Goal: Task Accomplishment & Management: Use online tool/utility

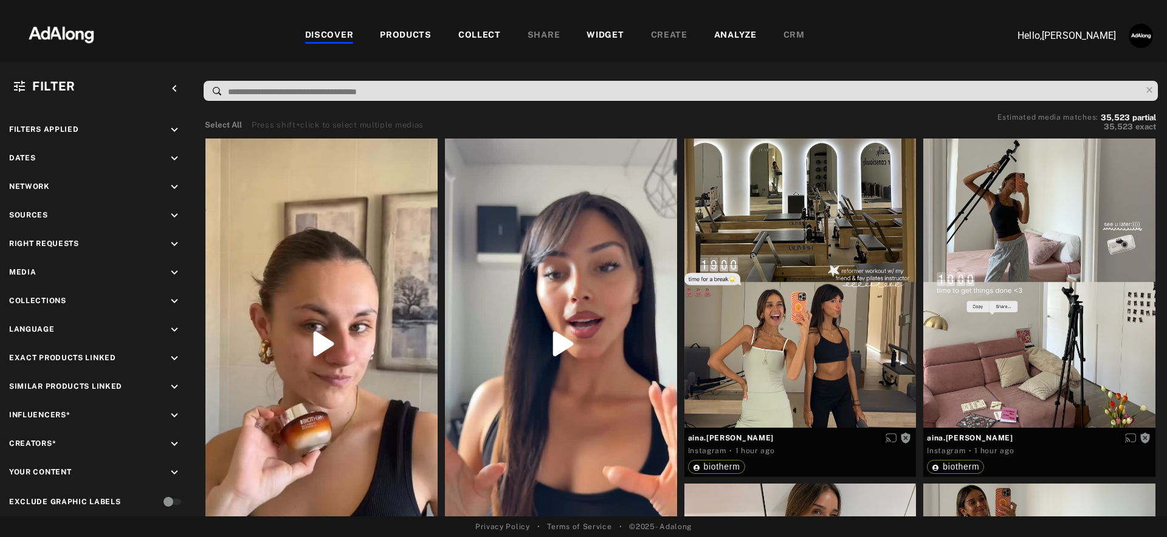
click at [418, 33] on div "PRODUCTS" at bounding box center [406, 36] width 52 height 15
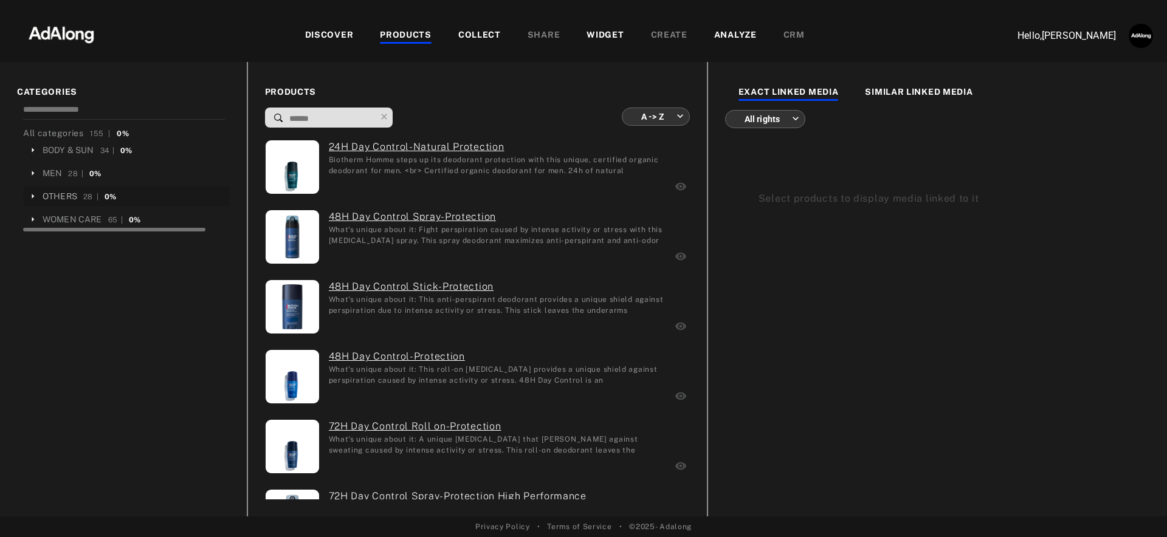
click at [53, 193] on div "OTHERS" at bounding box center [60, 196] width 35 height 13
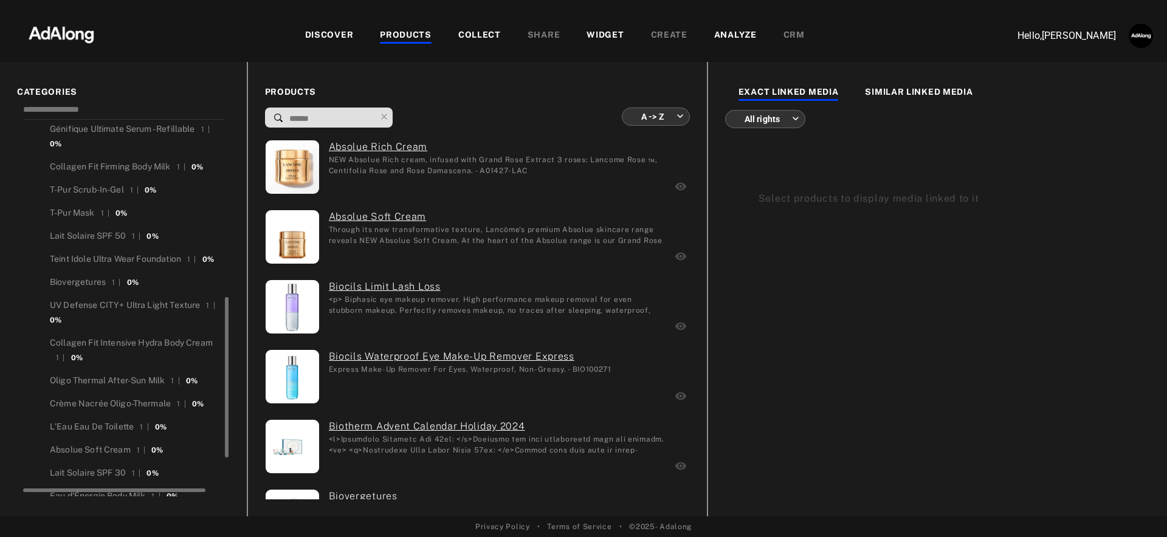
scroll to position [392, 0]
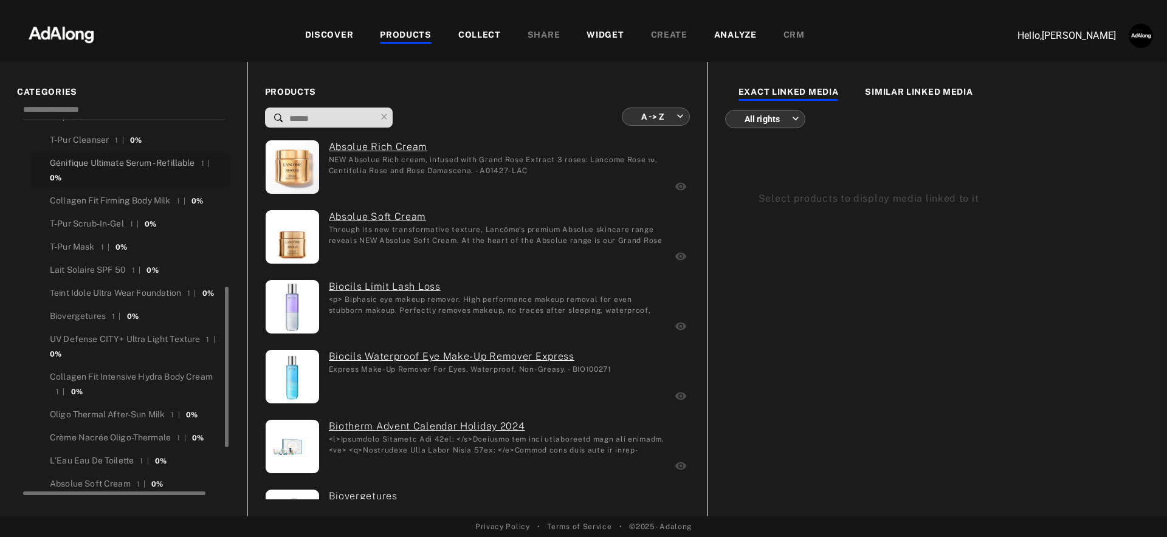
click at [115, 161] on div "Génifique Ultimate Serum - Refillable" at bounding box center [122, 163] width 145 height 13
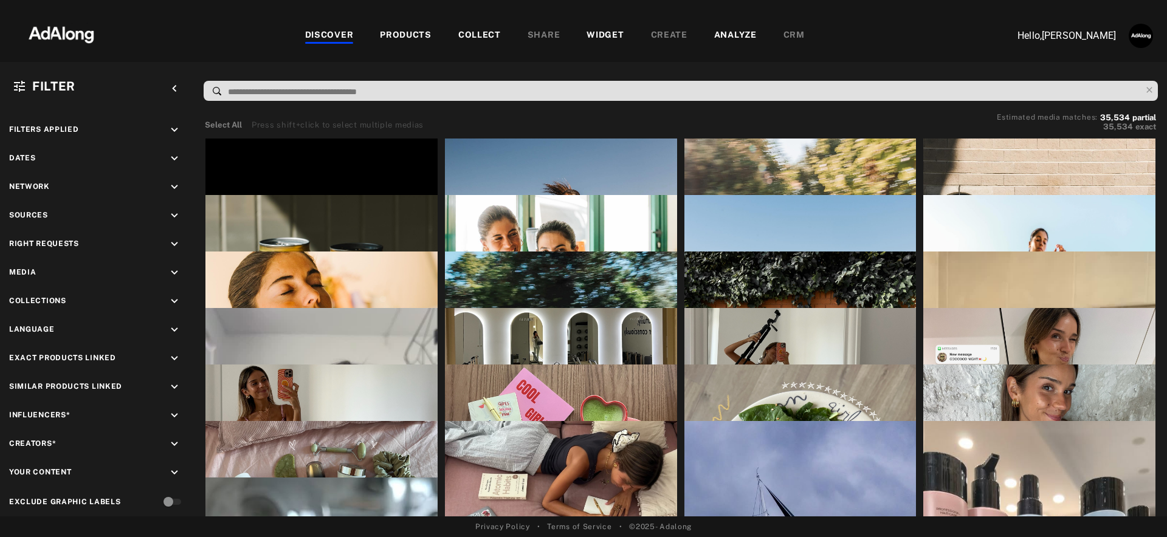
click at [611, 36] on div "WIDGET" at bounding box center [604, 36] width 37 height 15
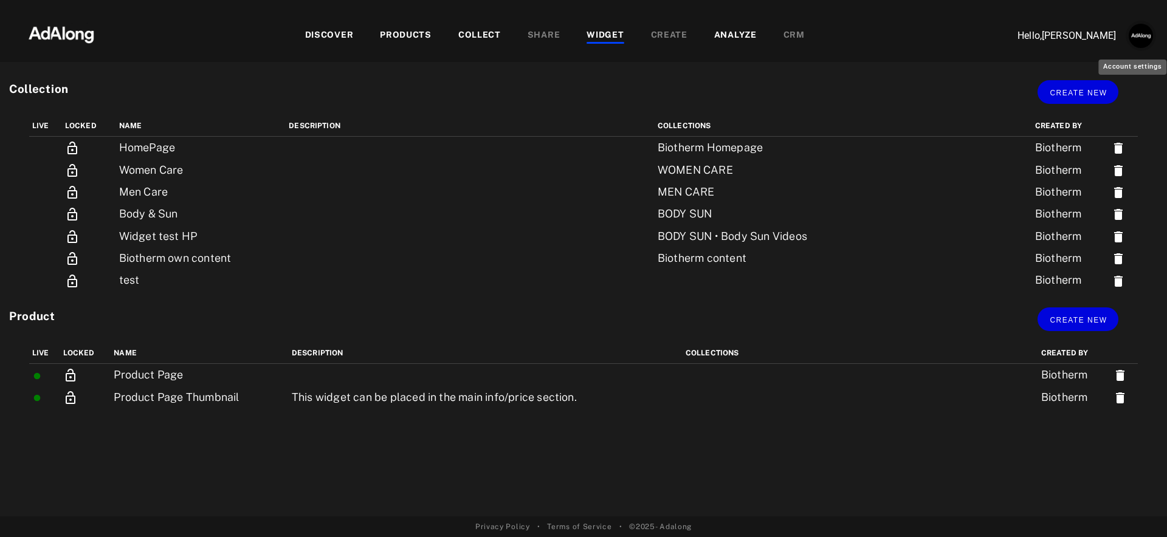
click at [1149, 33] on img "Account settings" at bounding box center [1141, 36] width 24 height 24
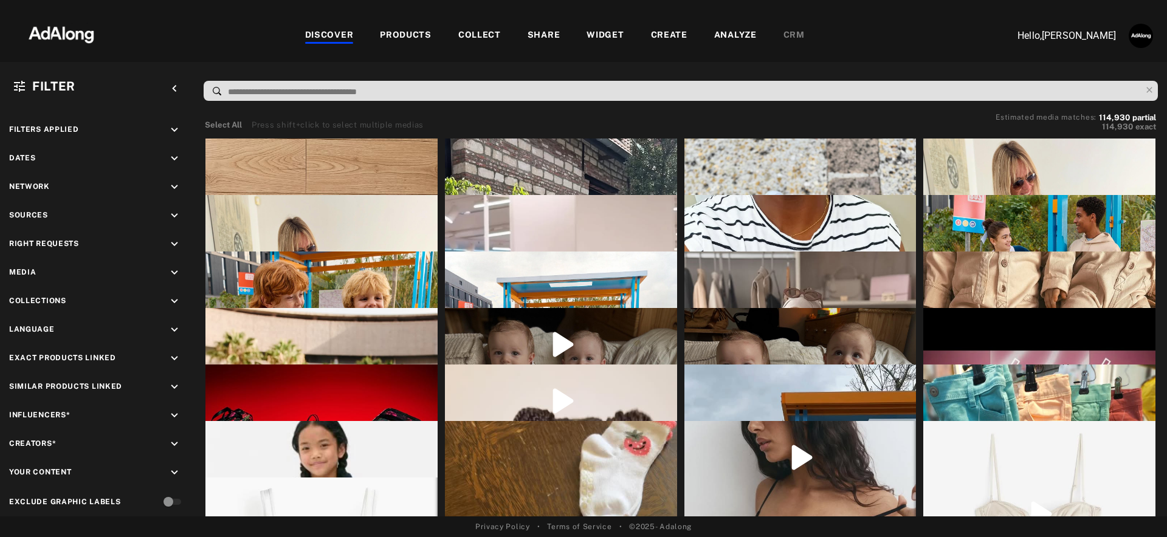
click at [610, 29] on div "WIDGET" at bounding box center [604, 36] width 37 height 15
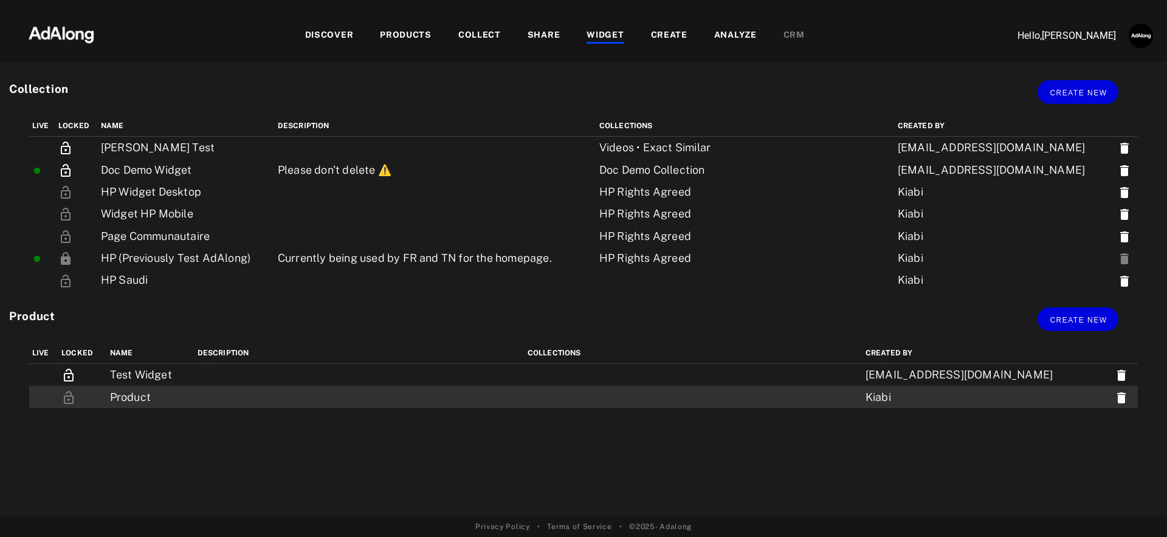
click at [180, 399] on td "Product" at bounding box center [151, 397] width 88 height 22
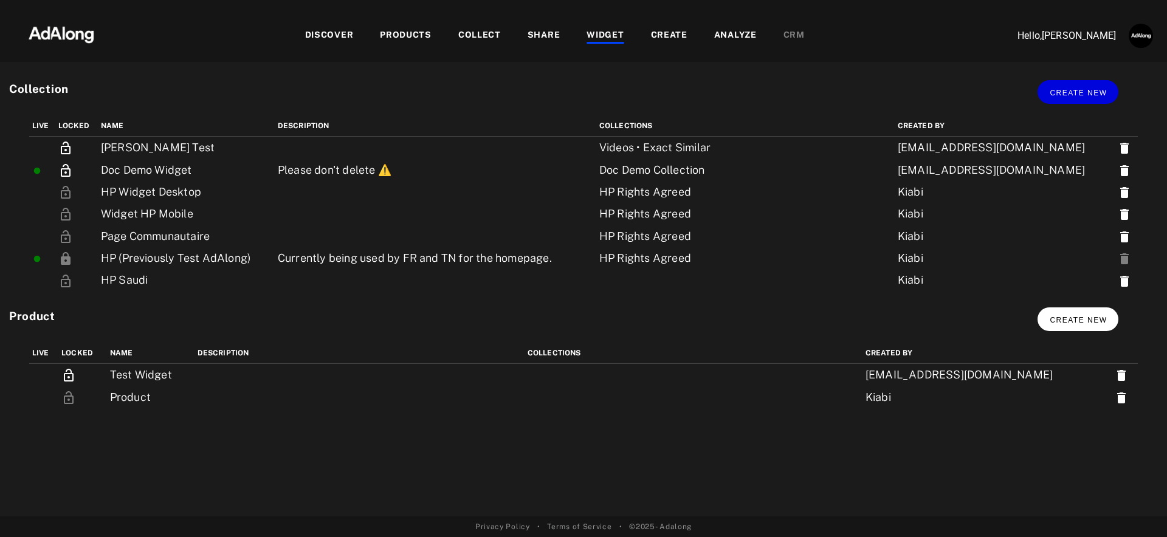
click at [1065, 312] on button "Create new" at bounding box center [1077, 320] width 81 height 24
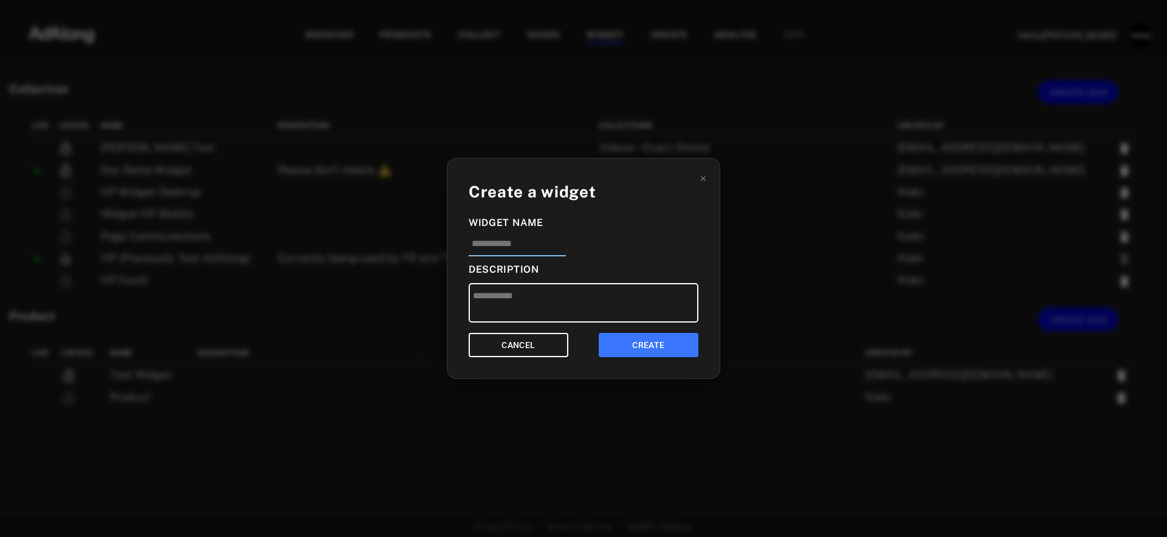
click at [484, 238] on input at bounding box center [517, 247] width 97 height 20
type input "*"
type input "**********"
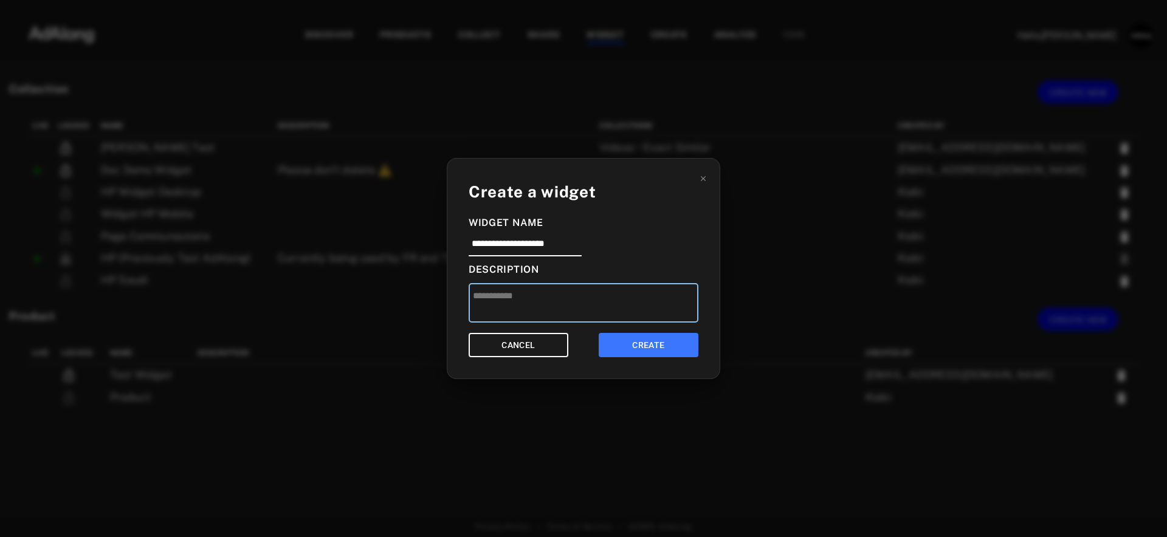
click at [537, 320] on textarea at bounding box center [584, 303] width 230 height 40
click at [632, 339] on button "CREATE" at bounding box center [649, 345] width 100 height 25
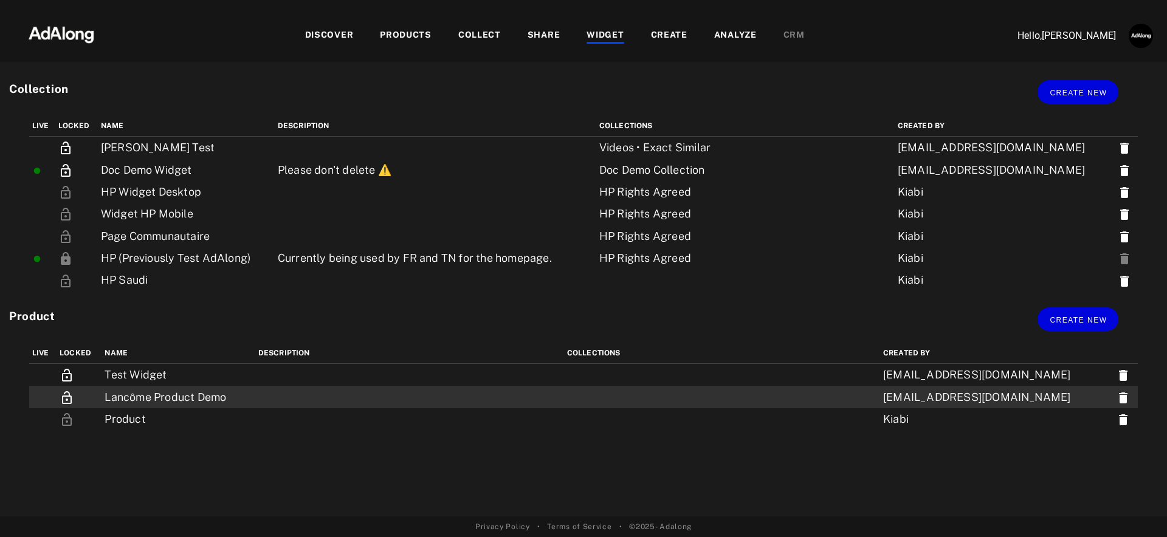
click at [240, 394] on td "Lancôme Product Demo" at bounding box center [177, 397] width 153 height 22
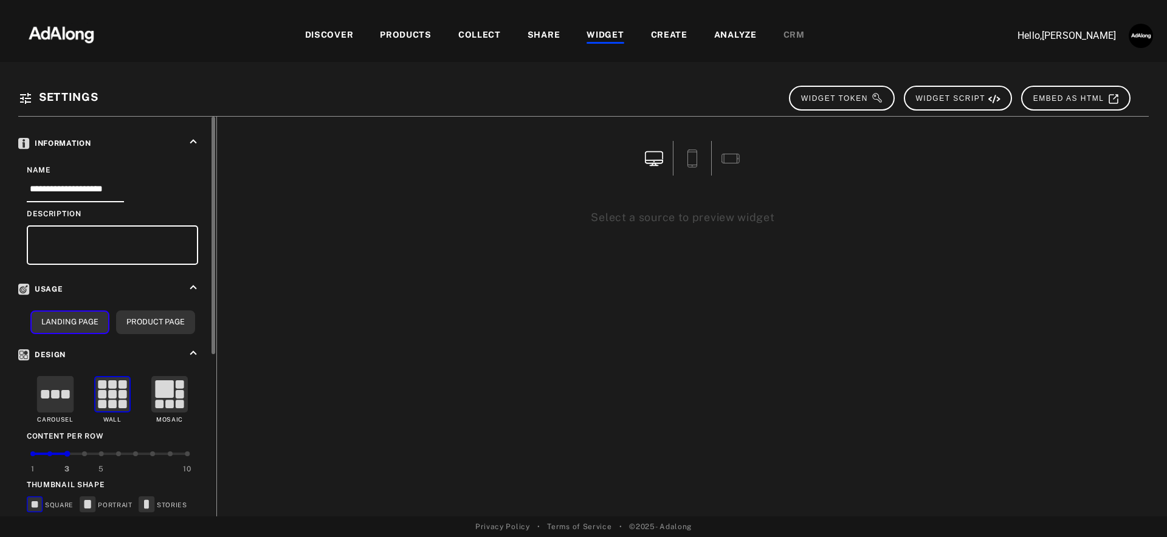
click at [58, 404] on rect at bounding box center [56, 395] width 36 height 36
click at [134, 327] on button "Product Page" at bounding box center [155, 323] width 79 height 24
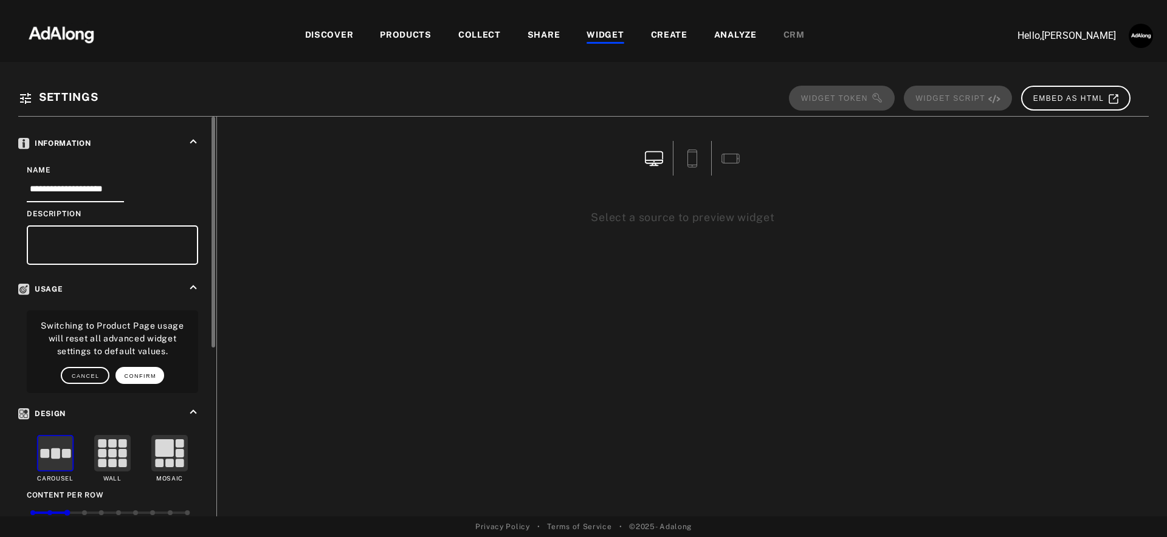
click at [123, 367] on button "CONFIRM" at bounding box center [139, 375] width 49 height 17
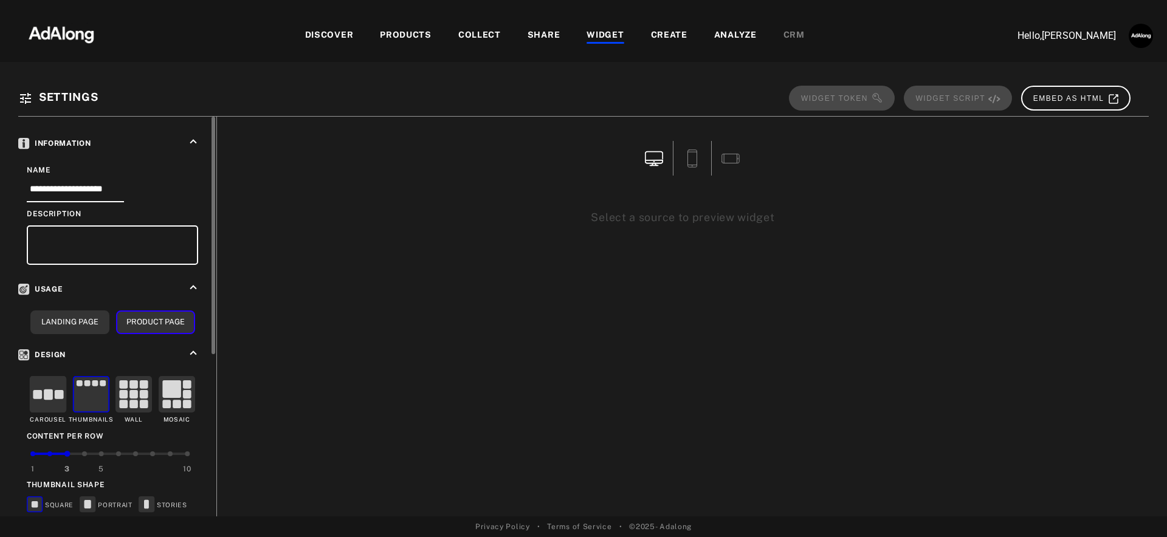
click at [90, 393] on rect at bounding box center [91, 395] width 36 height 36
click at [84, 452] on div at bounding box center [84, 454] width 5 height 5
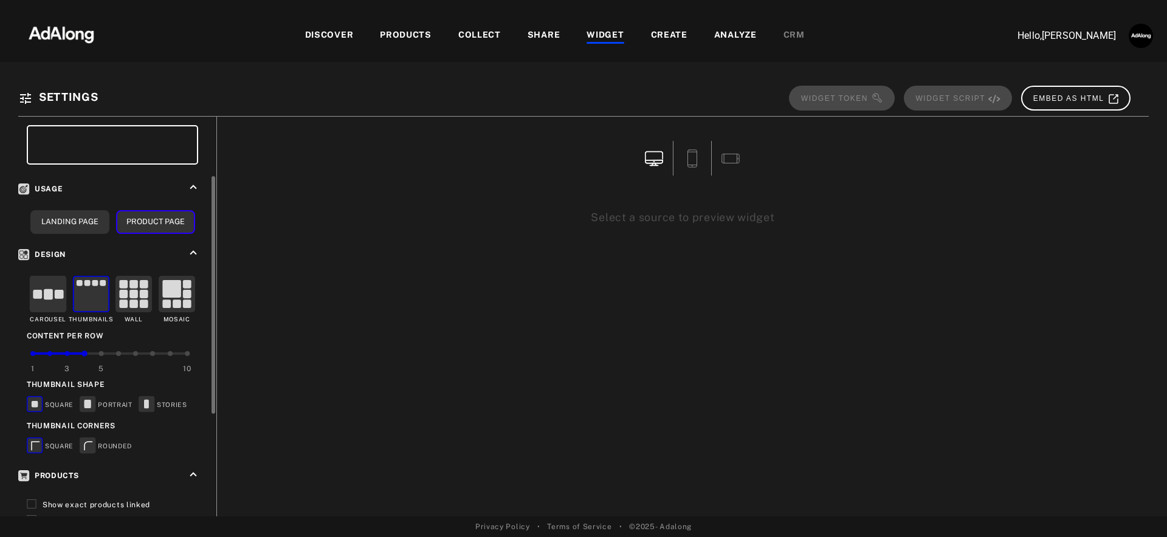
click at [86, 400] on rect at bounding box center [87, 404] width 7 height 9
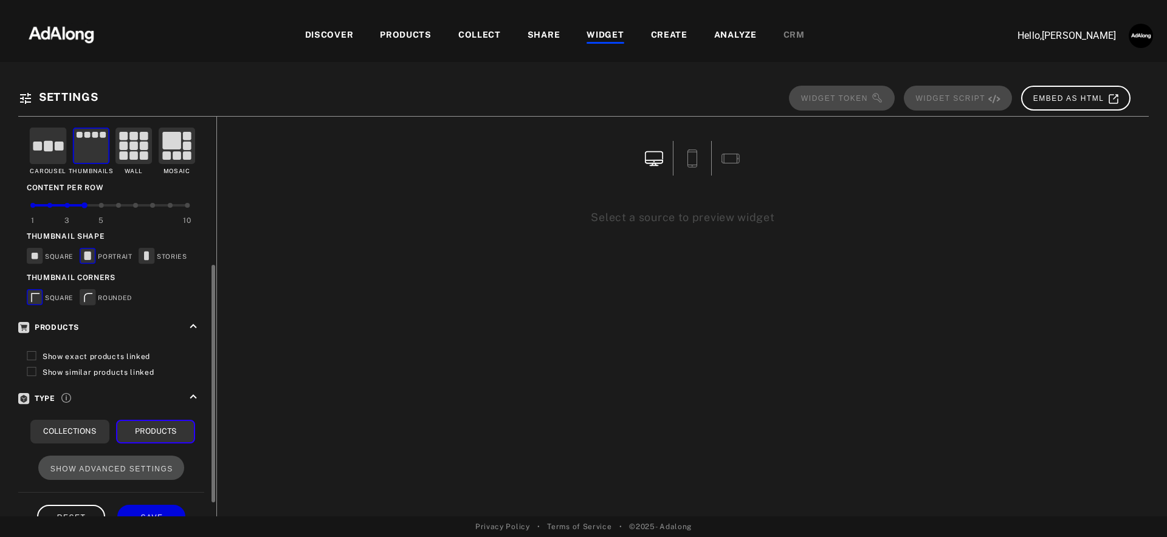
click at [75, 352] on span "Show exact products linked" at bounding box center [97, 356] width 108 height 9
click at [77, 368] on span "Show similar products linked" at bounding box center [99, 372] width 112 height 9
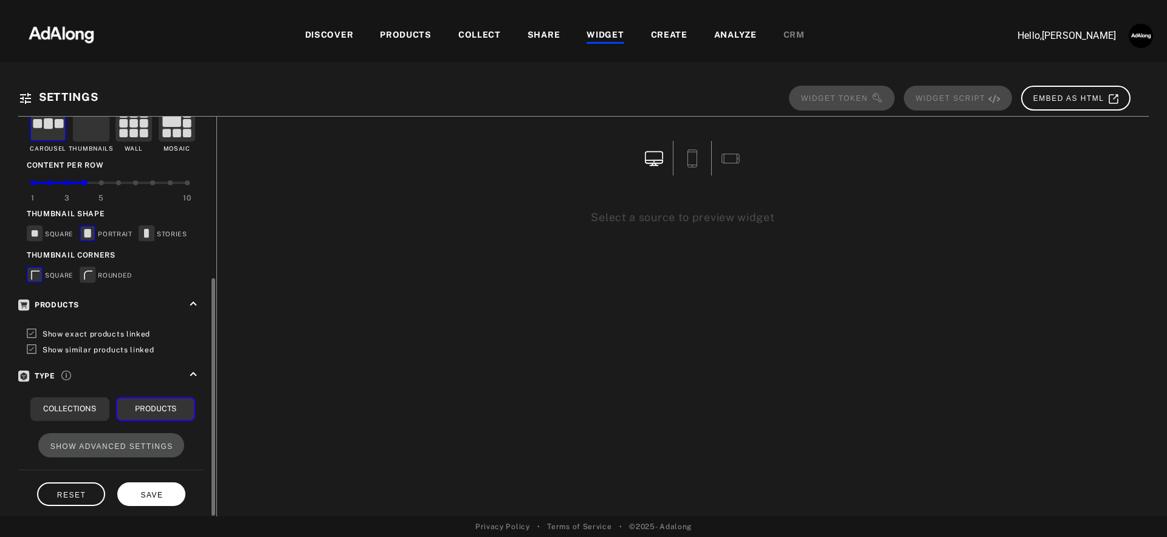
click at [163, 488] on button "SAVE" at bounding box center [151, 495] width 68 height 24
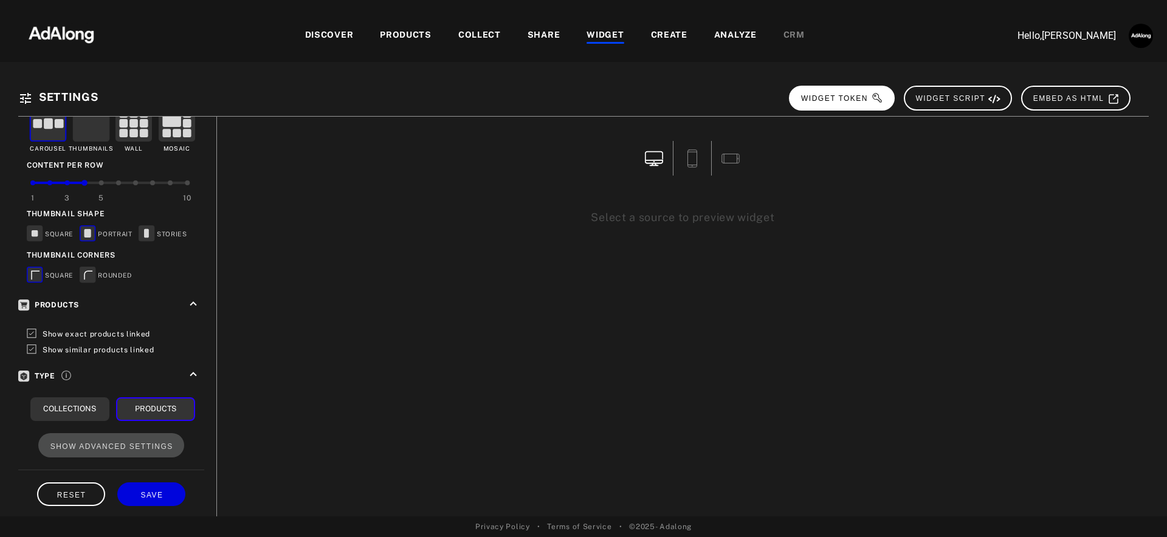
click at [864, 96] on span "WIDGET TOKEN" at bounding box center [842, 98] width 82 height 9
click at [424, 32] on div "PRODUCTS" at bounding box center [406, 36] width 52 height 15
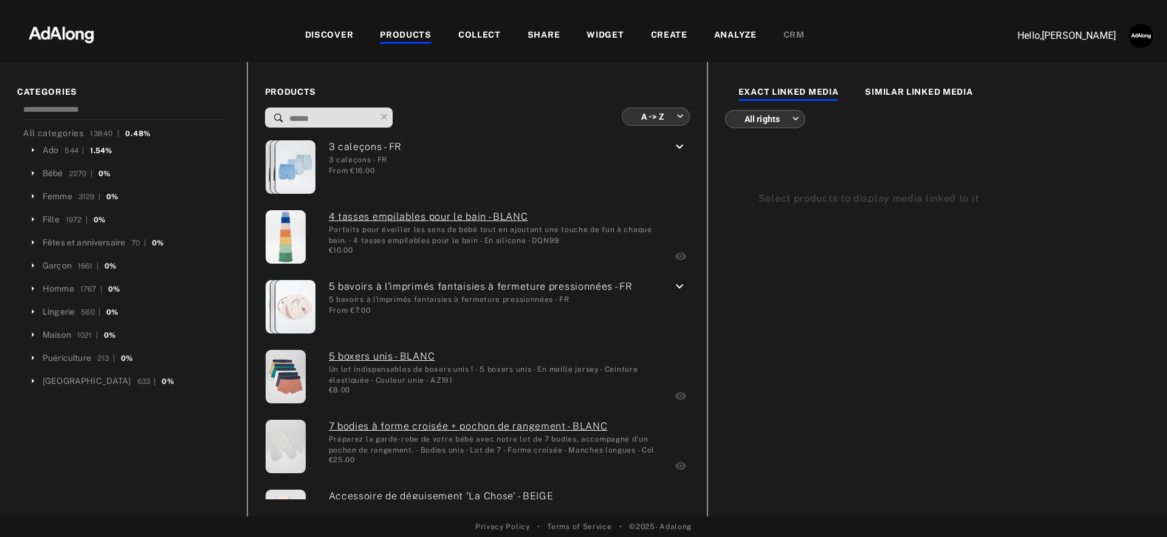
click at [605, 32] on div "WIDGET" at bounding box center [604, 36] width 37 height 15
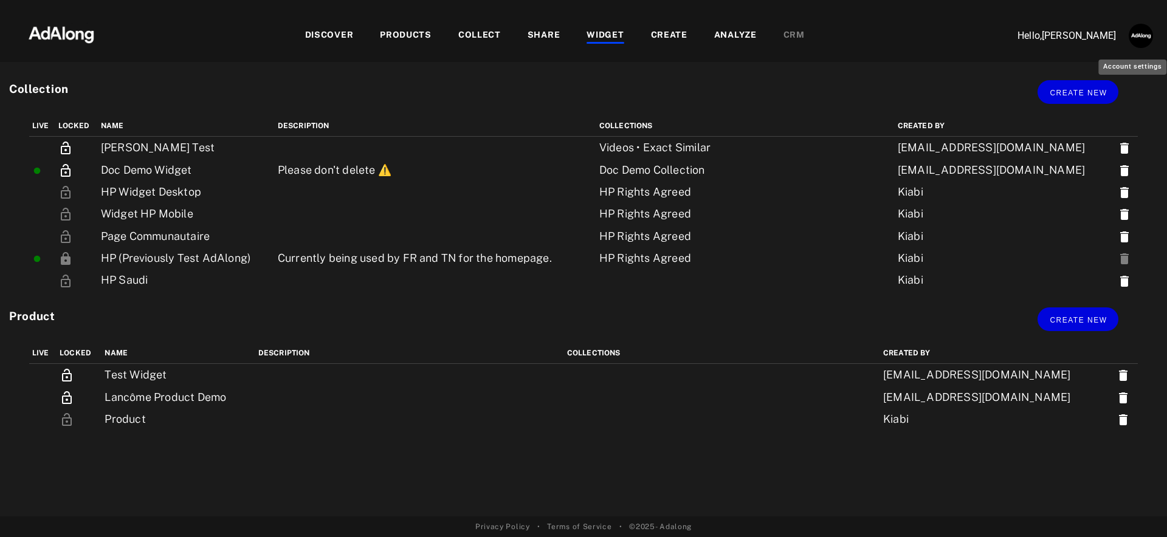
click at [1147, 36] on img "Account settings" at bounding box center [1141, 36] width 24 height 24
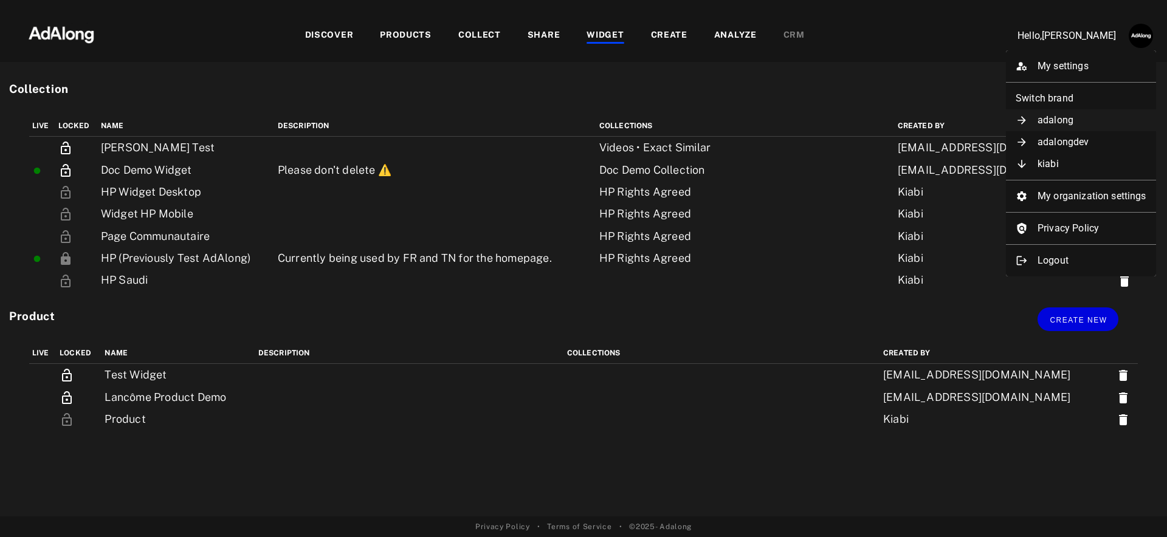
click at [1090, 124] on li "adalong" at bounding box center [1081, 120] width 150 height 22
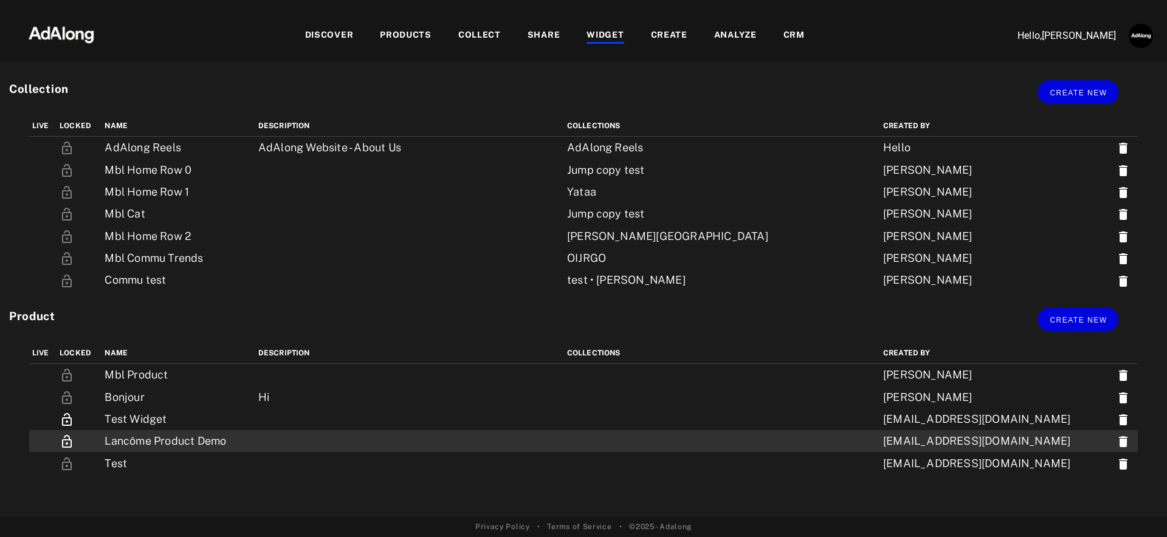
click at [1121, 440] on icon at bounding box center [1123, 441] width 9 height 11
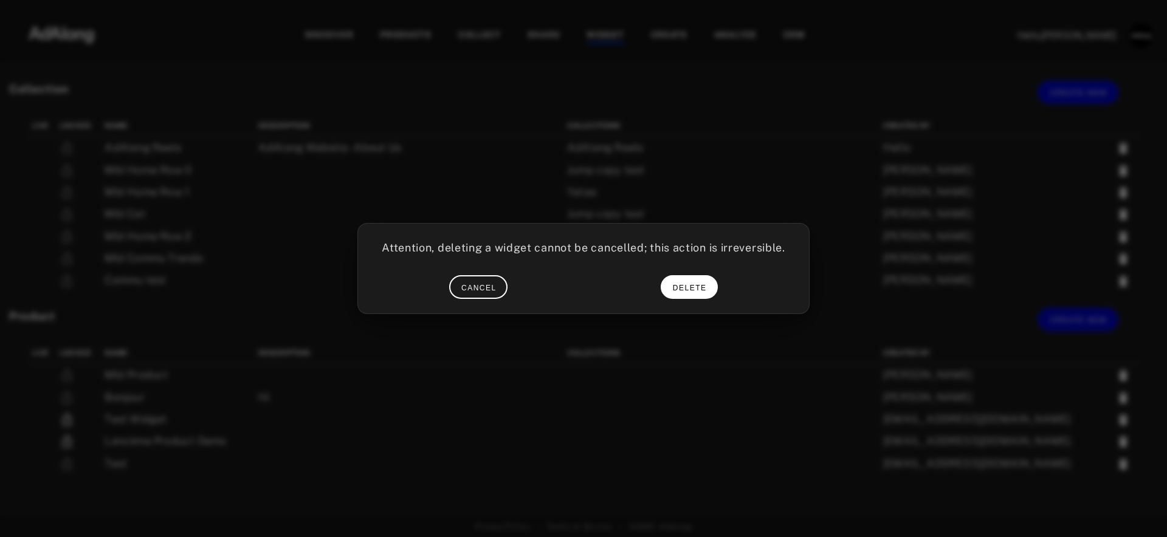
click at [711, 290] on button "DELETE" at bounding box center [689, 287] width 57 height 24
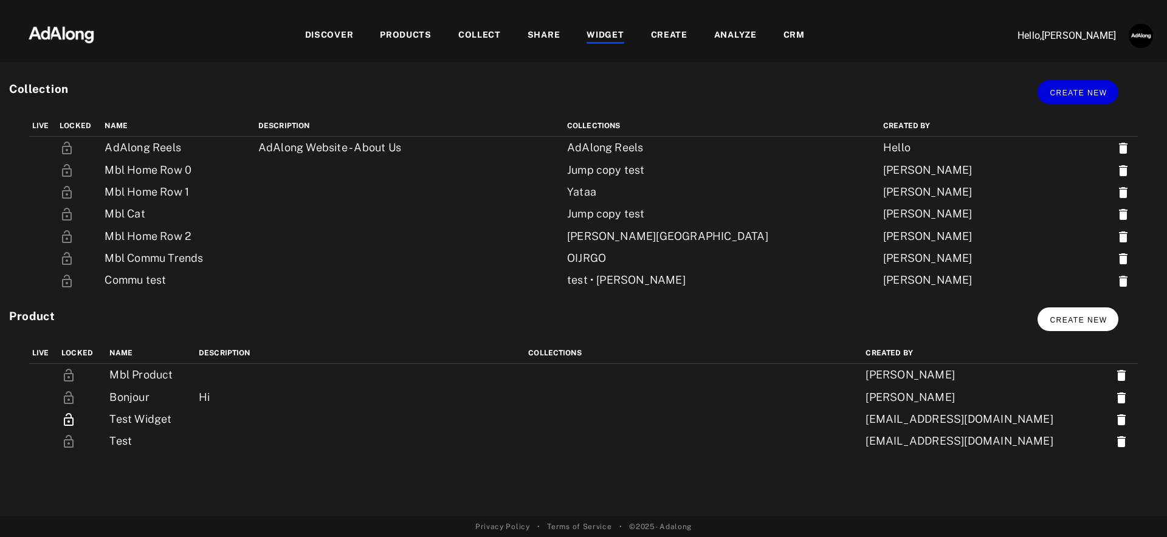
click at [1085, 319] on span "Create new" at bounding box center [1078, 320] width 57 height 9
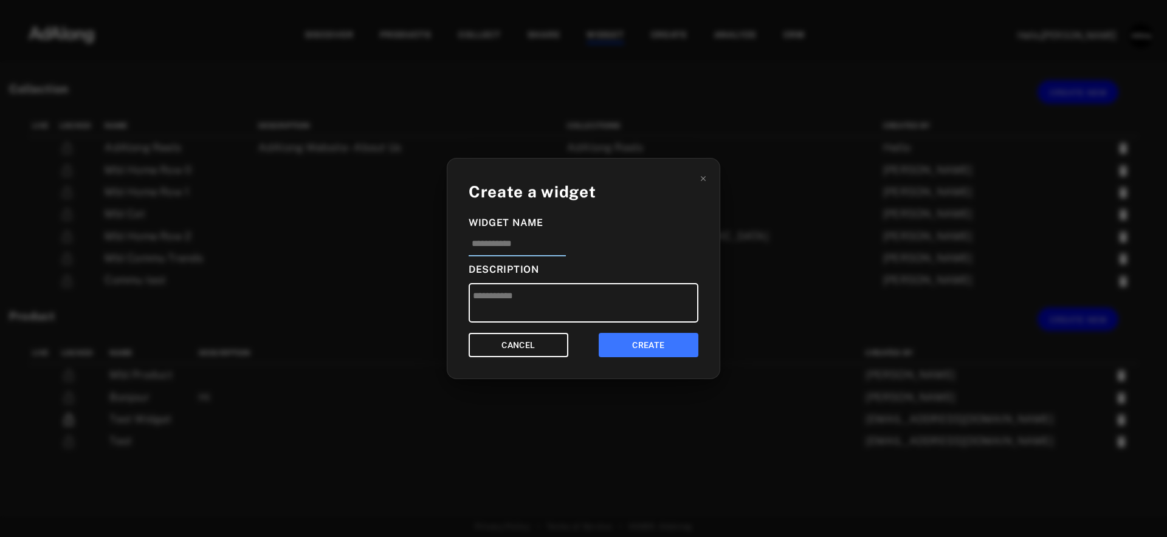
click at [544, 246] on input at bounding box center [517, 247] width 97 height 20
click at [571, 242] on input "**********" at bounding box center [525, 246] width 113 height 19
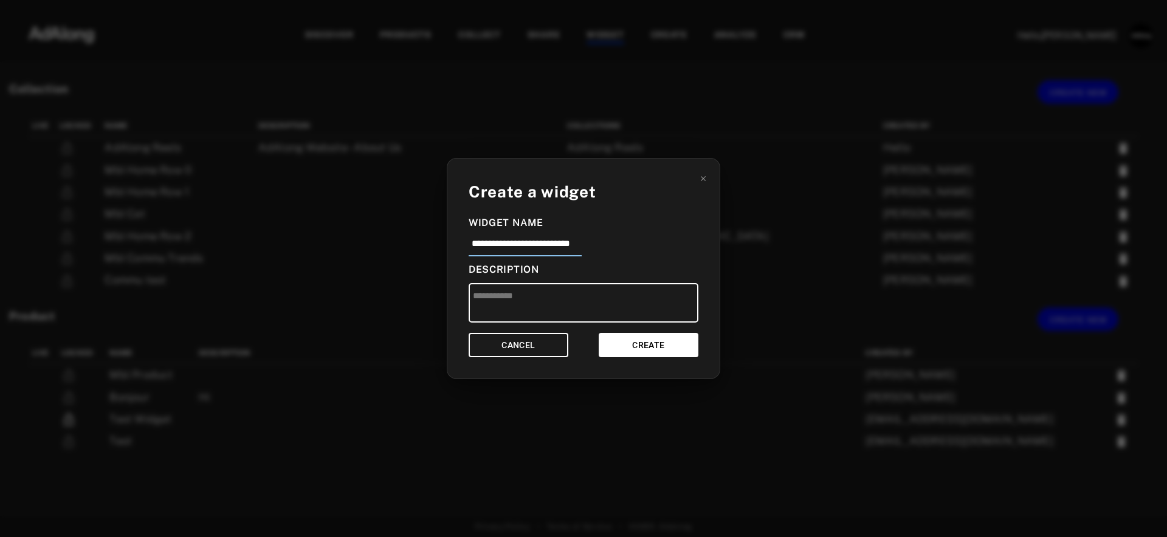
type input "**********"
click at [643, 342] on button "CREATE" at bounding box center [649, 345] width 100 height 25
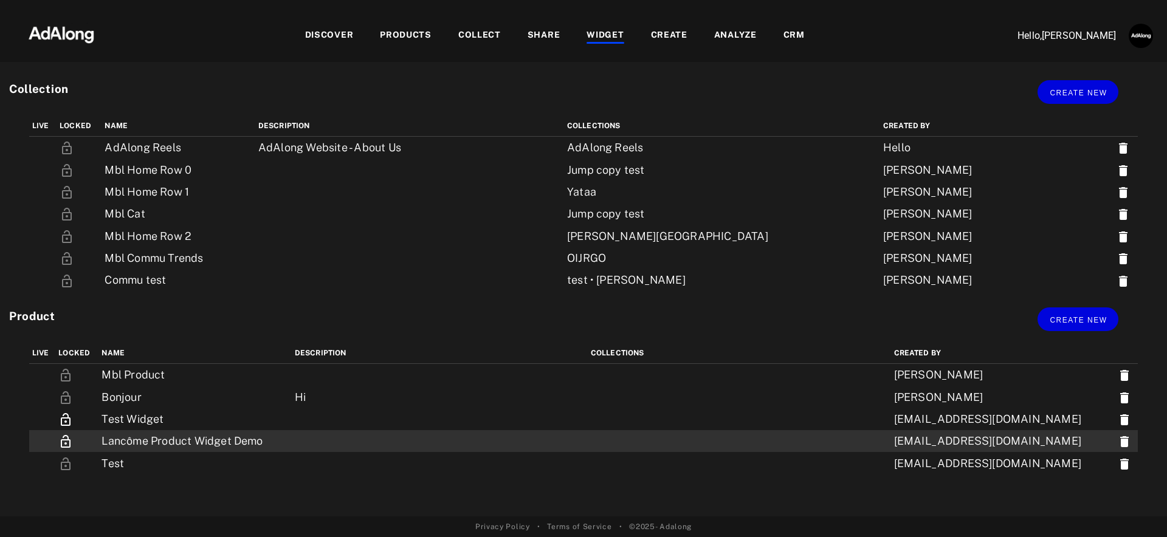
click at [252, 443] on td "Lancôme Product Widget Demo" at bounding box center [194, 441] width 193 height 22
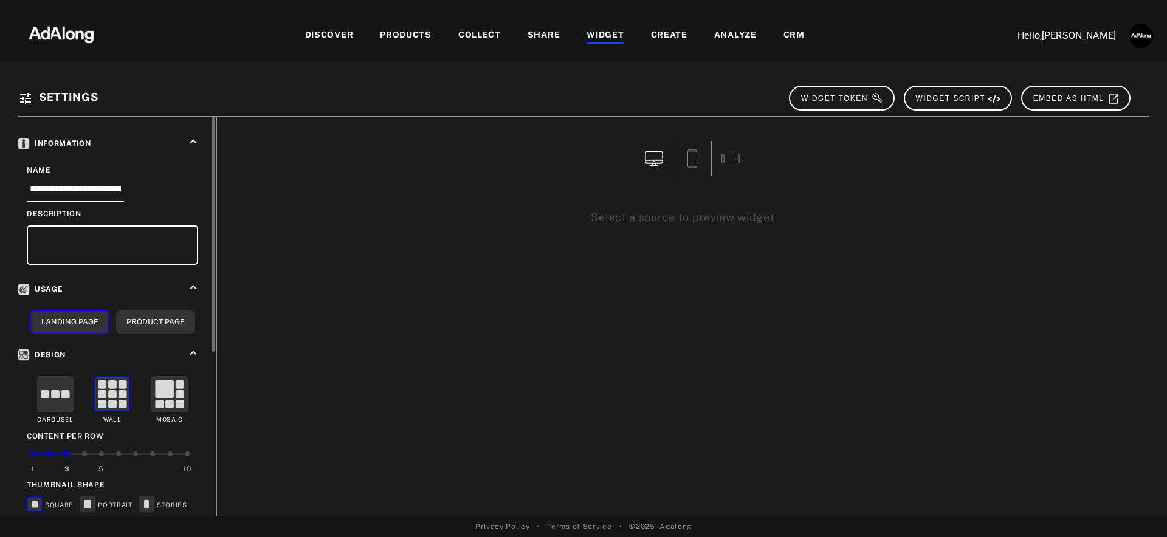
drag, startPoint x: 55, startPoint y: 387, endPoint x: 109, endPoint y: 339, distance: 72.4
click at [55, 390] on rect at bounding box center [55, 394] width 9 height 9
click at [142, 318] on button "Product Page" at bounding box center [155, 323] width 79 height 24
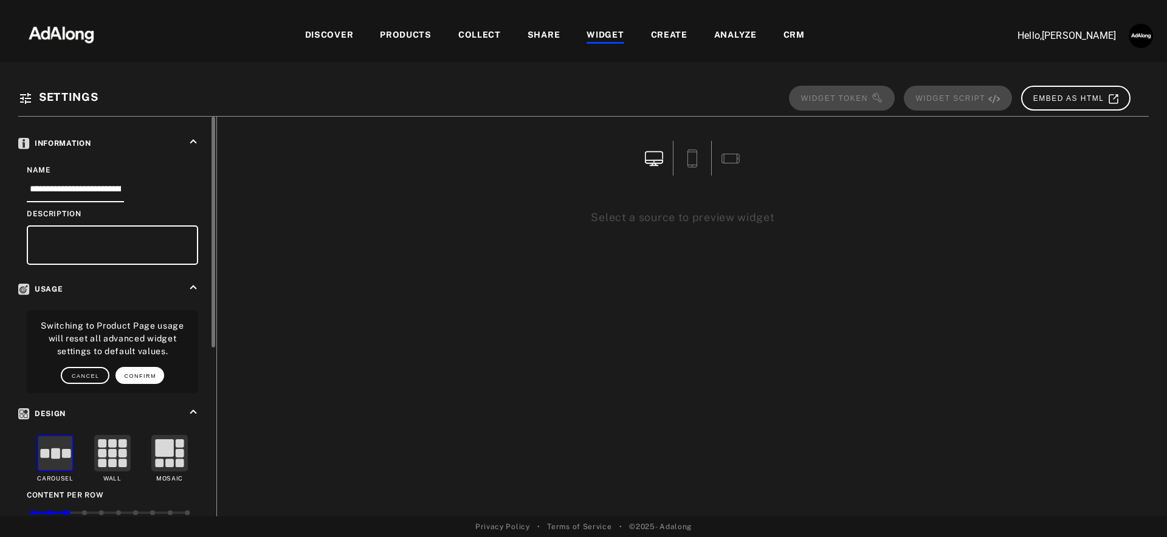
click at [148, 377] on button "CONFIRM" at bounding box center [139, 375] width 49 height 17
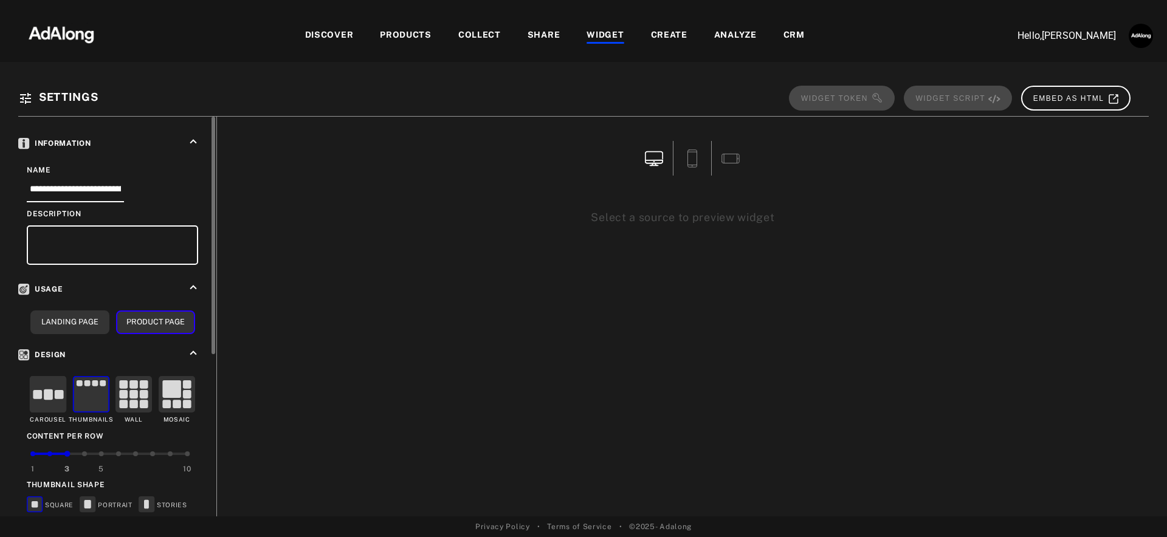
scroll to position [47, 0]
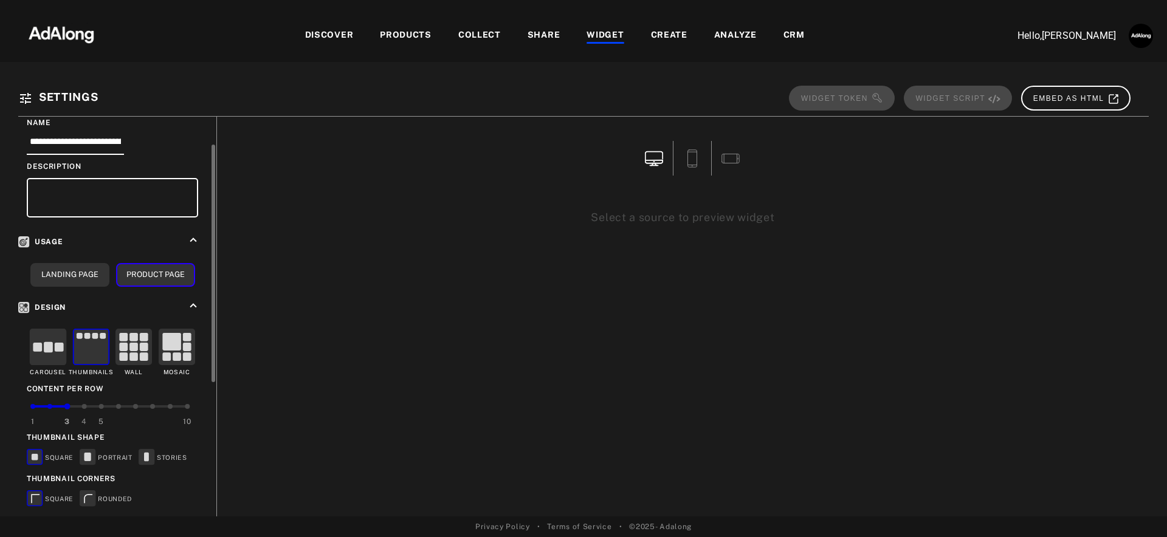
click at [84, 404] on div at bounding box center [84, 406] width 5 height 5
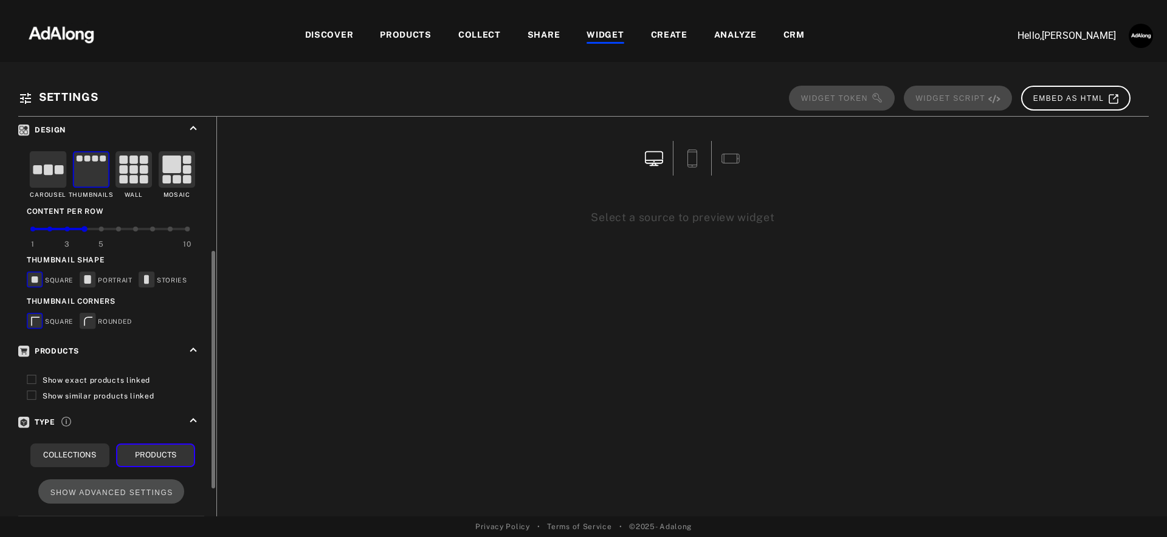
click at [52, 376] on span "Show exact products linked" at bounding box center [97, 380] width 108 height 9
click at [51, 392] on span "Show similar products linked" at bounding box center [99, 396] width 112 height 9
click at [101, 164] on rect at bounding box center [91, 170] width 36 height 36
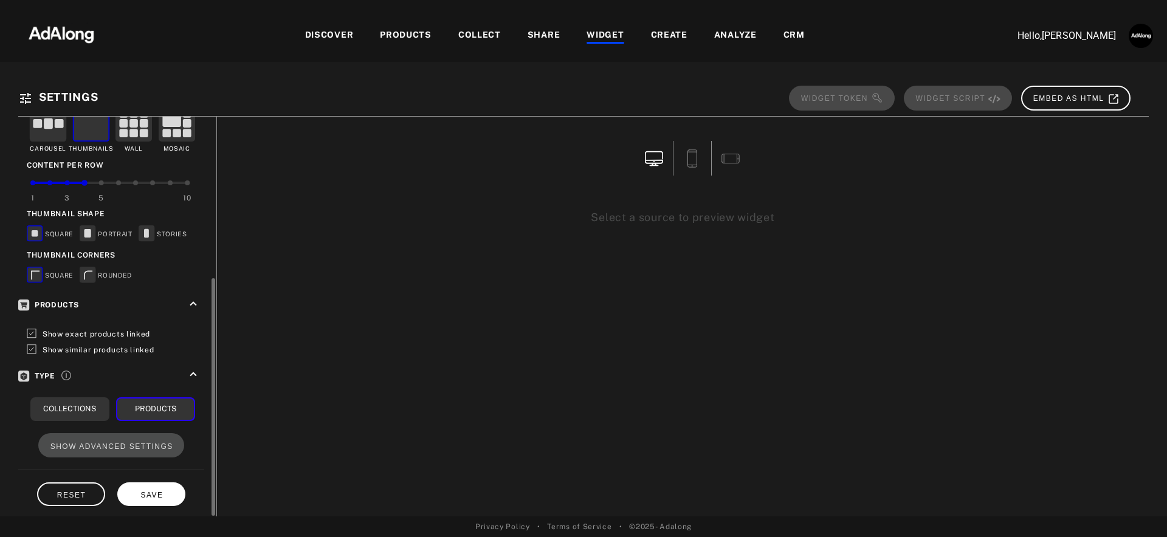
click at [153, 491] on span "SAVE" at bounding box center [151, 495] width 22 height 9
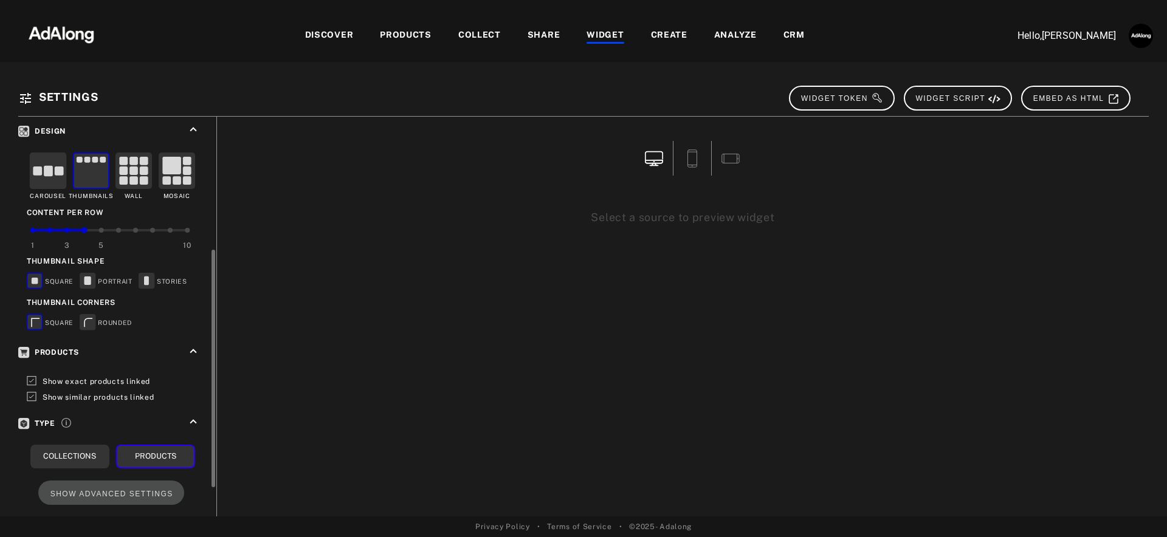
scroll to position [220, 0]
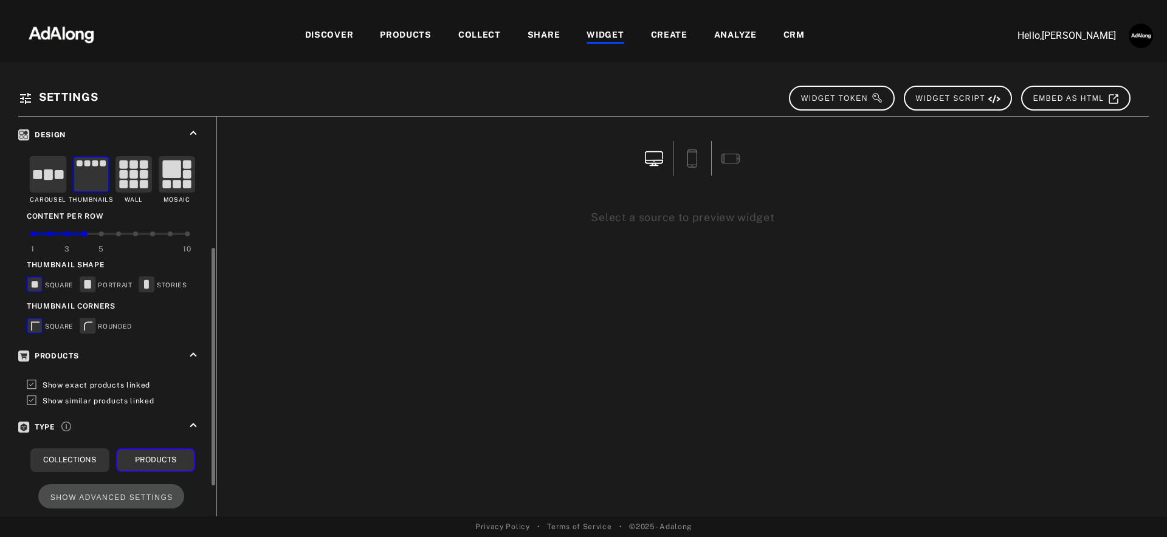
click at [148, 280] on icon at bounding box center [146, 284] width 5 height 9
click at [100, 278] on div "PORTRAIT" at bounding box center [106, 286] width 53 height 18
click at [87, 280] on rect at bounding box center [87, 284] width 7 height 9
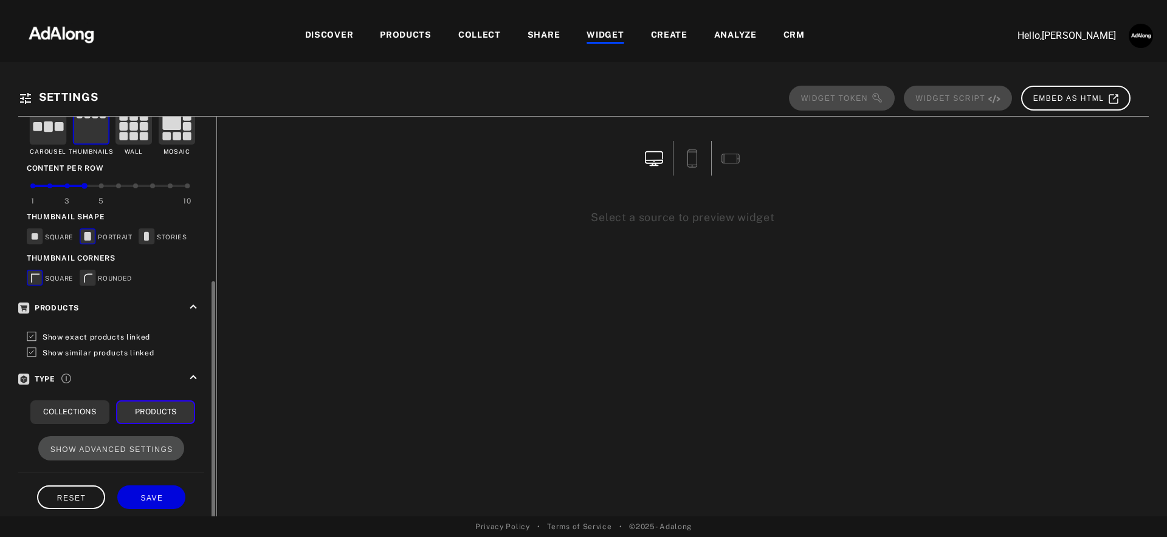
scroll to position [271, 0]
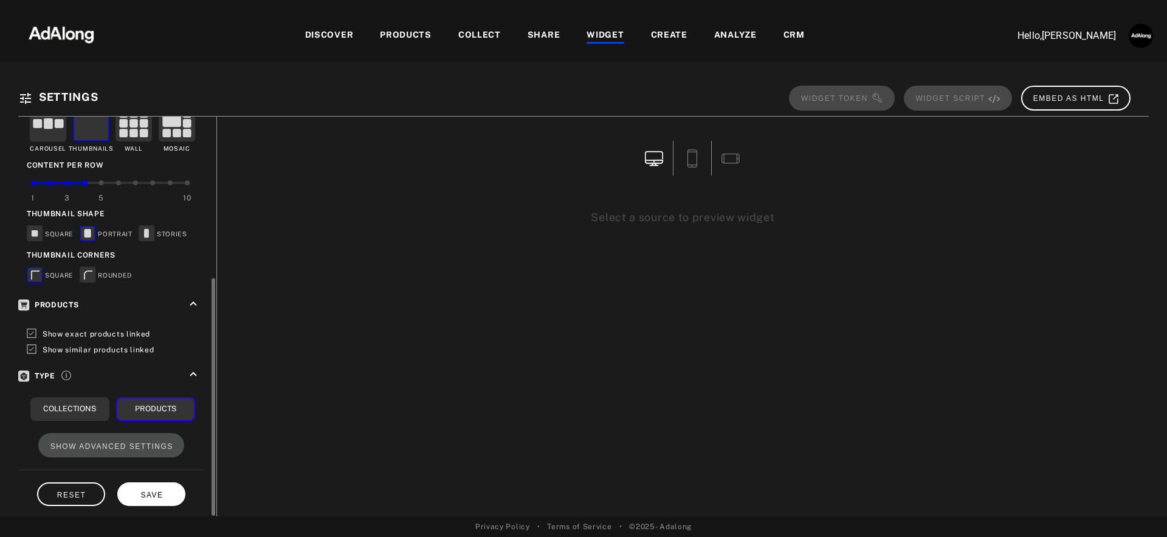
click at [150, 491] on span "SAVE" at bounding box center [151, 495] width 22 height 9
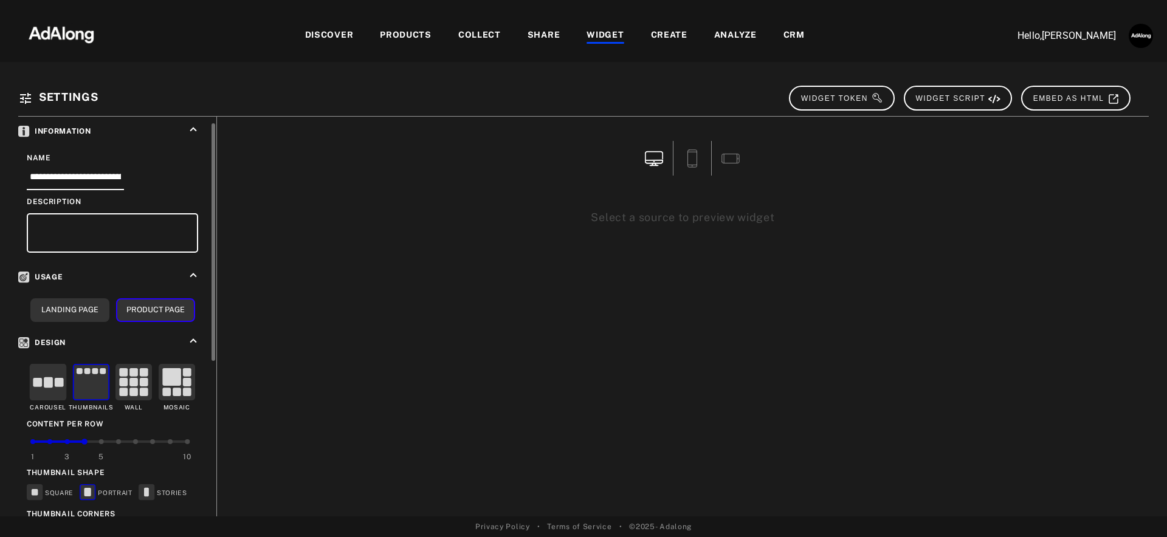
scroll to position [0, 0]
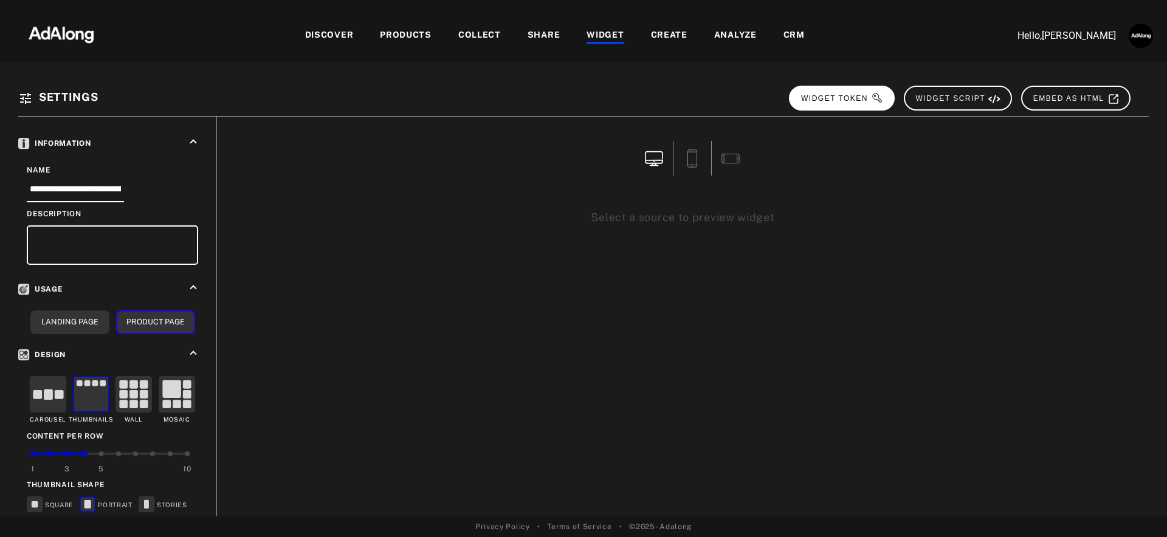
click at [856, 100] on span "WIDGET TOKEN" at bounding box center [842, 98] width 82 height 9
click at [396, 32] on div "PRODUCTS" at bounding box center [406, 36] width 52 height 15
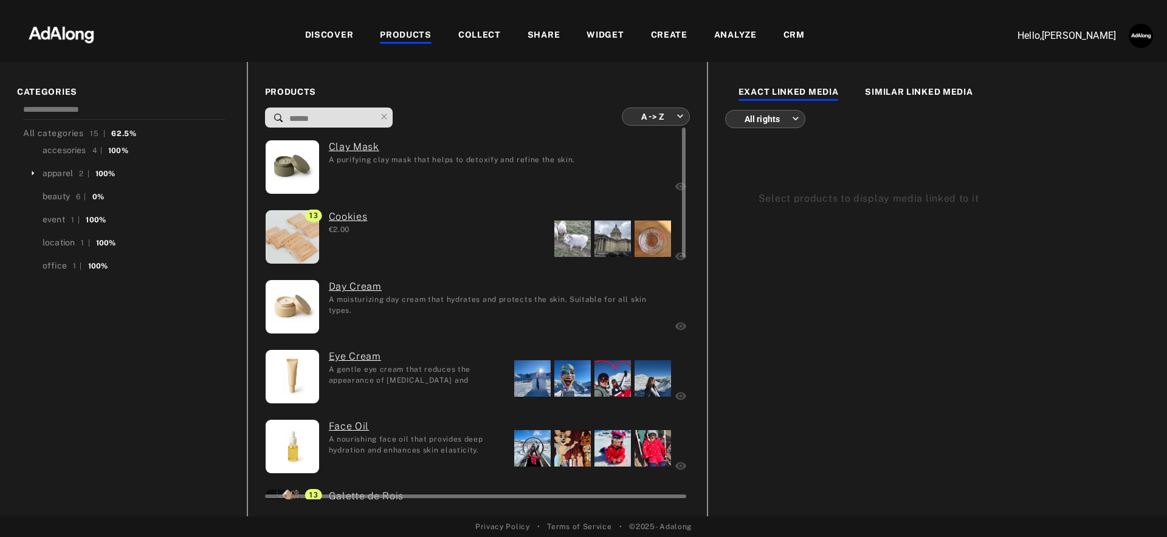
click at [353, 145] on link "Clay Mask" at bounding box center [452, 147] width 247 height 15
click at [290, 168] on img at bounding box center [292, 166] width 53 height 53
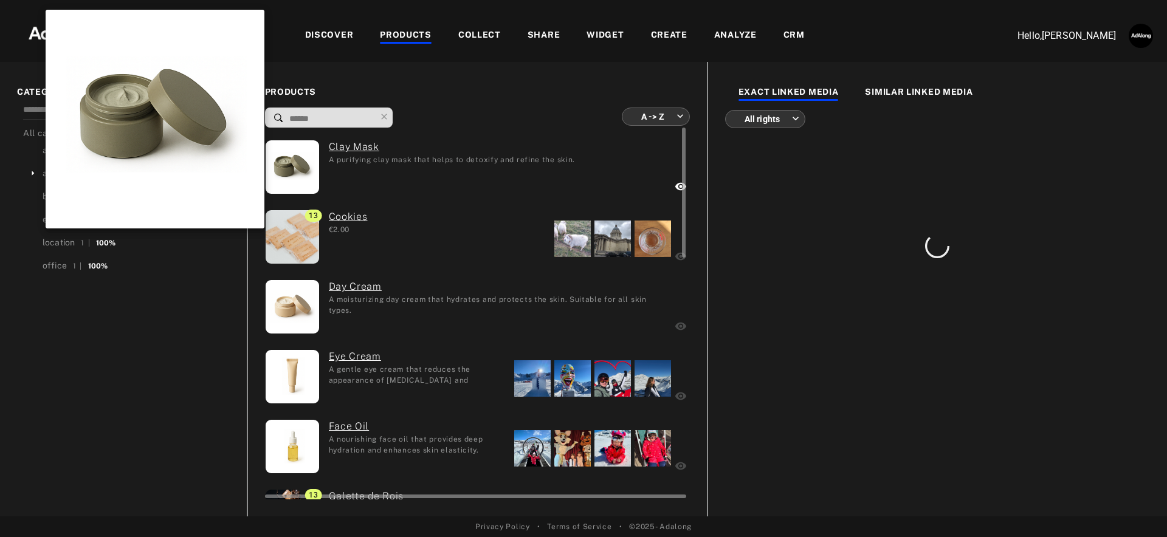
click at [290, 168] on img at bounding box center [292, 166] width 53 height 53
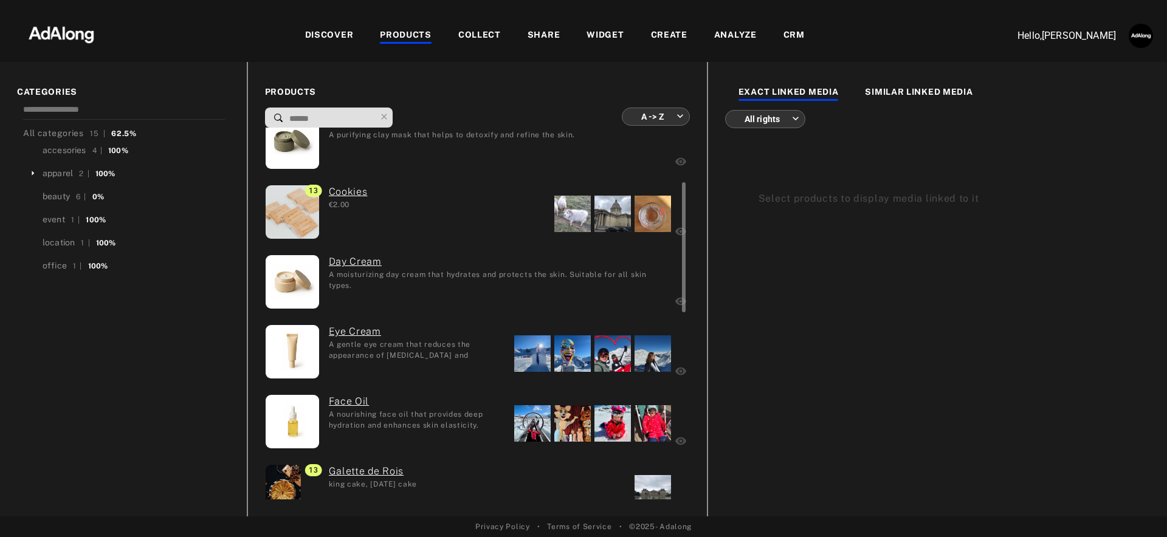
scroll to position [59, 0]
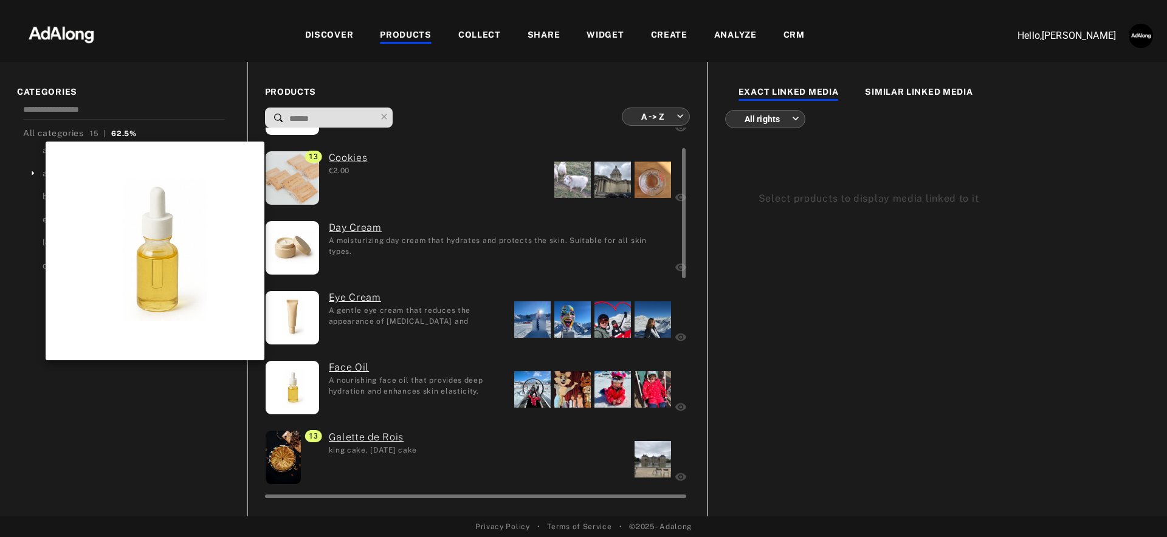
click at [309, 387] on img at bounding box center [292, 387] width 53 height 53
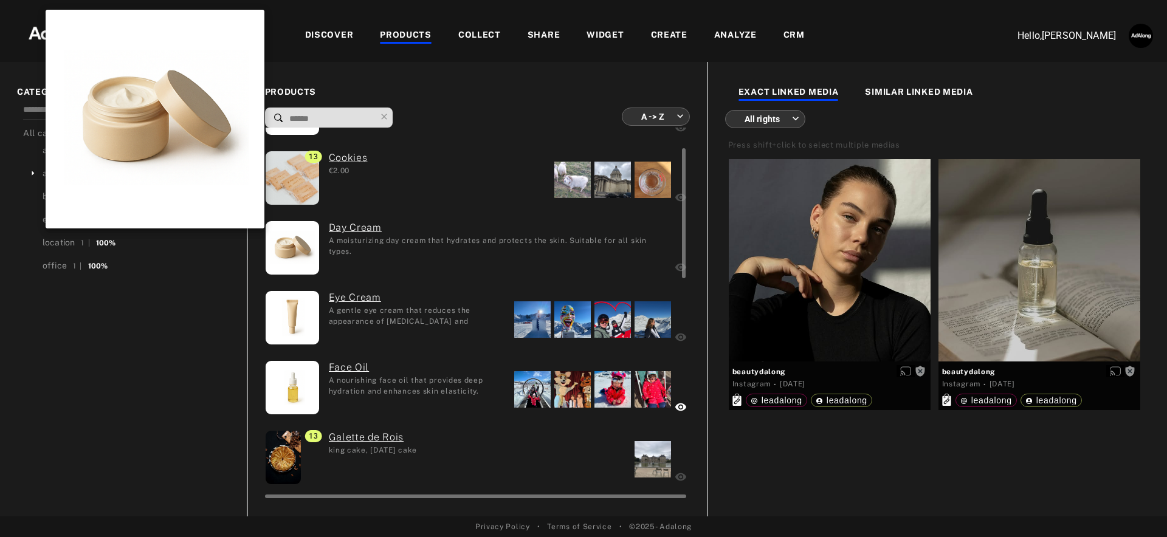
click at [299, 240] on img at bounding box center [292, 247] width 53 height 53
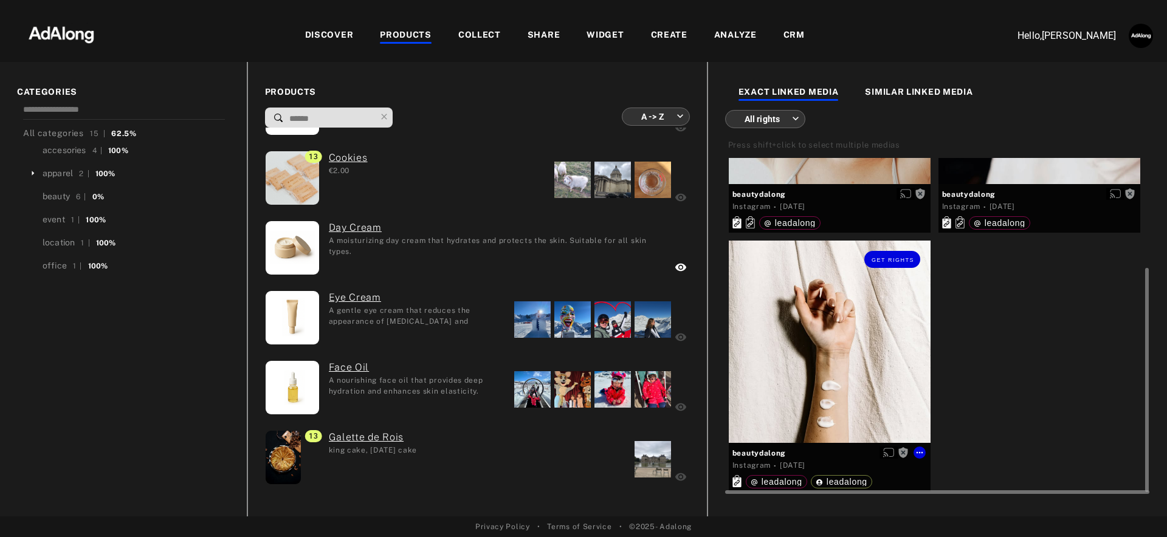
scroll to position [124, 0]
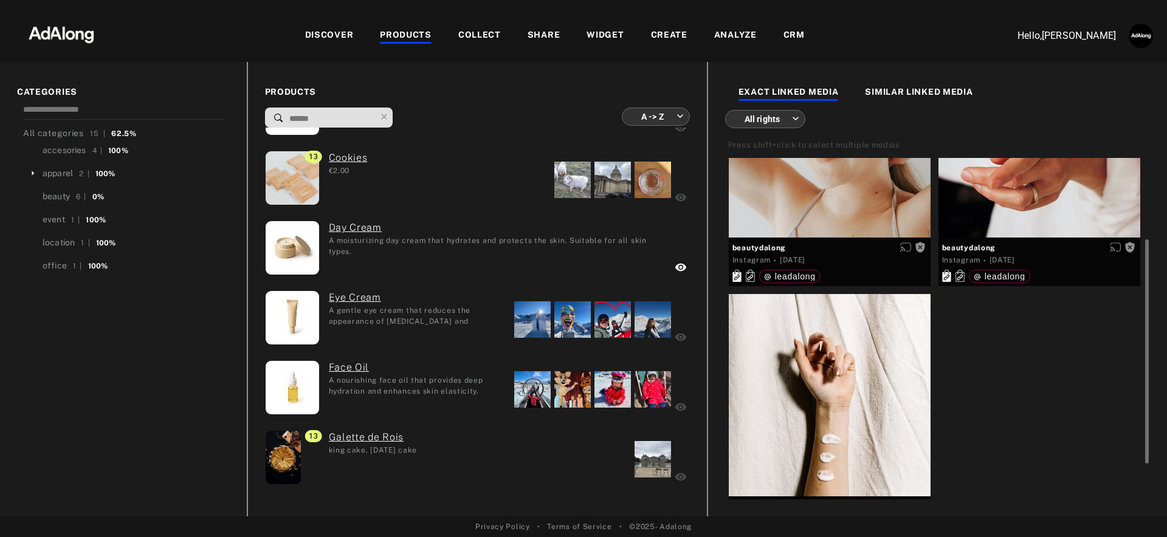
click at [911, 89] on div "SIMILAR LINKED MEDIA" at bounding box center [919, 93] width 108 height 15
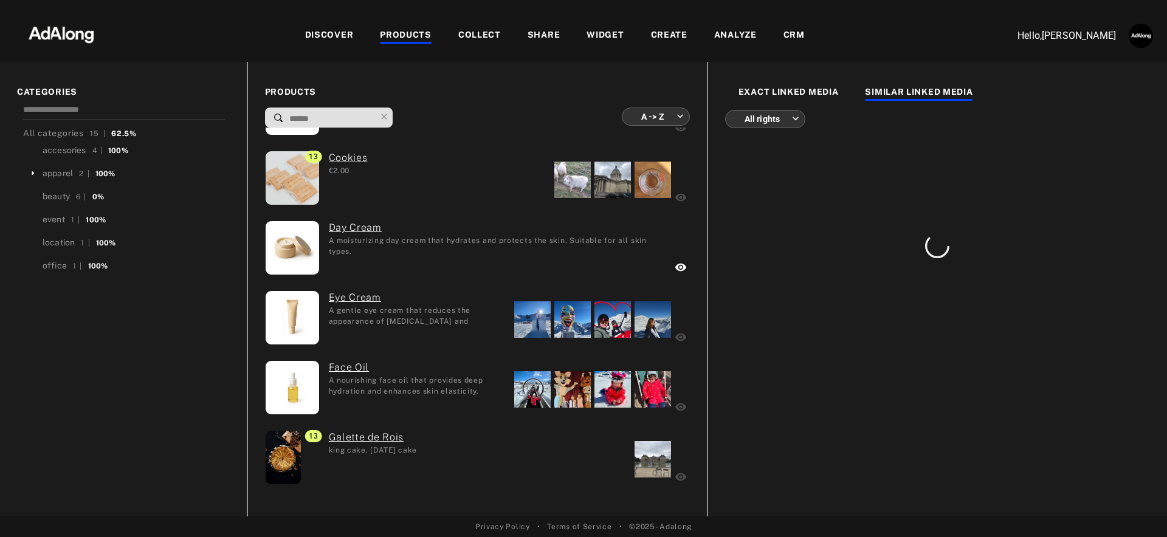
scroll to position [0, 0]
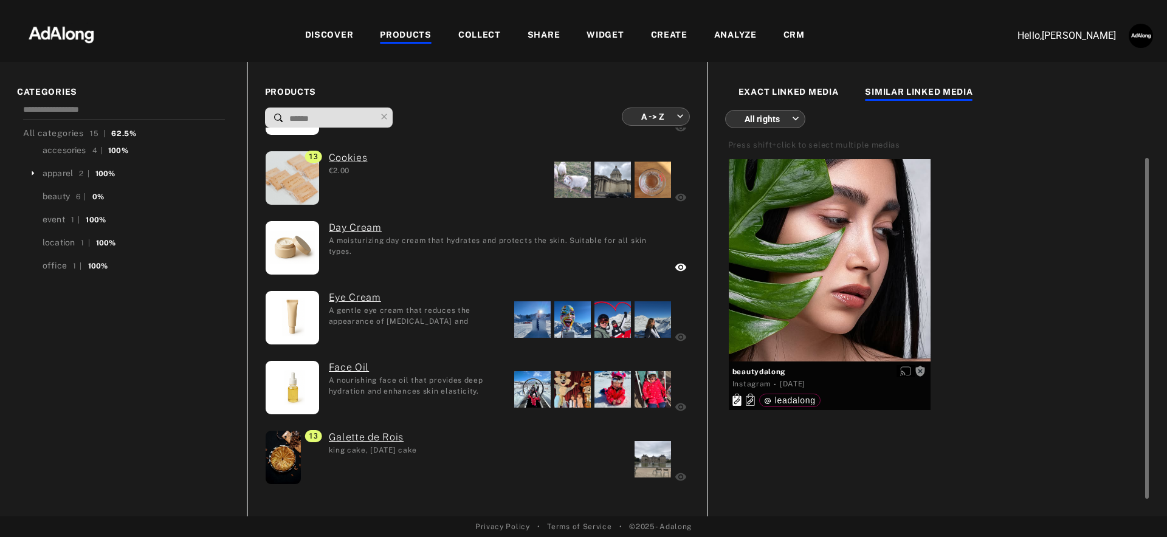
click at [788, 87] on div "EXACT LINKED MEDIA" at bounding box center [788, 93] width 100 height 15
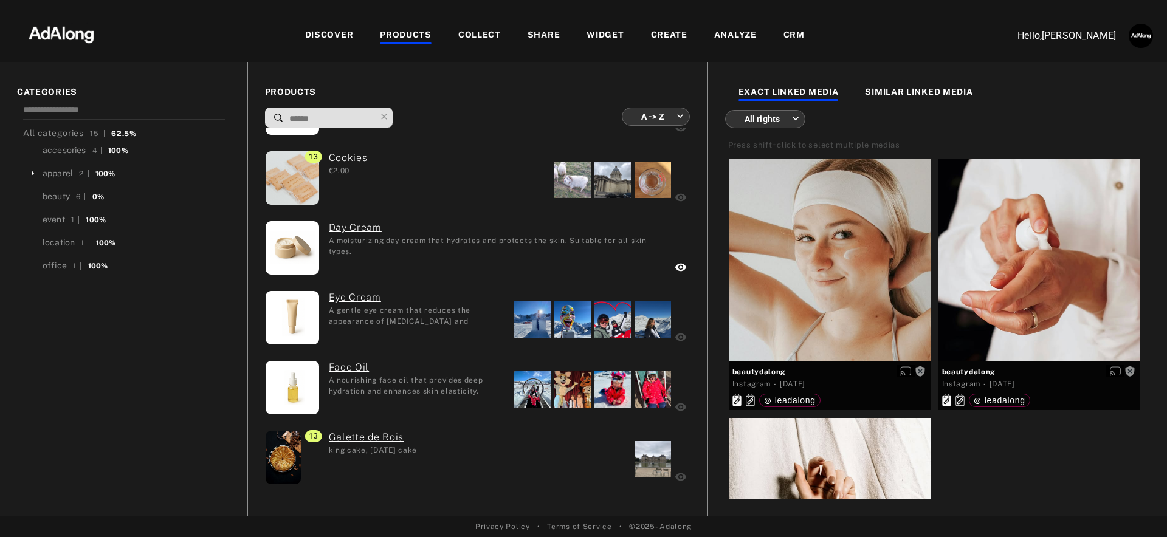
click at [332, 32] on div "DISCOVER" at bounding box center [329, 36] width 49 height 15
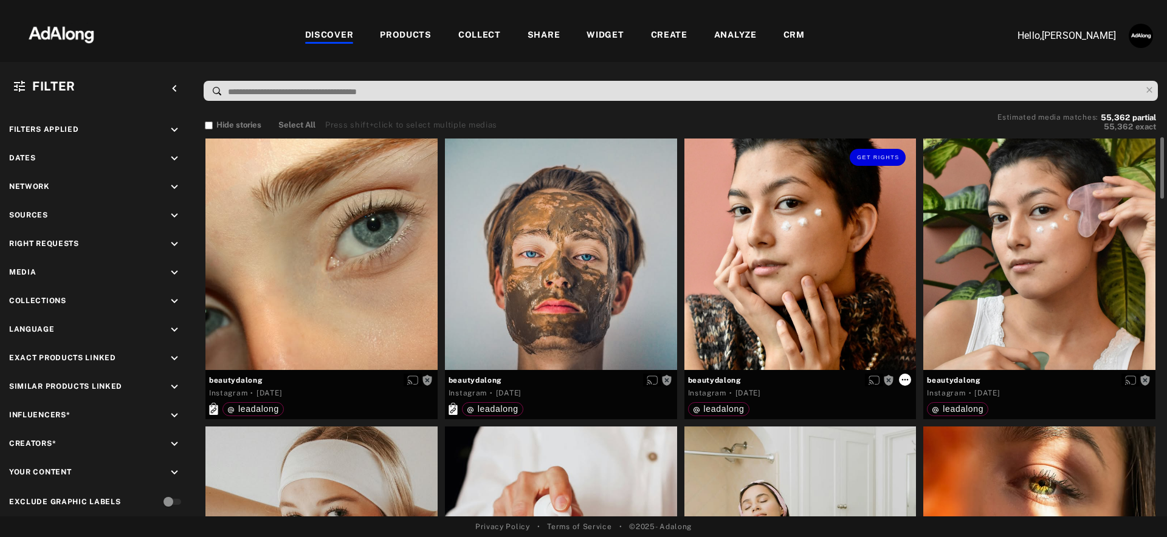
click at [901, 379] on icon at bounding box center [905, 380] width 10 height 10
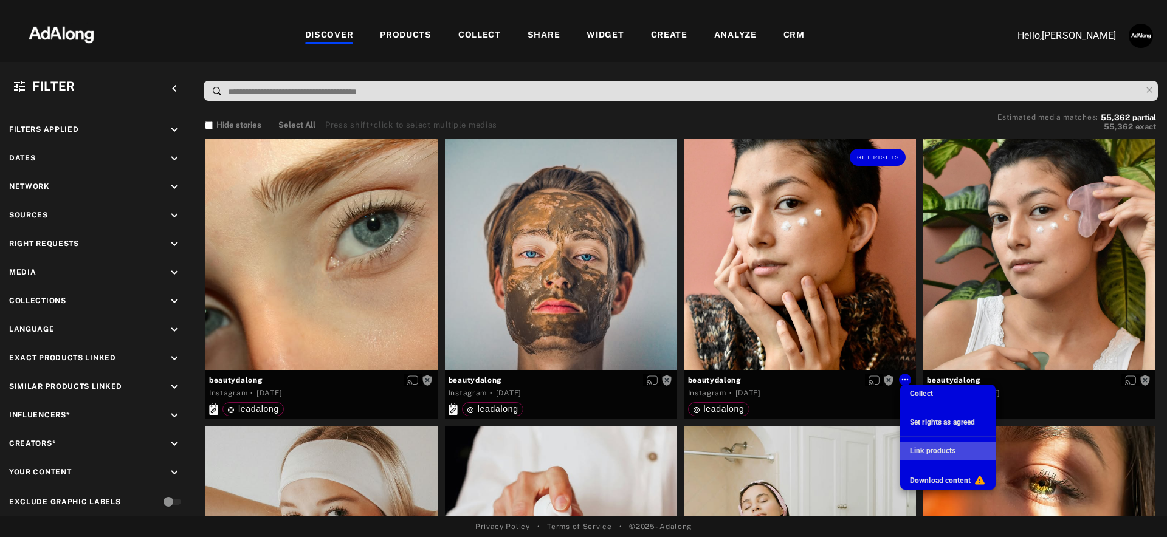
click at [933, 450] on span "Link products" at bounding box center [933, 451] width 46 height 9
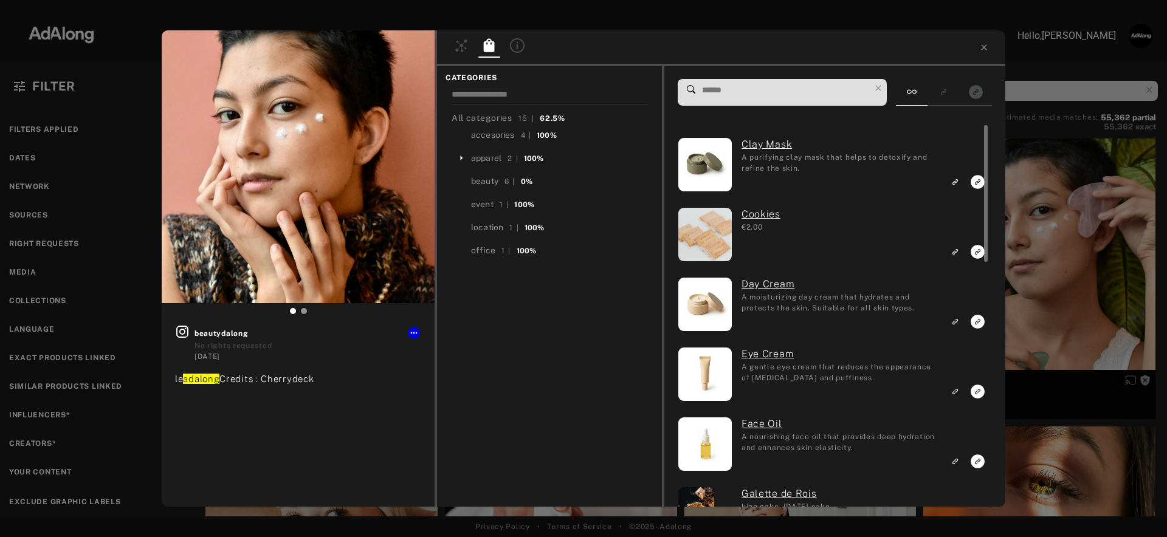
click at [977, 322] on icon "Link to exact product" at bounding box center [977, 321] width 15 height 15
click at [972, 94] on icon "Show only exact products linked" at bounding box center [976, 92] width 14 height 14
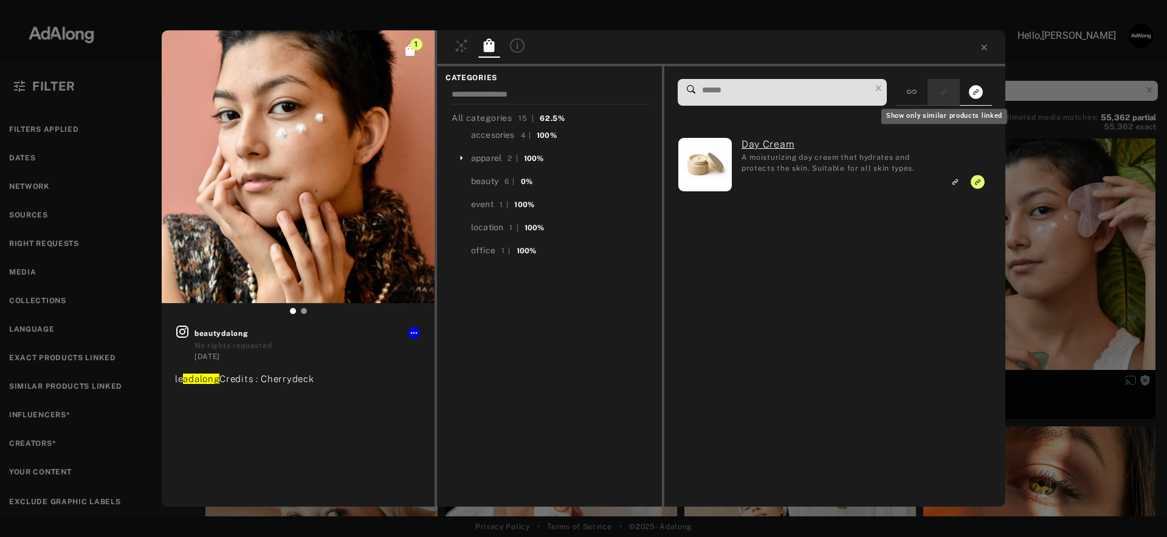
click at [951, 94] on button "Show only similar products linked" at bounding box center [943, 92] width 22 height 16
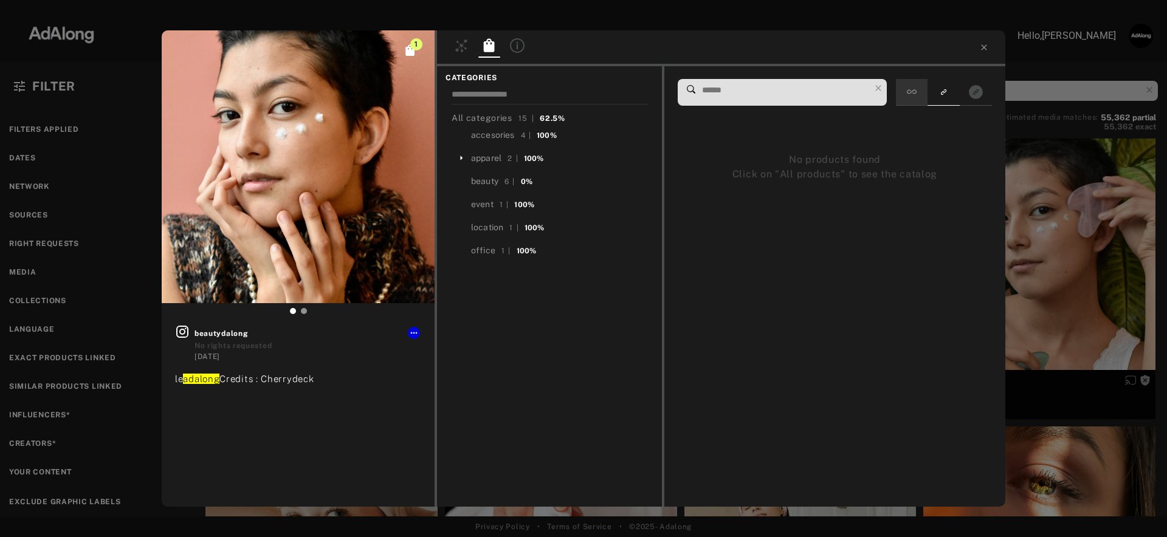
click at [908, 89] on icon at bounding box center [912, 92] width 10 height 10
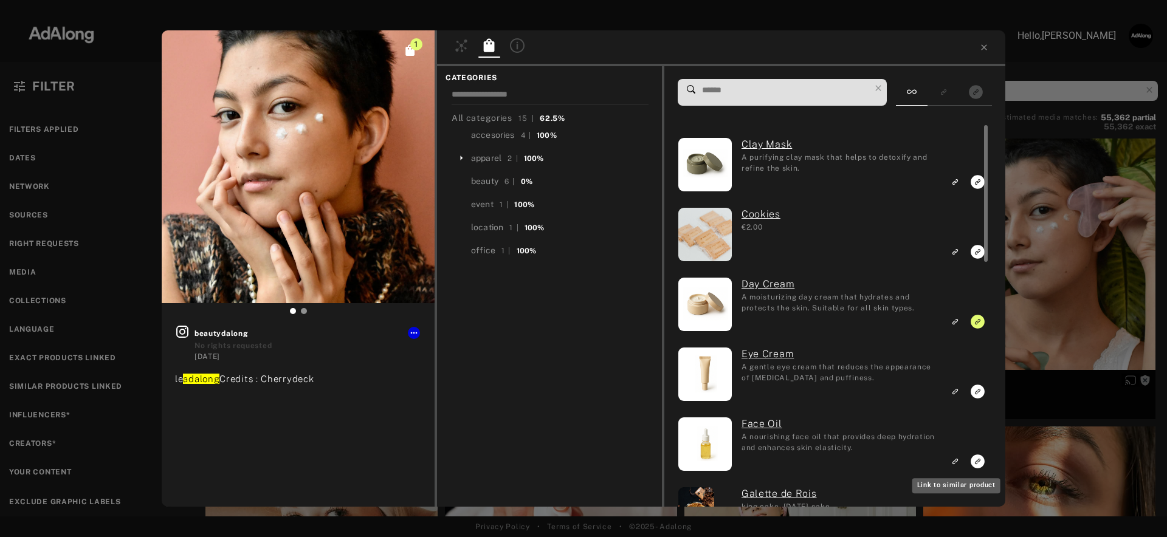
click at [954, 462] on icon "Link to similar product" at bounding box center [954, 461] width 9 height 7
click at [1071, 221] on div "1 beautydalong No rights requested 7 days ago le adalong Credits : Cherrydeck C…" at bounding box center [583, 268] width 1167 height 537
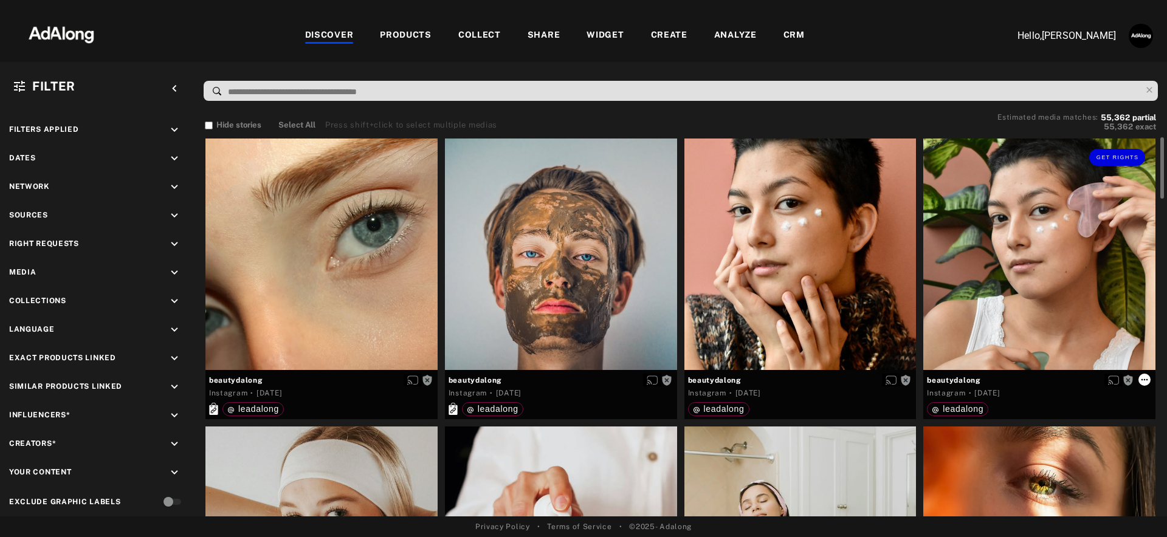
click at [1144, 383] on icon at bounding box center [1144, 380] width 10 height 10
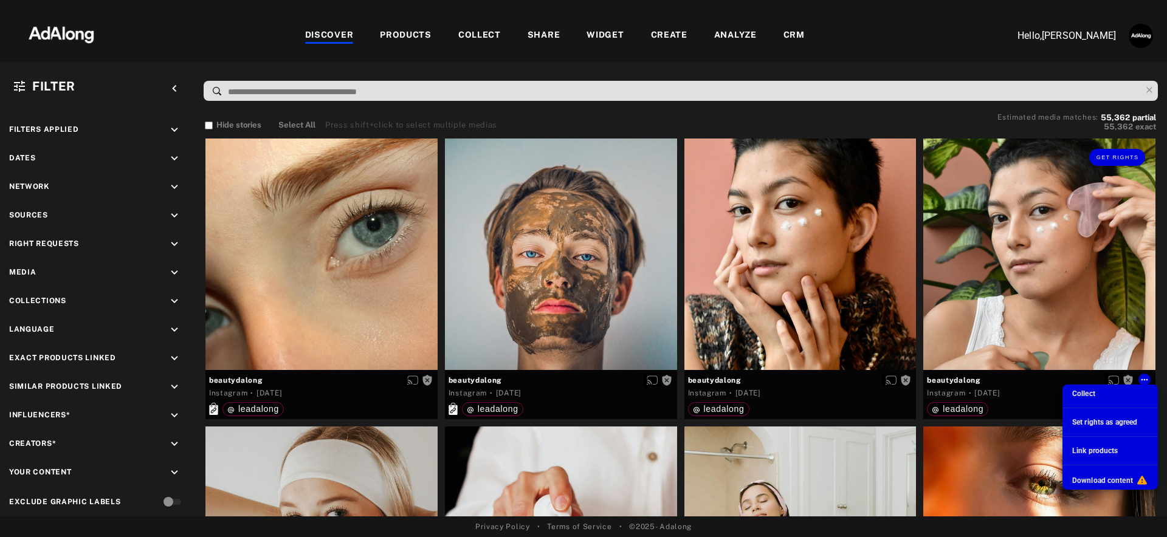
click at [1092, 449] on span "Link products" at bounding box center [1095, 451] width 46 height 9
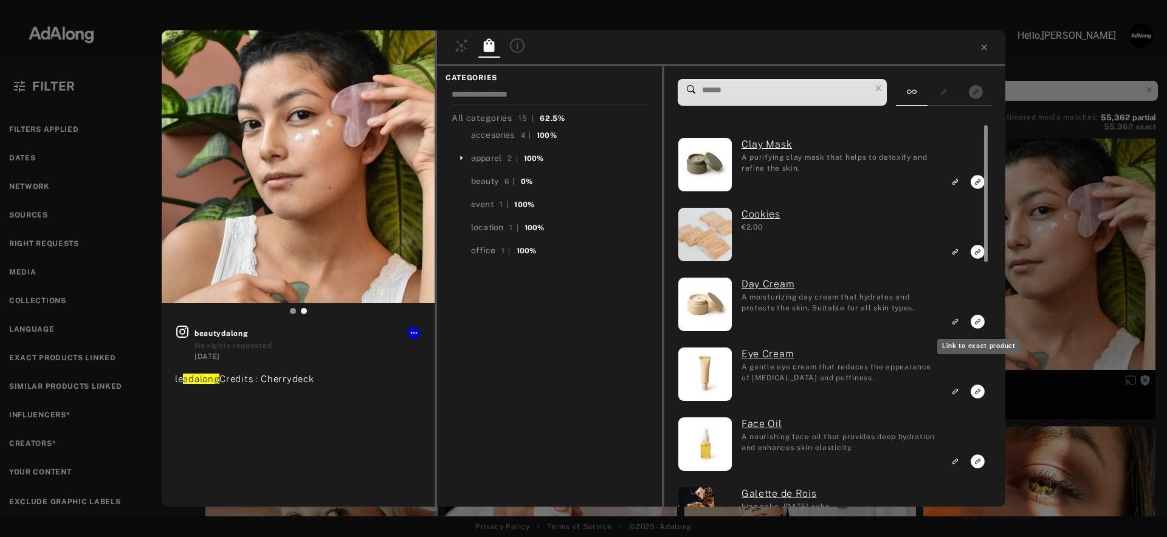
click at [980, 322] on div at bounding box center [984, 315] width 9 height 381
click at [977, 321] on rect "Link to exact product" at bounding box center [977, 321] width 15 height 15
click at [958, 391] on icon "Link to similar product" at bounding box center [954, 391] width 9 height 7
click at [986, 45] on icon at bounding box center [983, 46] width 5 height 5
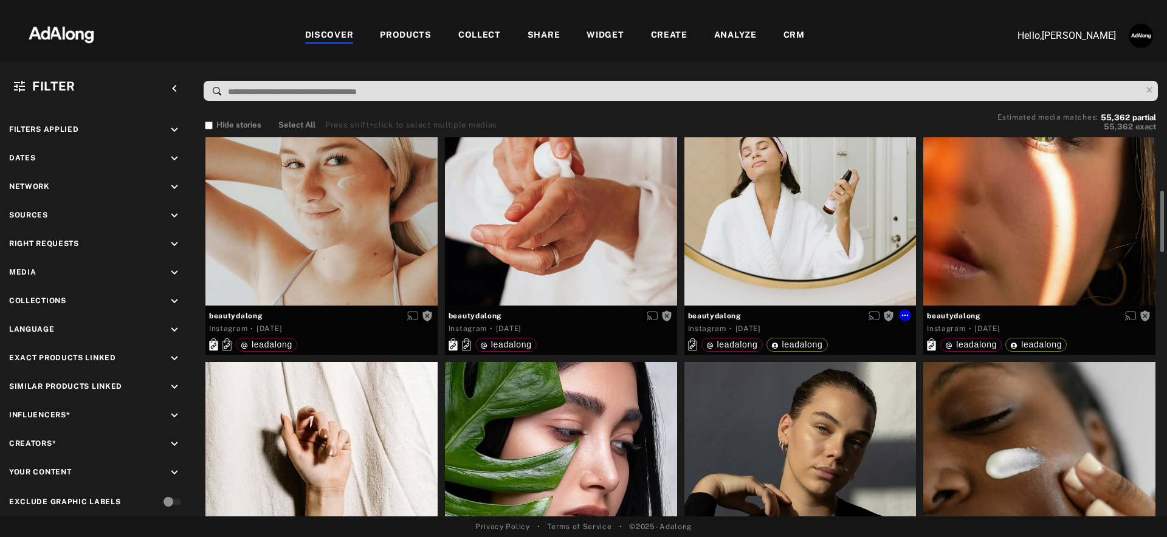
scroll to position [350, 0]
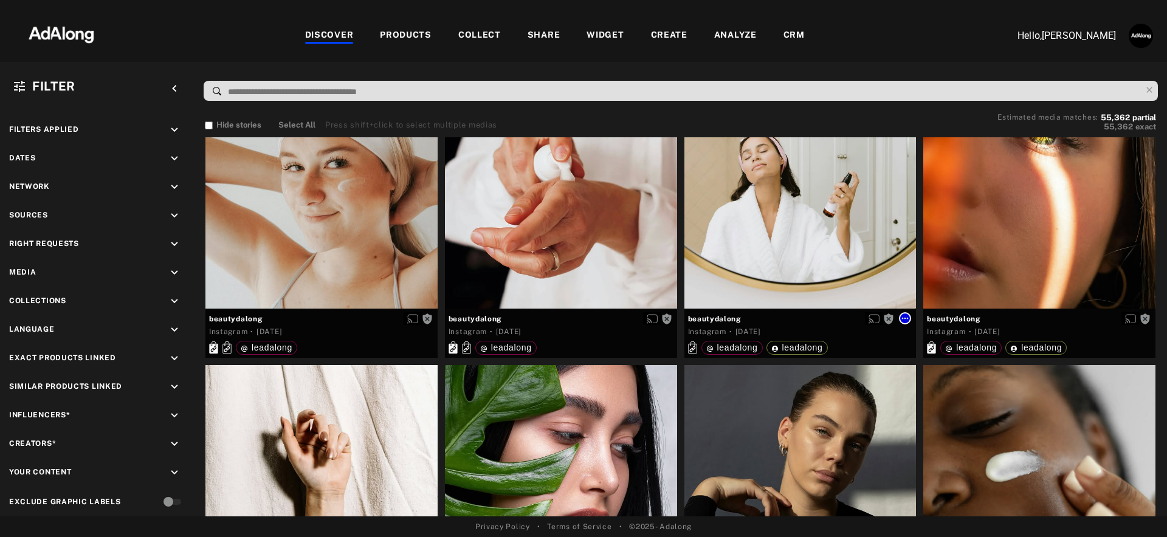
click at [904, 320] on icon at bounding box center [905, 319] width 10 height 10
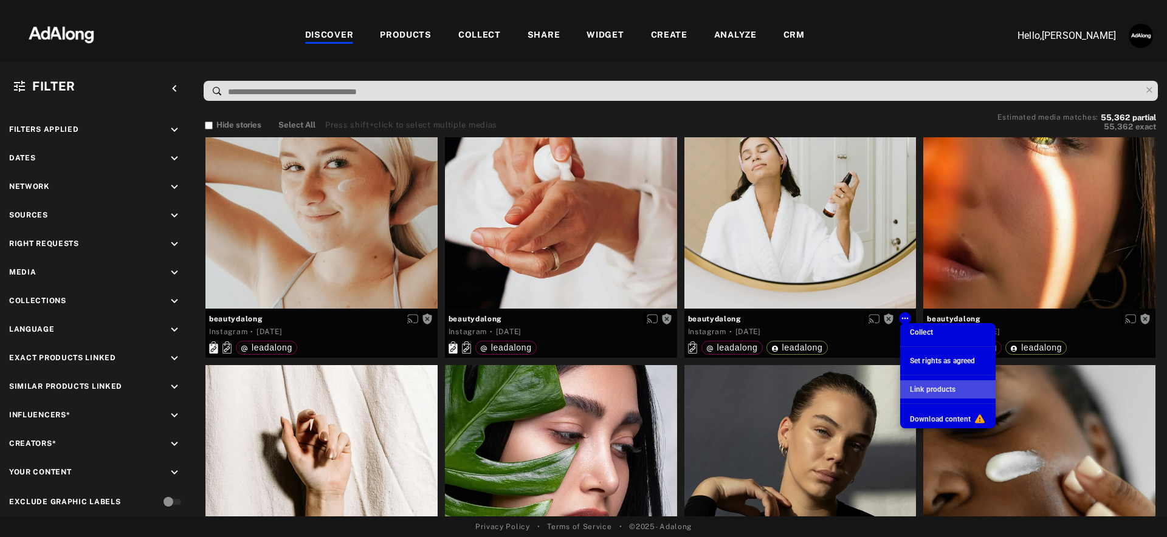
click at [938, 392] on span "Link products" at bounding box center [933, 389] width 46 height 9
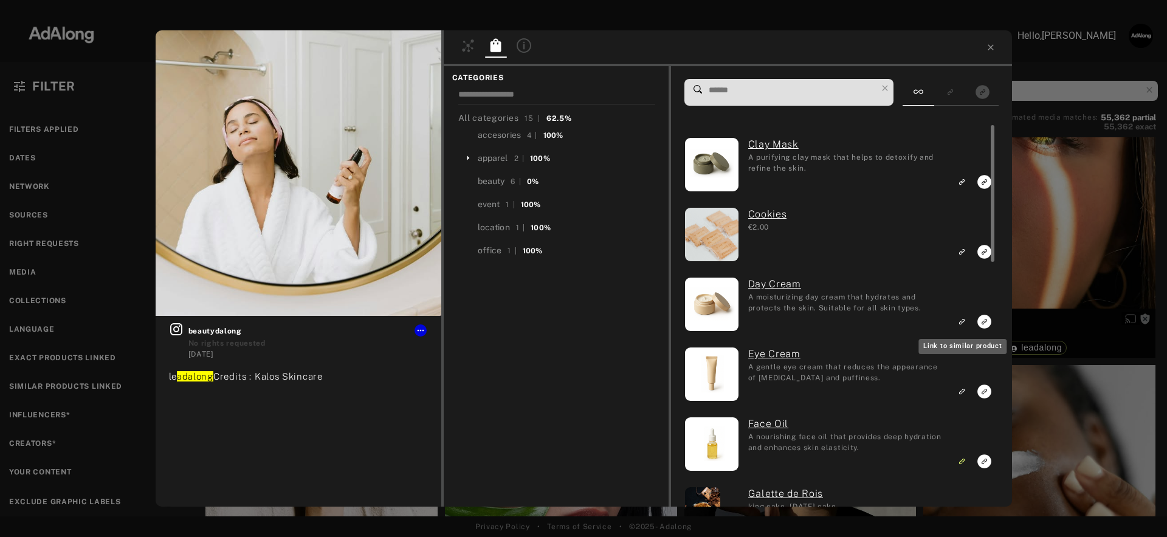
click at [961, 323] on icon "Link to similar product" at bounding box center [963, 321] width 4 height 4
click at [991, 49] on icon at bounding box center [991, 48] width 10 height 10
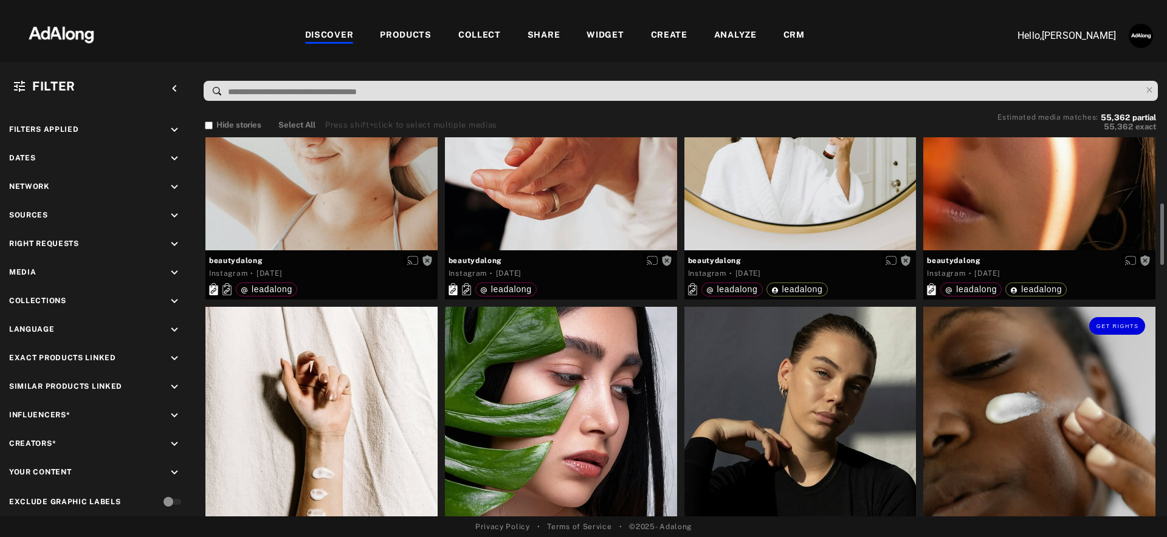
scroll to position [620, 0]
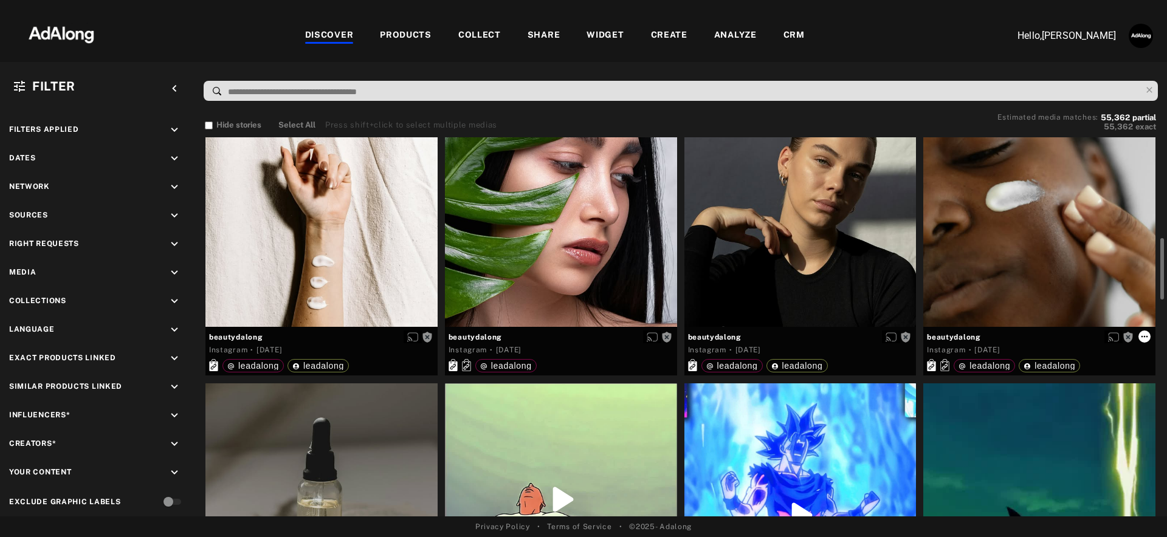
click at [1149, 335] on icon at bounding box center [1144, 337] width 10 height 10
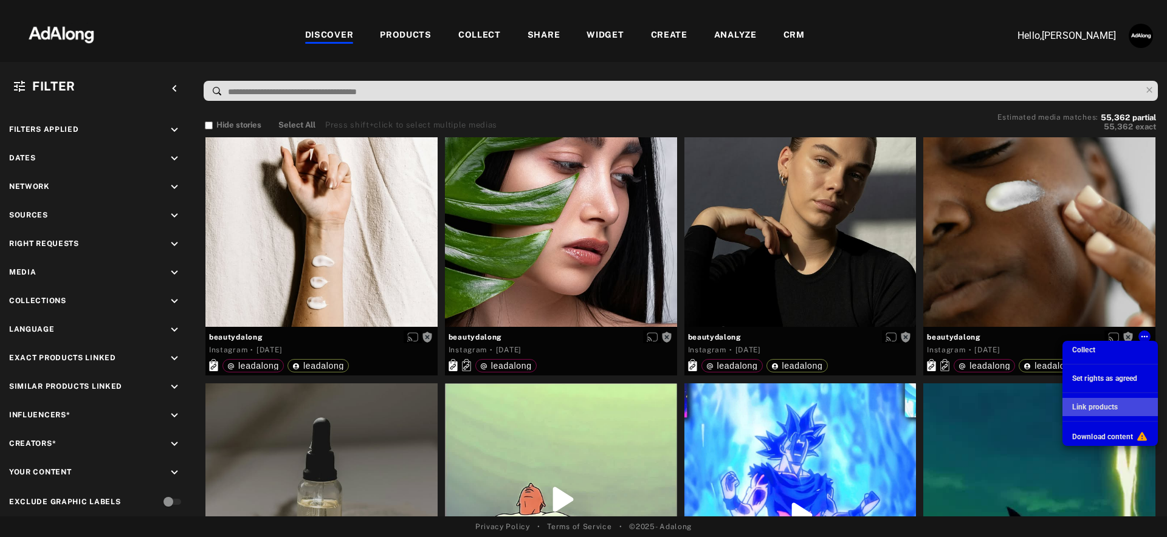
click at [1121, 406] on li "Link products" at bounding box center [1109, 407] width 95 height 18
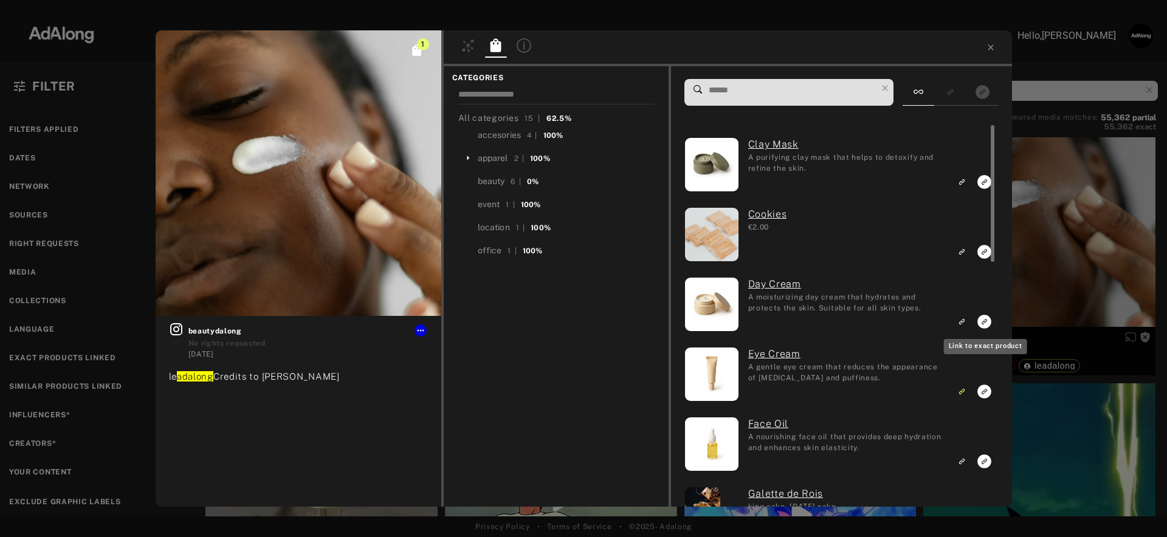
click at [985, 321] on icon "Link to exact product" at bounding box center [984, 321] width 15 height 15
click at [993, 47] on icon at bounding box center [991, 48] width 10 height 10
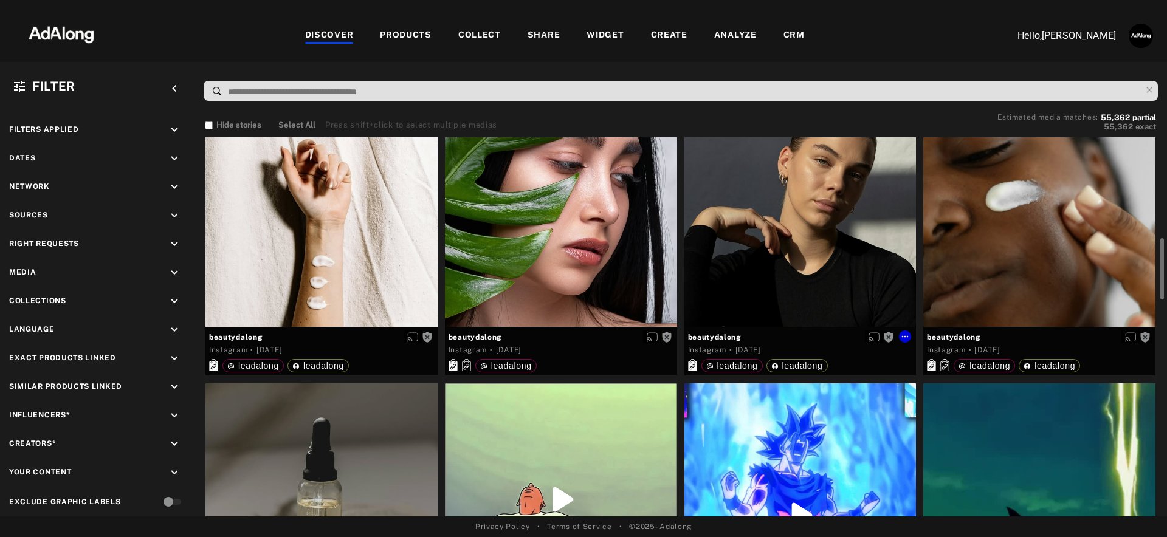
click at [873, 247] on div "Get rights" at bounding box center [800, 211] width 232 height 232
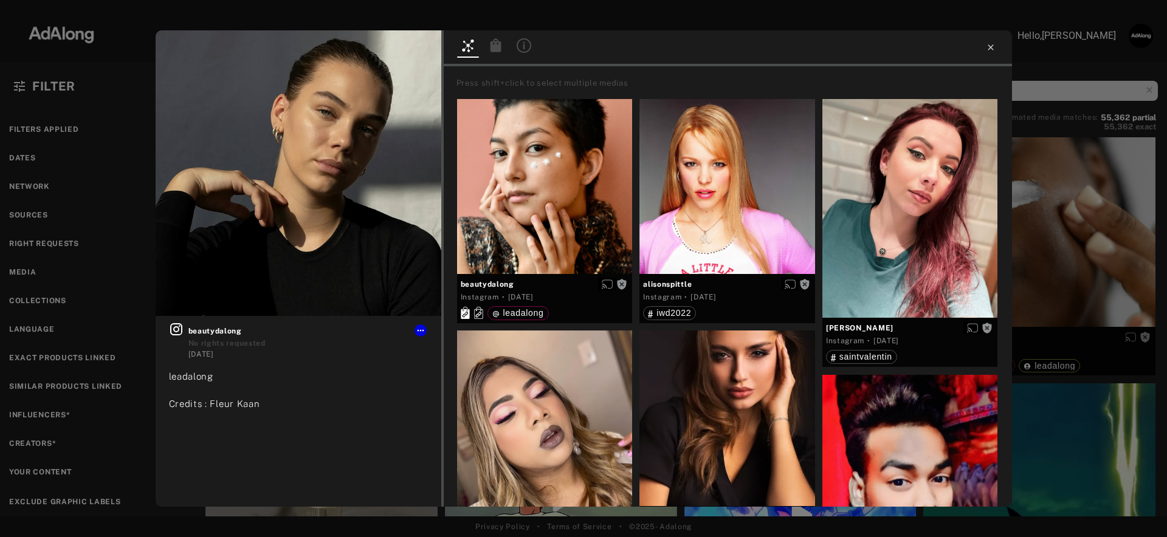
click at [989, 48] on icon at bounding box center [990, 46] width 5 height 5
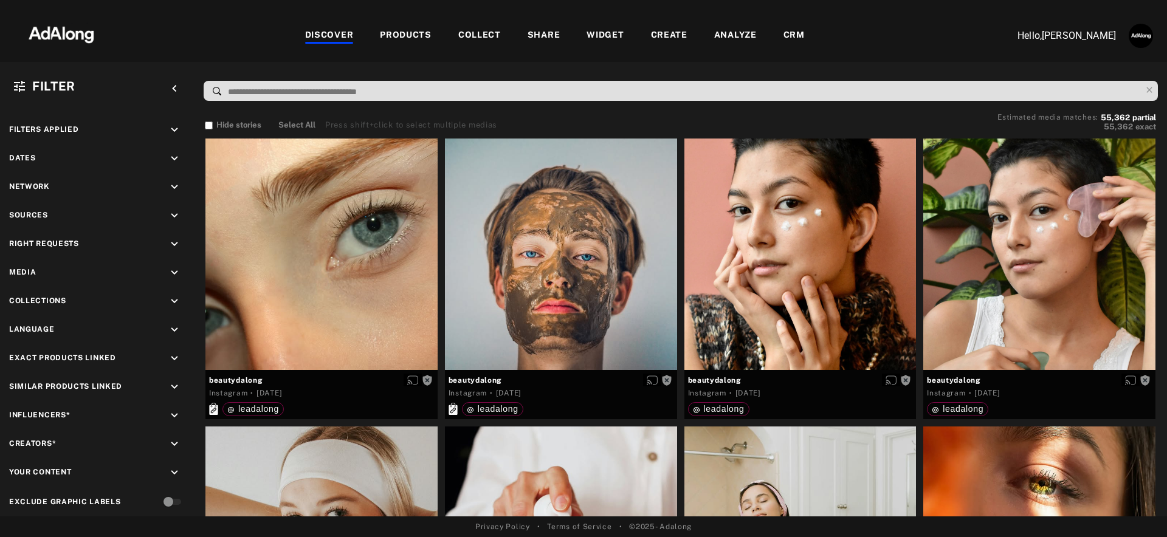
click at [414, 33] on div "PRODUCTS" at bounding box center [406, 36] width 52 height 15
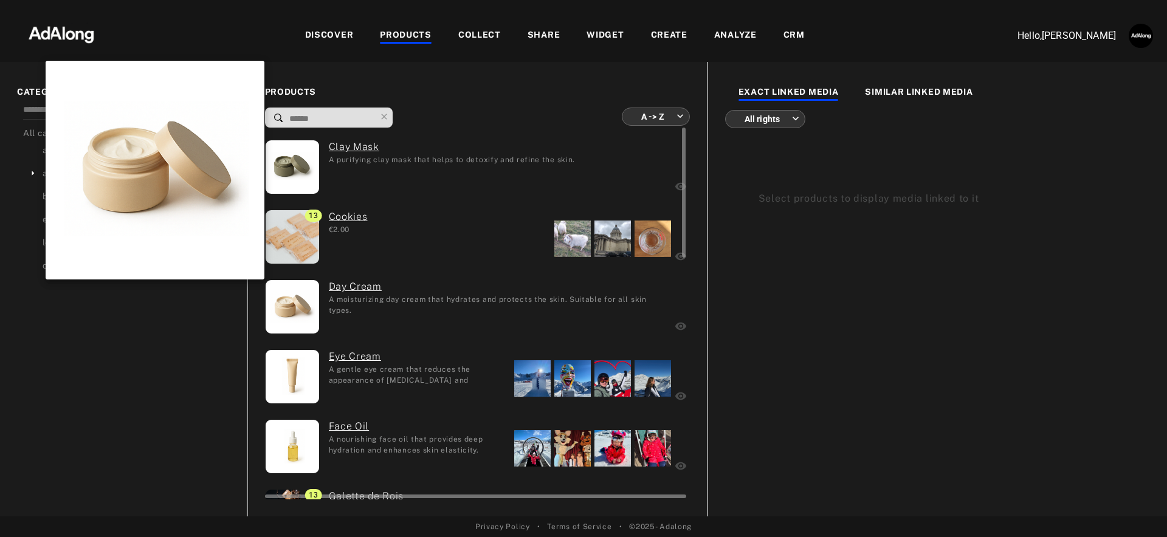
click at [298, 299] on img at bounding box center [292, 306] width 53 height 53
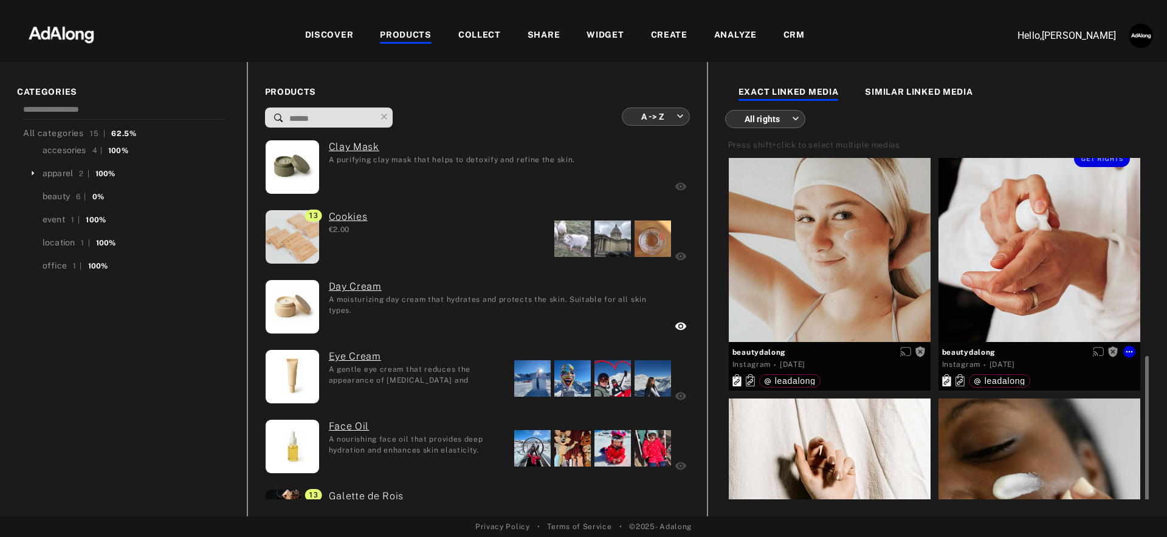
scroll to position [331, 0]
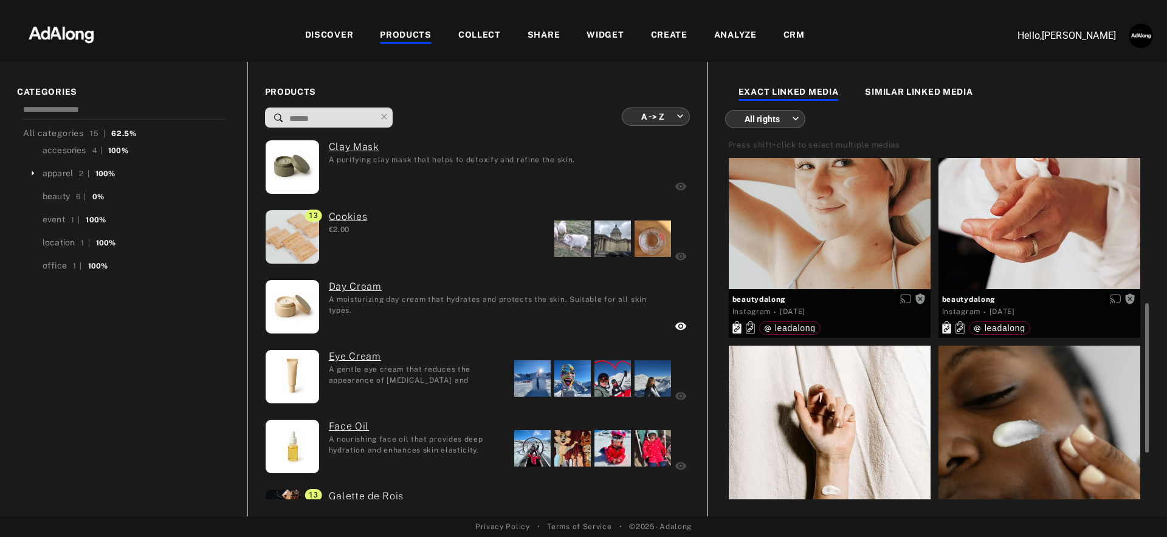
click at [914, 100] on div "SIMILAR LINKED MEDIA" at bounding box center [919, 93] width 108 height 15
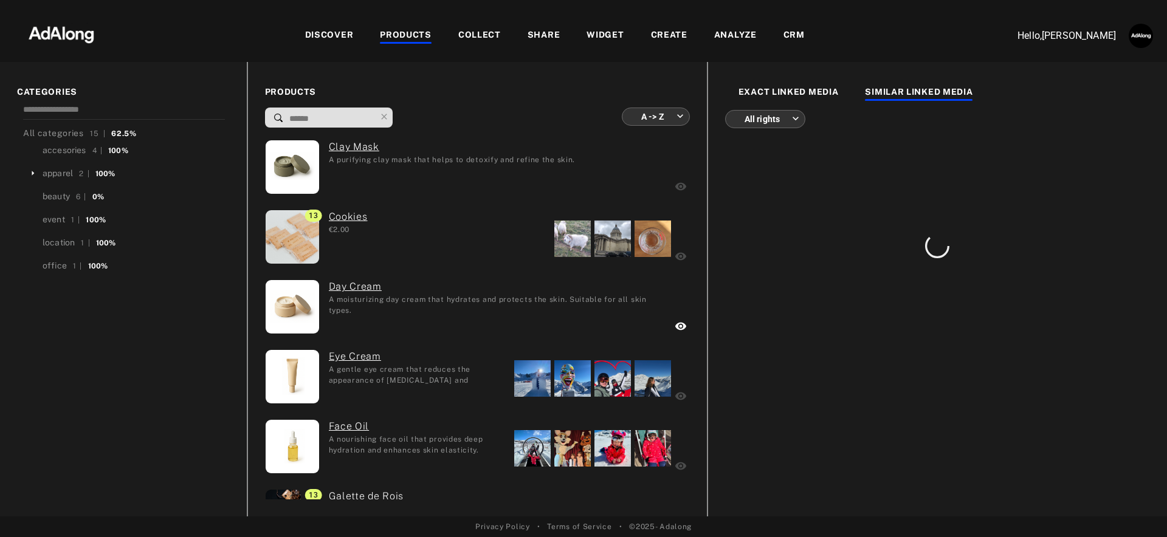
scroll to position [0, 0]
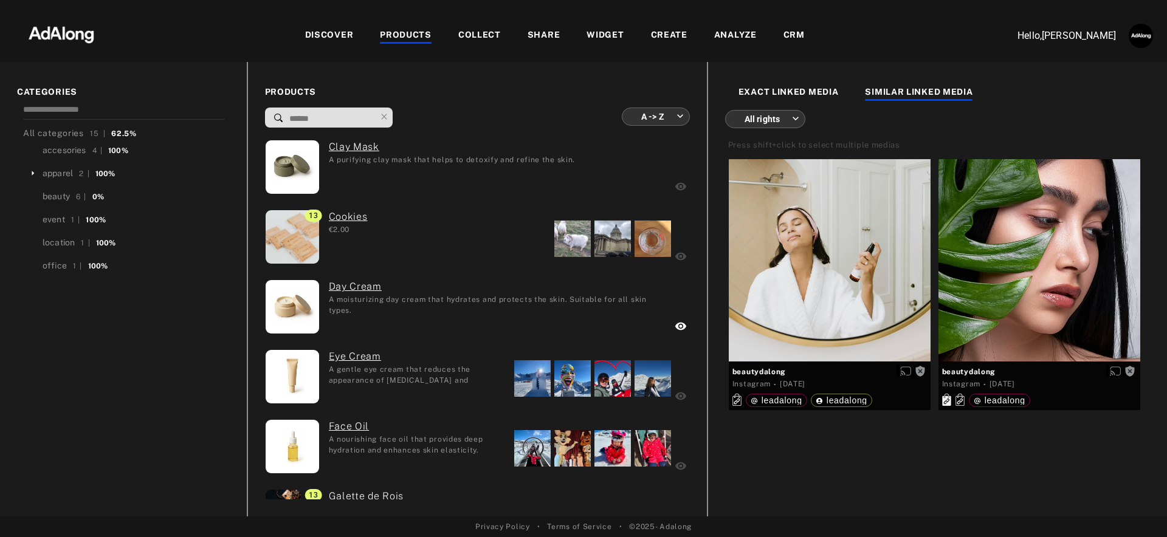
click at [813, 89] on div "EXACT LINKED MEDIA" at bounding box center [788, 93] width 100 height 15
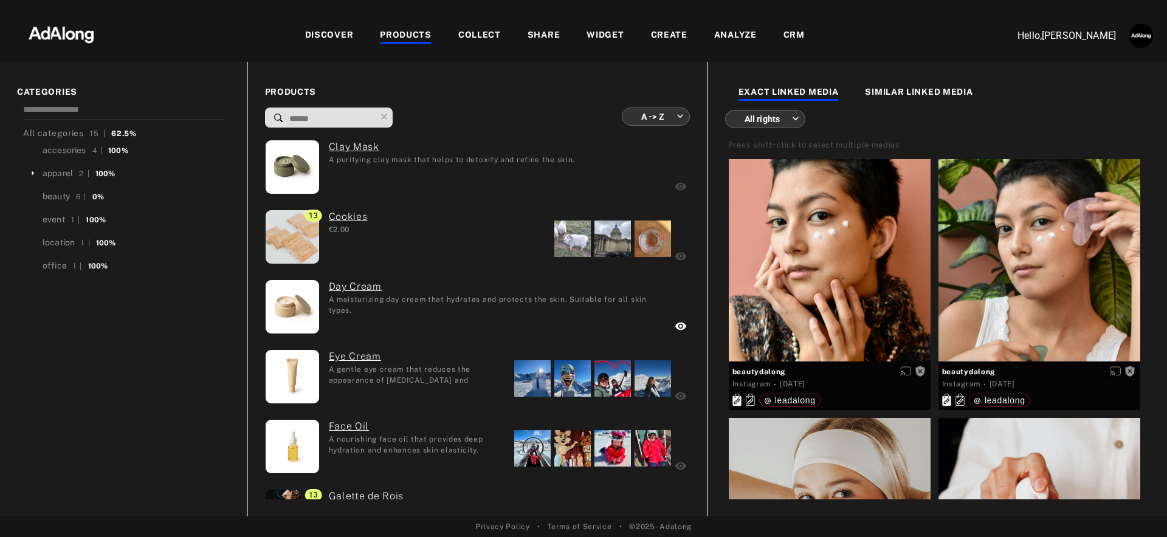
click at [348, 35] on div "DISCOVER" at bounding box center [329, 36] width 49 height 15
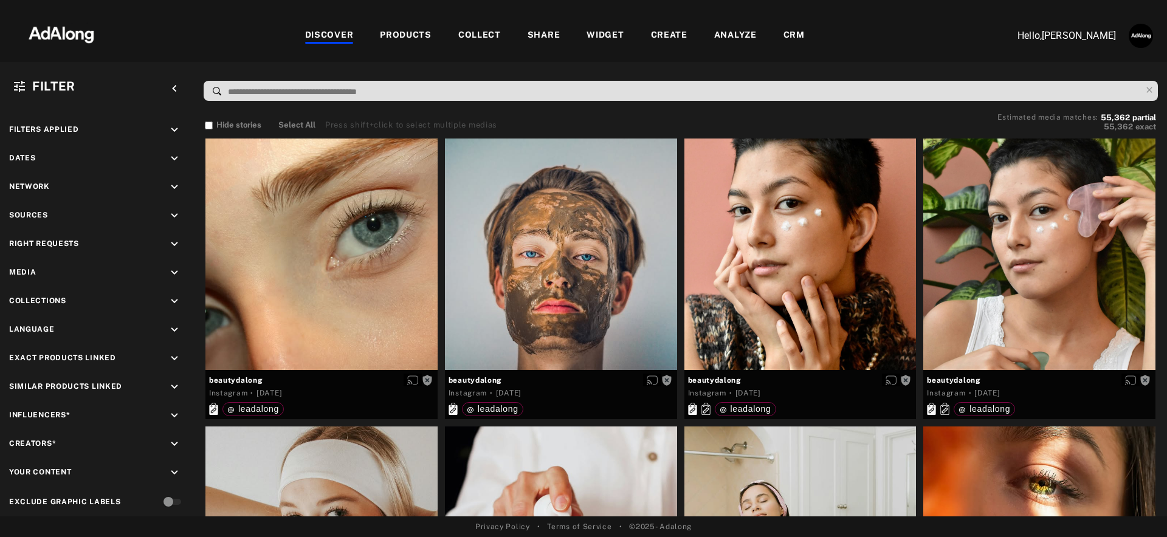
click at [398, 31] on div "PRODUCTS" at bounding box center [406, 36] width 52 height 15
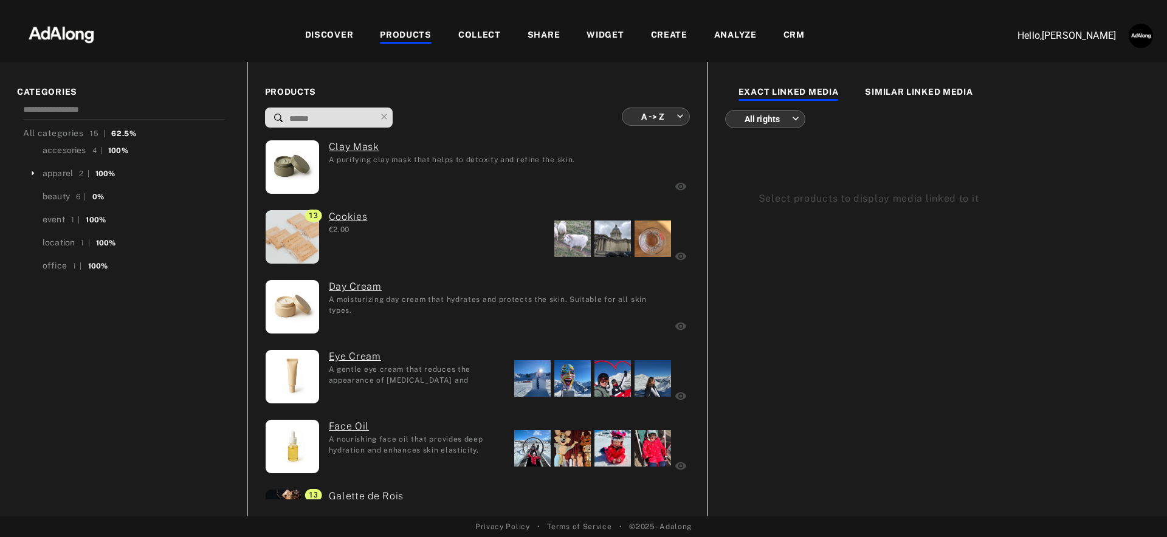
click at [599, 30] on div "WIDGET" at bounding box center [604, 36] width 37 height 15
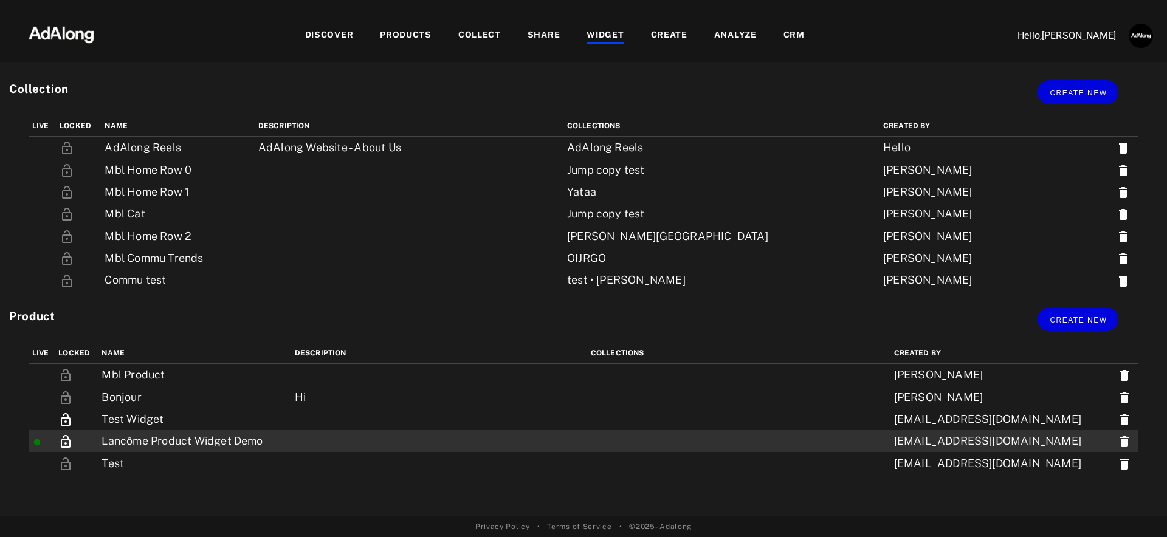
click at [323, 438] on td at bounding box center [440, 441] width 296 height 22
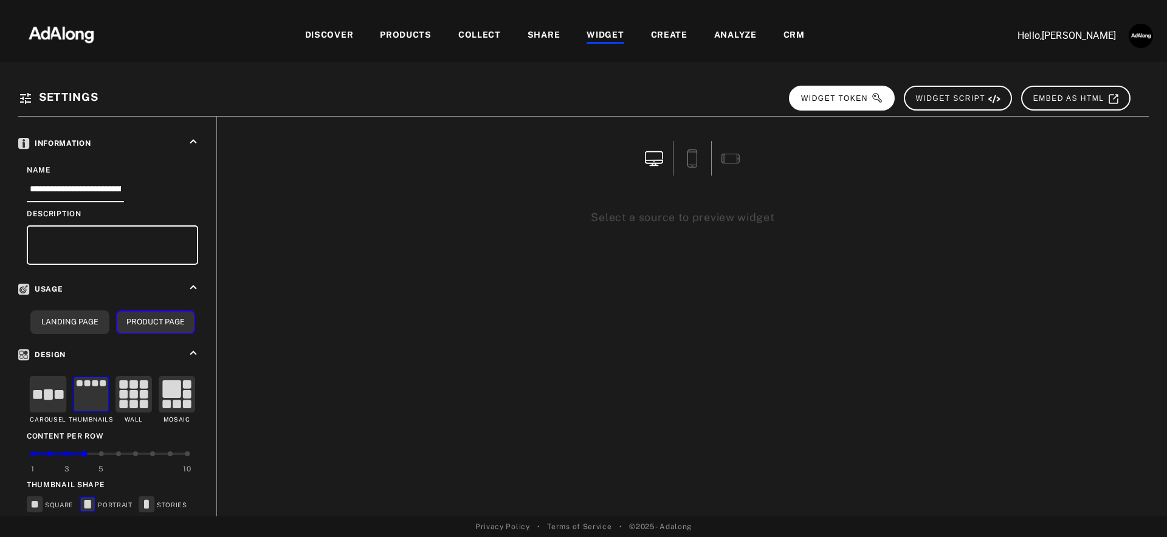
click at [816, 104] on button "WIDGET TOKEN" at bounding box center [842, 98] width 106 height 25
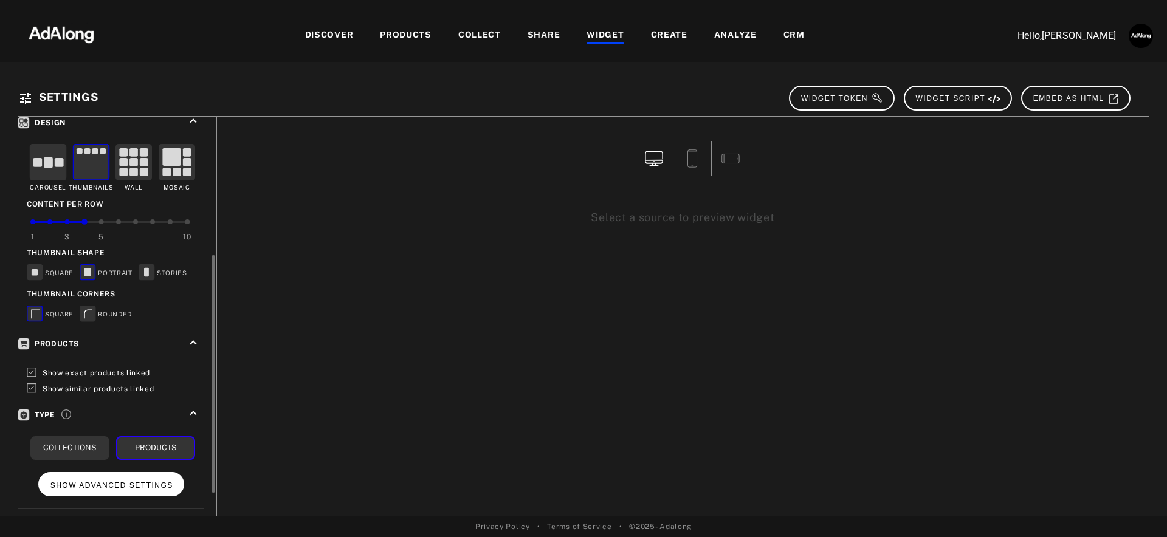
click at [106, 481] on span "SHOW ADVANCED SETTINGS" at bounding box center [111, 485] width 123 height 9
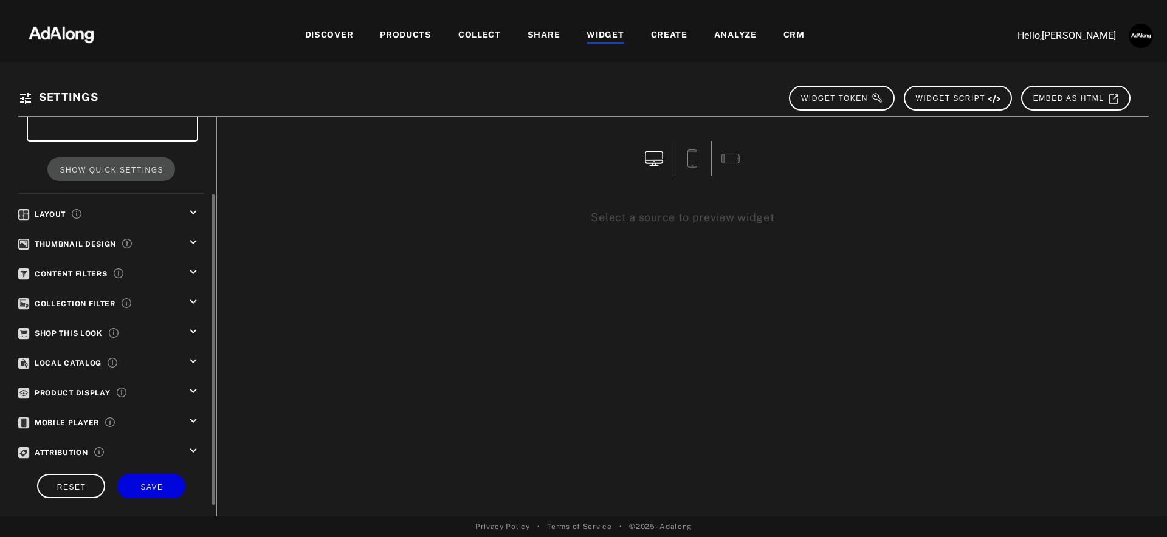
scroll to position [113, 0]
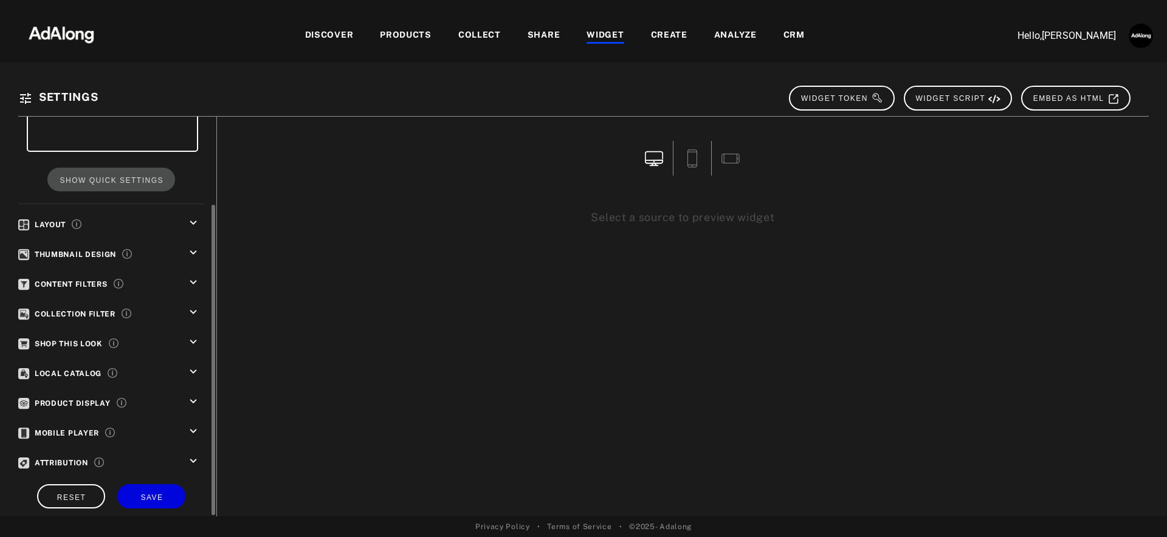
click at [192, 306] on icon "keyboard_arrow_down" at bounding box center [193, 312] width 13 height 13
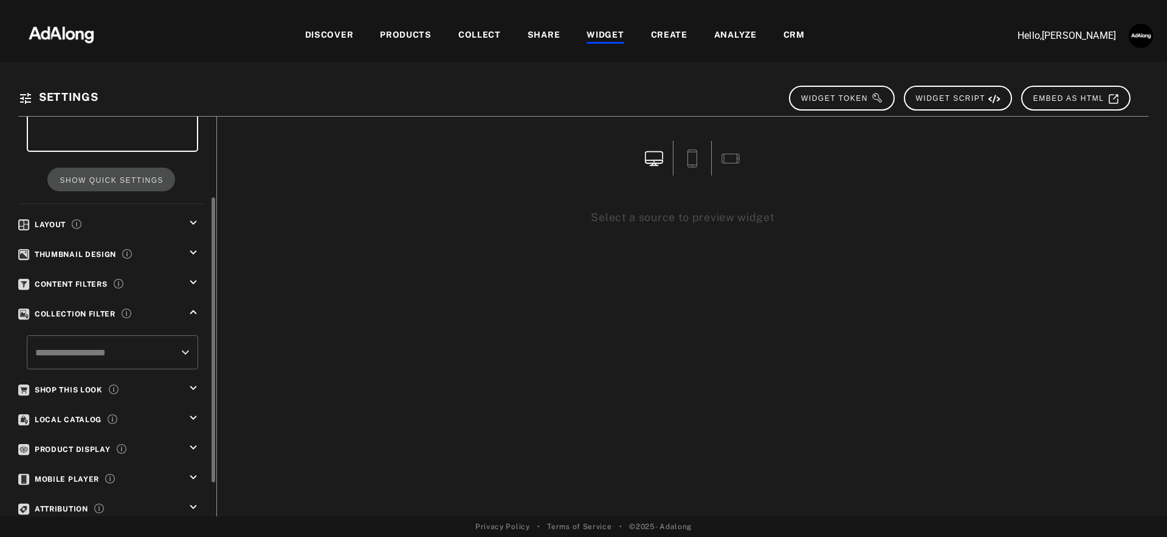
click at [192, 250] on icon "keyboard_arrow_down" at bounding box center [193, 252] width 13 height 13
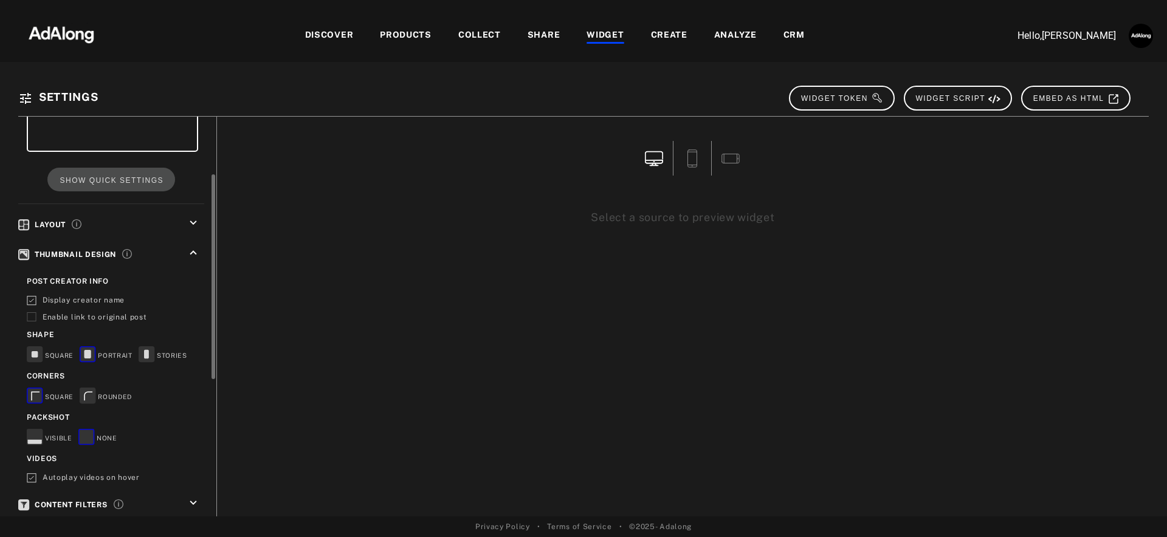
drag, startPoint x: 199, startPoint y: 250, endPoint x: 188, endPoint y: 232, distance: 21.3
click at [198, 249] on icon "keyboard_arrow_up" at bounding box center [193, 252] width 13 height 13
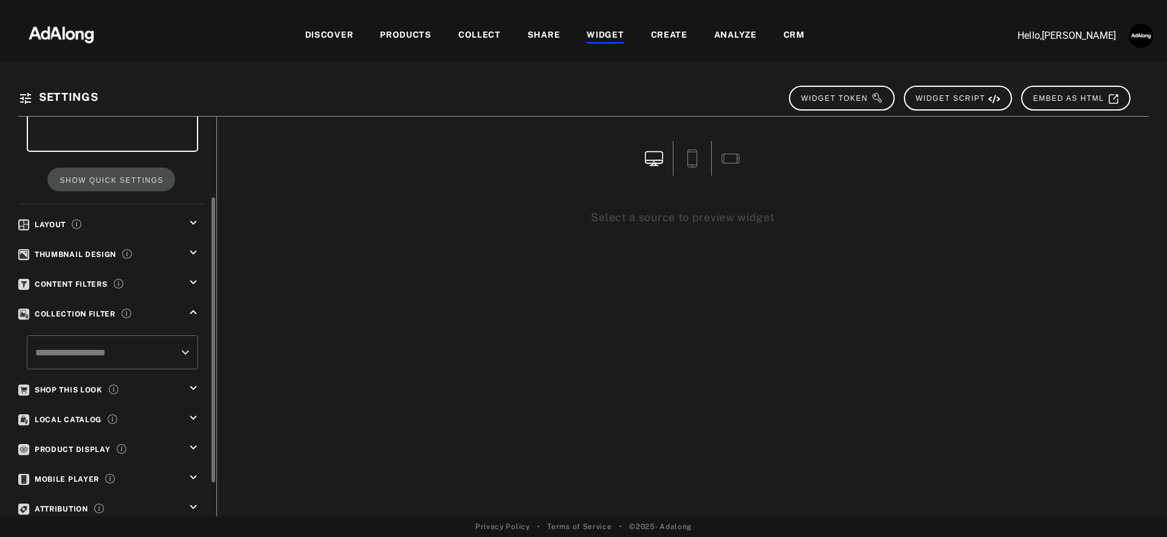
click at [191, 219] on icon "keyboard_arrow_down" at bounding box center [193, 222] width 13 height 13
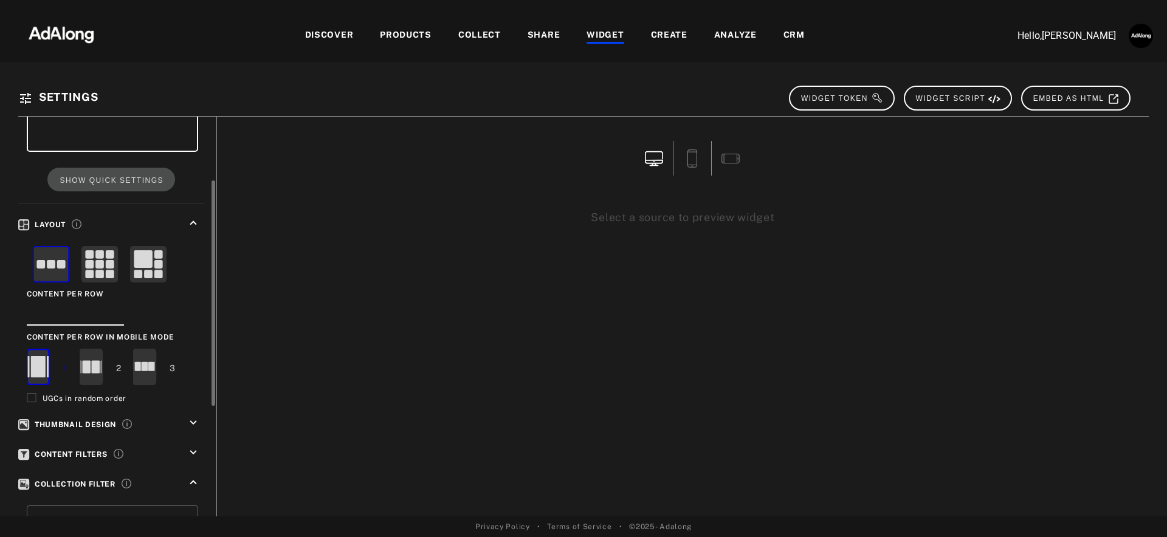
drag, startPoint x: 191, startPoint y: 219, endPoint x: 189, endPoint y: 235, distance: 16.5
click at [191, 218] on icon "keyboard_arrow_up" at bounding box center [193, 222] width 13 height 13
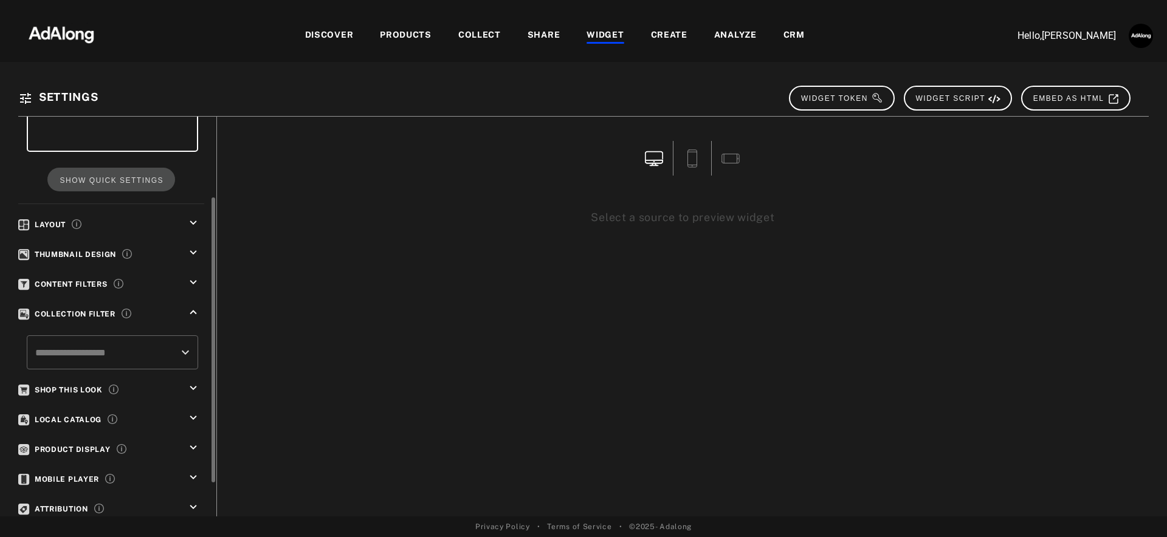
click at [193, 255] on div "keyboard_arrow_down" at bounding box center [196, 255] width 18 height 18
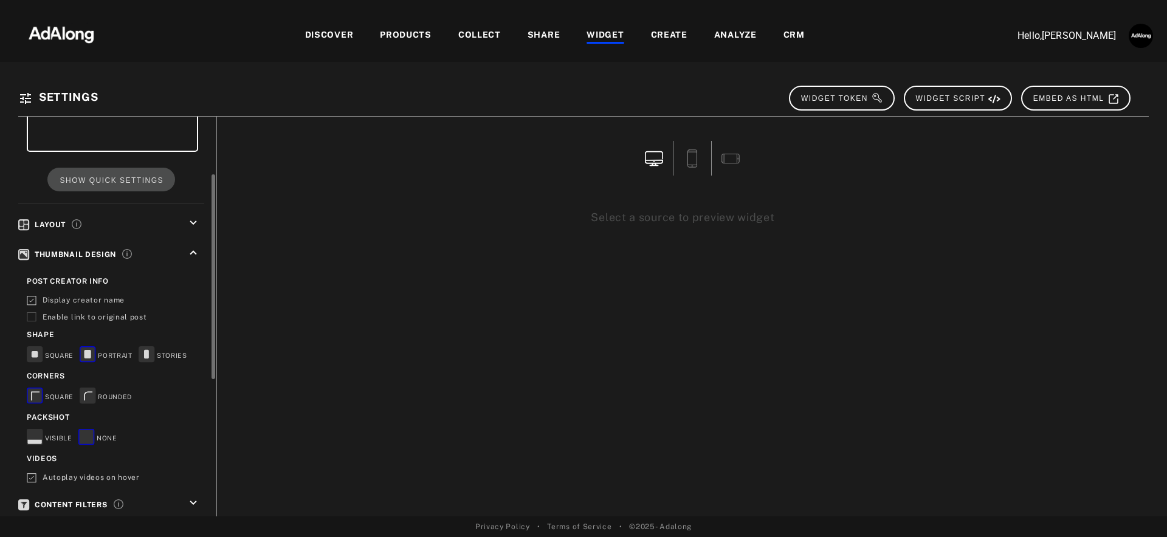
click at [193, 255] on icon "keyboard_arrow_up" at bounding box center [193, 252] width 13 height 13
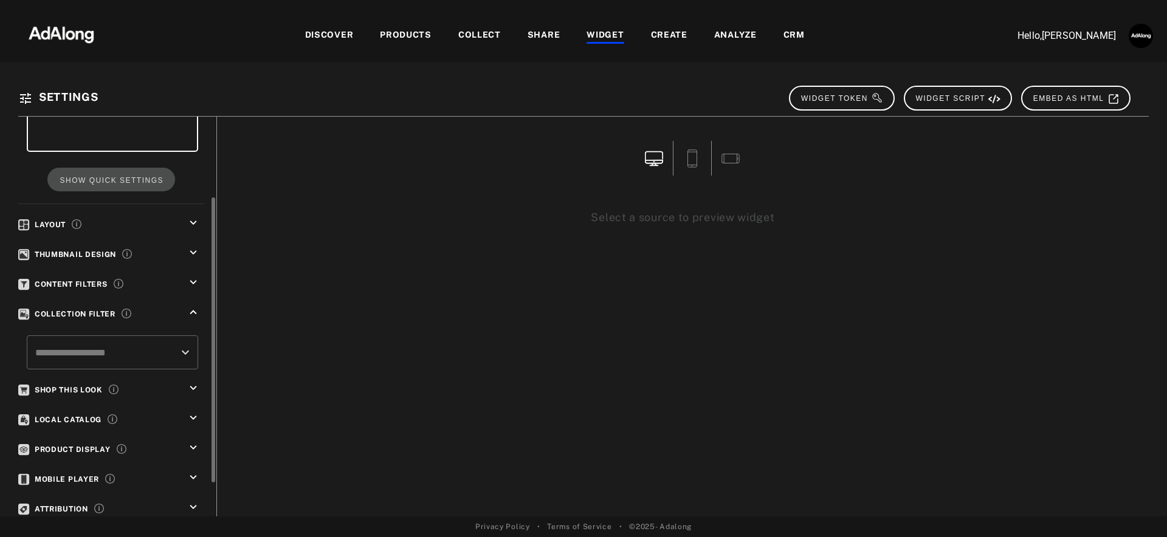
click at [194, 283] on icon "keyboard_arrow_down" at bounding box center [193, 282] width 13 height 13
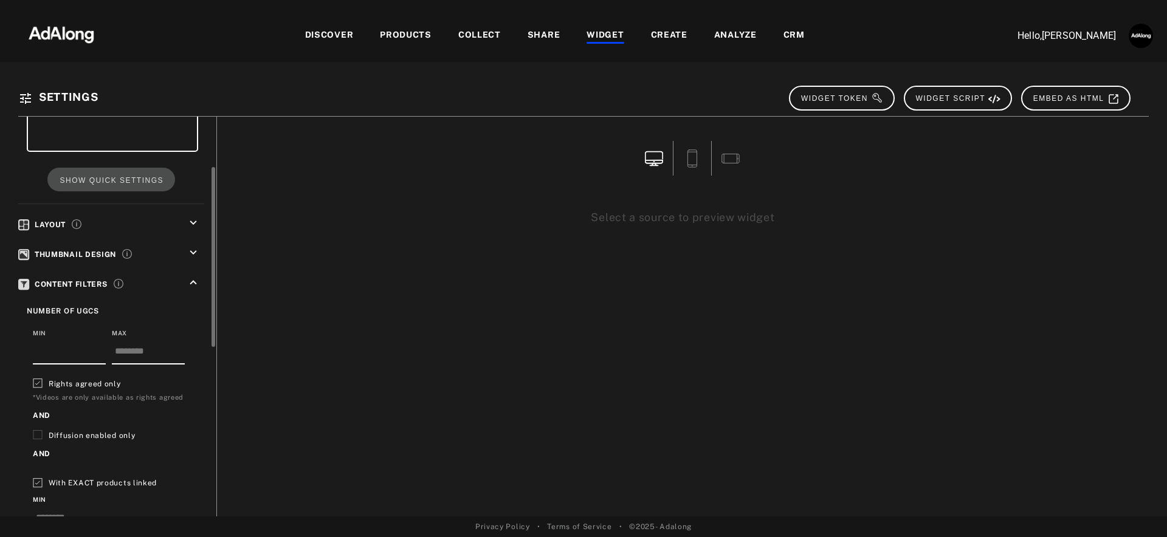
click at [82, 380] on span "Rights agreed only" at bounding box center [85, 384] width 72 height 9
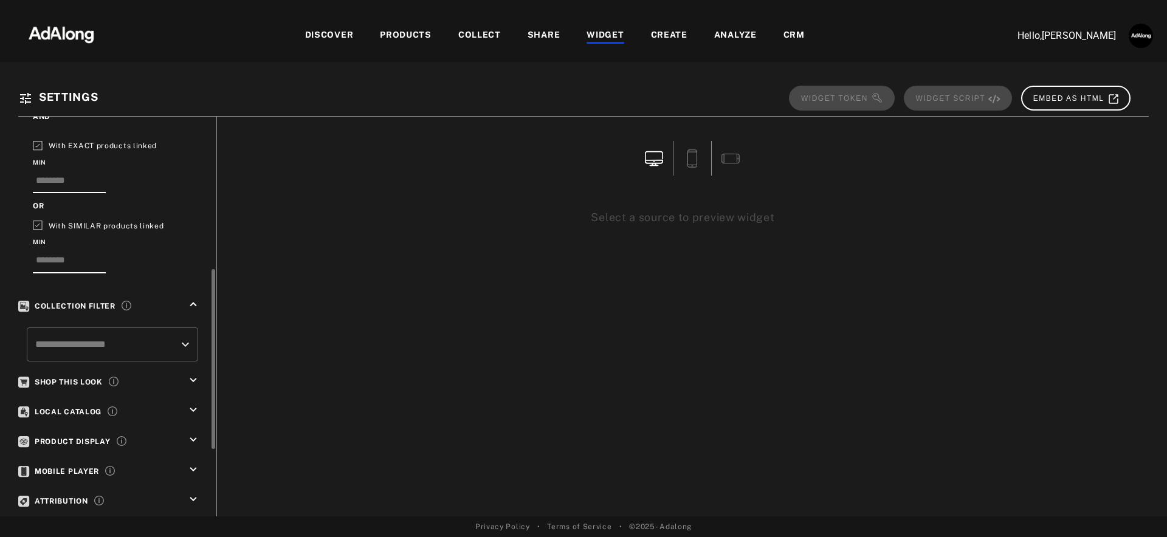
scroll to position [487, 0]
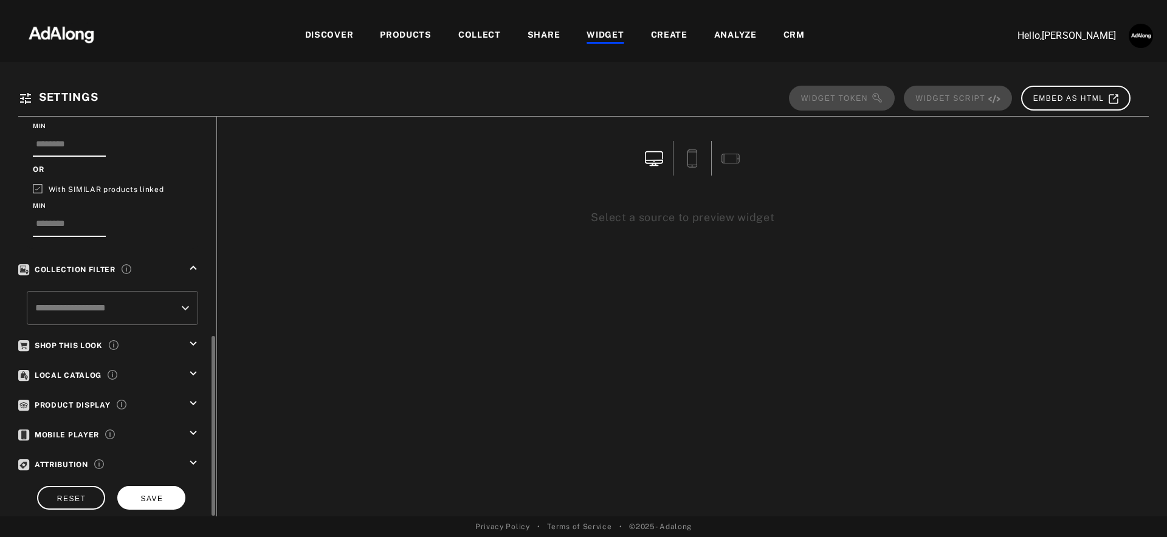
click at [145, 495] on span "SAVE" at bounding box center [151, 499] width 22 height 9
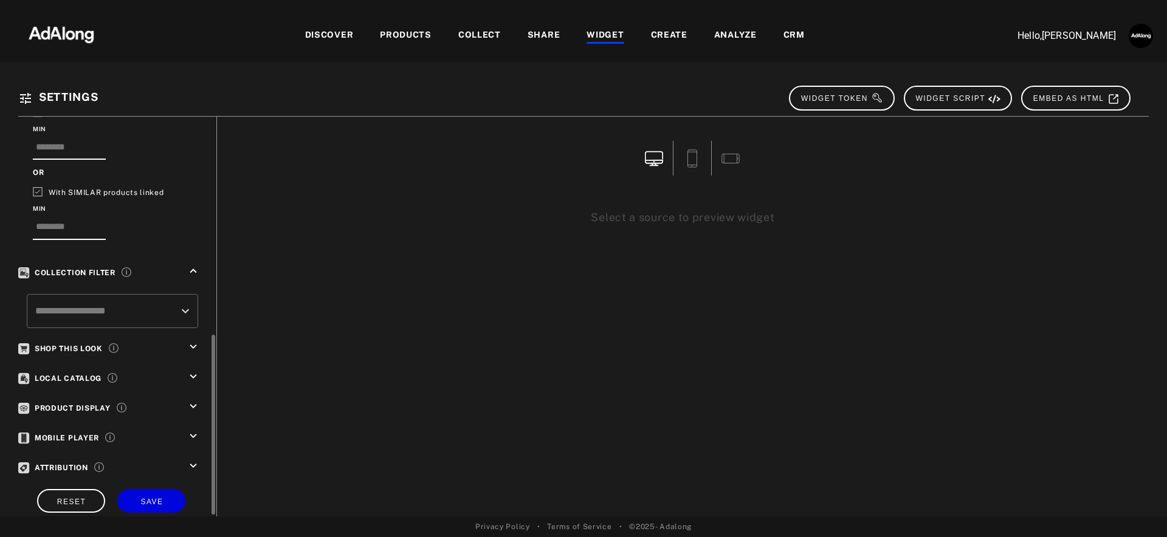
click at [198, 340] on icon "keyboard_arrow_down" at bounding box center [193, 346] width 13 height 13
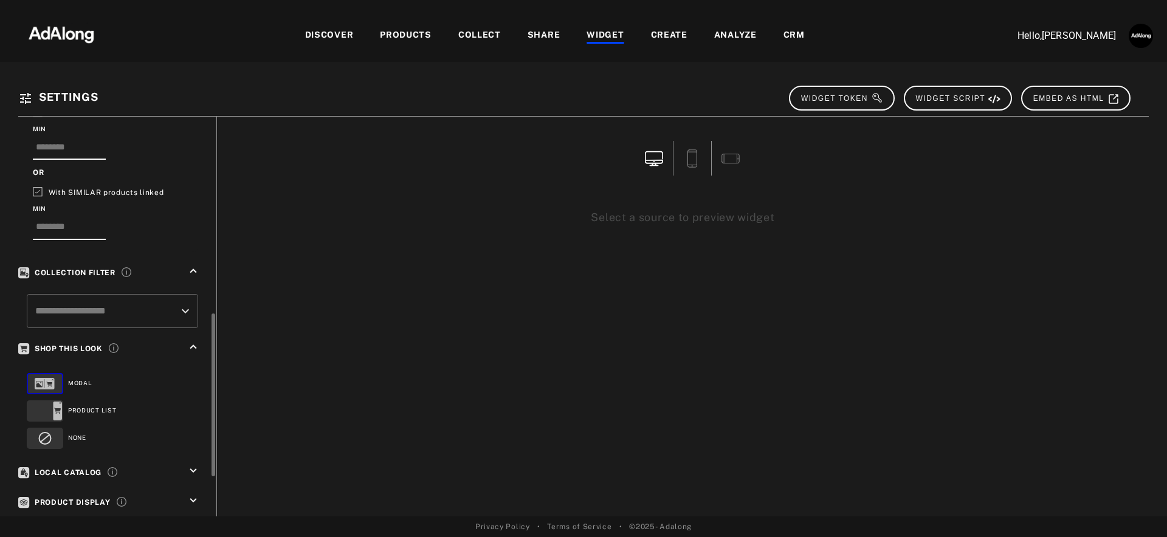
click at [198, 340] on icon "keyboard_arrow_up" at bounding box center [193, 346] width 13 height 13
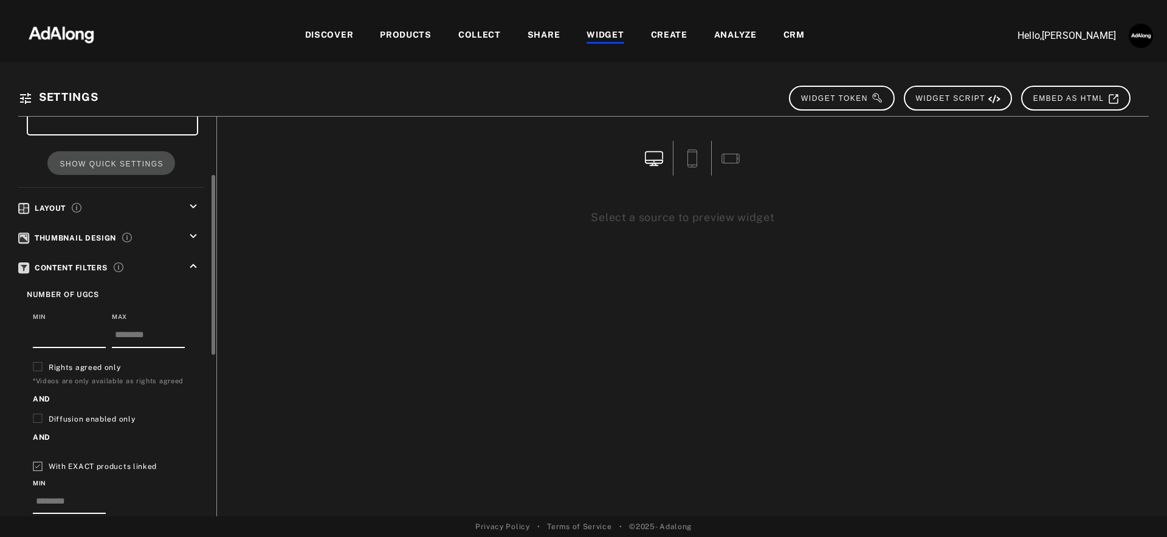
scroll to position [0, 0]
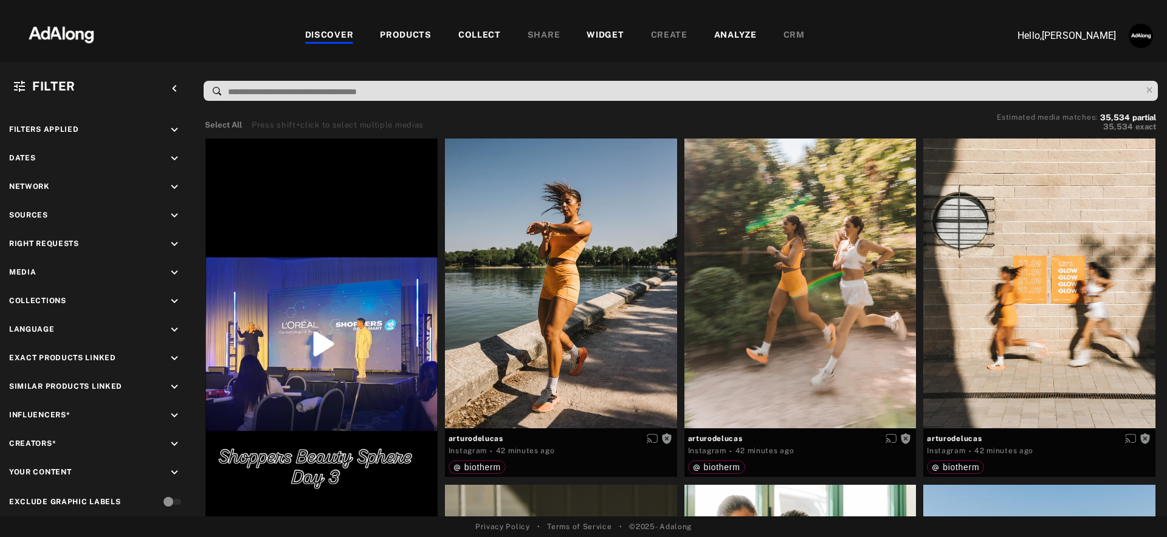
click at [604, 36] on div "WIDGET" at bounding box center [604, 36] width 37 height 15
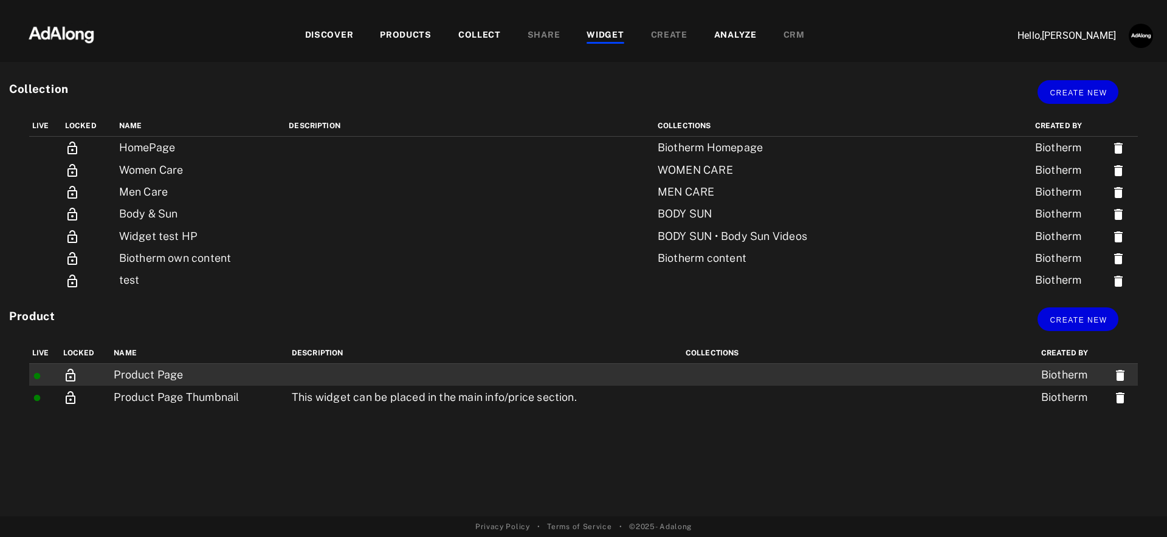
click at [461, 373] on td at bounding box center [486, 375] width 394 height 22
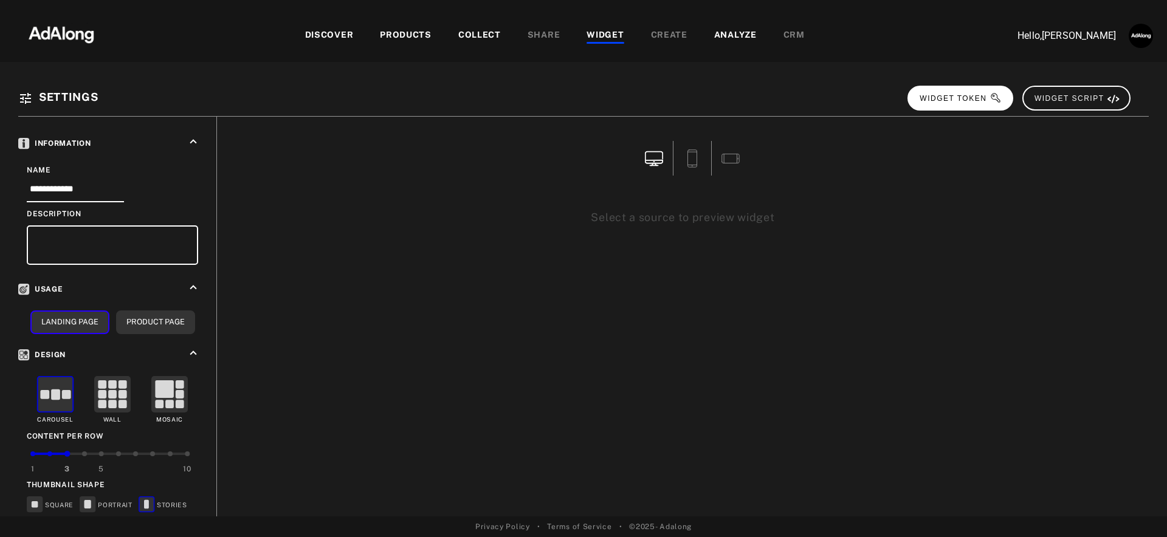
click at [952, 92] on button "WIDGET TOKEN" at bounding box center [960, 98] width 106 height 25
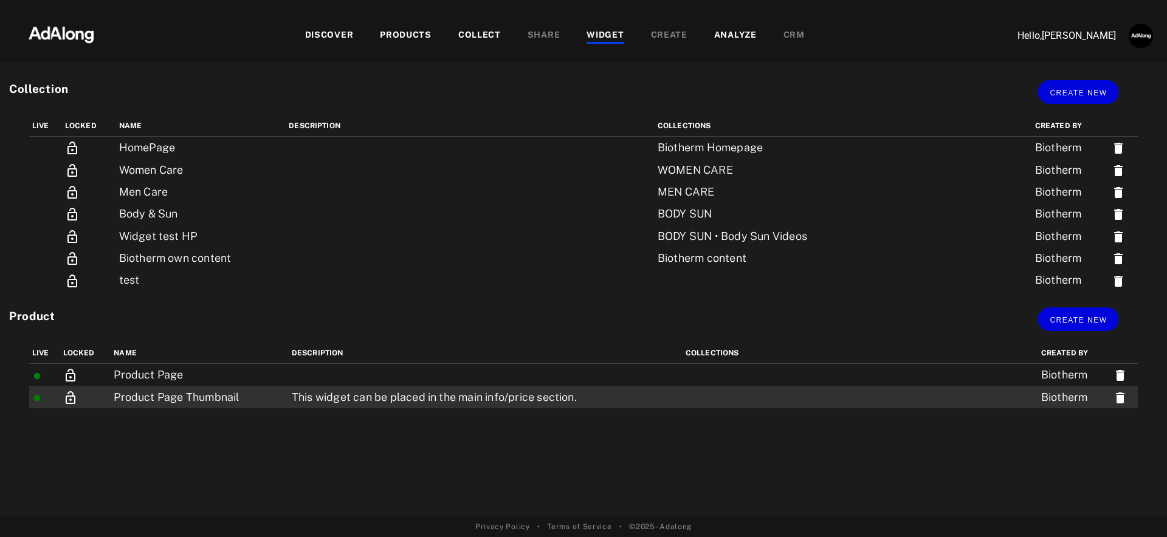
click at [465, 401] on td "This widget can be placed in the main info/price section." at bounding box center [486, 397] width 394 height 22
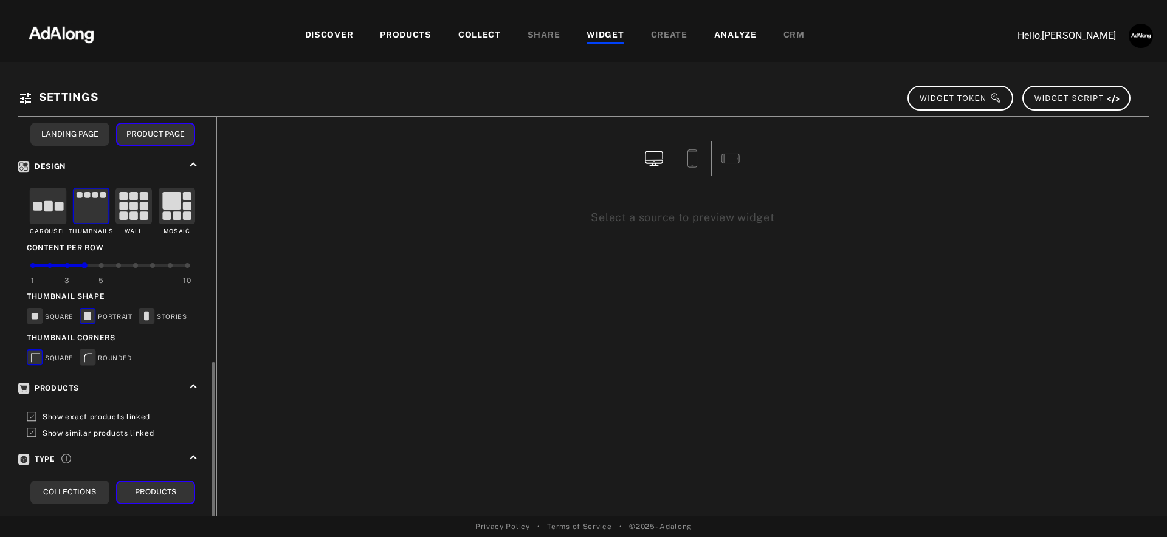
scroll to position [271, 0]
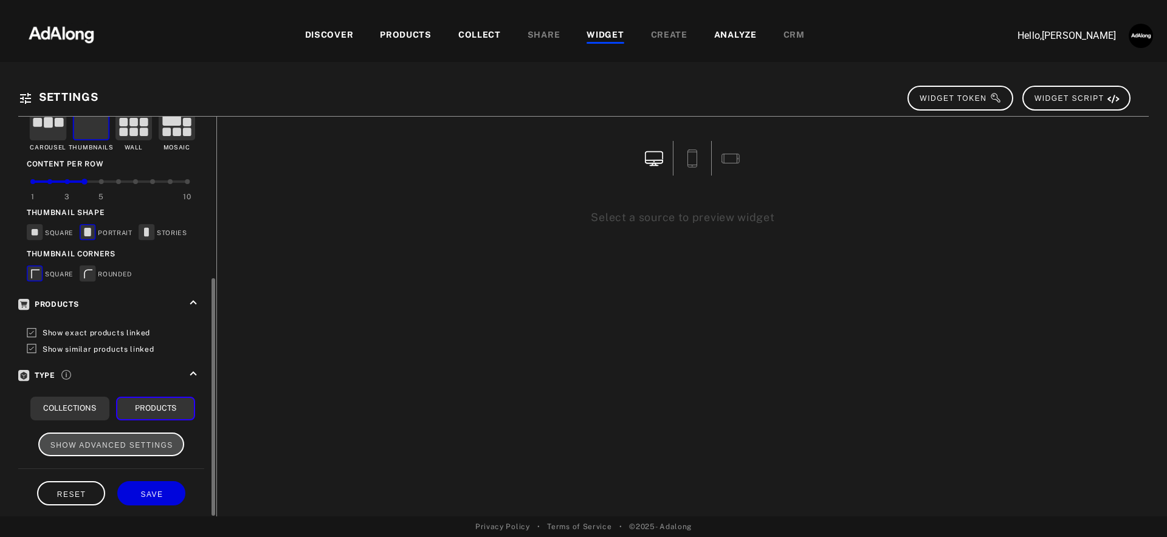
click at [129, 441] on span "SHOW ADVANCED SETTINGS" at bounding box center [111, 445] width 123 height 9
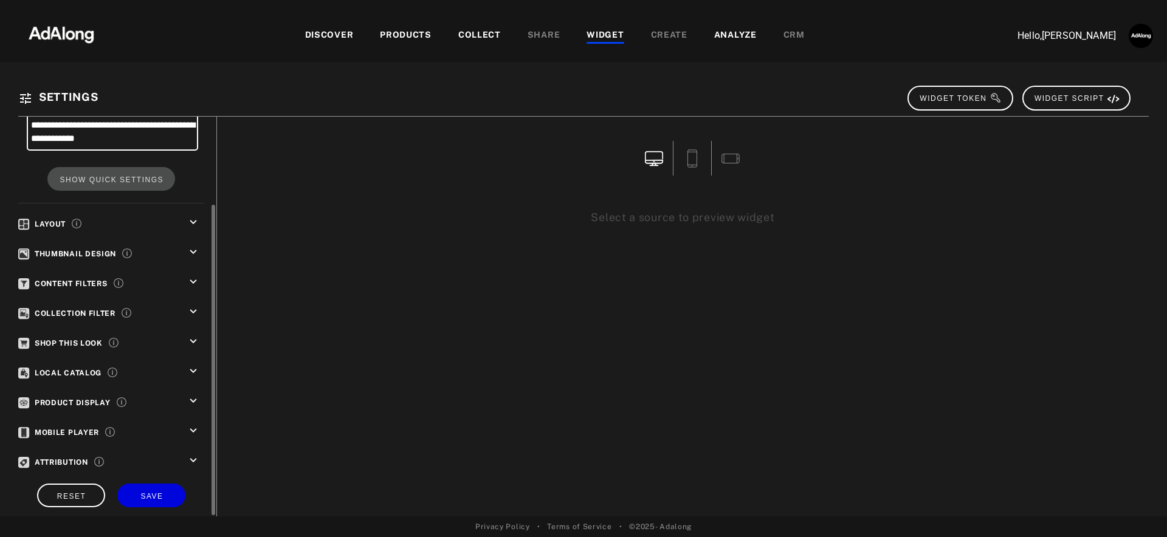
click at [155, 281] on div "Content Filters keyboard_arrow_down" at bounding box center [111, 284] width 186 height 18
click at [194, 277] on icon "keyboard_arrow_down" at bounding box center [193, 281] width 13 height 13
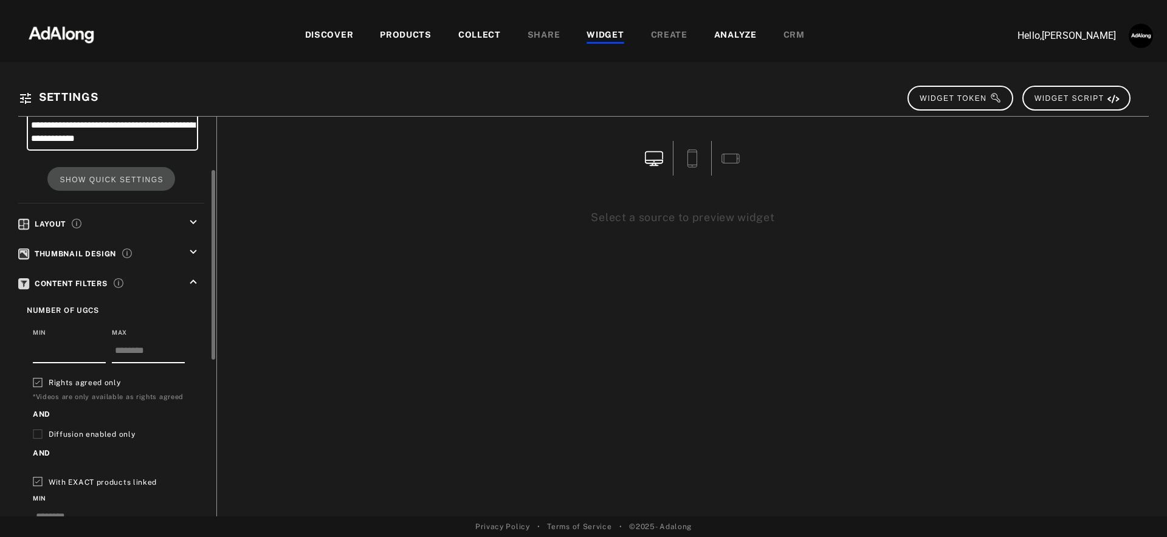
drag, startPoint x: 103, startPoint y: 377, endPoint x: 122, endPoint y: 393, distance: 24.6
click at [103, 379] on span "Rights agreed only" at bounding box center [85, 383] width 72 height 9
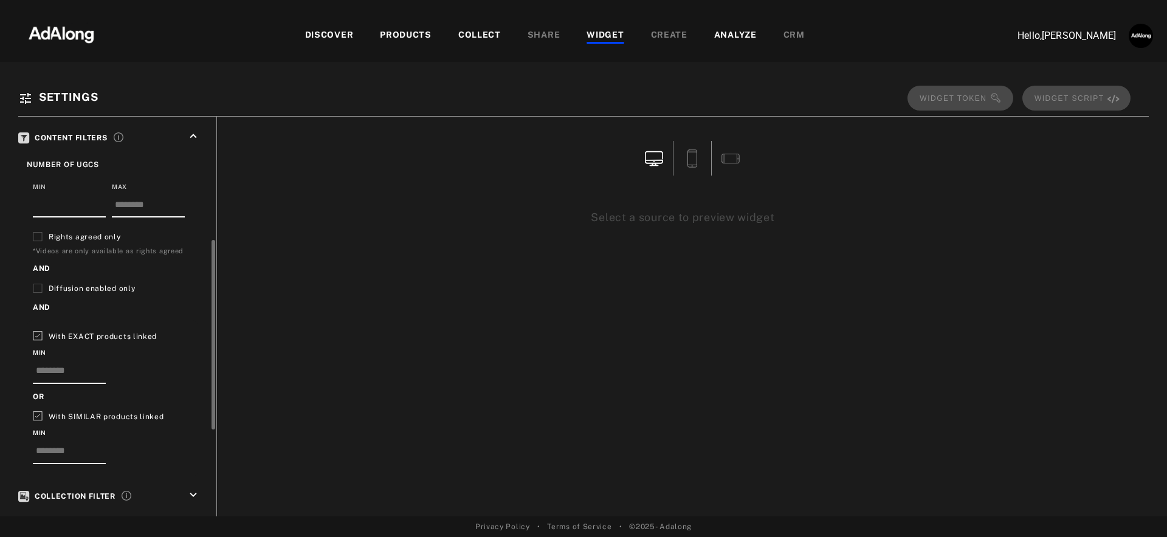
scroll to position [441, 0]
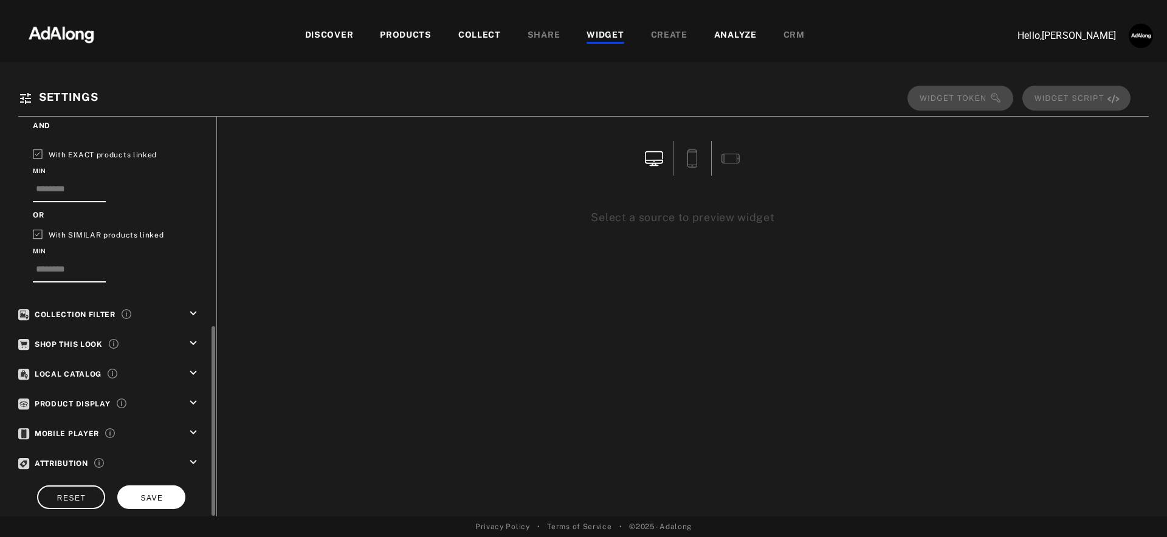
click at [161, 492] on button "SAVE" at bounding box center [151, 498] width 68 height 24
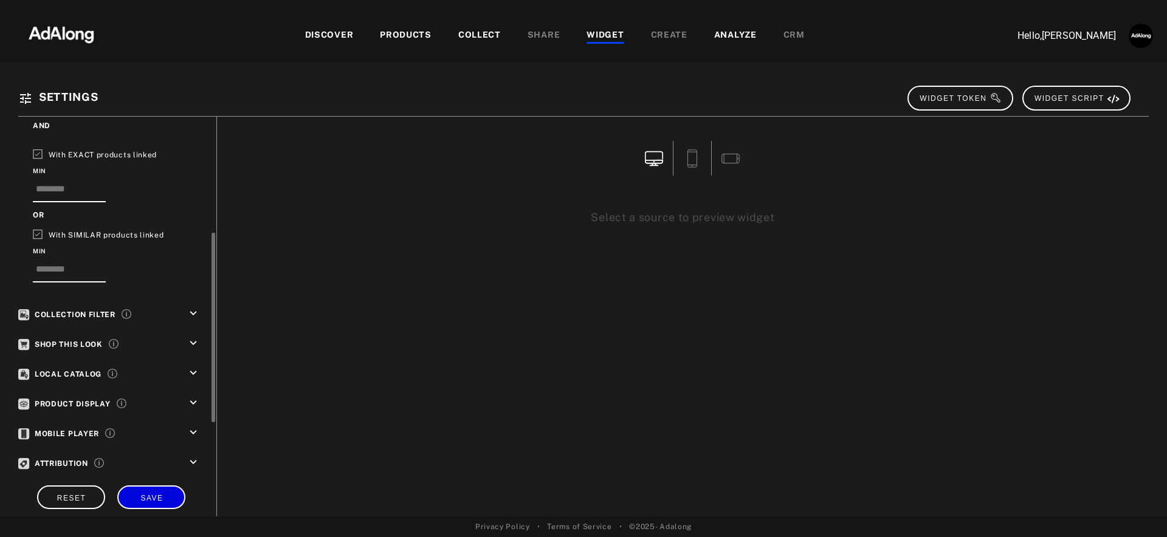
scroll to position [0, 0]
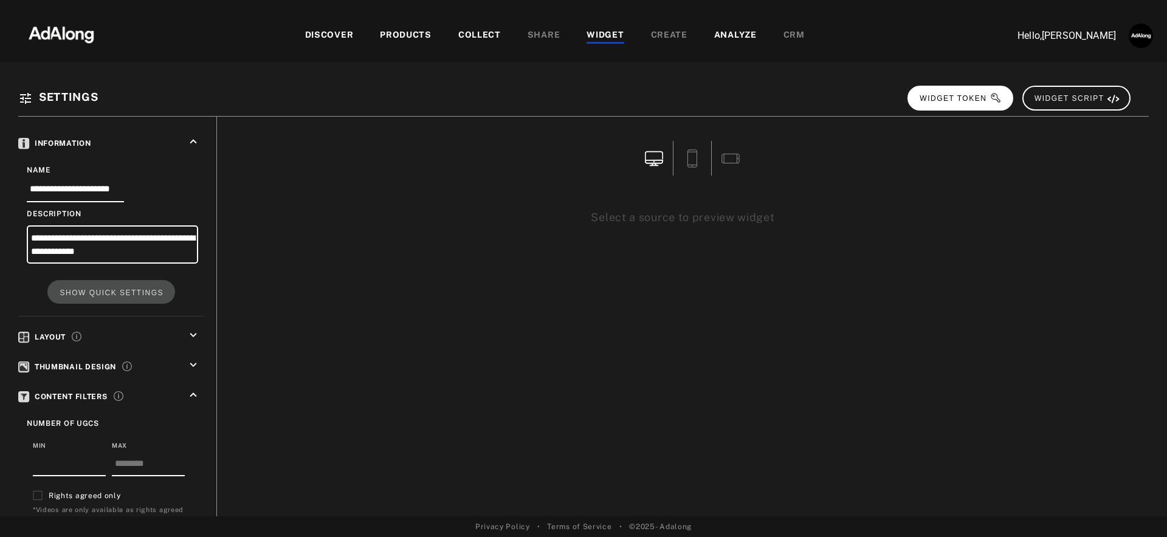
click at [961, 106] on button "WIDGET TOKEN" at bounding box center [960, 98] width 106 height 25
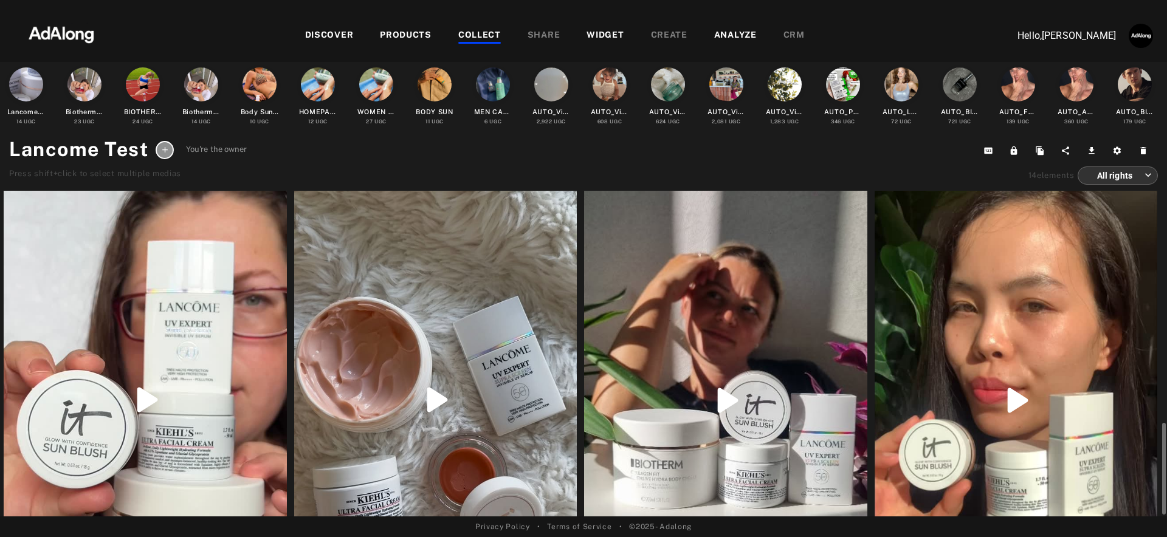
scroll to position [1157, 0]
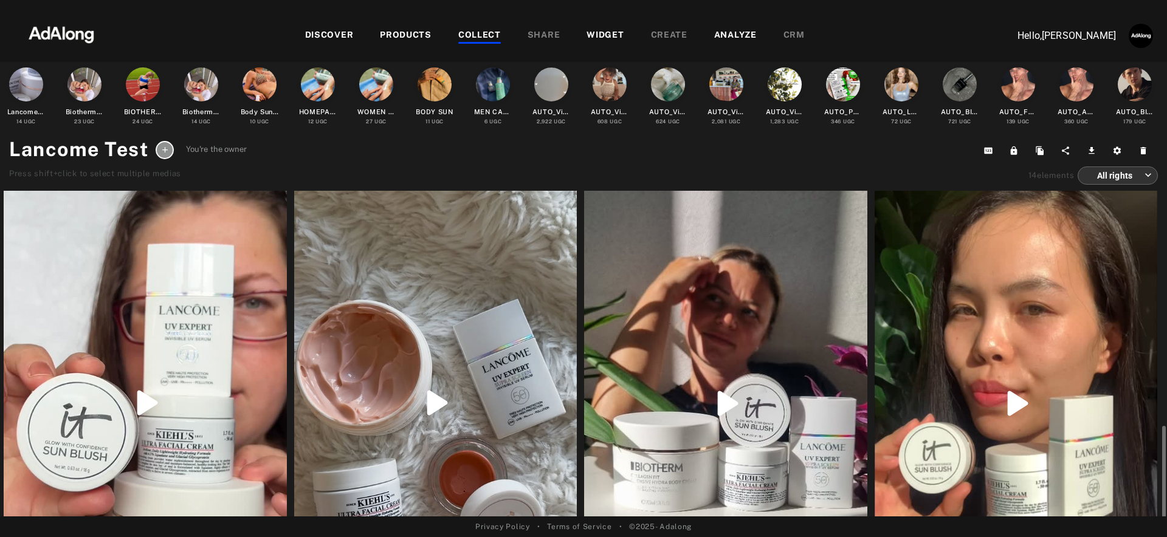
click at [515, 254] on div at bounding box center [435, 403] width 283 height 502
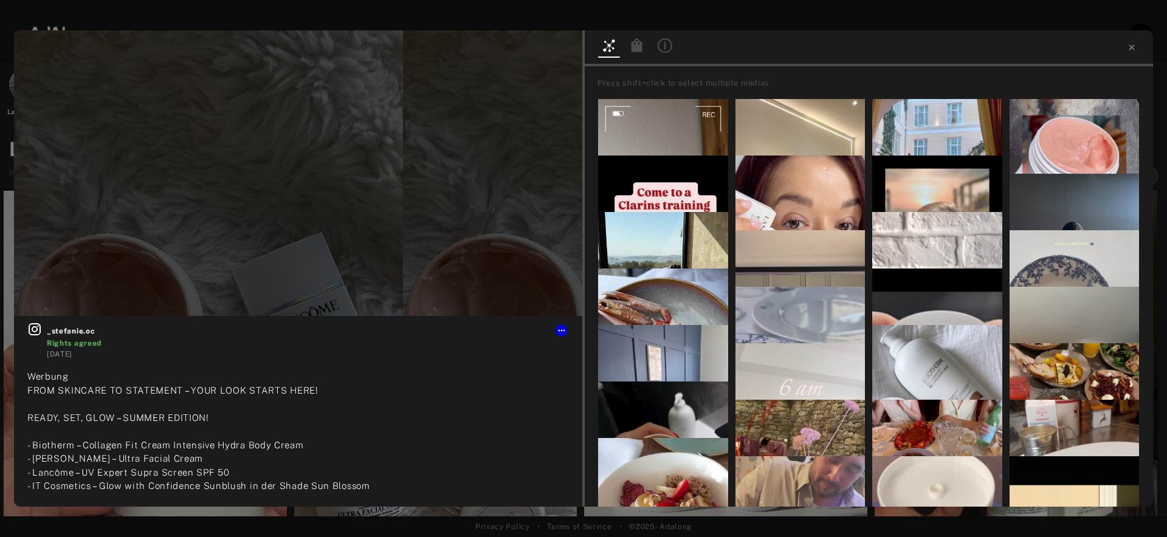
click at [639, 47] on icon at bounding box center [636, 44] width 11 height 13
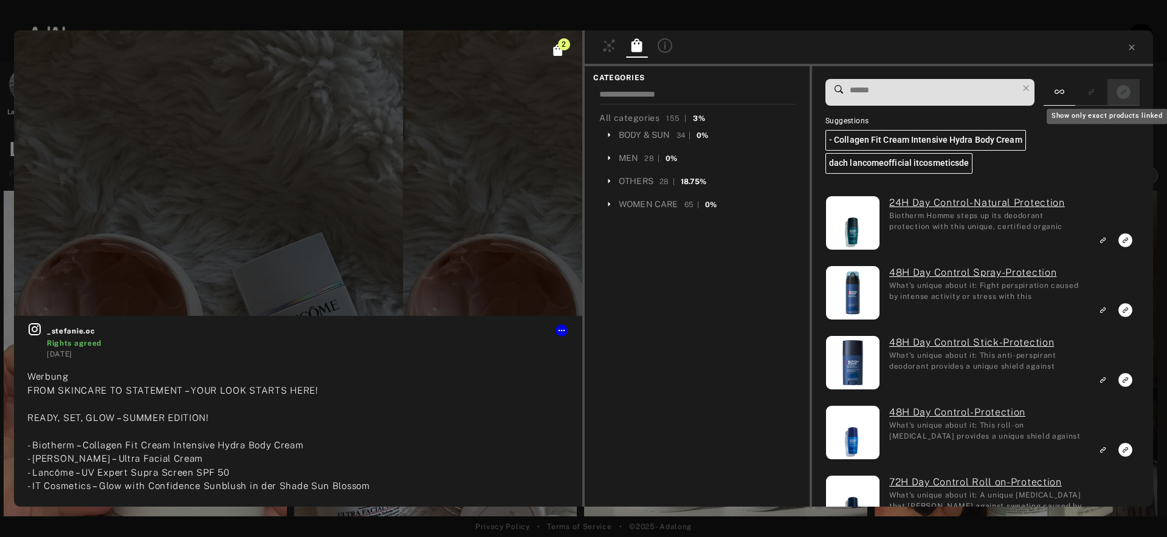
click at [1127, 87] on icon "Show only exact products linked" at bounding box center [1123, 92] width 14 height 14
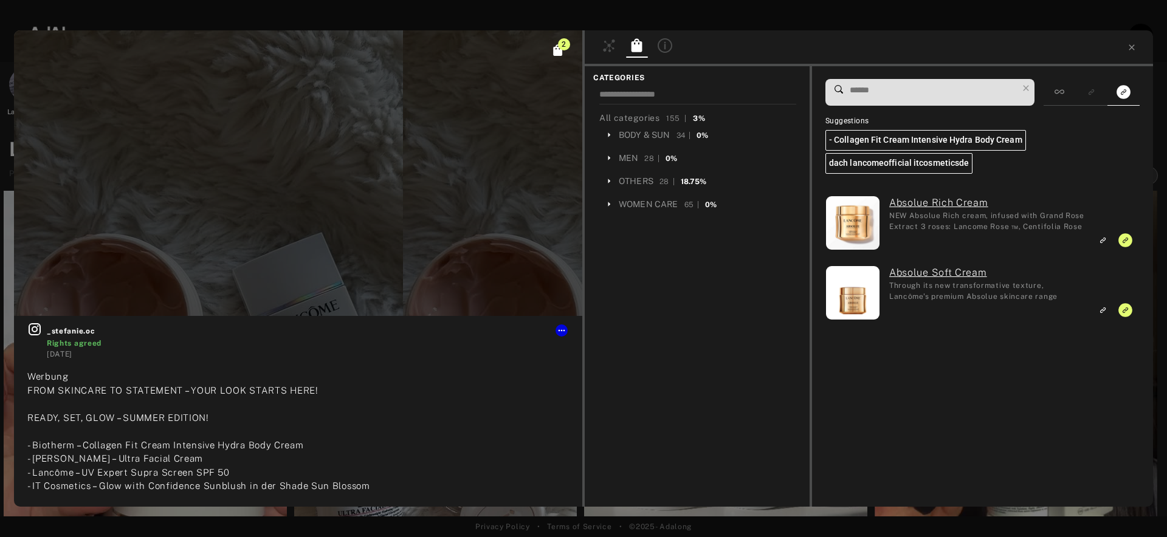
scroll to position [1157, 0]
click at [1135, 44] on icon at bounding box center [1132, 48] width 10 height 10
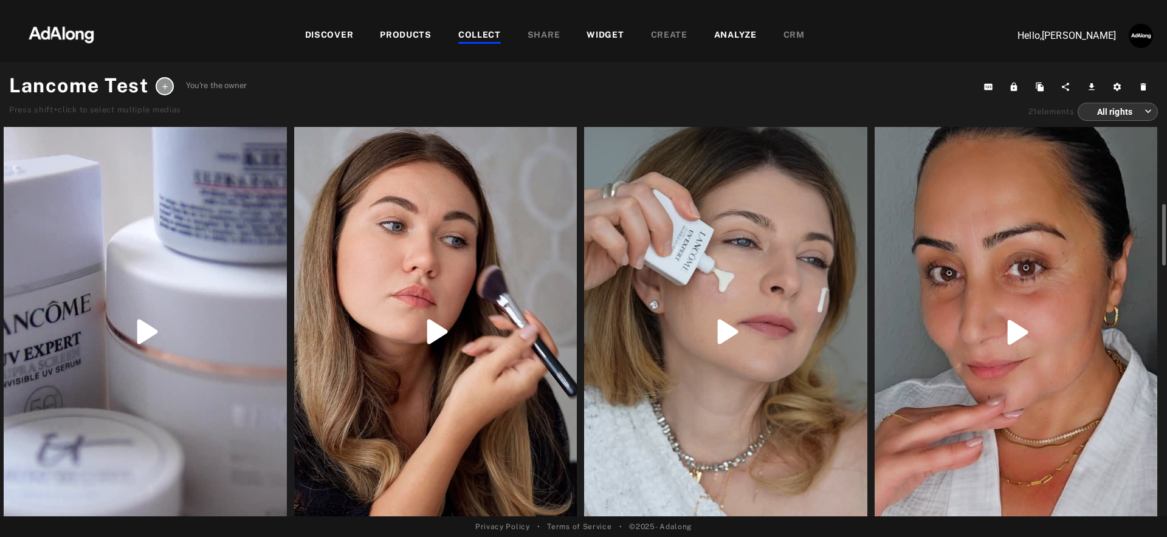
scroll to position [110, 0]
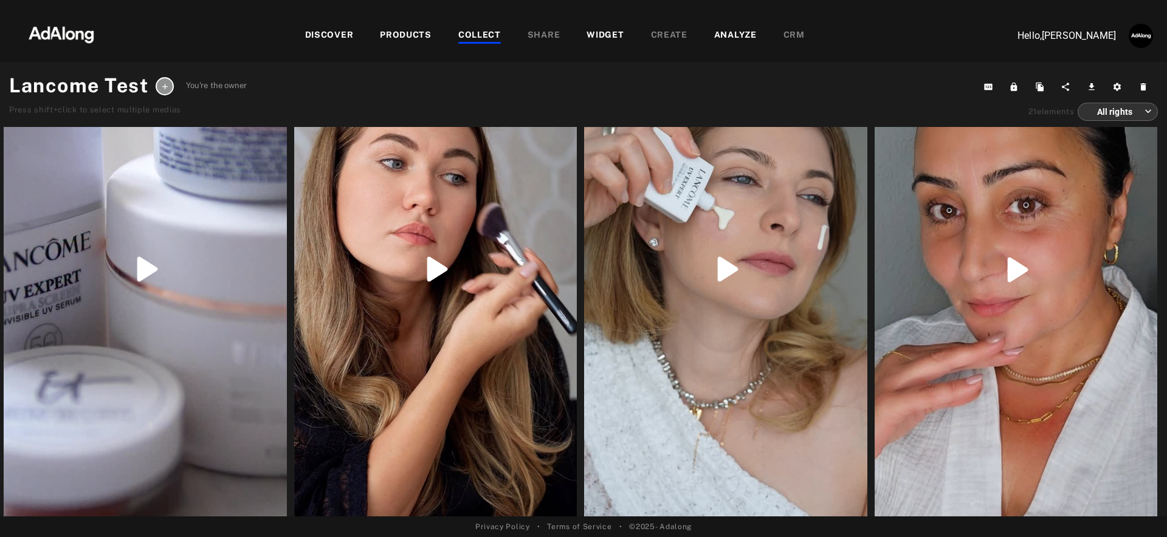
click at [608, 31] on div "WIDGET" at bounding box center [604, 36] width 37 height 15
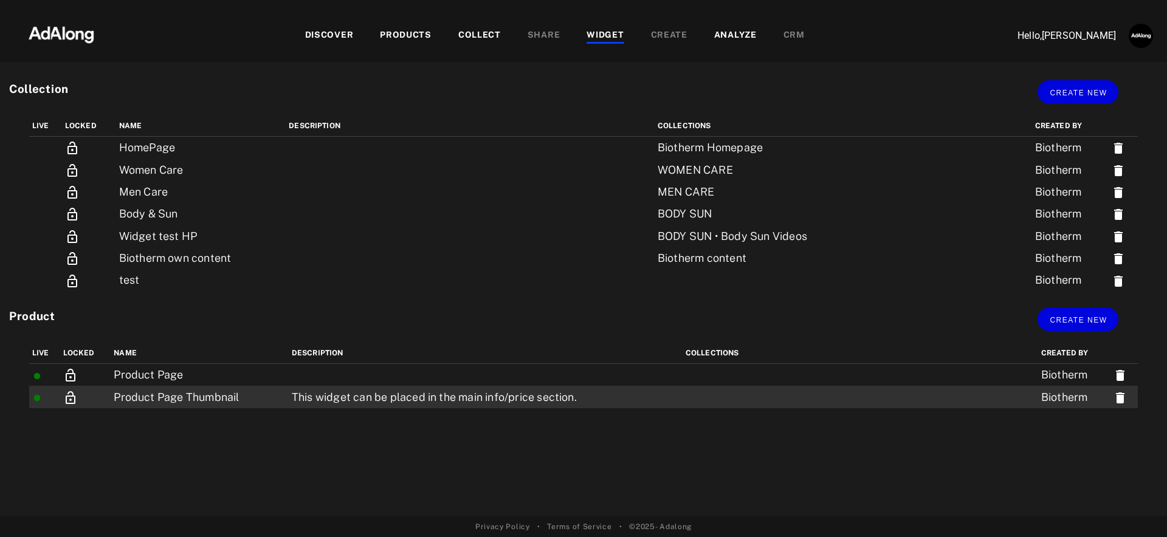
click at [272, 388] on td "Product Page Thumbnail" at bounding box center [200, 397] width 178 height 22
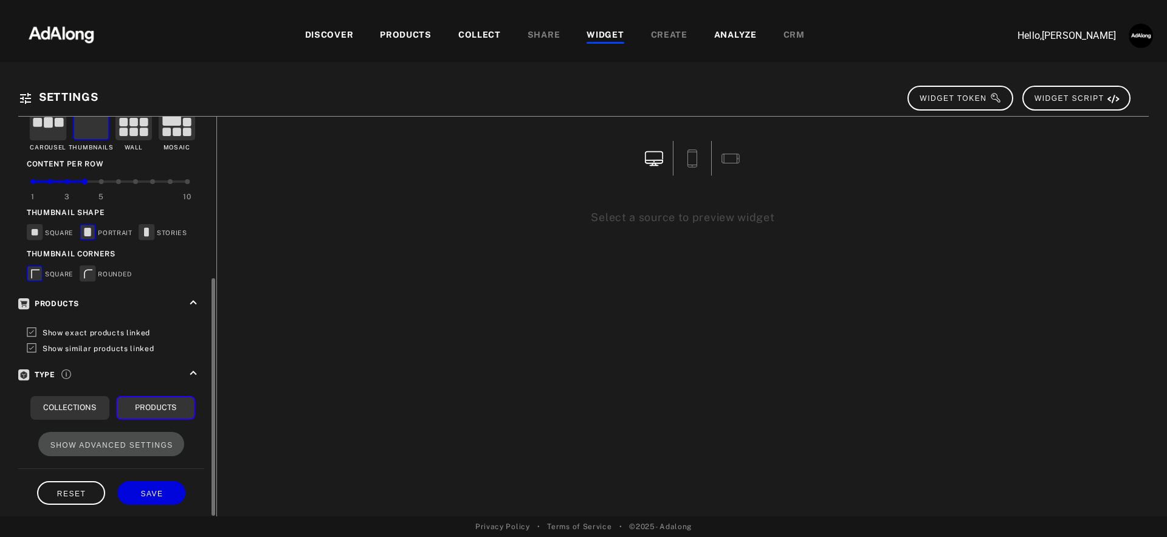
scroll to position [273, 0]
drag, startPoint x: 127, startPoint y: 438, endPoint x: 134, endPoint y: 435, distance: 8.2
click at [129, 440] on span "SHOW ADVANCED SETTINGS" at bounding box center [111, 444] width 123 height 9
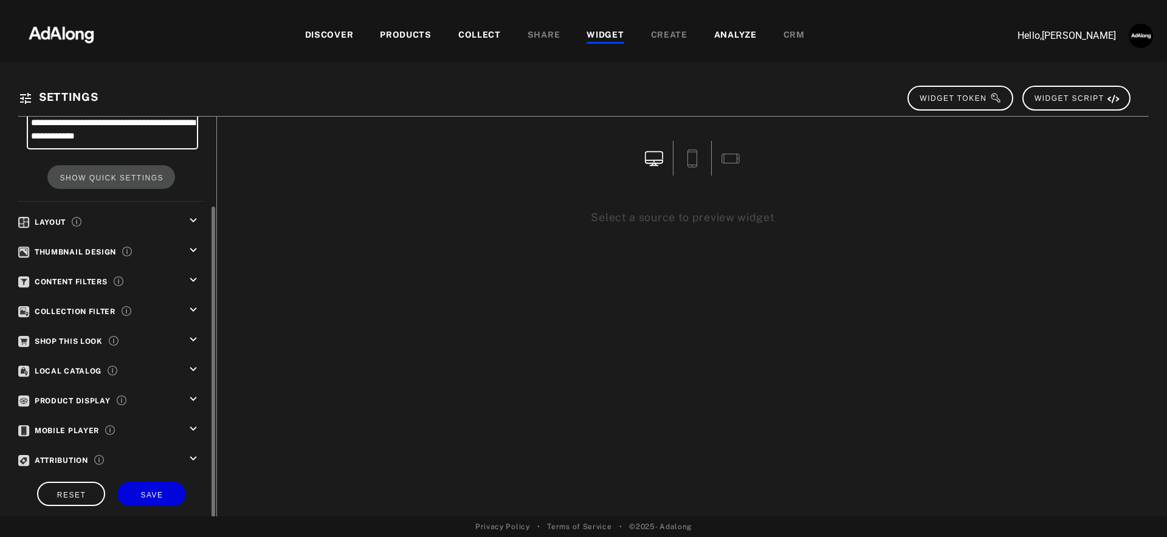
click at [193, 279] on icon "keyboard_arrow_down" at bounding box center [193, 279] width 13 height 13
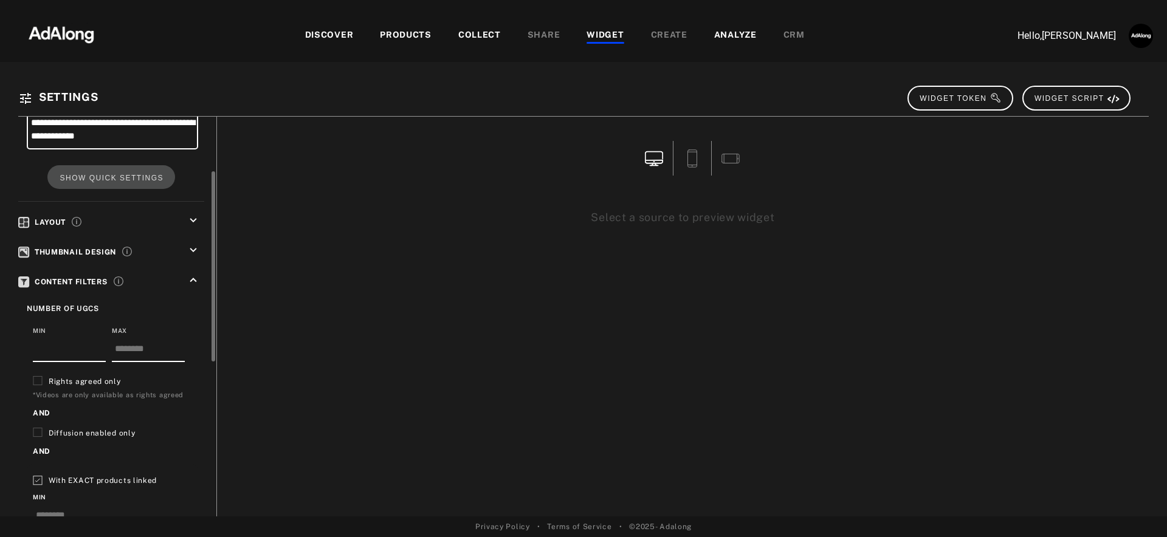
click at [191, 278] on icon "keyboard_arrow_up" at bounding box center [193, 279] width 13 height 13
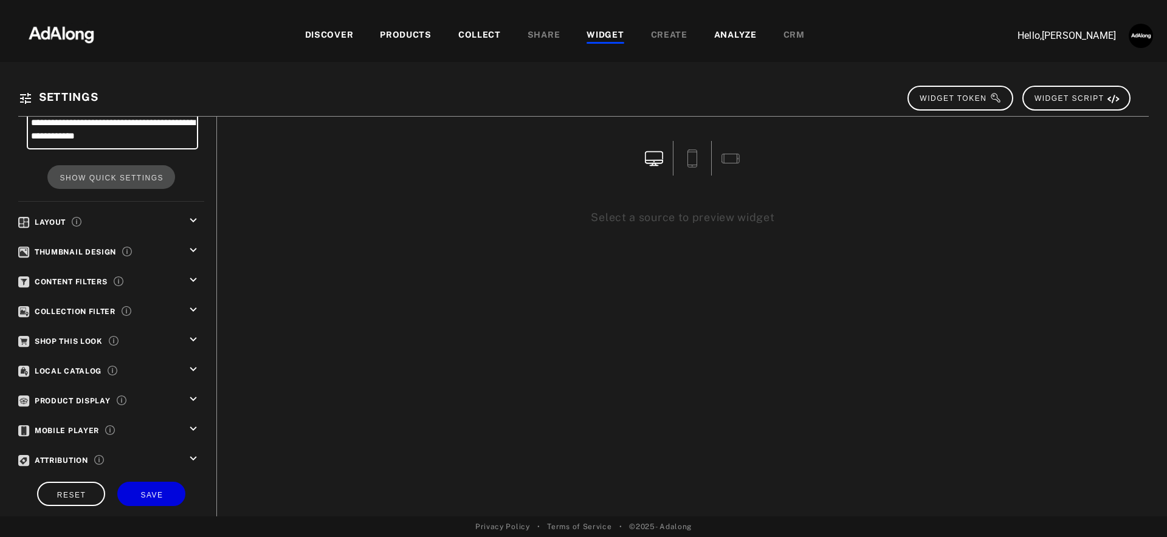
click at [611, 35] on div "WIDGET" at bounding box center [604, 36] width 37 height 15
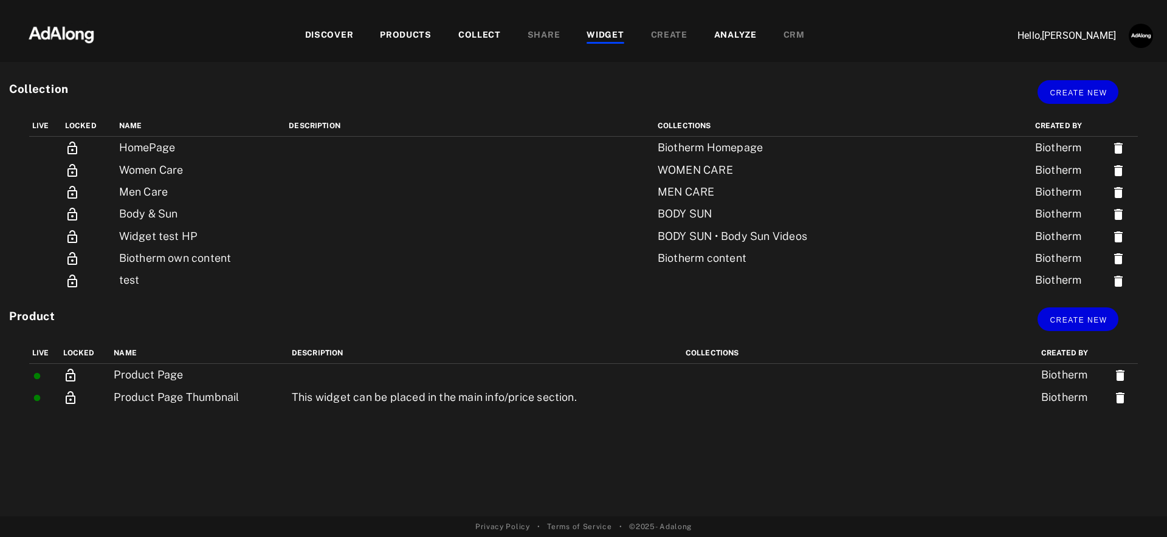
click at [605, 44] on div "DISCOVER PRODUCTS COLLECT SHARE WIDGET CREATE ANALYZE CRM" at bounding box center [554, 35] width 879 height 41
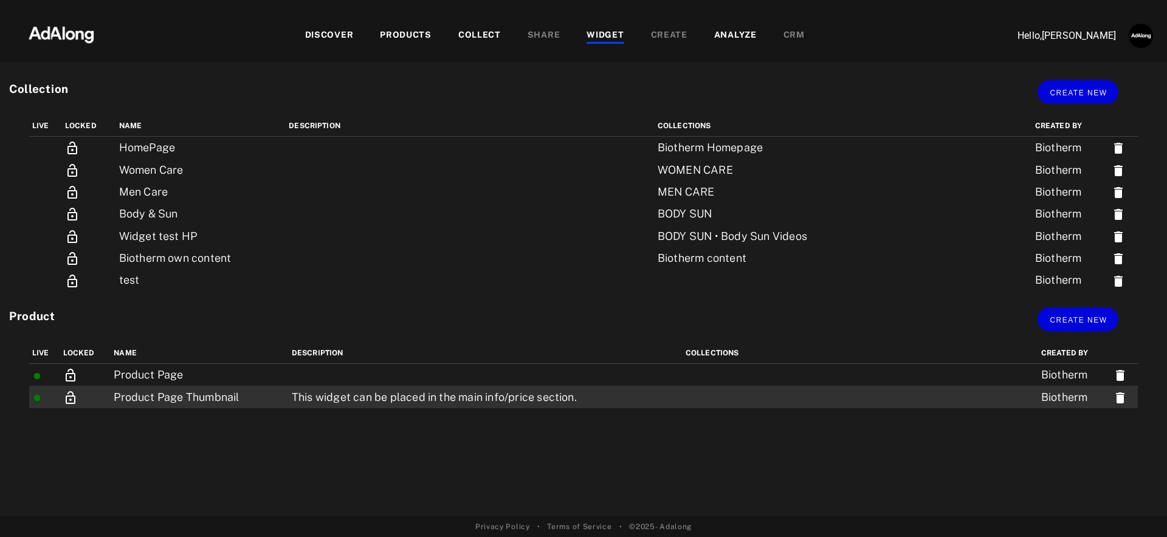
click at [397, 397] on td "This widget can be placed in the main info/price section." at bounding box center [486, 397] width 394 height 22
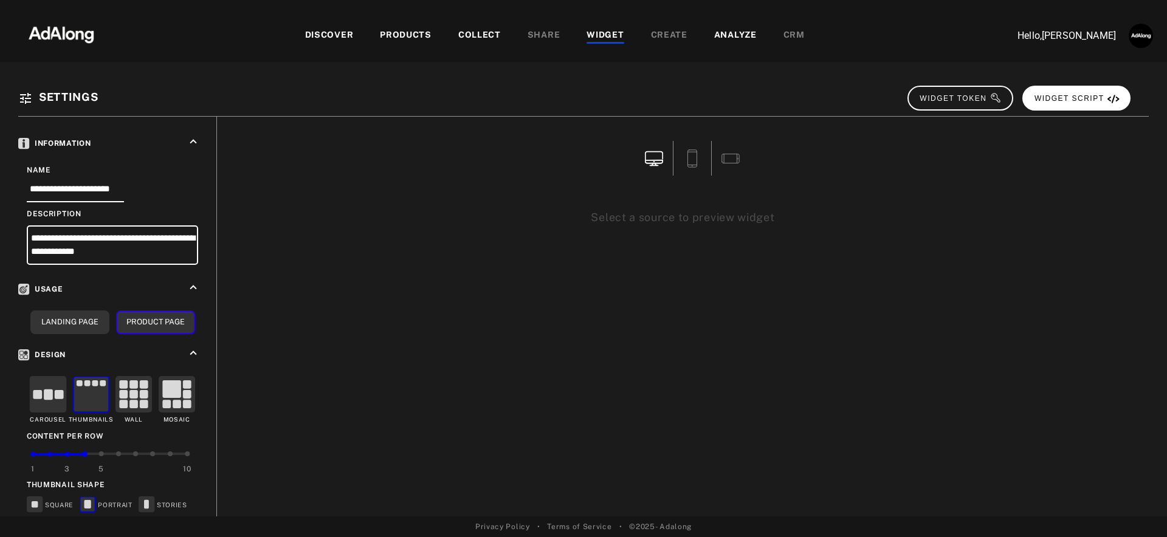
click at [1064, 92] on button "WIDGET SCRIPT" at bounding box center [1076, 98] width 108 height 25
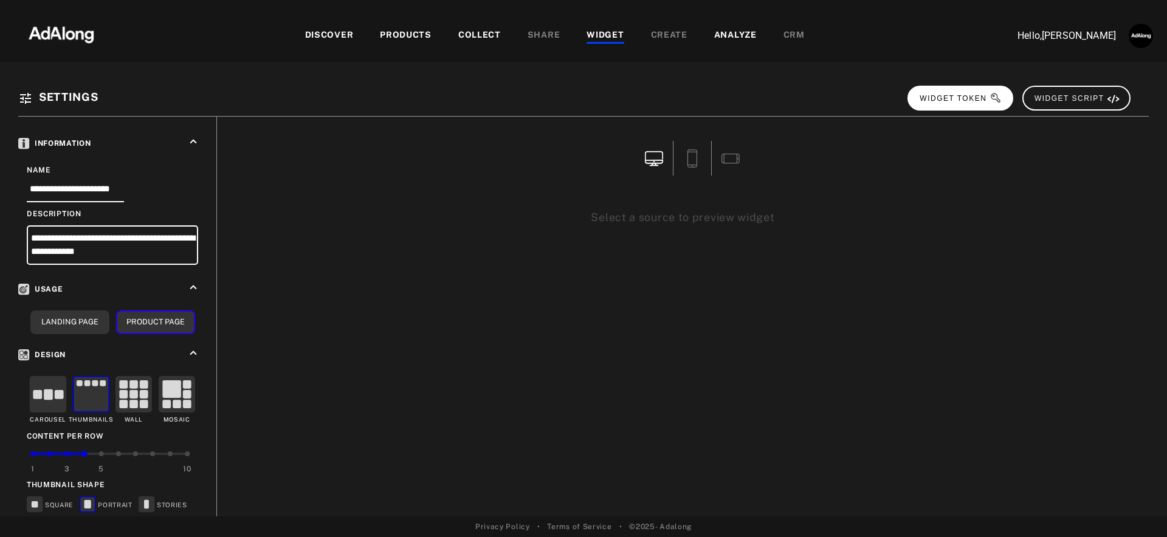
click at [966, 98] on span "WIDGET TOKEN" at bounding box center [960, 98] width 82 height 9
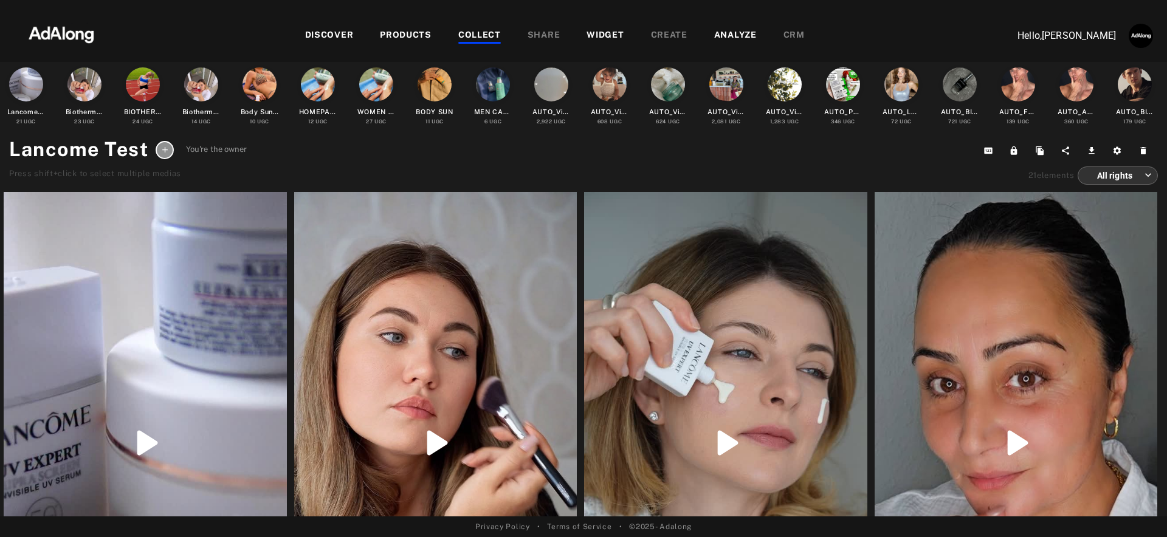
click at [486, 37] on div "COLLECT" at bounding box center [479, 36] width 43 height 15
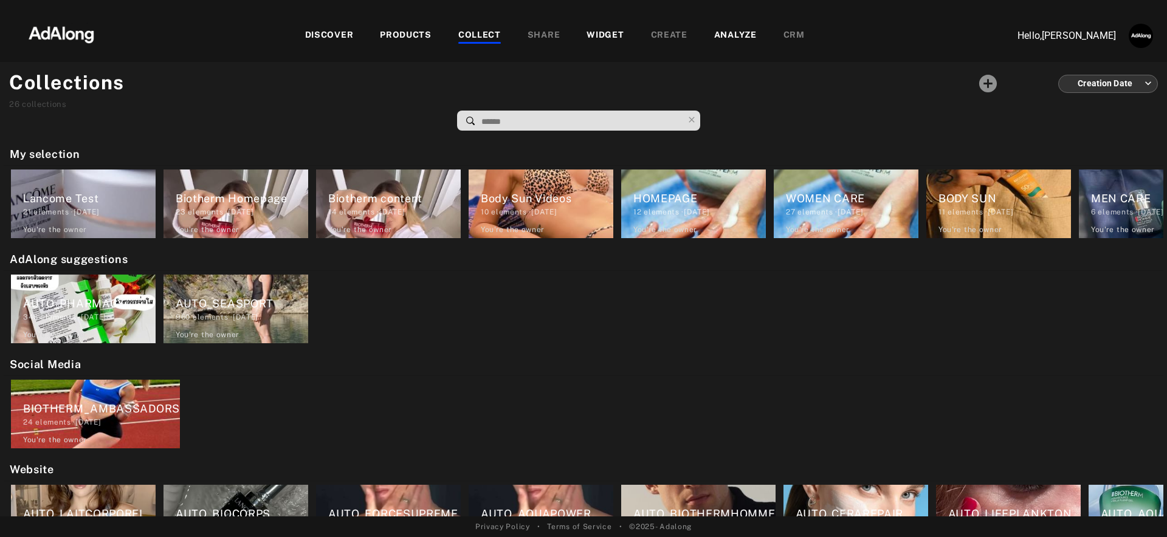
click at [379, 43] on div "DISCOVER PRODUCTS COLLECT SHARE WIDGET CREATE ANALYZE CRM" at bounding box center [554, 35] width 879 height 41
click at [352, 40] on div "DISCOVER" at bounding box center [329, 36] width 49 height 15
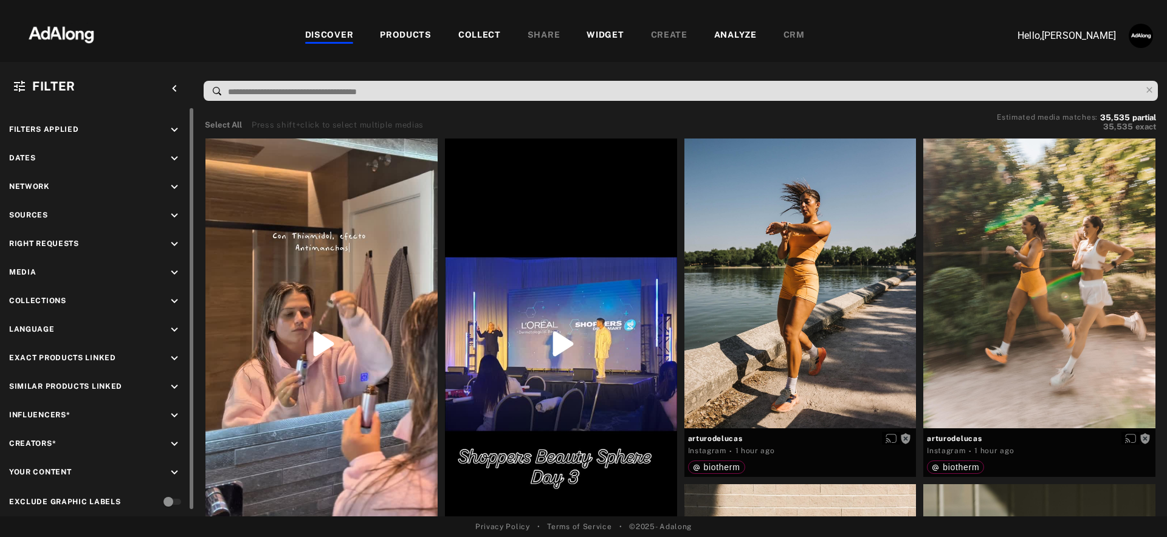
click at [174, 268] on icon "keyboard_arrow_down" at bounding box center [174, 272] width 13 height 13
click at [22, 315] on icon at bounding box center [22, 318] width 9 height 9
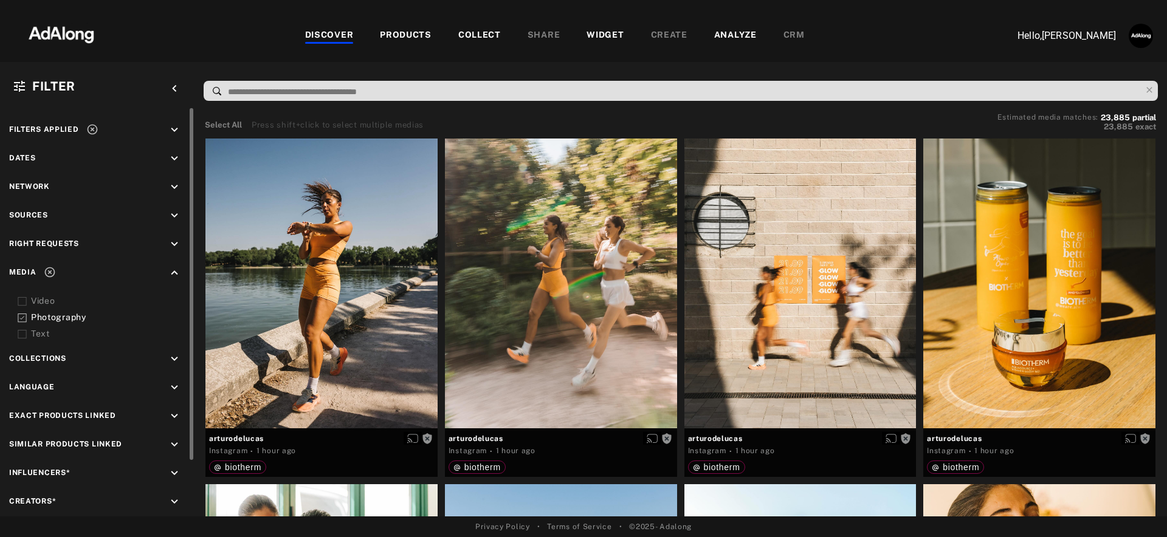
click at [362, 91] on input at bounding box center [684, 92] width 914 height 16
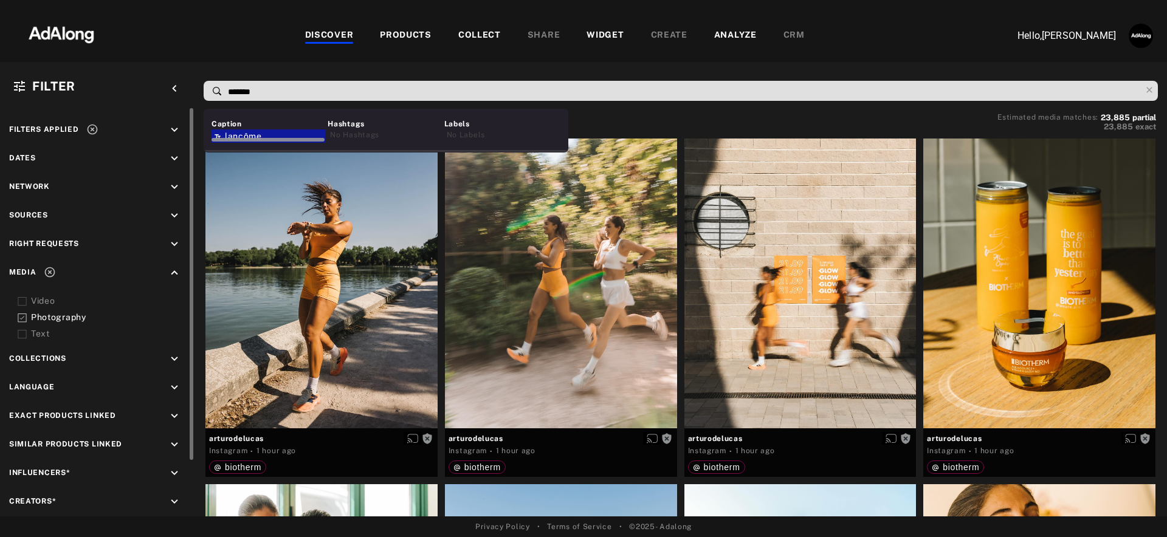
type input "*******"
click at [225, 134] on div at bounding box center [268, 138] width 114 height 9
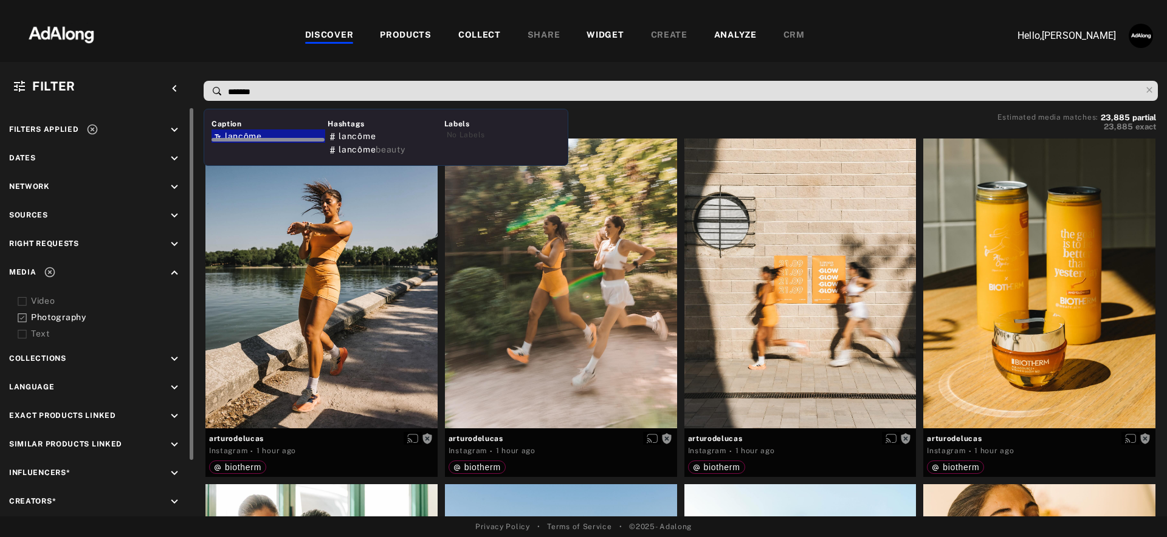
click at [250, 136] on div at bounding box center [268, 138] width 114 height 9
click at [242, 132] on span "lancôme" at bounding box center [243, 136] width 37 height 10
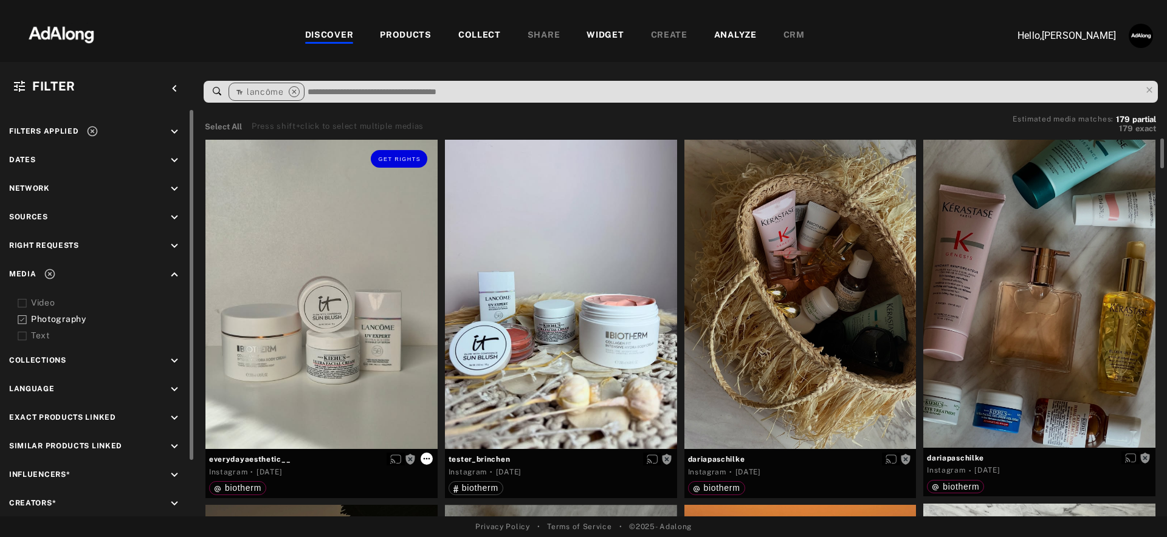
click at [424, 459] on icon at bounding box center [427, 459] width 10 height 10
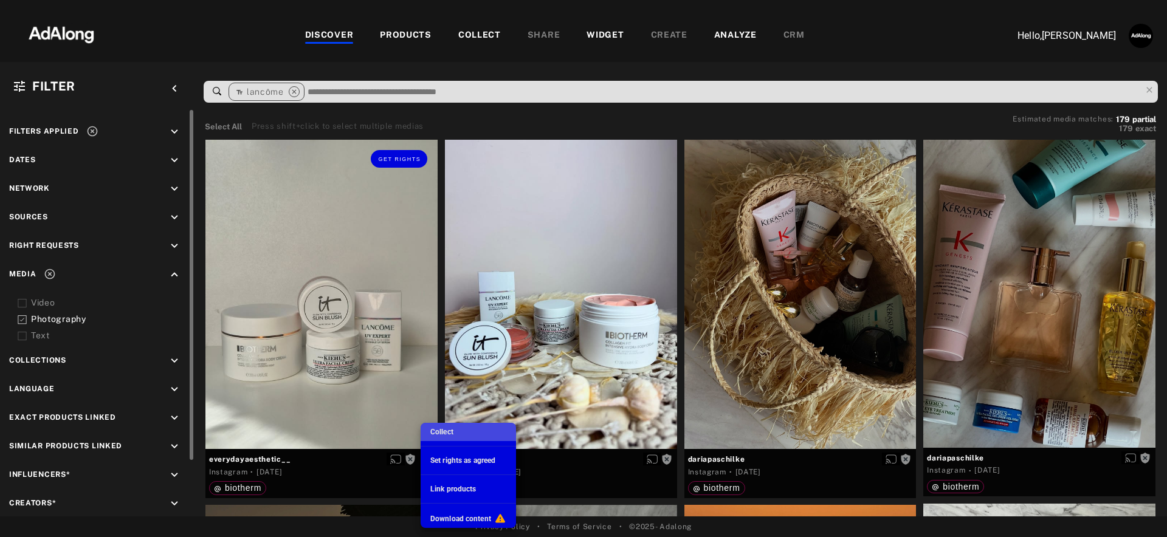
click at [442, 433] on span "Collect" at bounding box center [441, 432] width 23 height 9
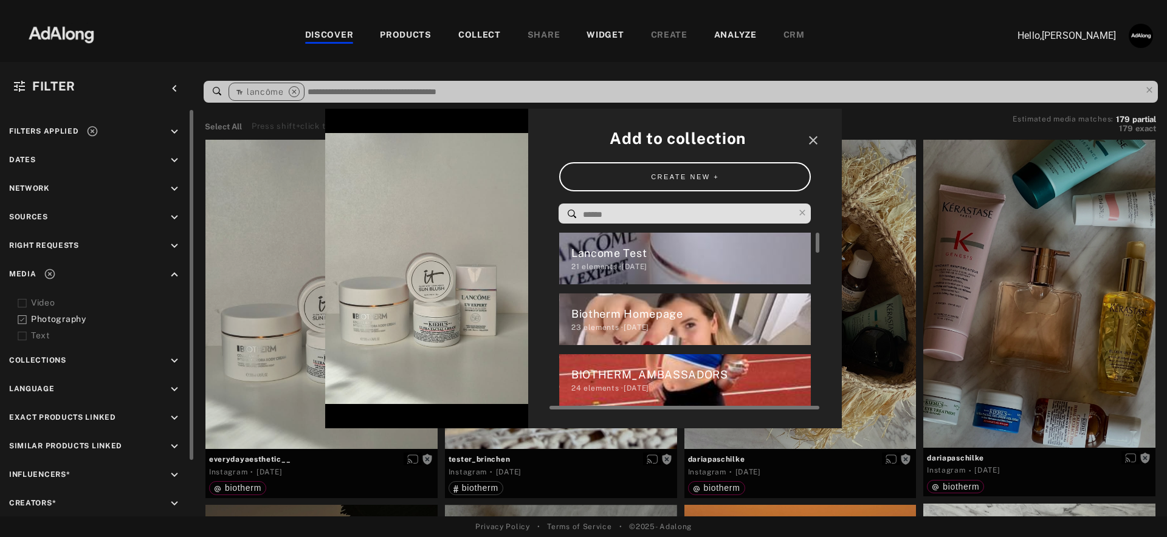
click at [615, 260] on div "Lancome Test" at bounding box center [691, 253] width 240 height 16
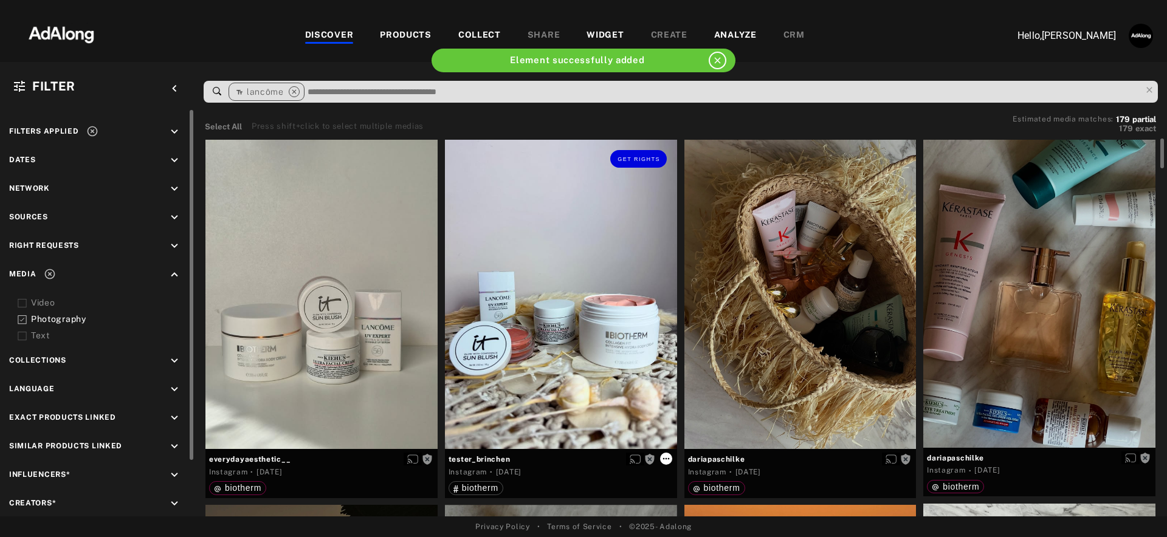
click at [663, 458] on icon at bounding box center [666, 459] width 10 height 10
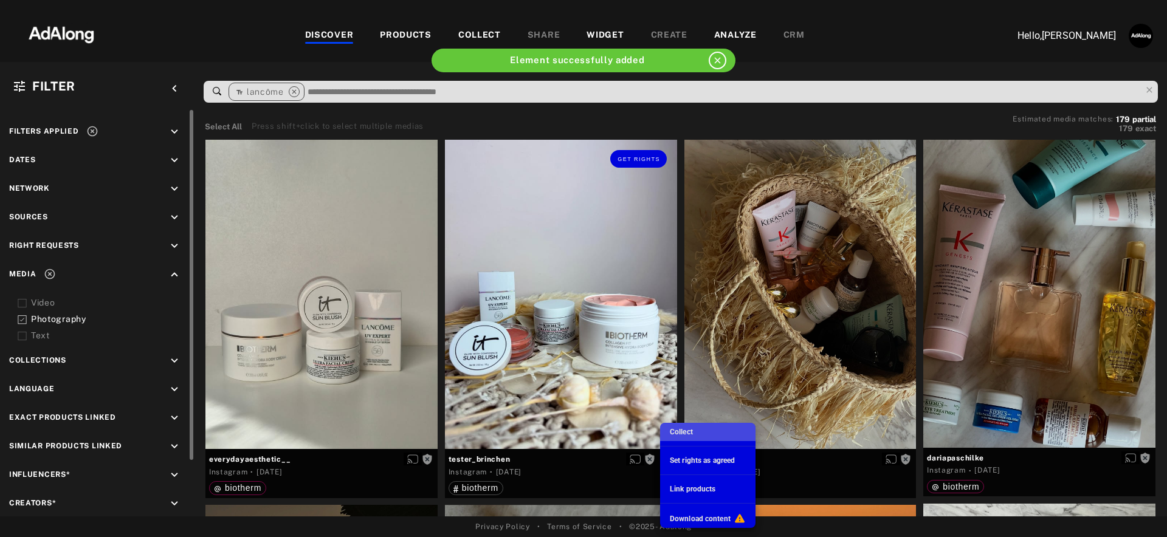
click at [683, 430] on span "Collect" at bounding box center [681, 432] width 23 height 9
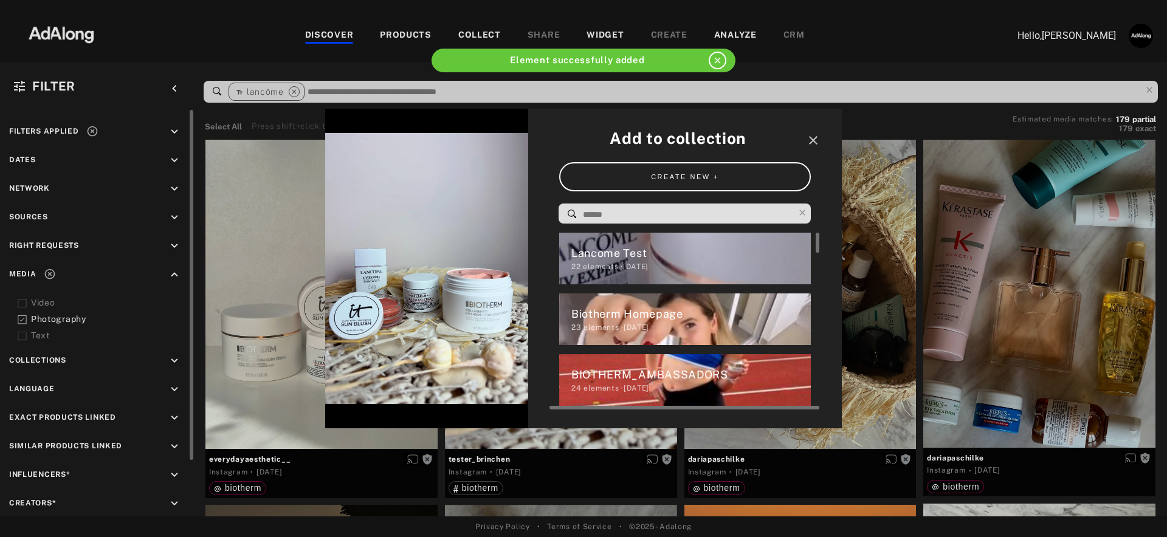
click at [620, 267] on div "22 elements · 2025.09.09" at bounding box center [691, 266] width 240 height 11
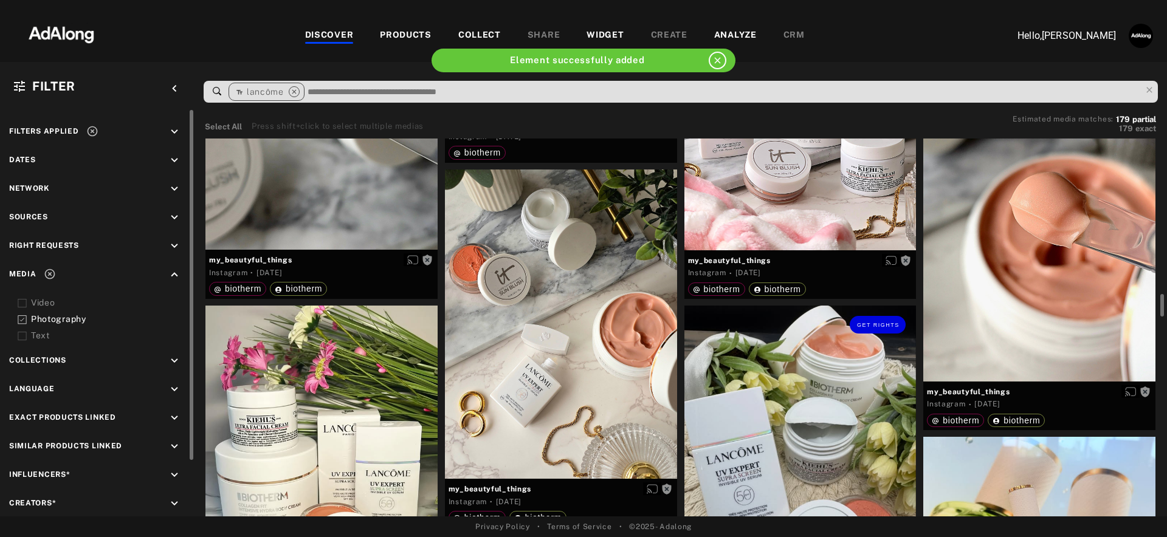
scroll to position [2039, 0]
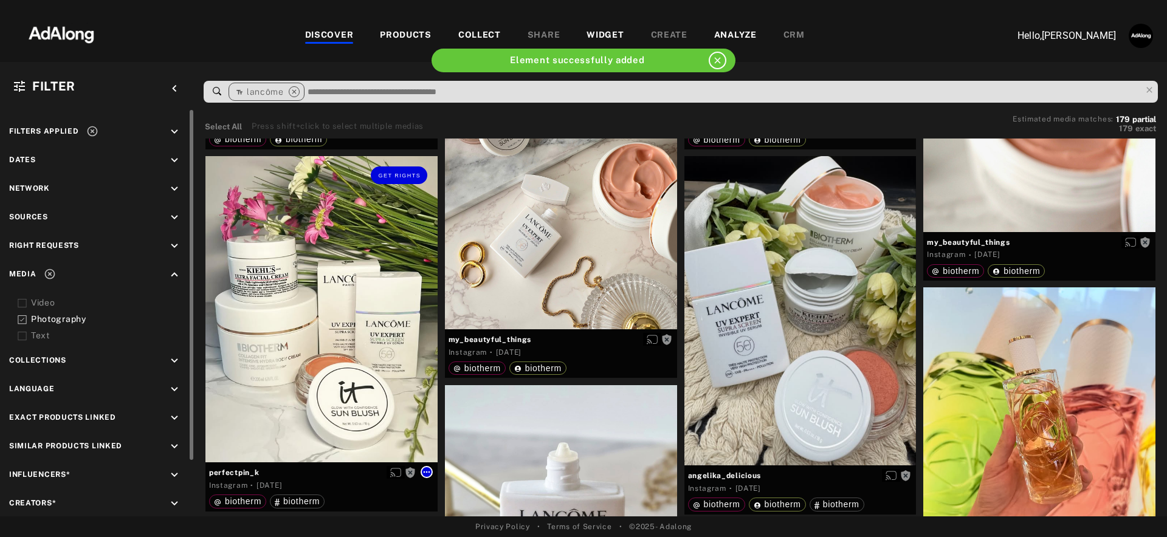
click at [430, 472] on icon at bounding box center [427, 472] width 10 height 10
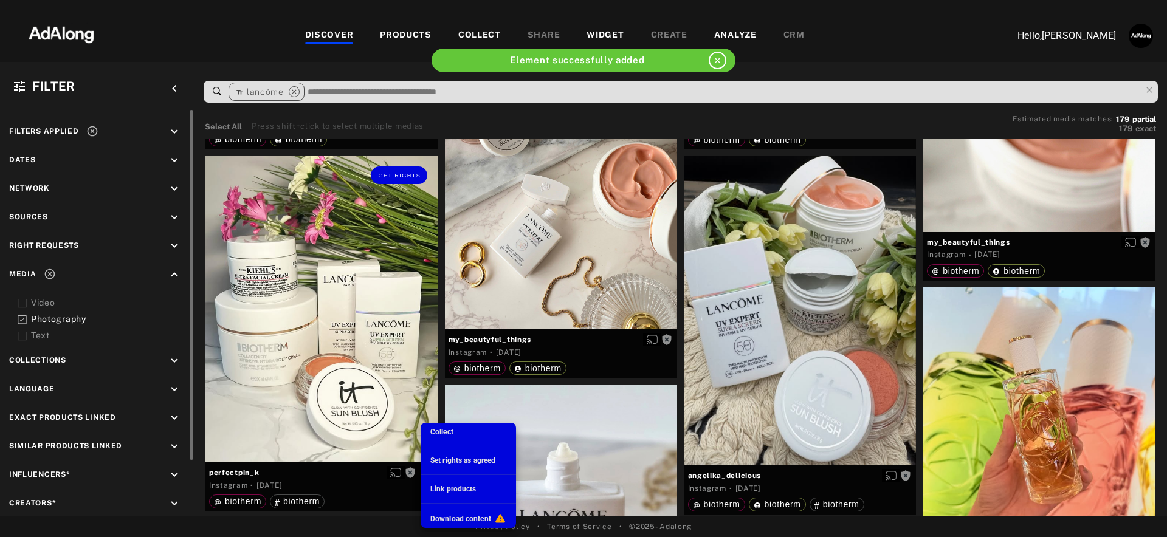
click at [450, 433] on span "Collect" at bounding box center [441, 432] width 23 height 9
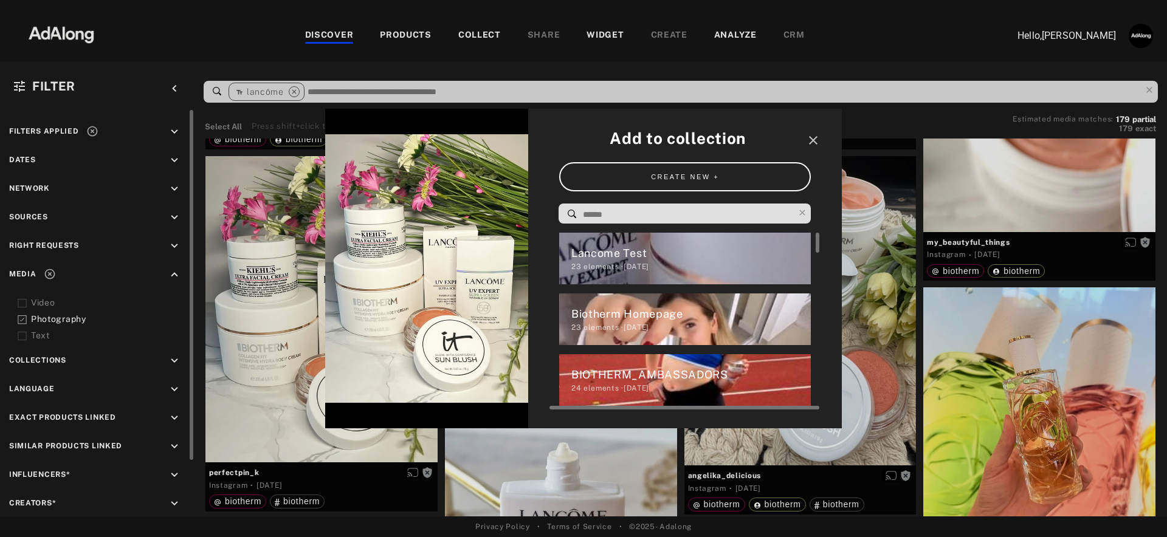
click at [592, 261] on div "Lancome Test" at bounding box center [691, 253] width 240 height 16
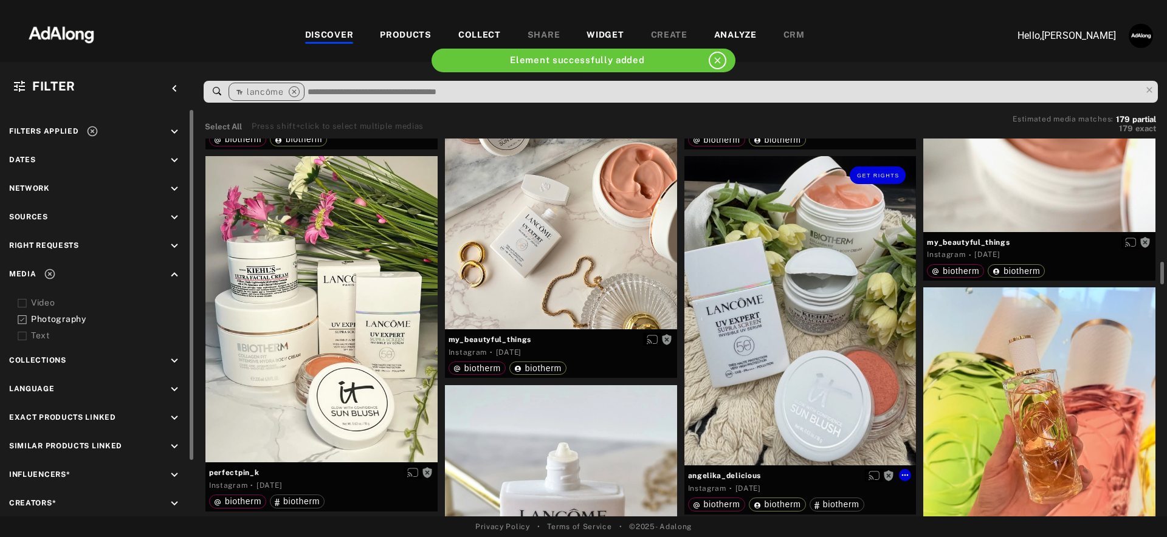
scroll to position [2043, 0]
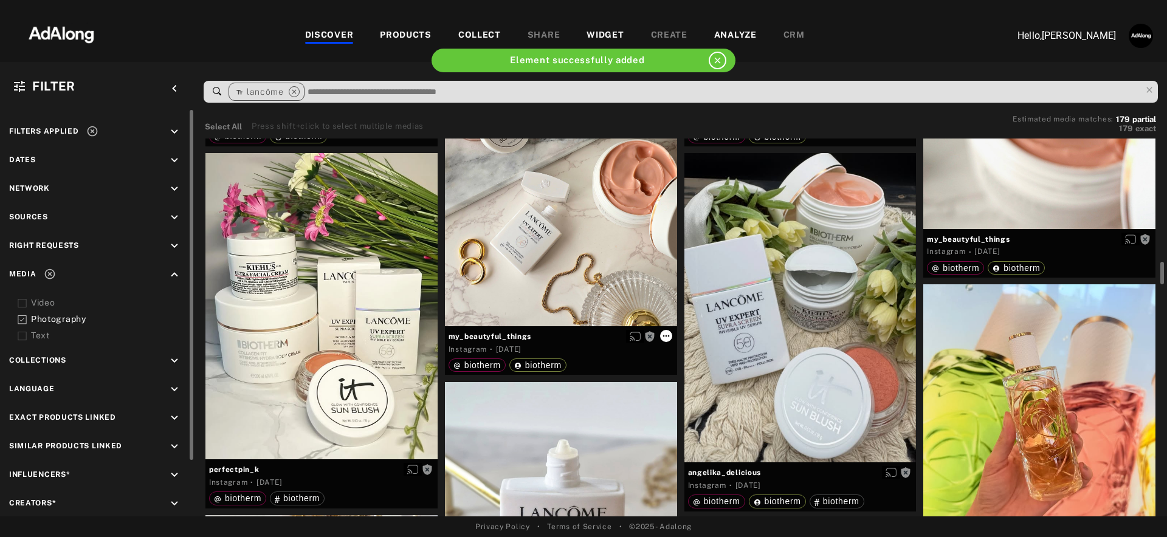
click at [667, 332] on icon at bounding box center [666, 336] width 10 height 10
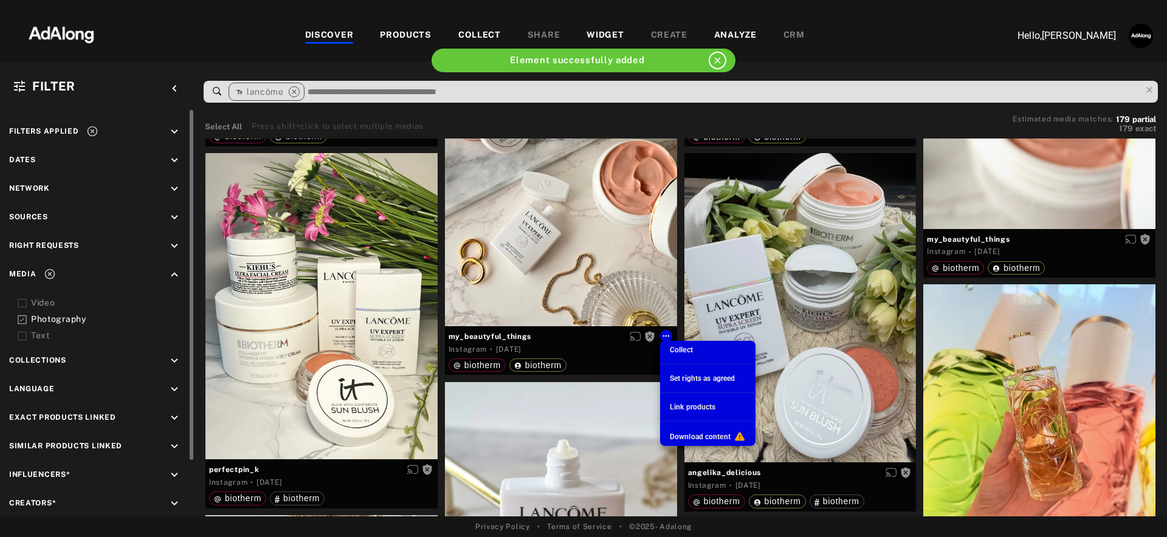
click at [681, 354] on span "Collect" at bounding box center [681, 350] width 23 height 9
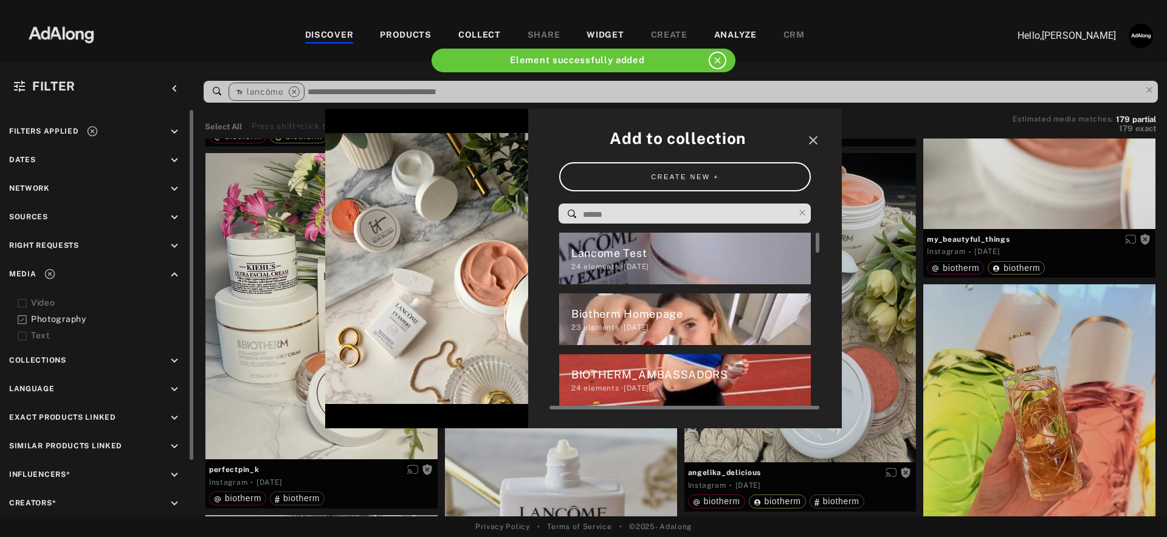
click at [632, 258] on div "Lancome Test" at bounding box center [691, 253] width 240 height 16
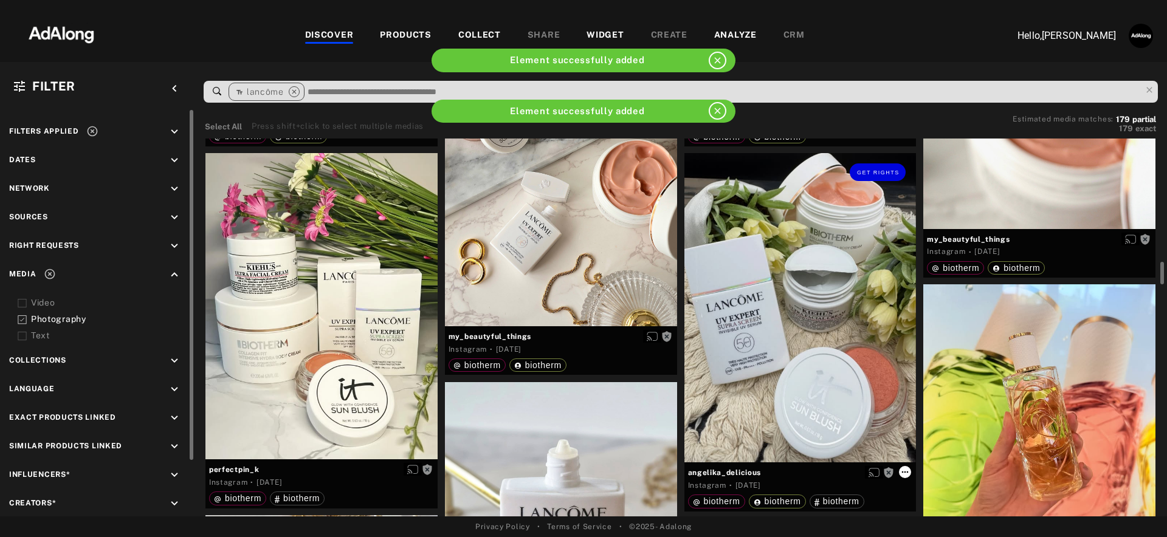
click at [906, 470] on icon at bounding box center [905, 472] width 10 height 10
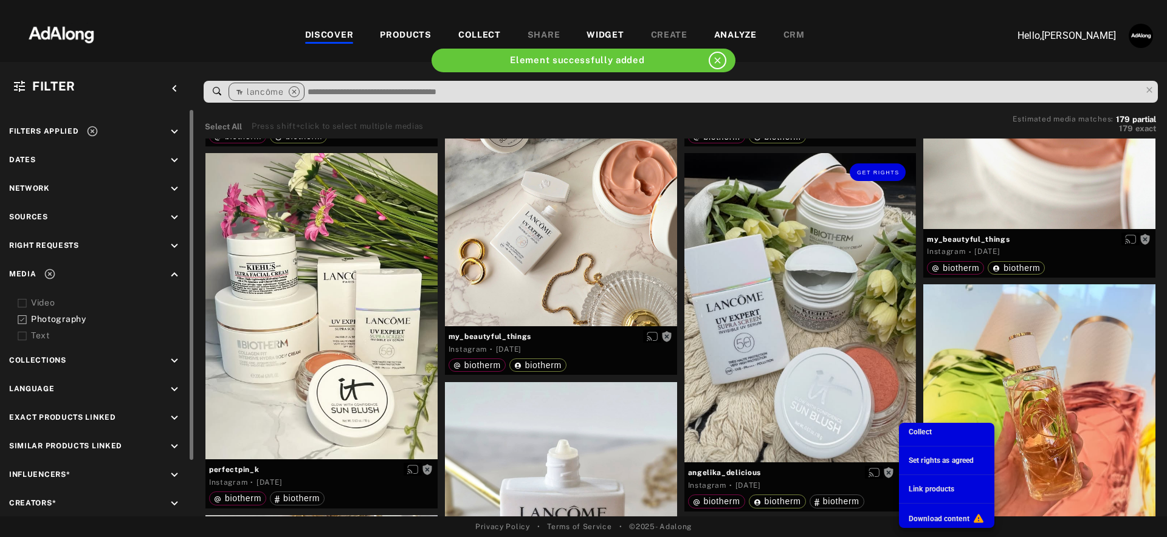
click at [913, 429] on span "Collect" at bounding box center [920, 432] width 23 height 9
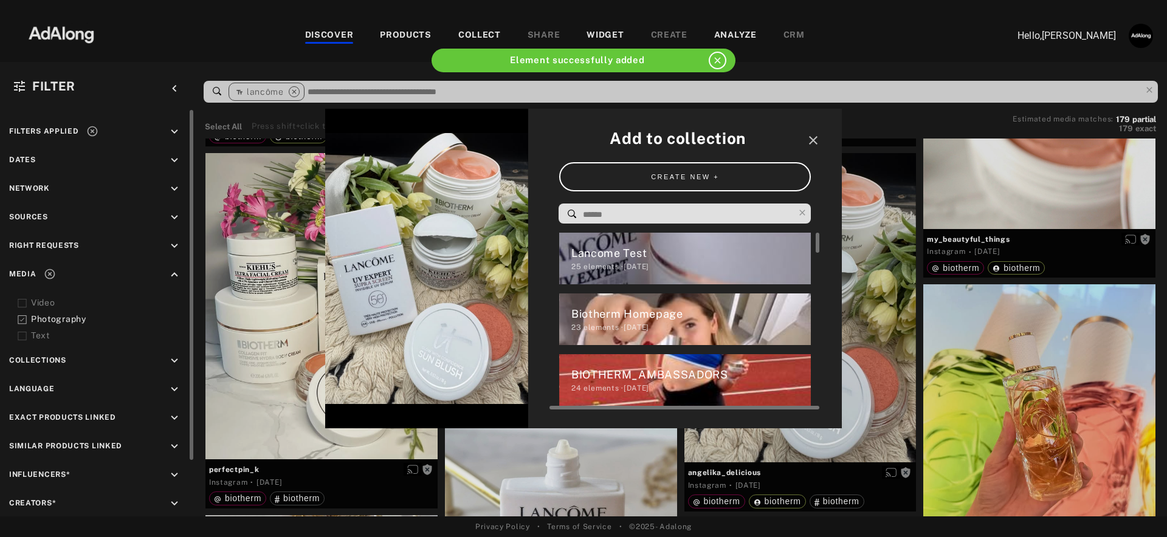
click at [651, 254] on div "Lancome Test" at bounding box center [691, 253] width 240 height 16
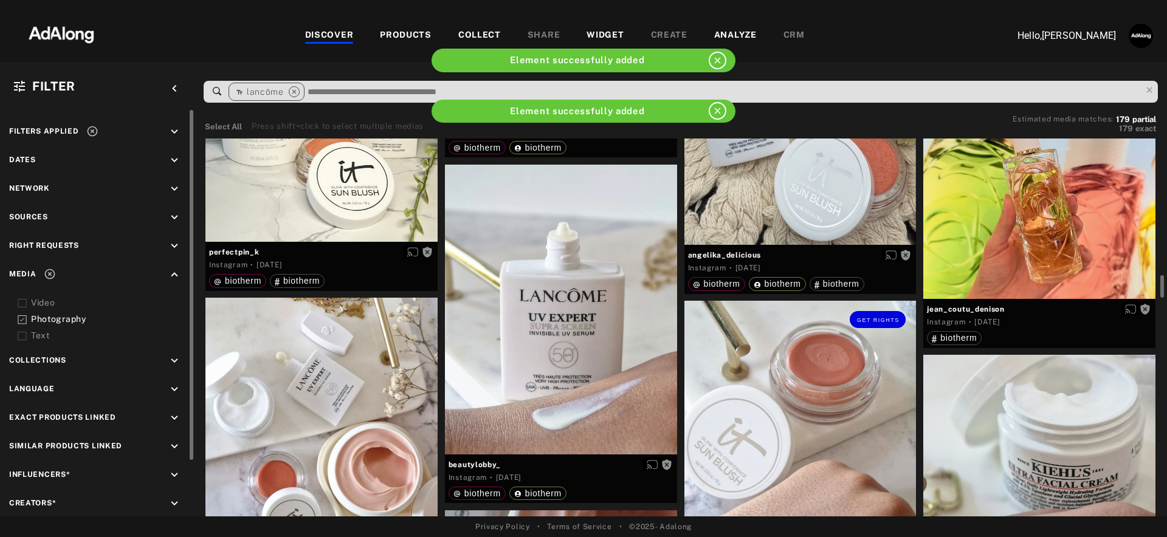
scroll to position [2467, 0]
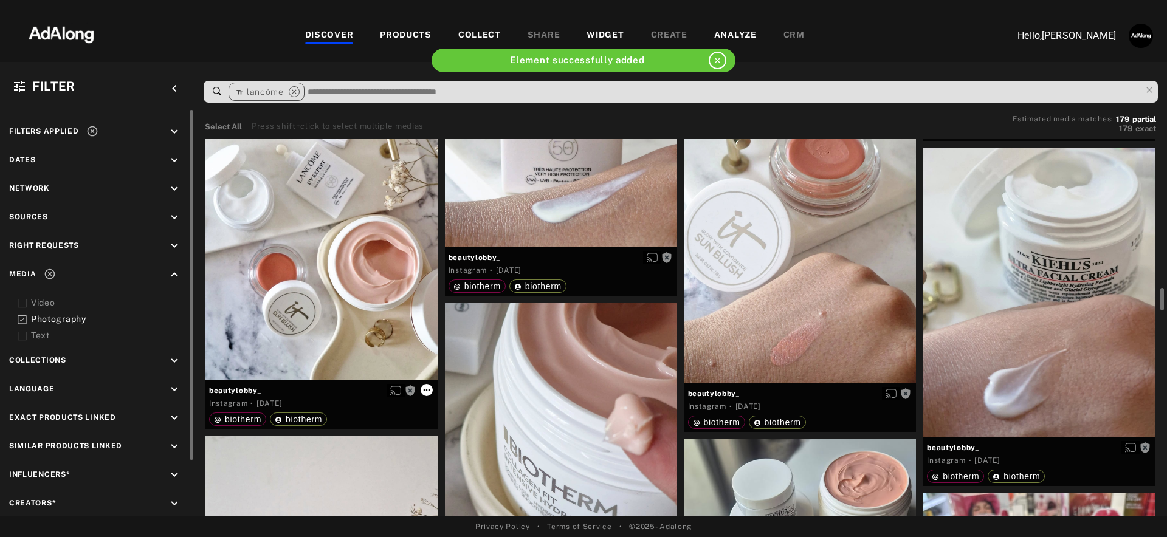
click at [426, 390] on icon at bounding box center [427, 390] width 10 height 10
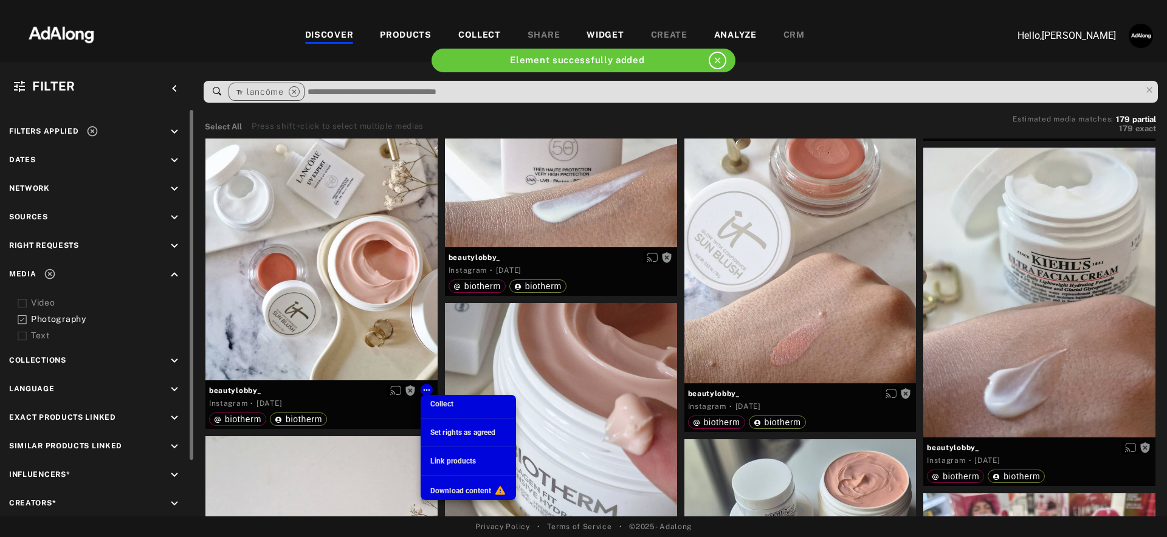
click at [447, 401] on span "Collect" at bounding box center [441, 404] width 23 height 9
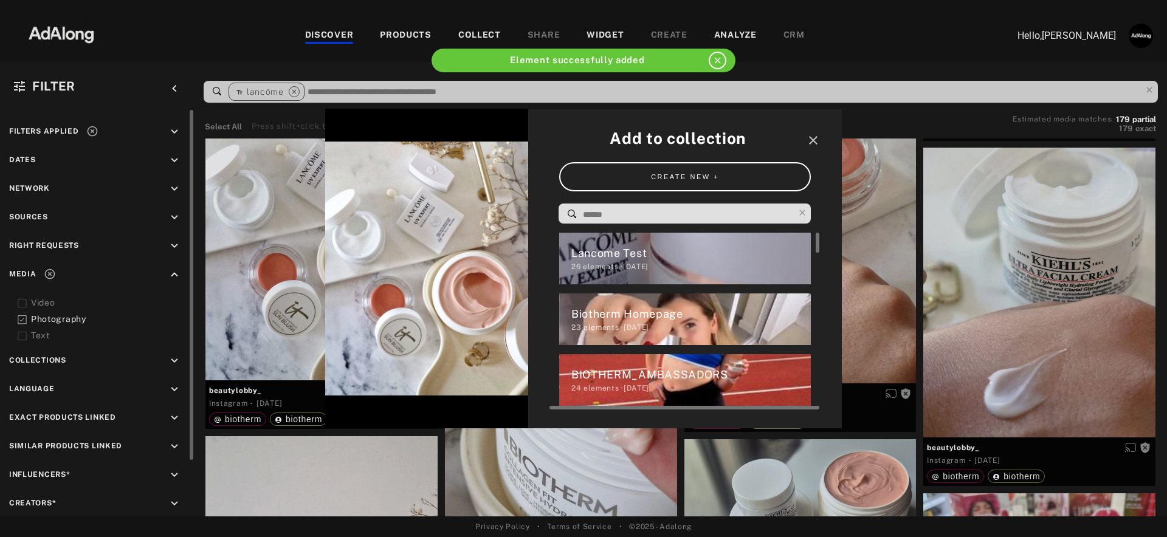
click at [679, 261] on div "Lancome Test" at bounding box center [691, 253] width 240 height 16
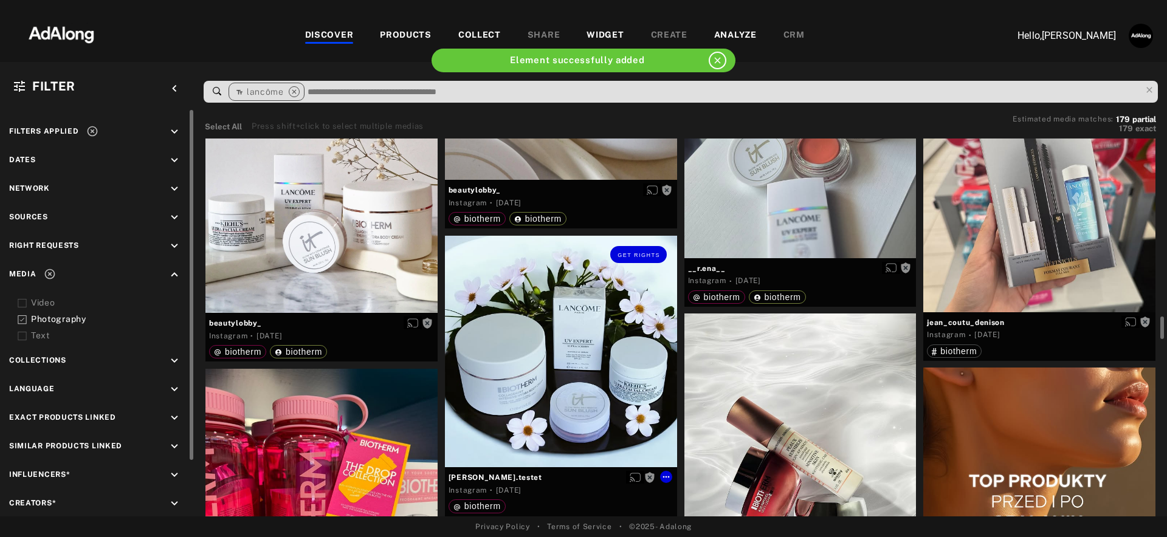
scroll to position [2919, 0]
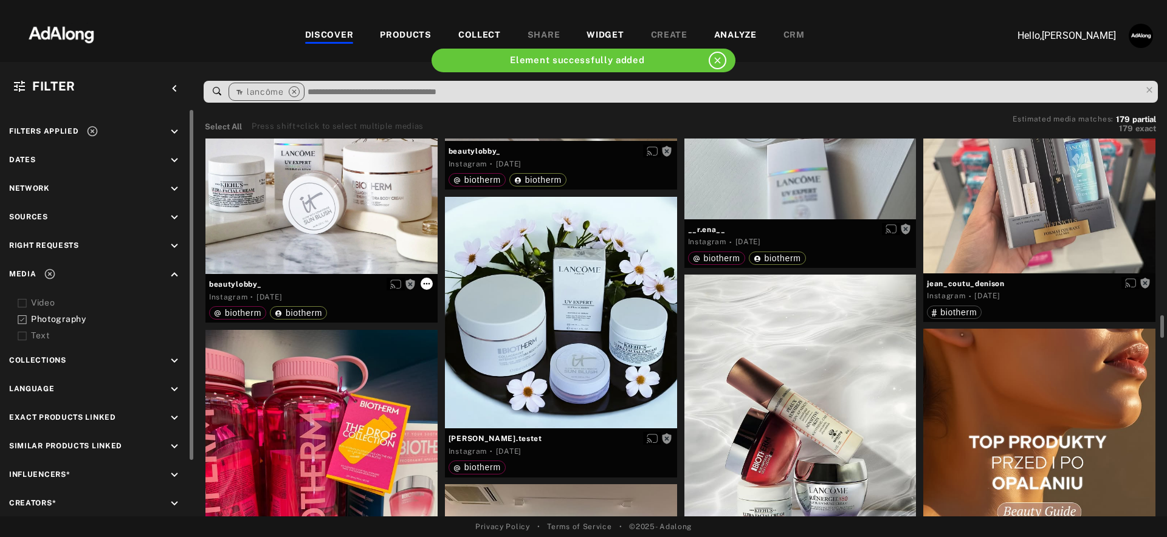
click at [425, 281] on icon at bounding box center [427, 284] width 10 height 10
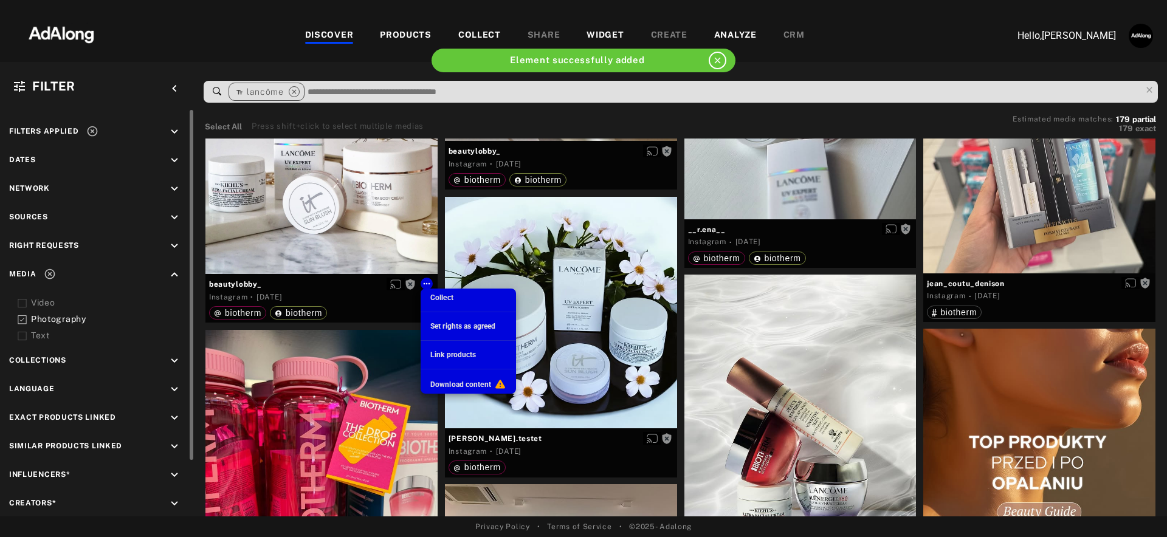
click at [438, 296] on span "Collect" at bounding box center [441, 298] width 23 height 9
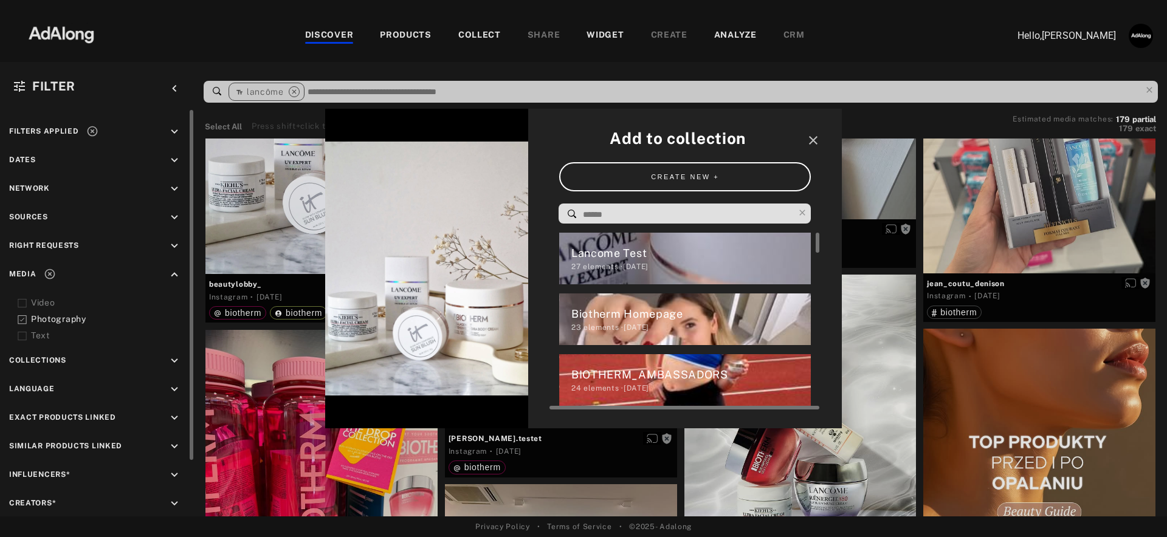
click at [656, 253] on div "Lancome Test" at bounding box center [691, 253] width 240 height 16
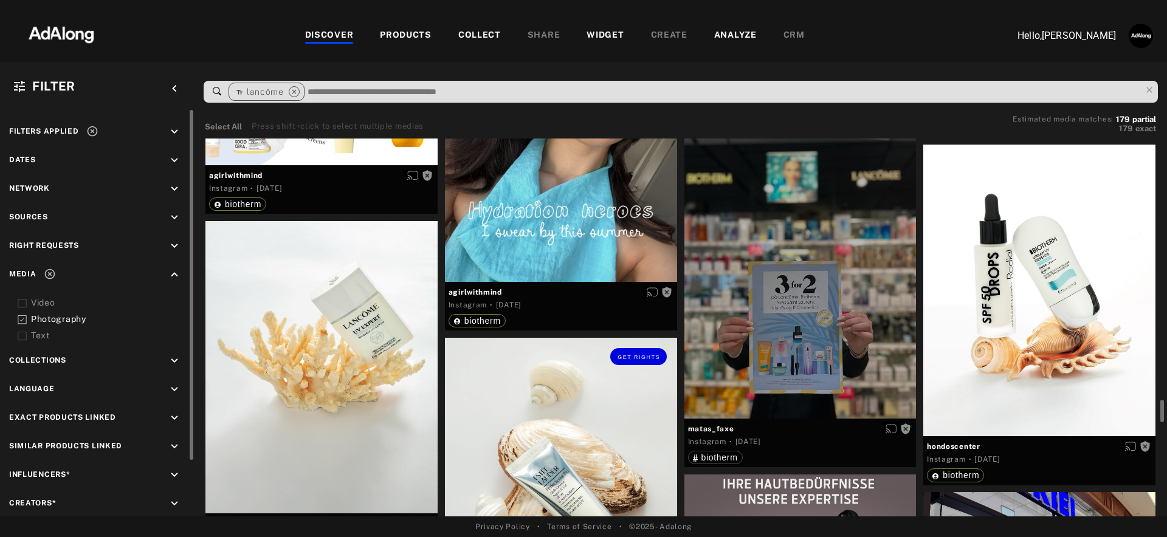
scroll to position [4362, 0]
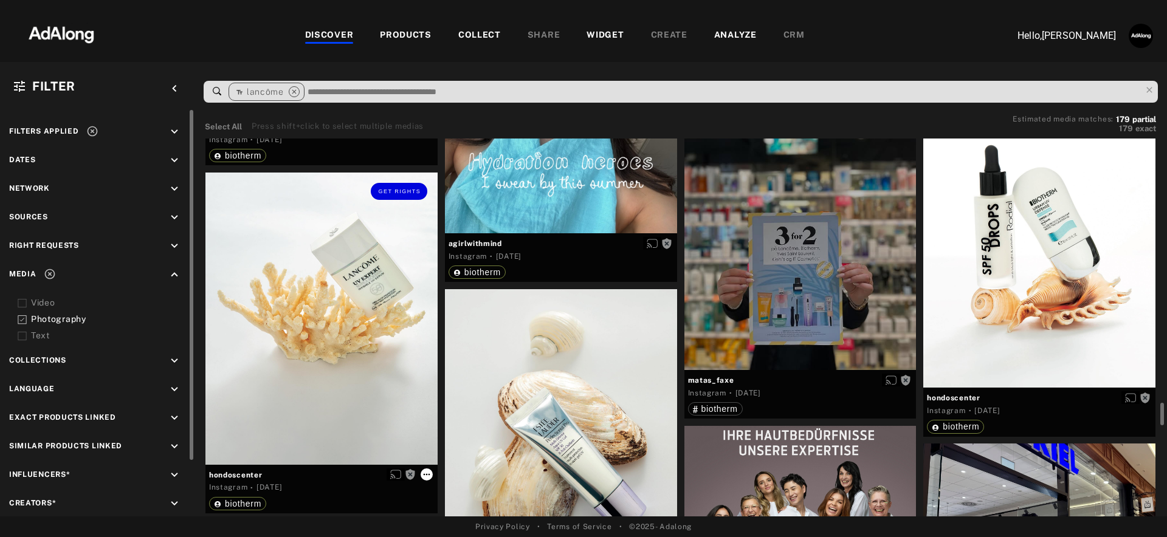
click at [424, 470] on icon at bounding box center [427, 475] width 10 height 10
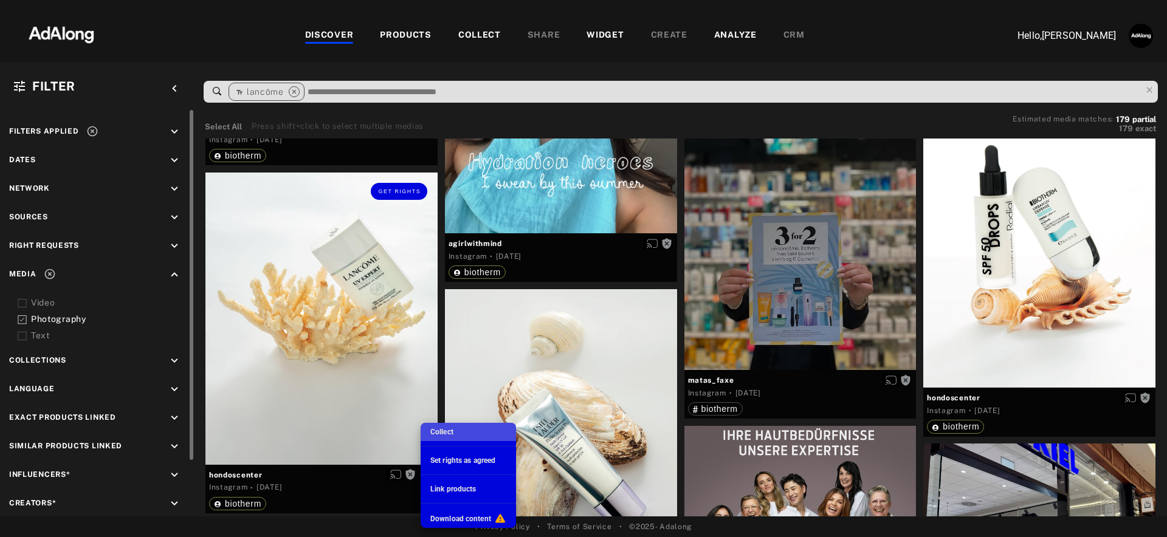
click at [447, 430] on span "Collect" at bounding box center [441, 432] width 23 height 9
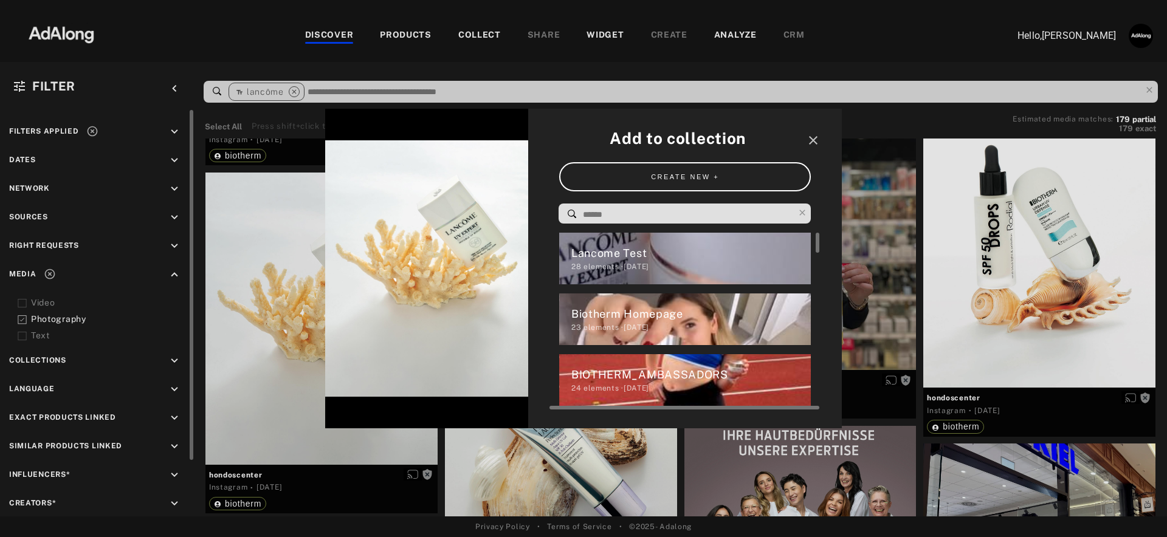
click at [588, 267] on div "28 elements · 2025.09.09" at bounding box center [691, 266] width 240 height 11
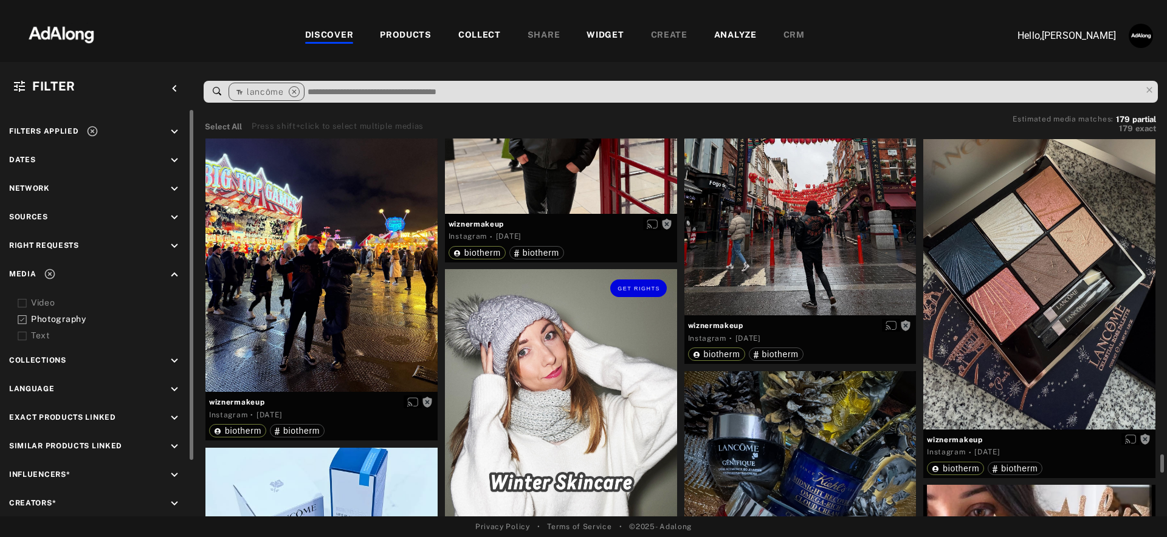
scroll to position [8299, 0]
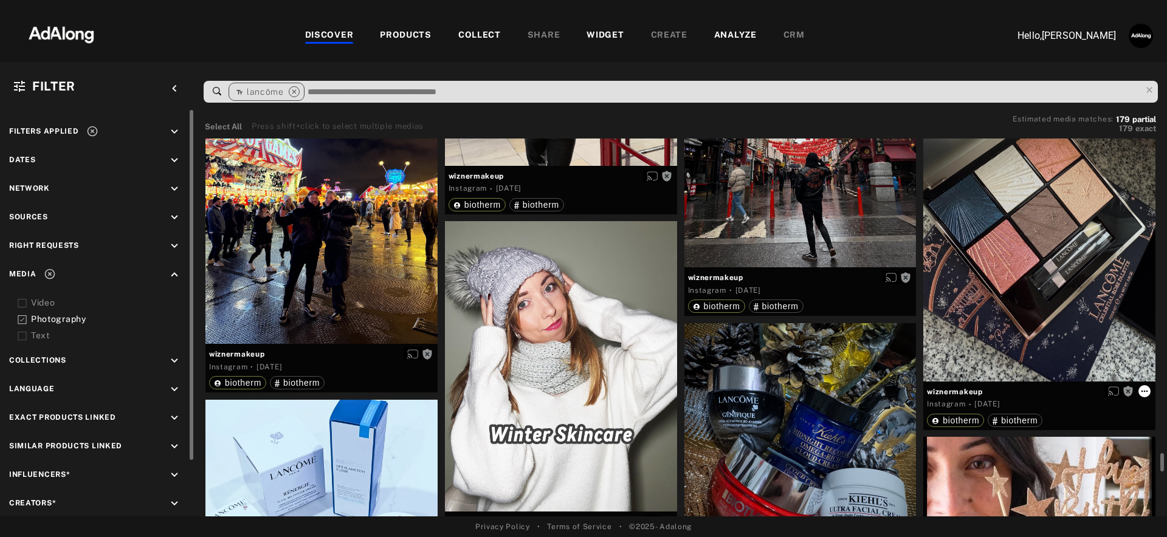
click at [1143, 390] on icon at bounding box center [1144, 392] width 10 height 10
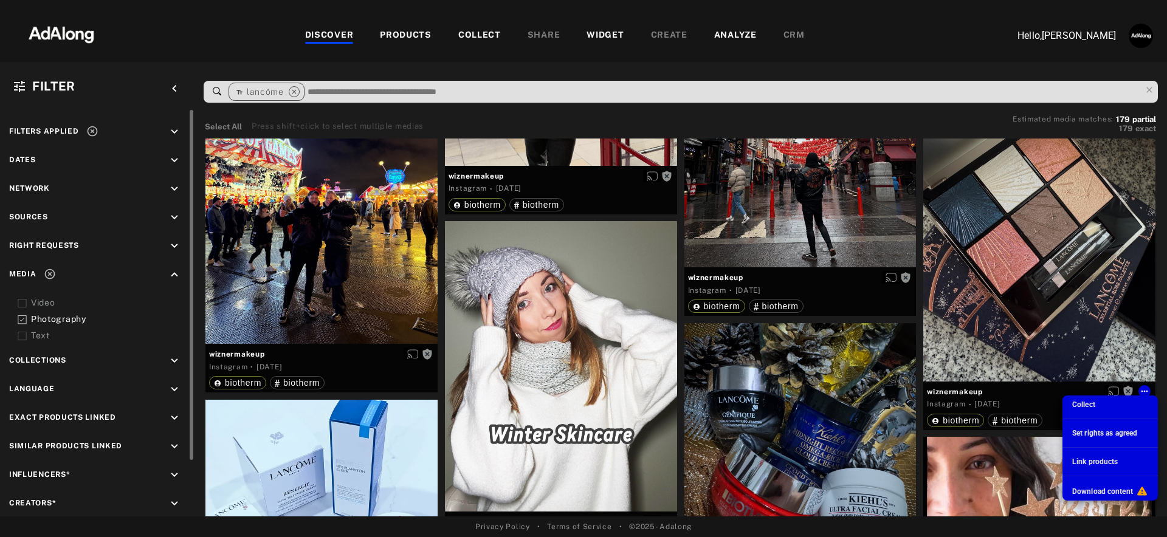
click at [1109, 410] on li "Collect" at bounding box center [1109, 405] width 95 height 18
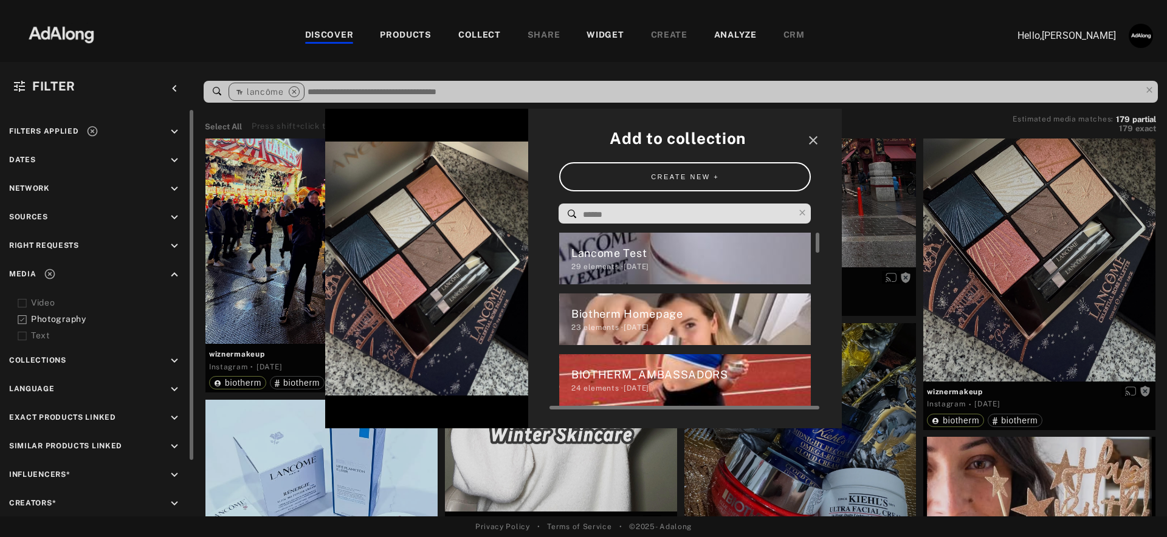
click at [699, 263] on div "29 elements · 2025.09.09" at bounding box center [691, 266] width 240 height 11
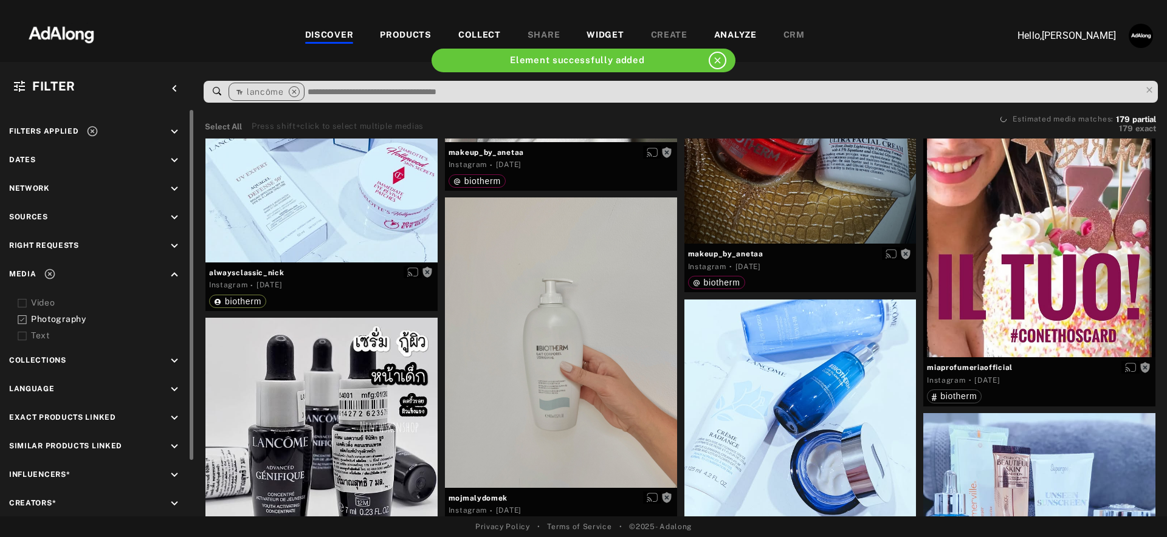
scroll to position [8926, 0]
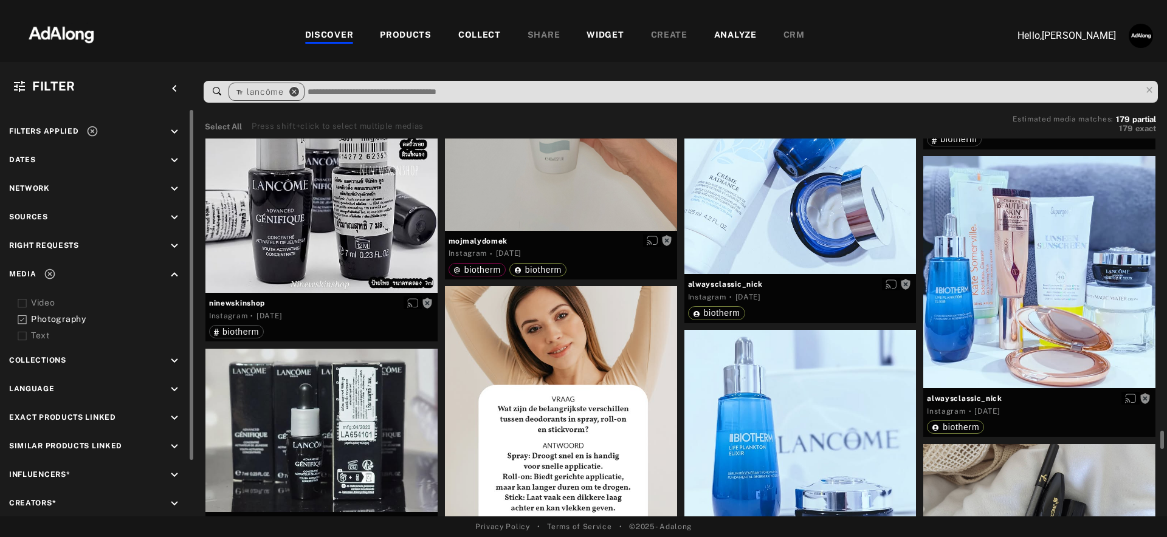
click at [295, 91] on icon "close" at bounding box center [294, 91] width 11 height 11
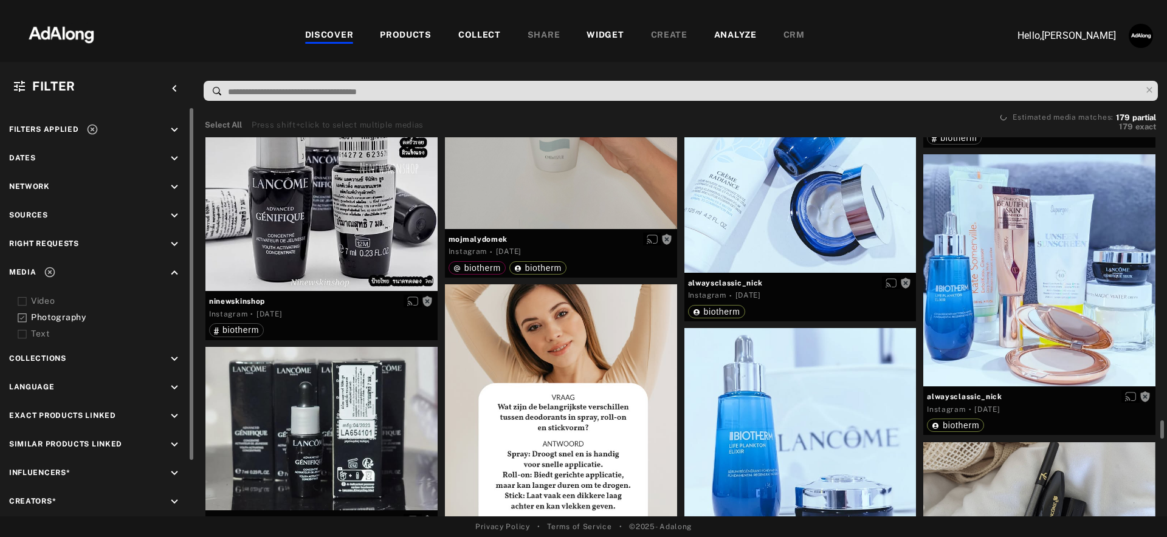
click at [283, 89] on input at bounding box center [684, 92] width 914 height 16
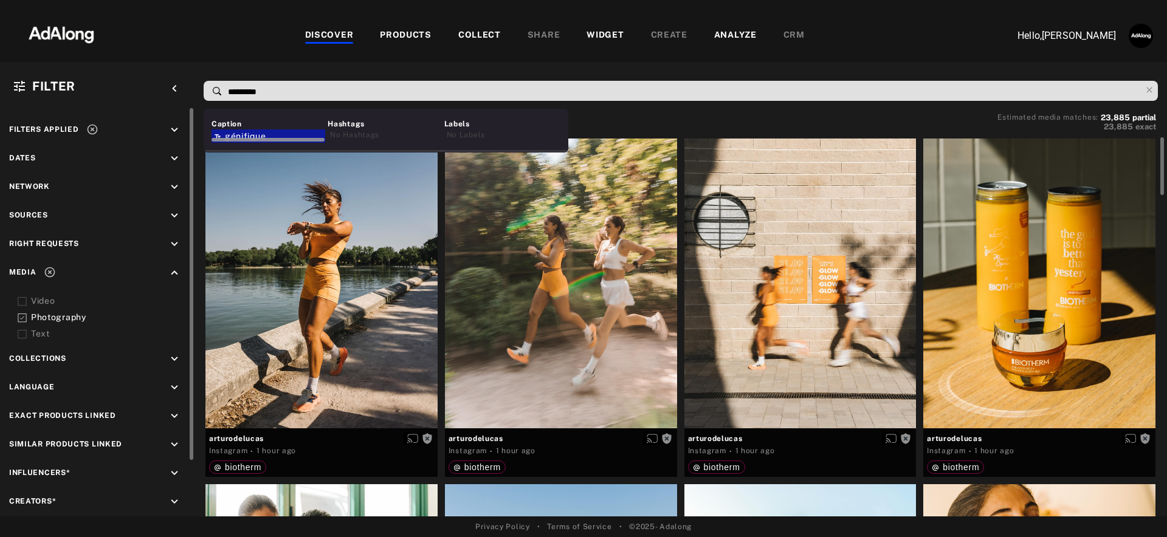
type input "*********"
click at [263, 136] on div at bounding box center [268, 138] width 114 height 9
click at [249, 136] on div at bounding box center [268, 138] width 114 height 9
click at [258, 134] on div at bounding box center [268, 138] width 114 height 9
click at [256, 131] on span "génifique" at bounding box center [245, 136] width 41 height 10
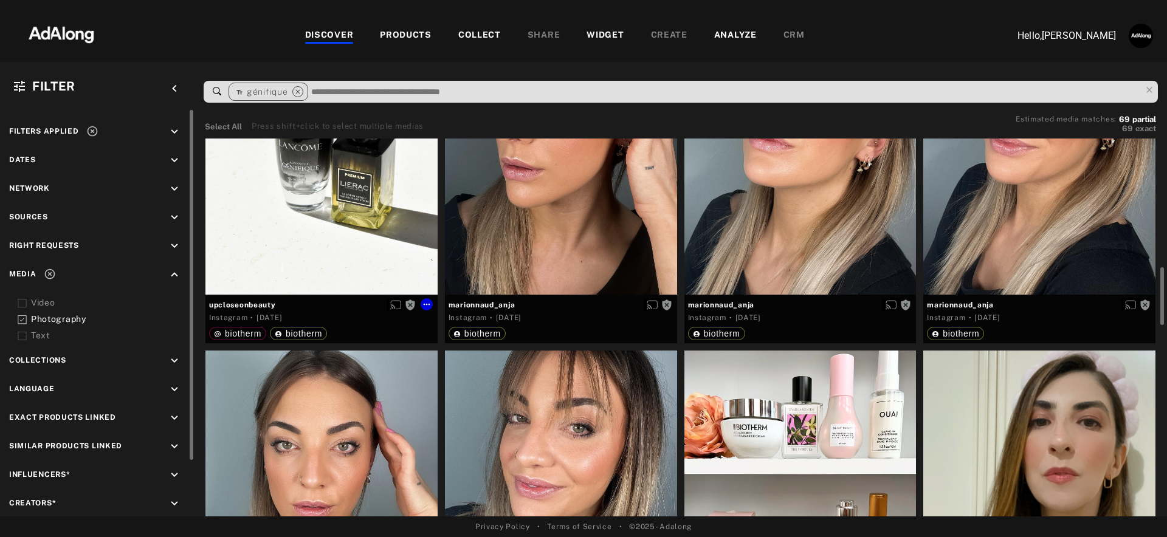
scroll to position [844, 0]
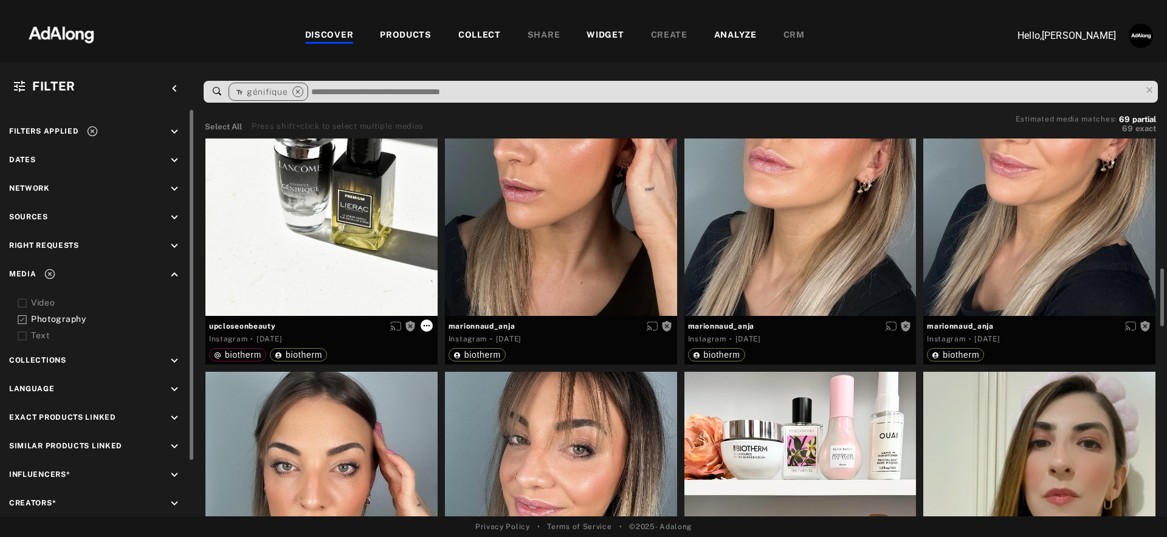
click at [427, 326] on icon at bounding box center [427, 326] width 10 height 10
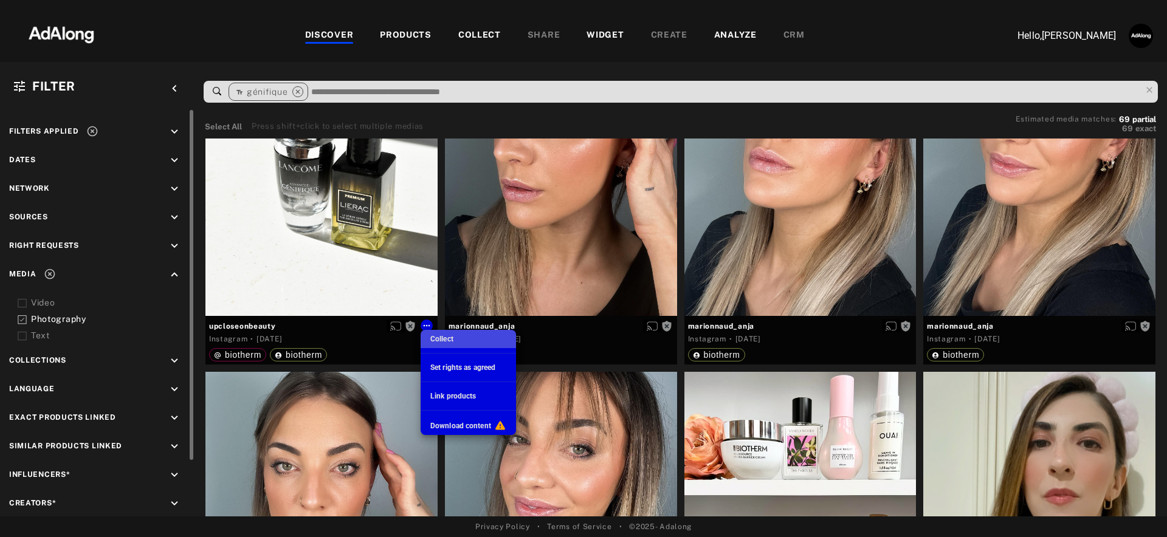
click at [438, 340] on span "Collect" at bounding box center [441, 339] width 23 height 9
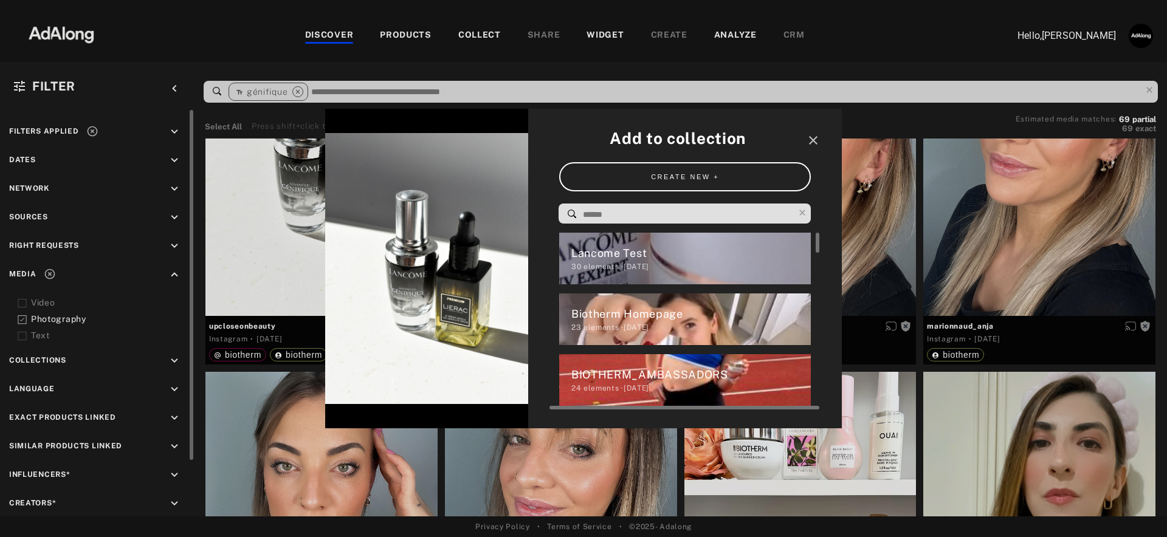
click at [641, 255] on div "Lancome Test" at bounding box center [691, 253] width 240 height 16
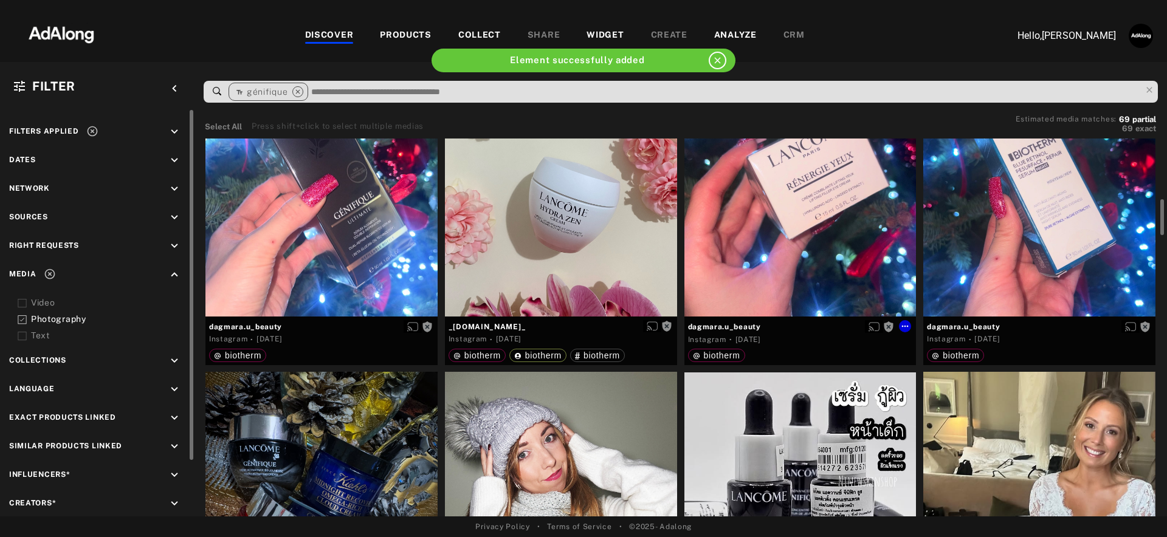
scroll to position [2088, 0]
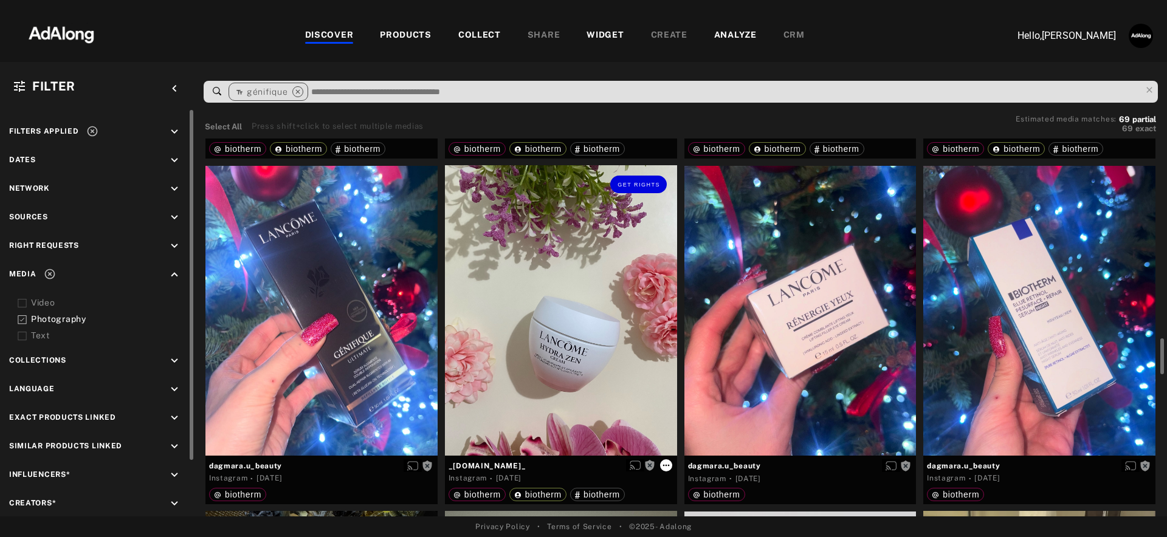
click at [667, 467] on icon at bounding box center [666, 466] width 10 height 10
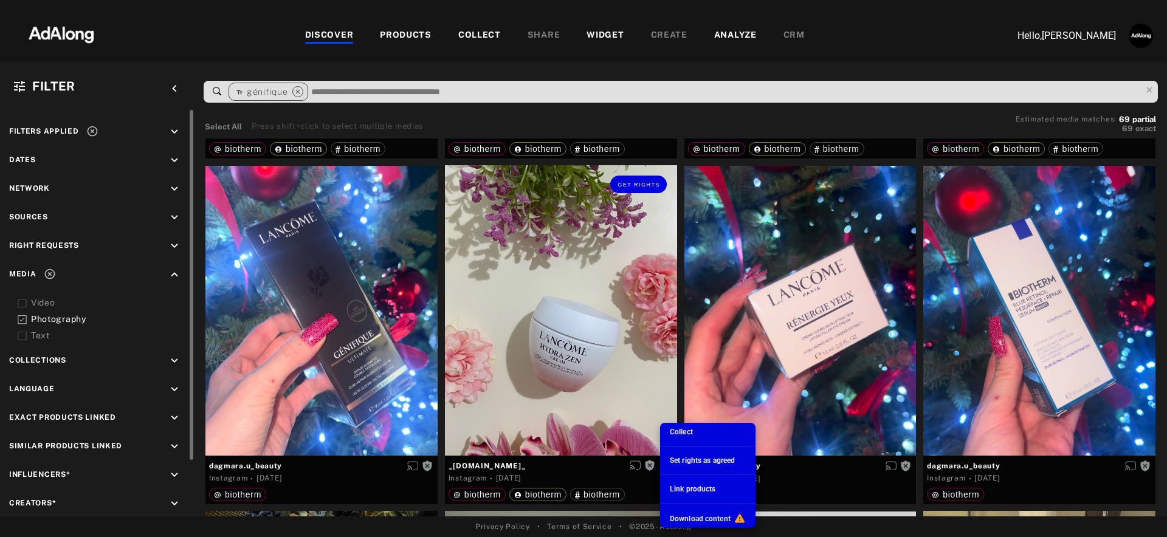
click at [673, 431] on span "Collect" at bounding box center [681, 432] width 23 height 9
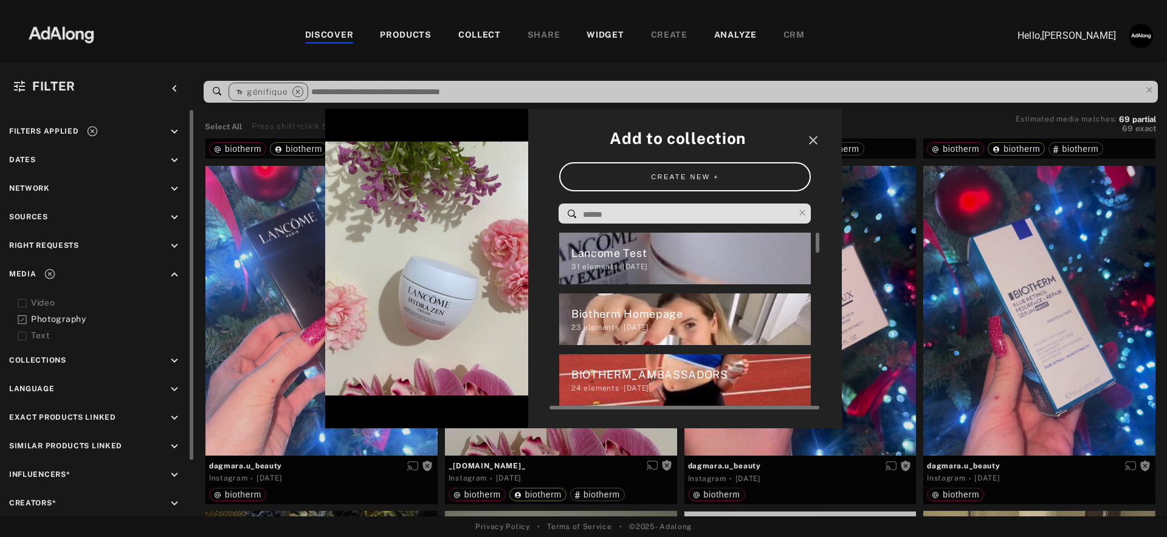
click at [620, 272] on div "31 elements · 2025.09.09" at bounding box center [691, 266] width 240 height 11
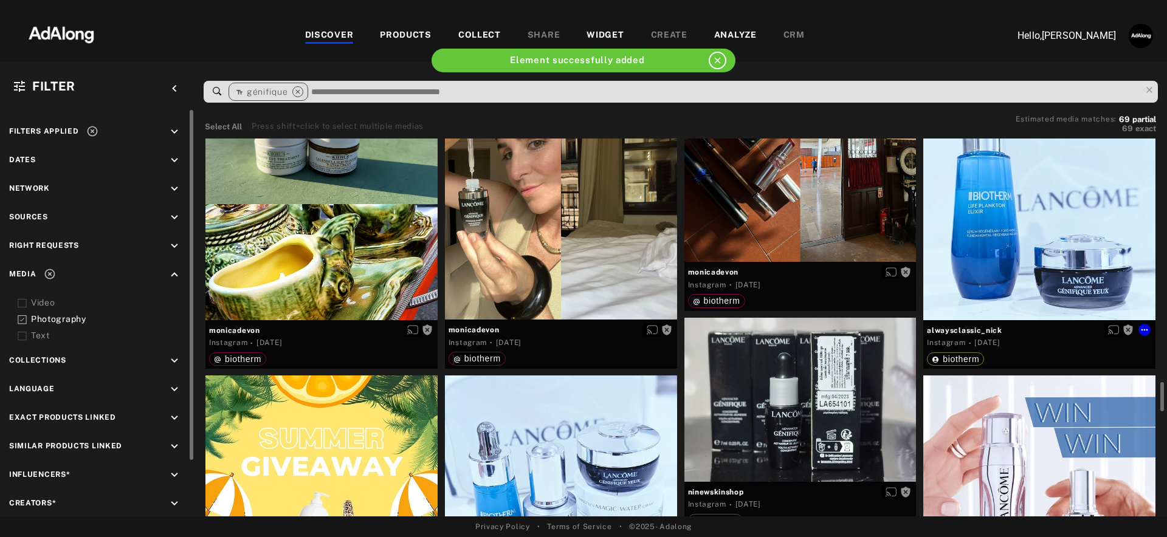
scroll to position [3048, 0]
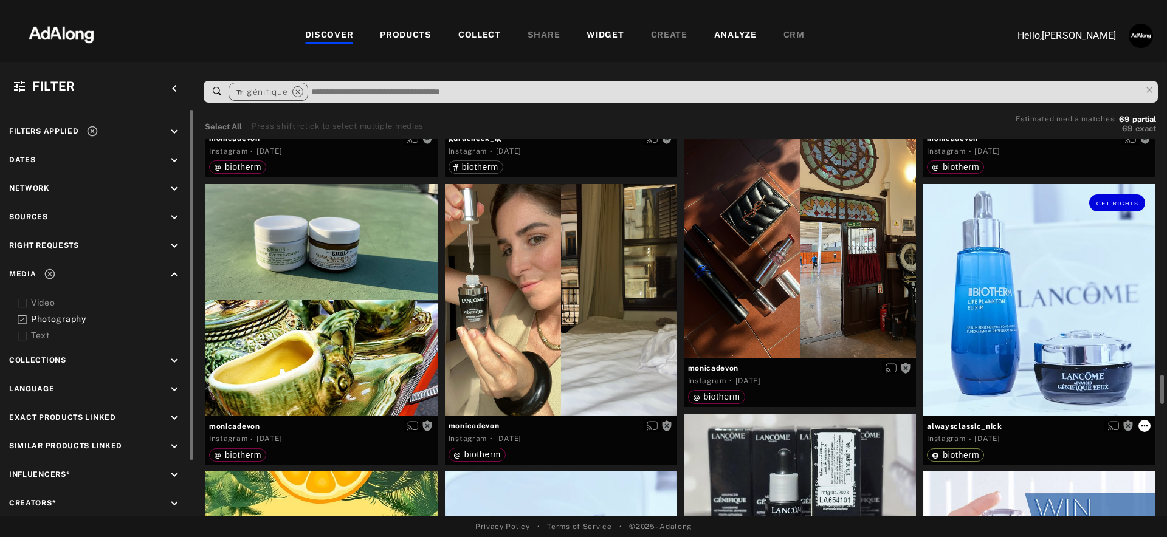
click at [1145, 424] on icon at bounding box center [1144, 426] width 10 height 10
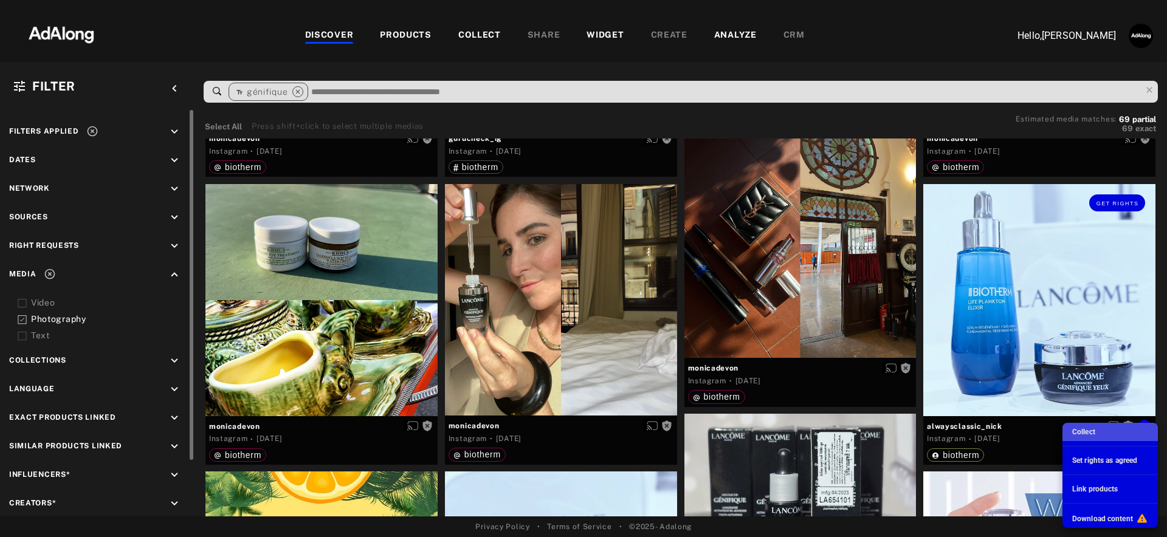
click at [1085, 428] on span "Collect" at bounding box center [1083, 432] width 23 height 9
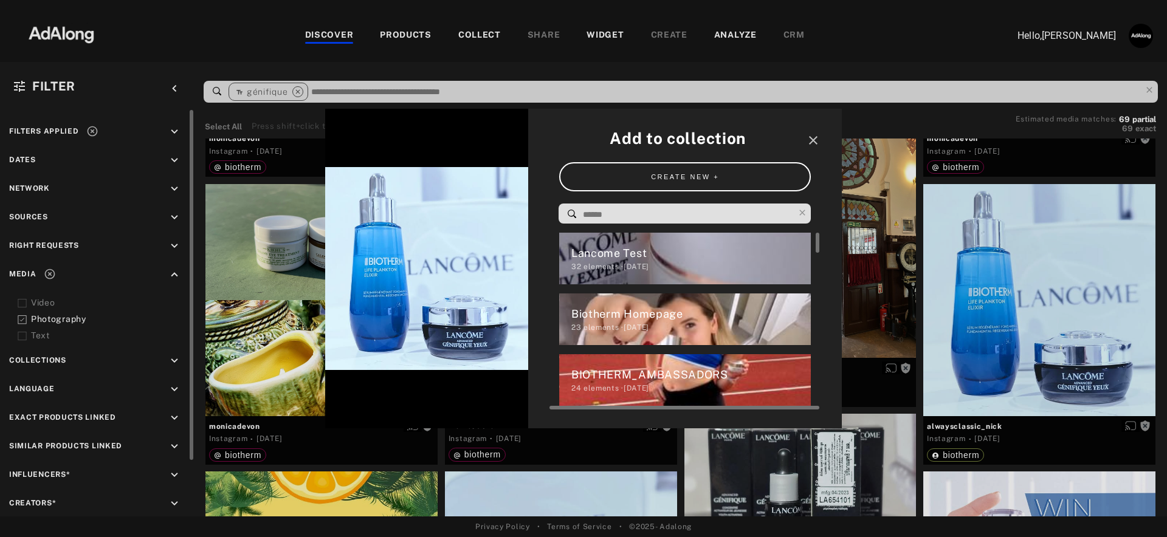
click at [672, 244] on div "Lancome Test 32 elements · 2025.09.09" at bounding box center [685, 259] width 252 height 52
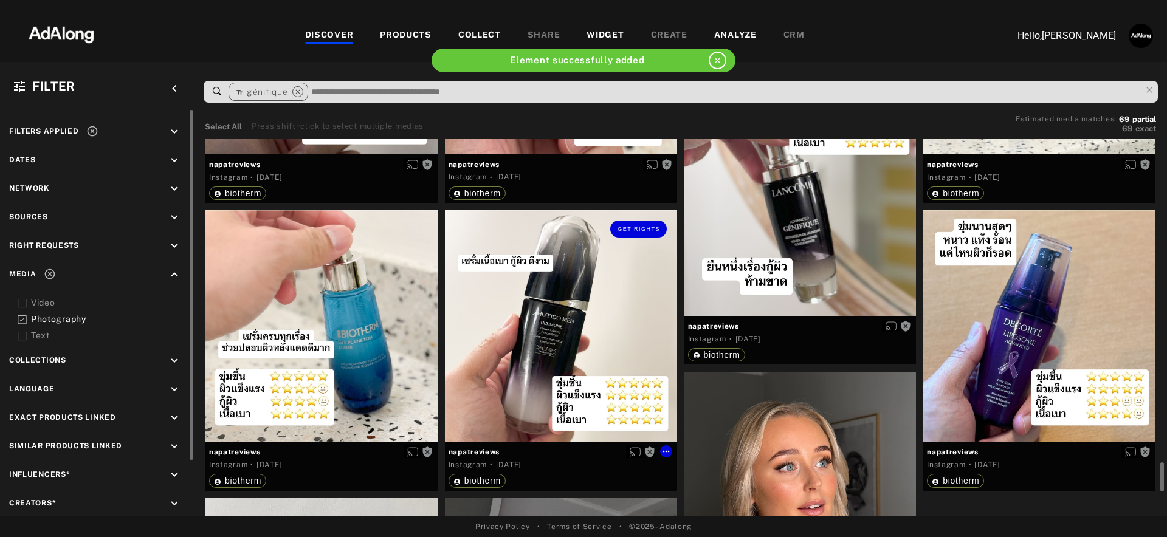
scroll to position [4140, 0]
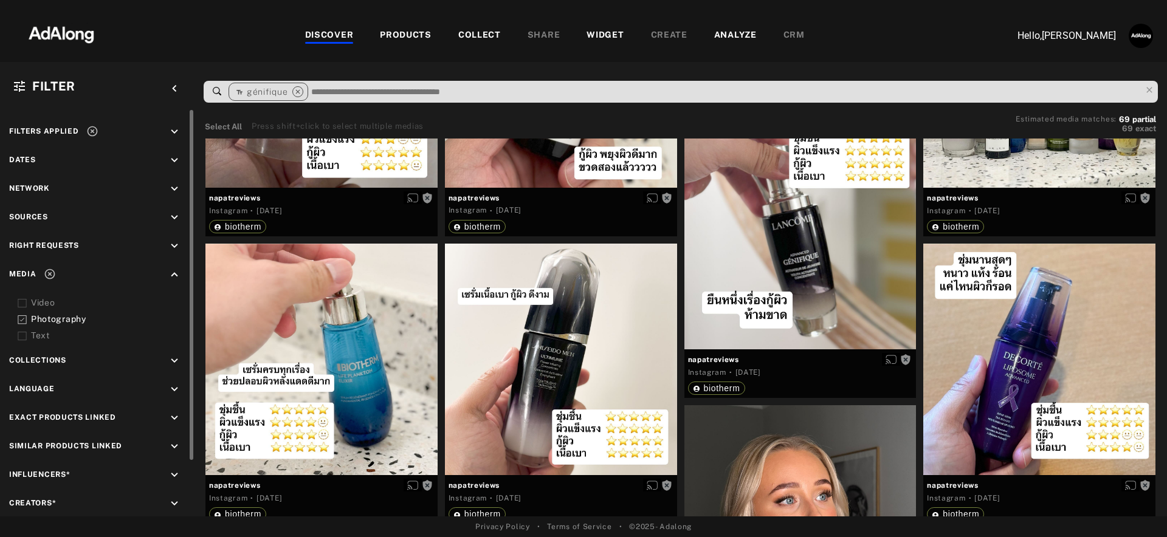
click at [400, 32] on div "PRODUCTS" at bounding box center [406, 36] width 52 height 15
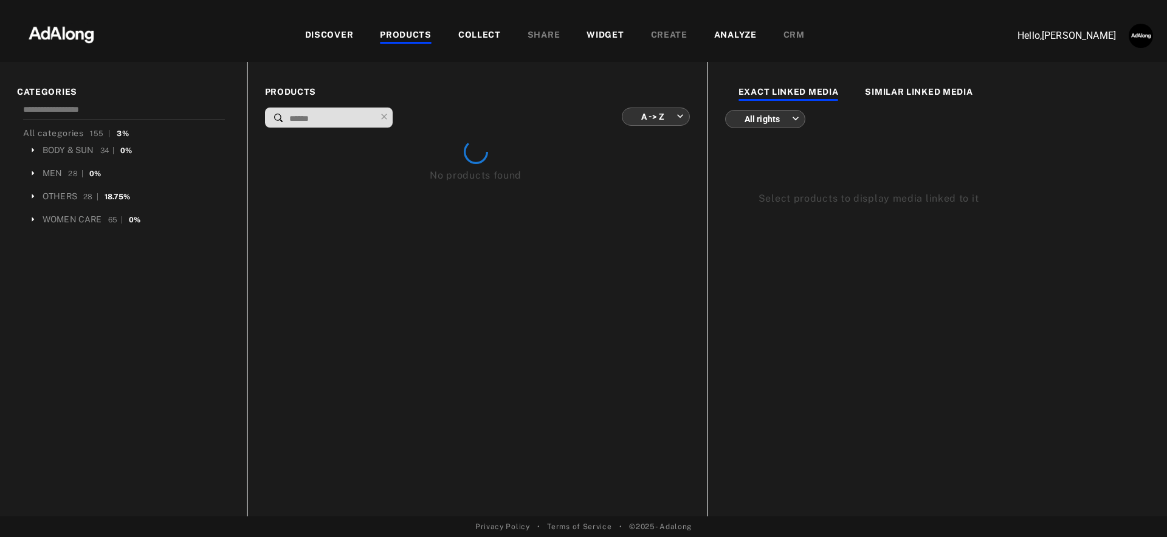
click at [479, 40] on div "COLLECT" at bounding box center [479, 36] width 43 height 15
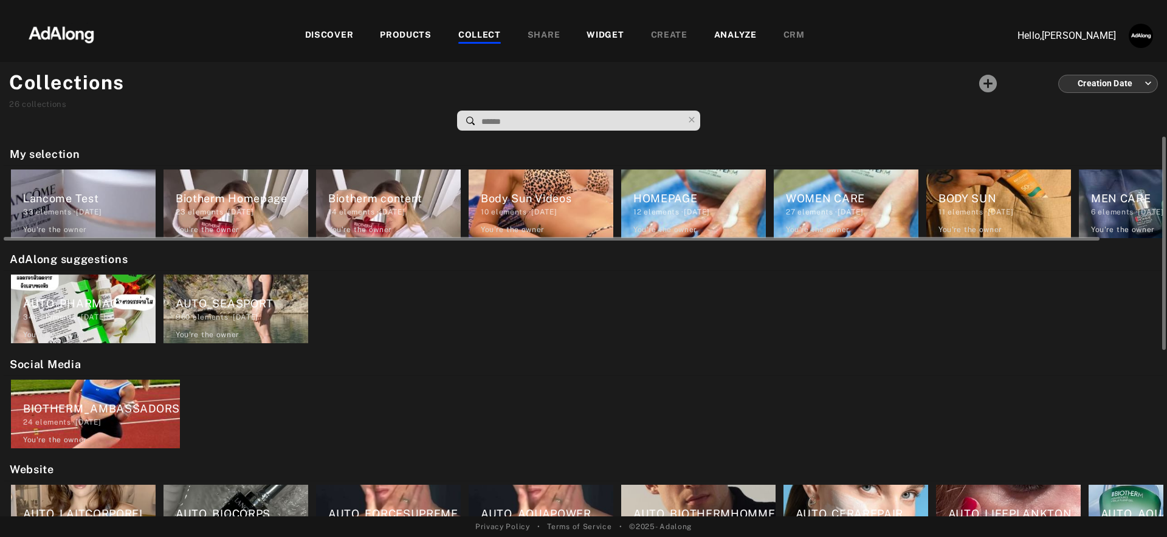
click at [100, 213] on div "33 elements · 2025.09.09" at bounding box center [89, 212] width 132 height 11
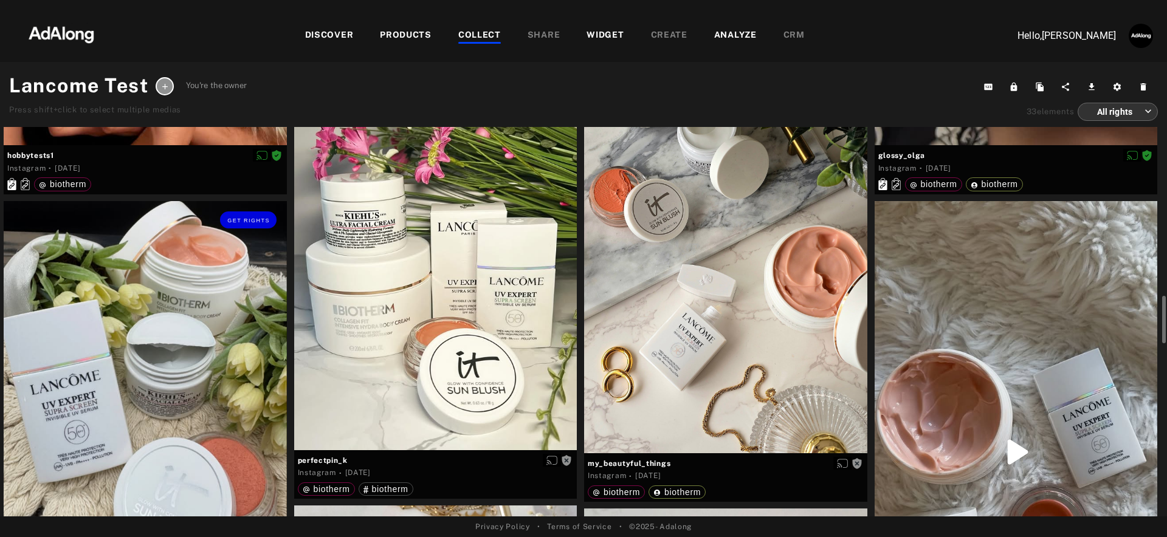
scroll to position [1414, 0]
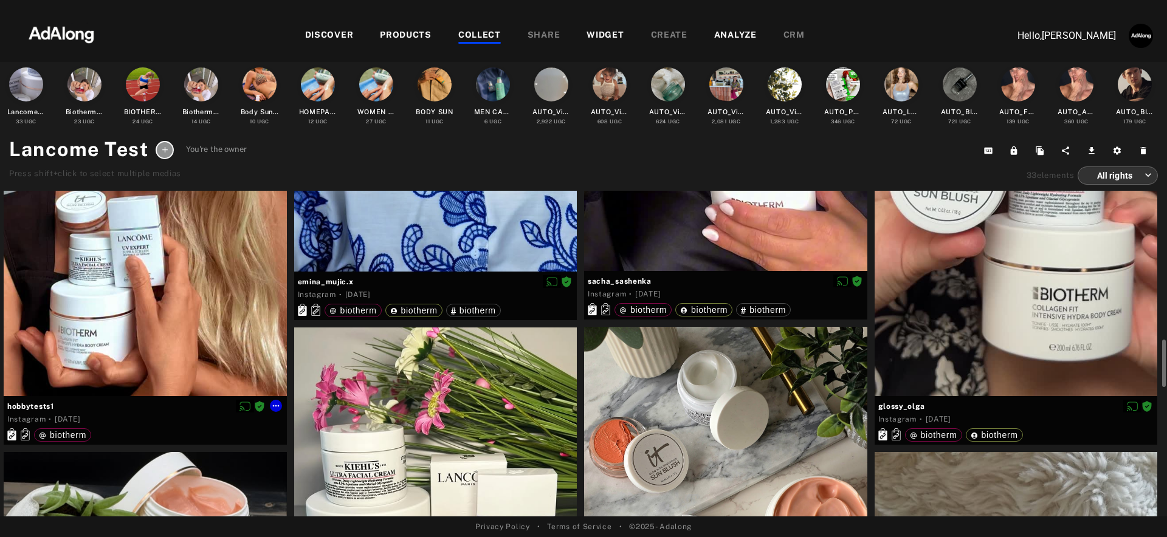
click at [224, 311] on div at bounding box center [145, 145] width 283 height 502
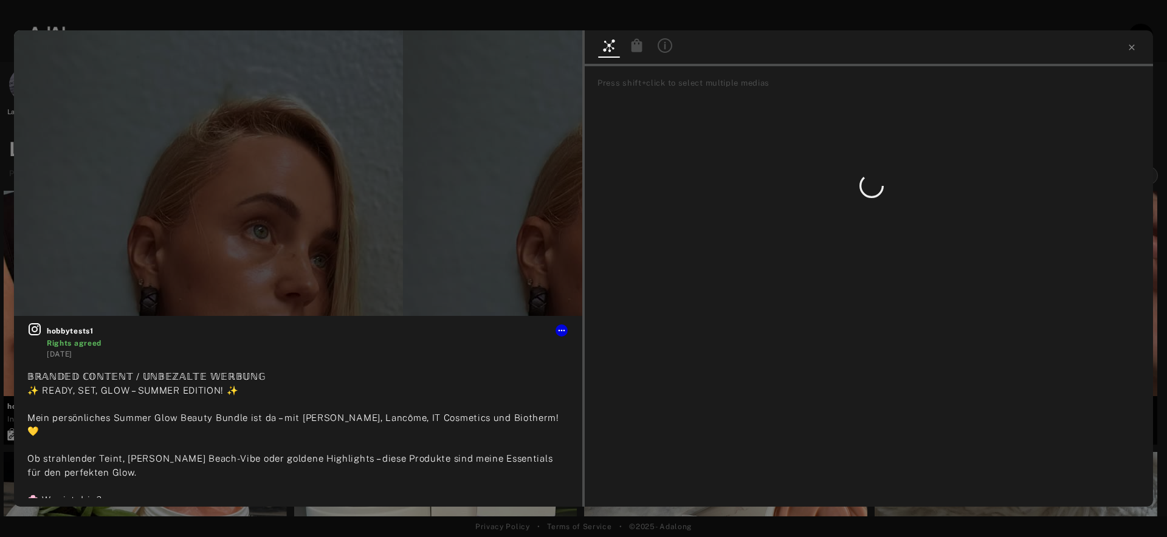
click at [642, 47] on icon at bounding box center [637, 45] width 15 height 15
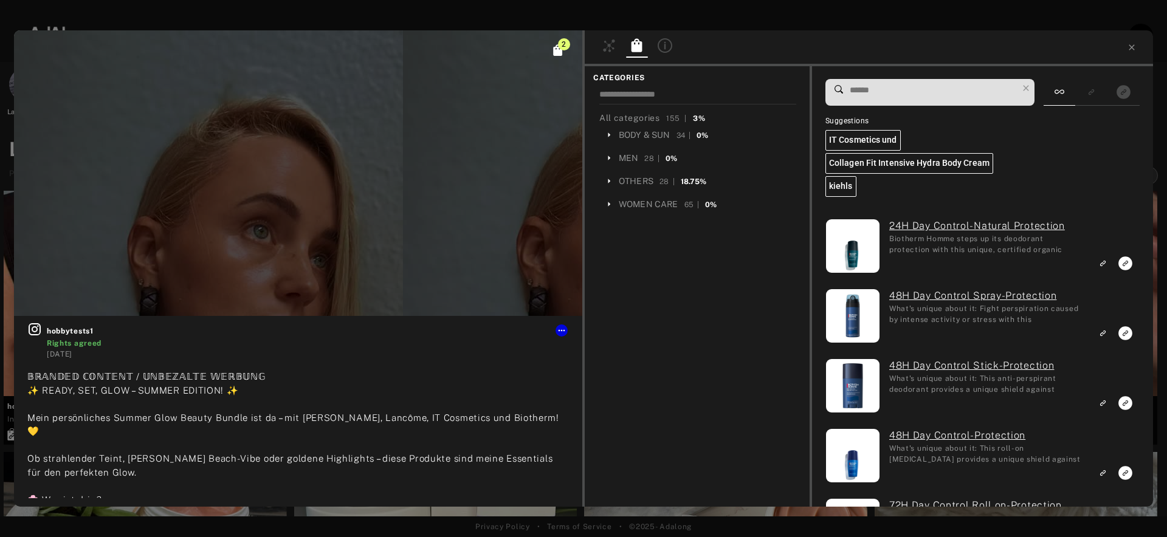
click at [667, 43] on icon at bounding box center [665, 45] width 15 height 15
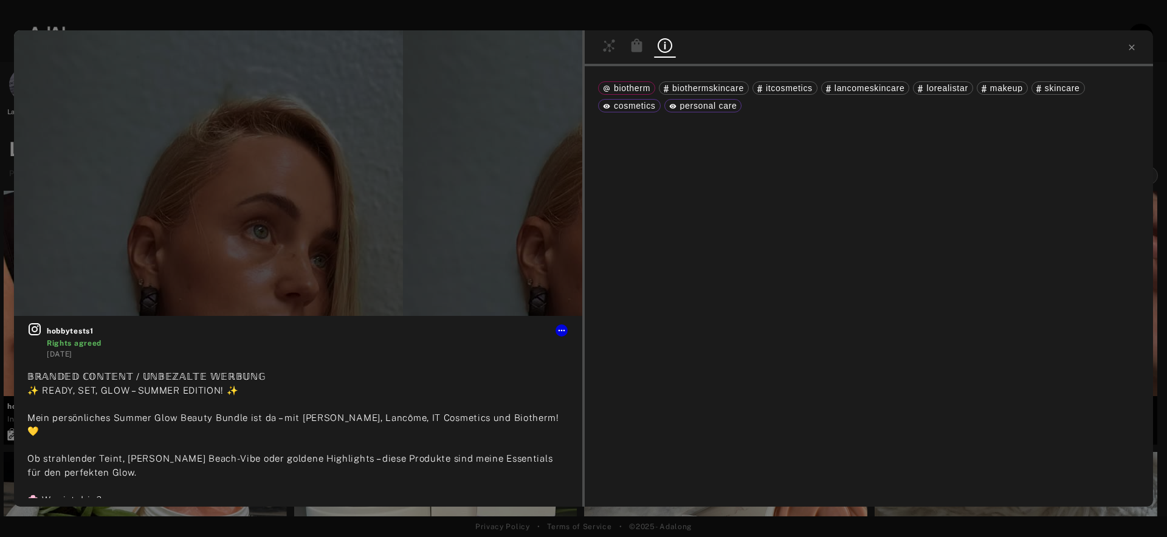
click at [627, 44] on div at bounding box center [637, 47] width 22 height 18
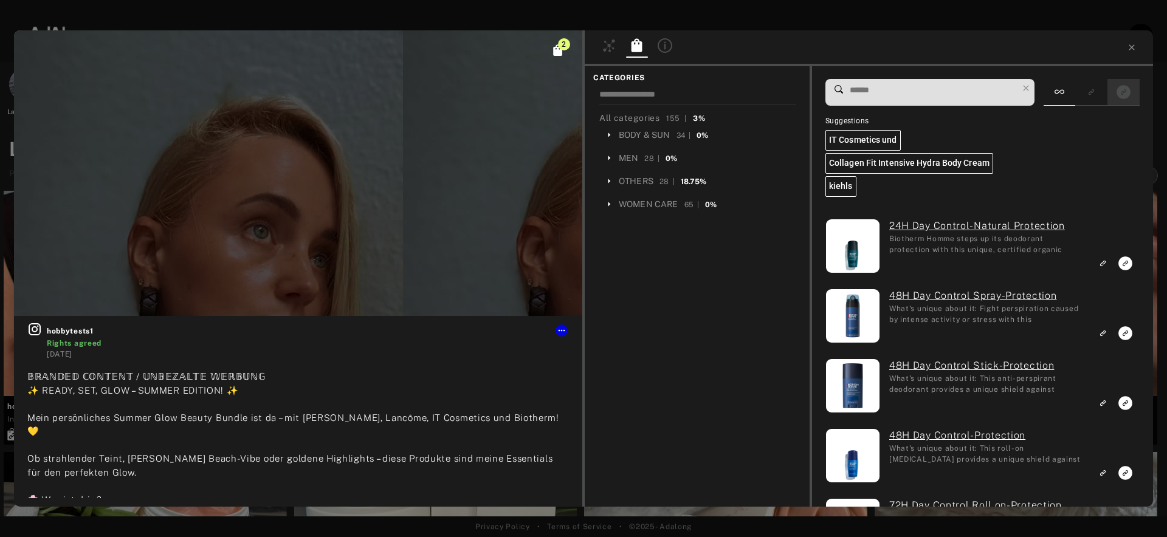
click at [1116, 97] on rect "Show only exact products linked" at bounding box center [1123, 91] width 15 height 15
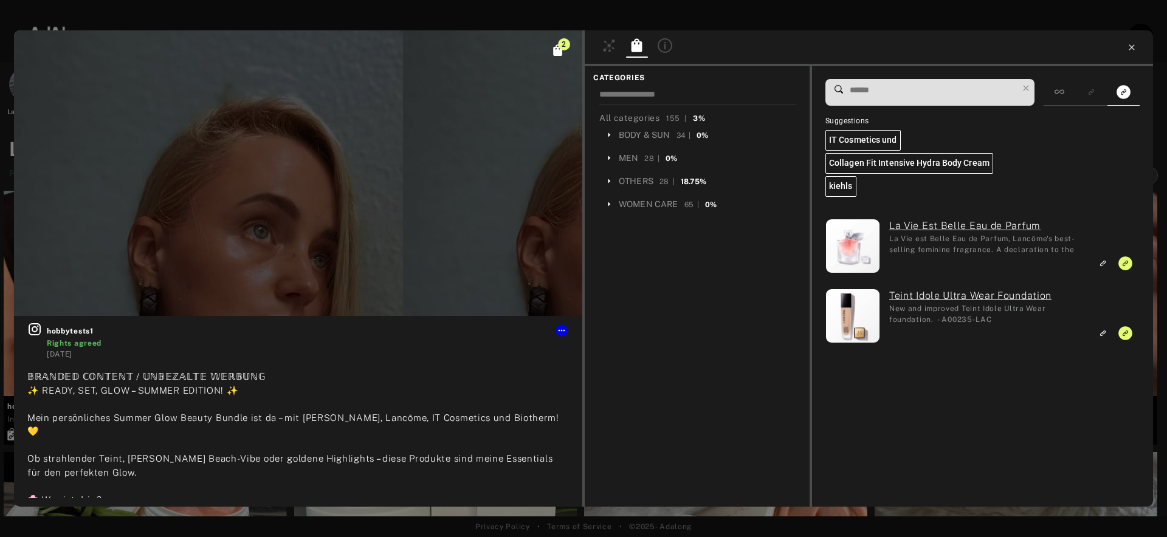
click at [1134, 47] on icon at bounding box center [1132, 48] width 10 height 10
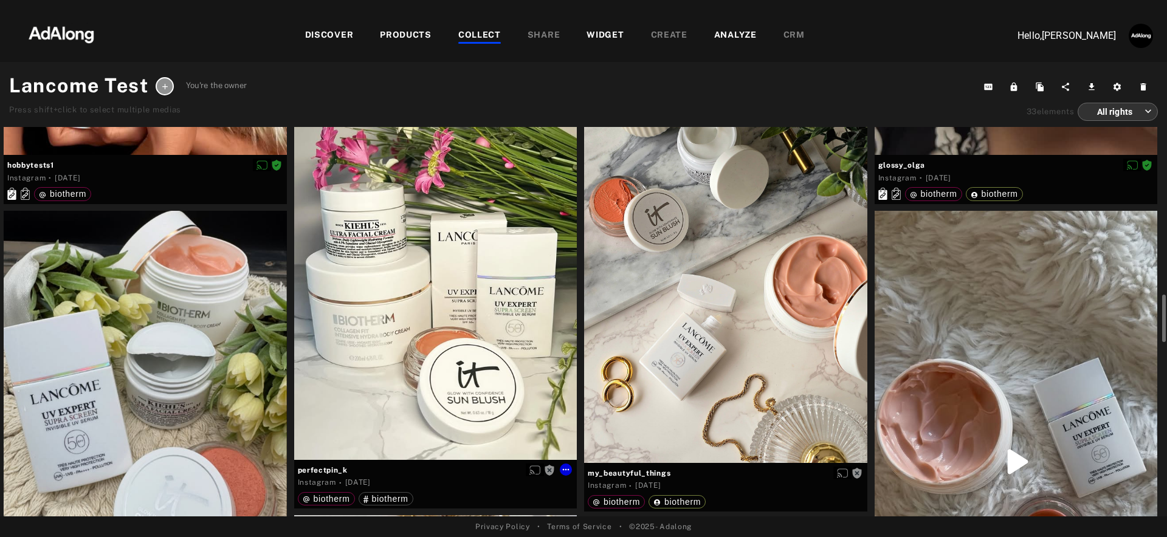
scroll to position [1594, 0]
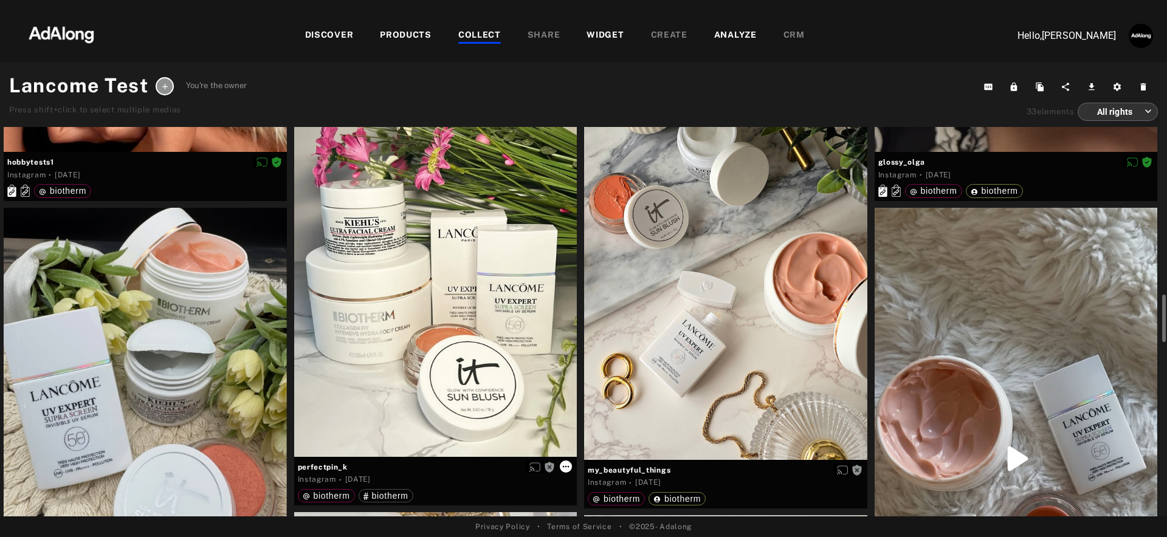
click at [567, 464] on icon at bounding box center [566, 467] width 10 height 10
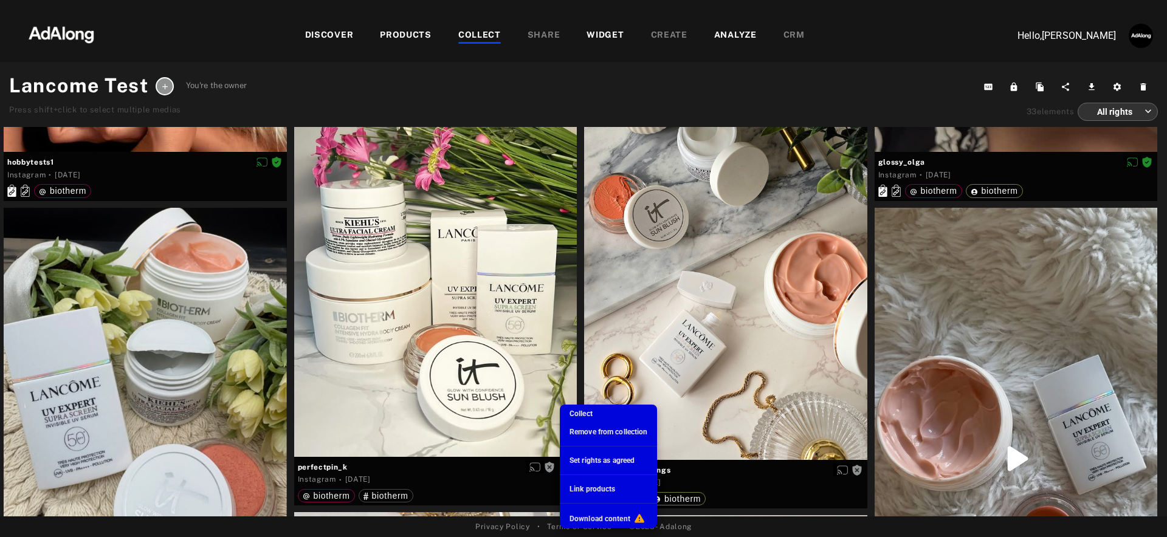
click at [605, 413] on li "Collect" at bounding box center [608, 414] width 97 height 18
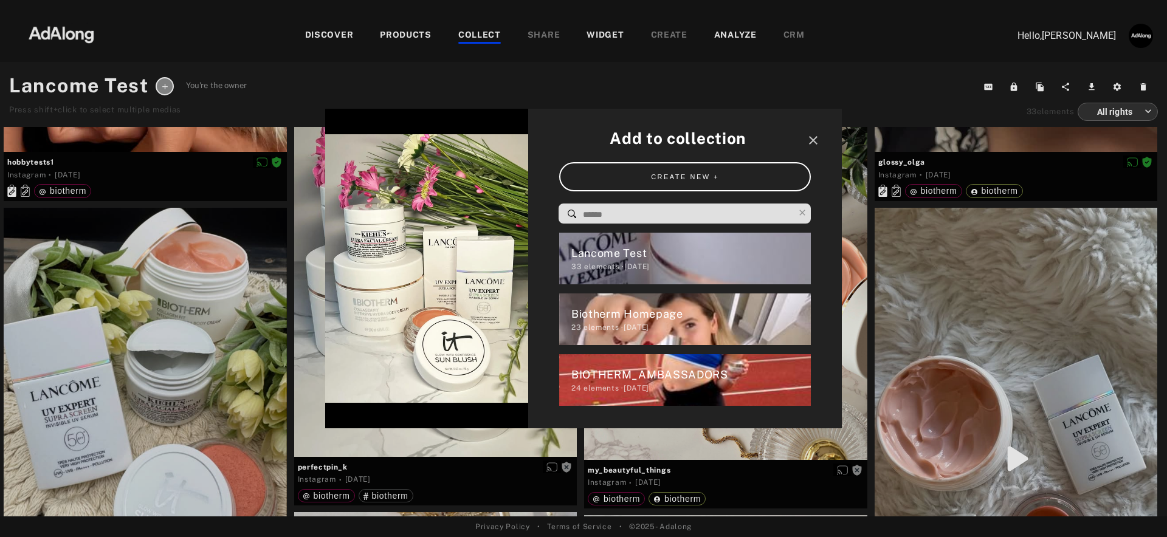
click at [821, 142] on div "Add to collection close CREATE NEW + Lancome Test 33 elements · 2025.09.09 Biot…" at bounding box center [685, 269] width 314 height 320
click at [816, 140] on icon "close" at bounding box center [813, 140] width 15 height 15
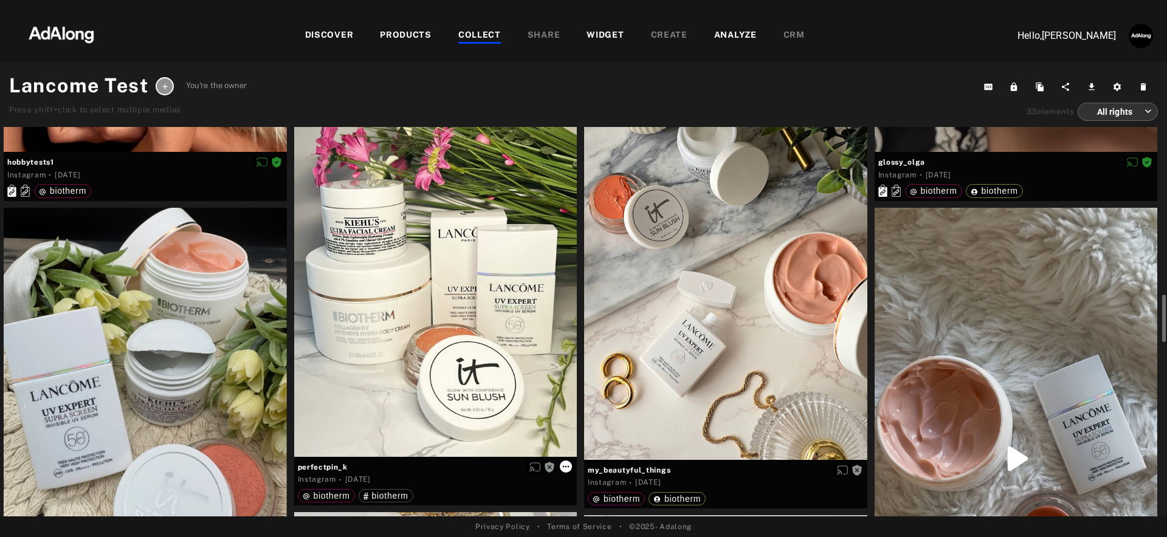
click at [567, 467] on icon at bounding box center [566, 467] width 10 height 10
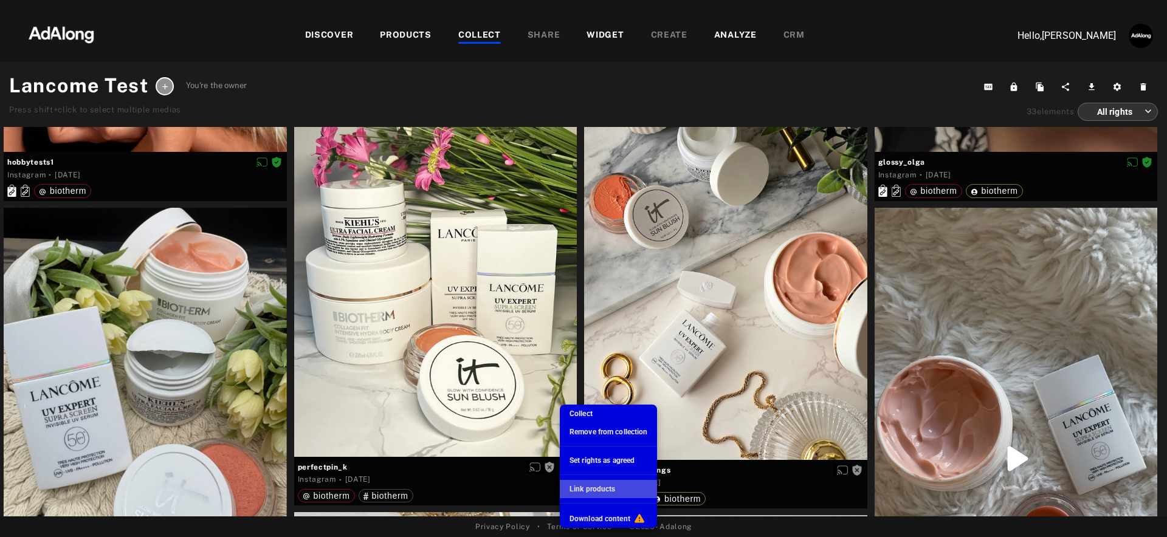
click at [591, 489] on span "Link products" at bounding box center [592, 489] width 46 height 9
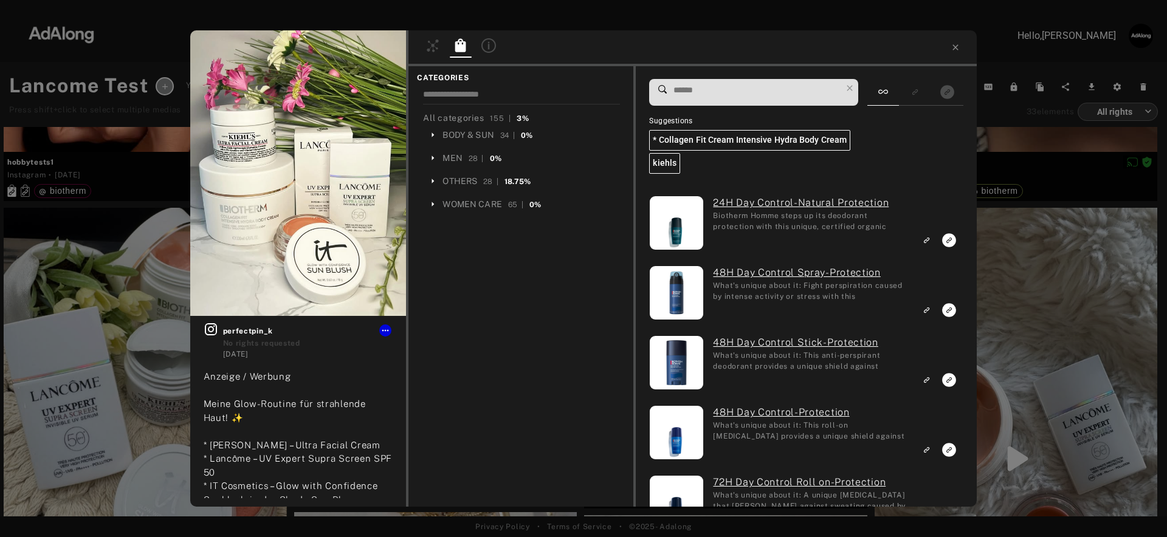
click at [707, 88] on input at bounding box center [756, 90] width 169 height 16
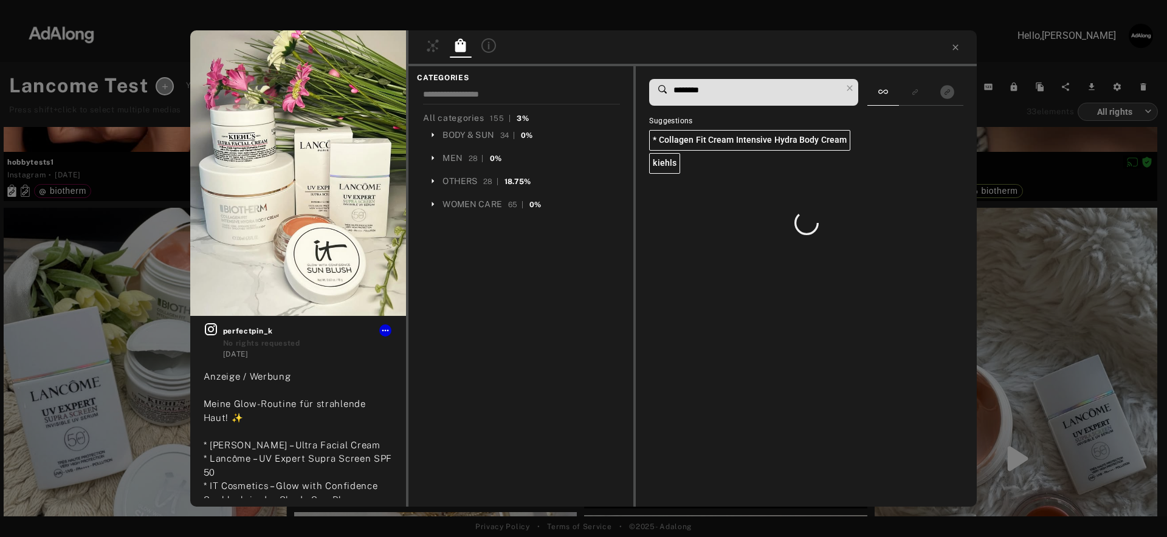
type input "*********"
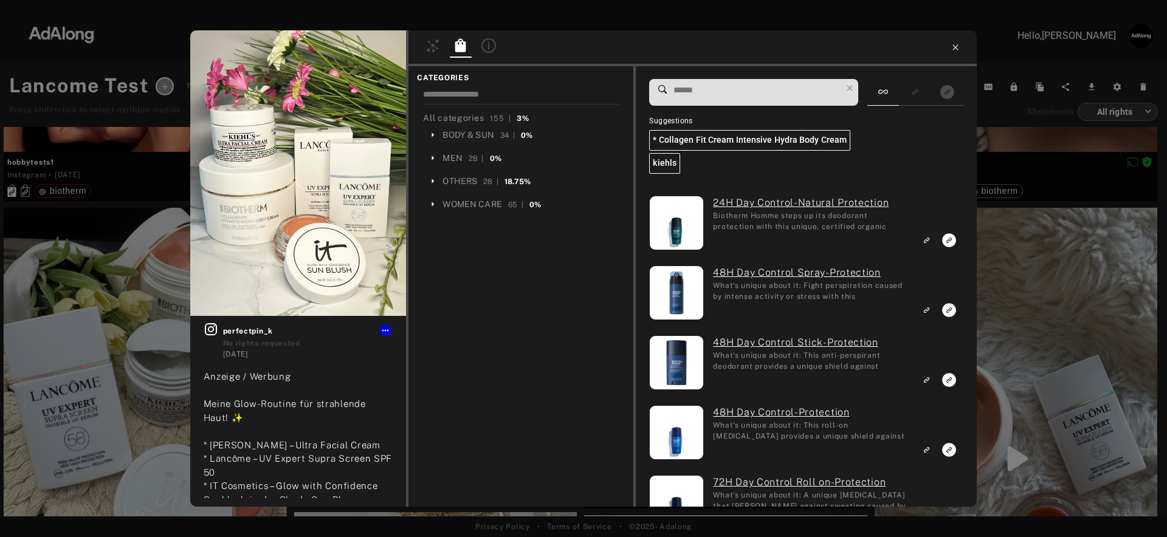
click at [955, 51] on icon at bounding box center [955, 48] width 10 height 10
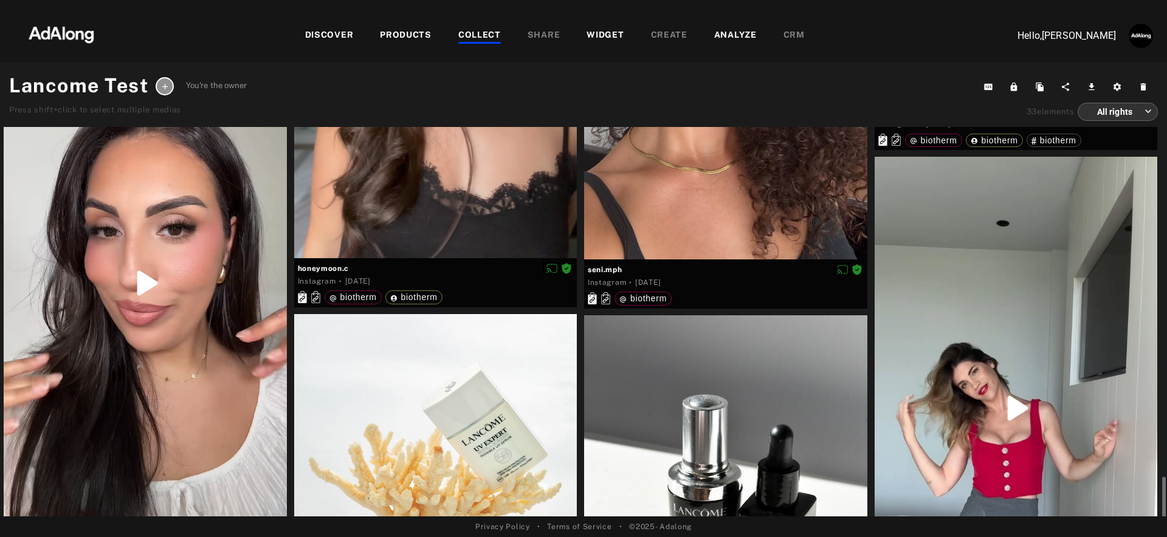
scroll to position [3548, 0]
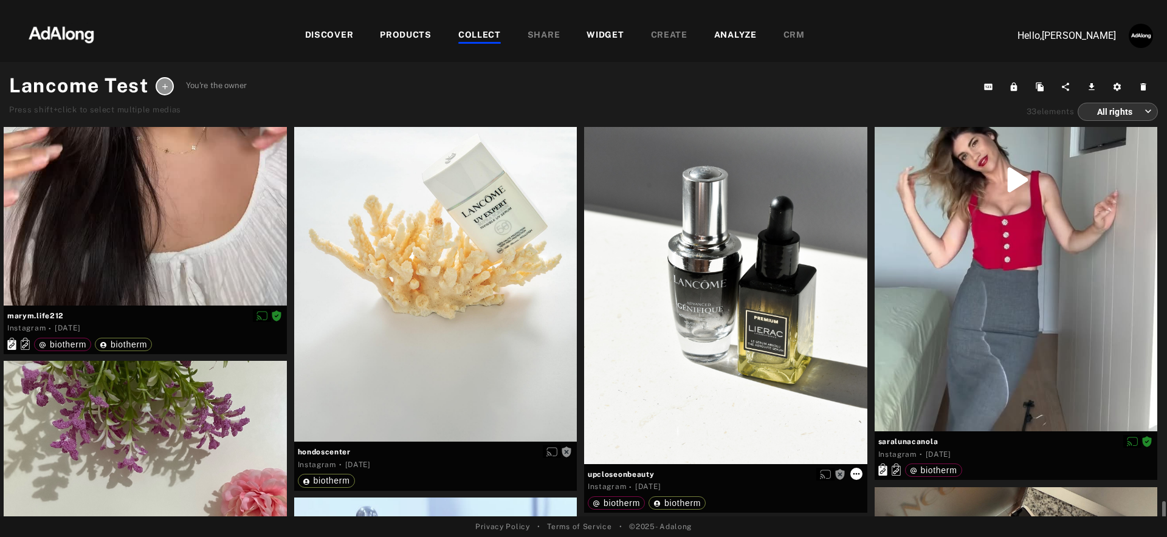
click at [857, 470] on icon at bounding box center [856, 474] width 10 height 10
click at [855, 472] on icon at bounding box center [856, 474] width 10 height 10
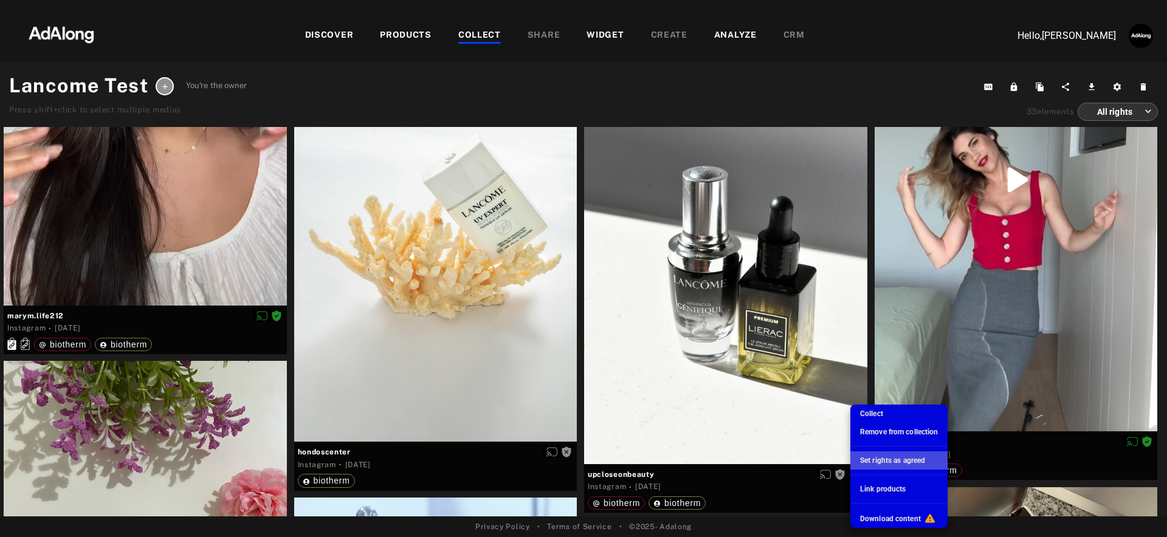
click at [898, 461] on span "Set rights as agreed" at bounding box center [892, 460] width 65 height 9
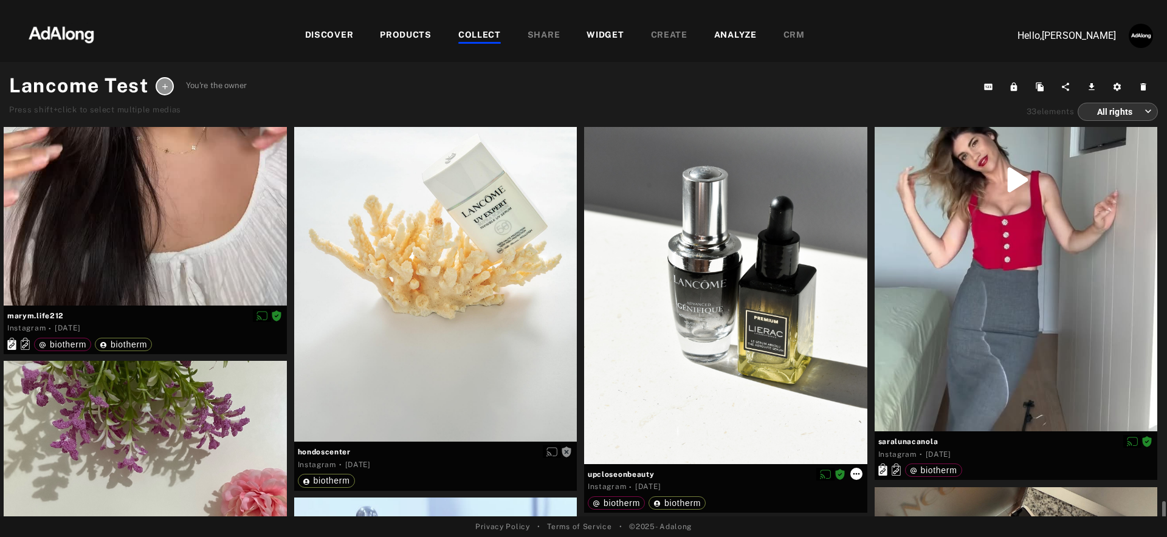
click at [856, 473] on icon at bounding box center [856, 474] width 7 height 2
click at [854, 476] on icon at bounding box center [856, 474] width 10 height 10
click at [868, 494] on div "upcloseonbeauty Instagram · 3 months ago biotherm biotherm" at bounding box center [725, 303] width 290 height 433
click at [856, 473] on icon at bounding box center [856, 474] width 7 height 2
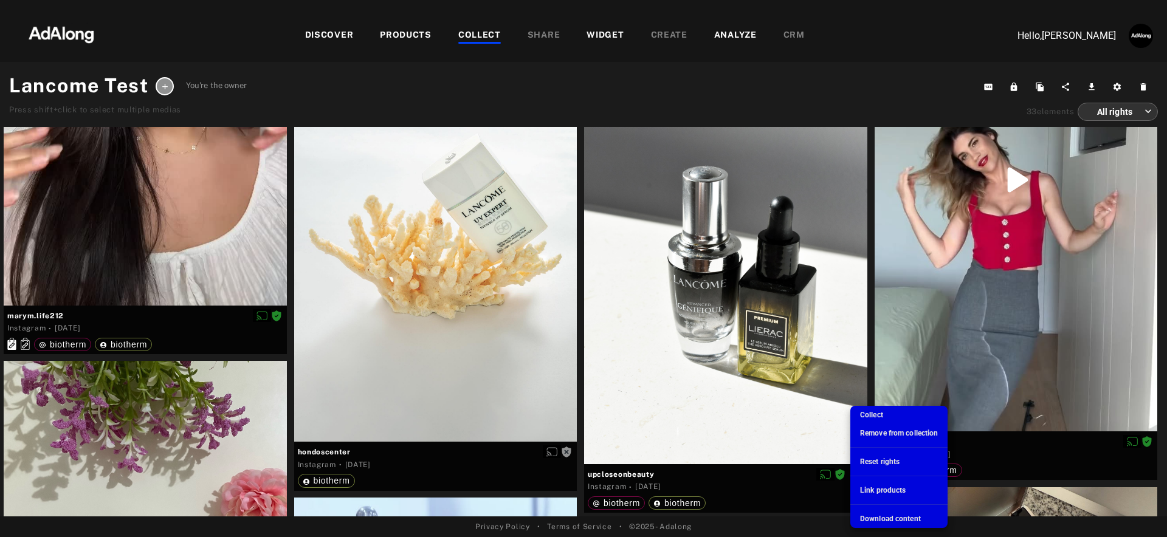
click at [865, 489] on span "Link products" at bounding box center [883, 490] width 46 height 9
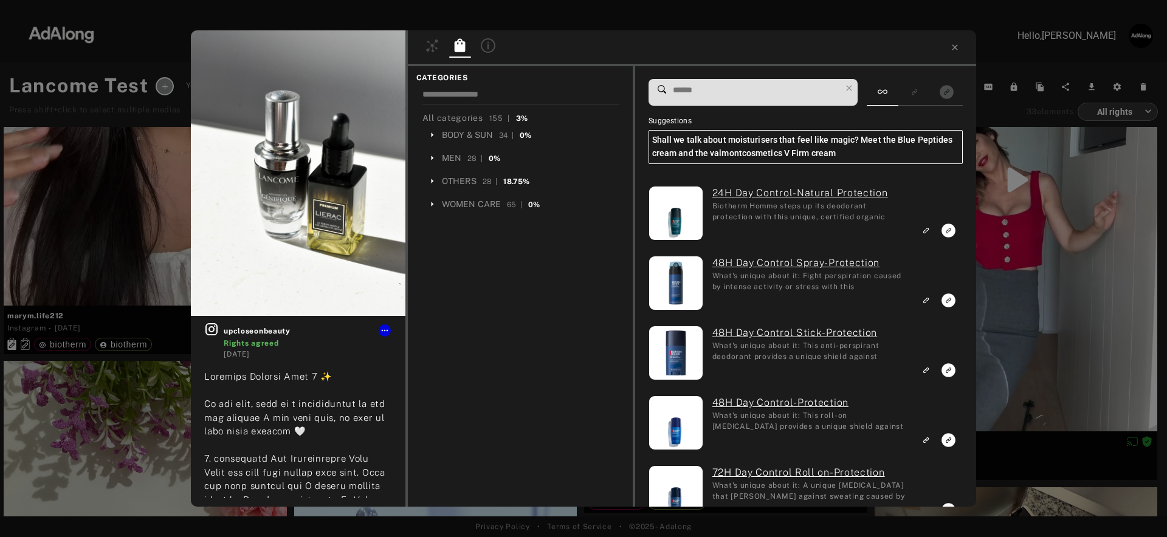
click at [658, 89] on icon at bounding box center [662, 89] width 9 height 9
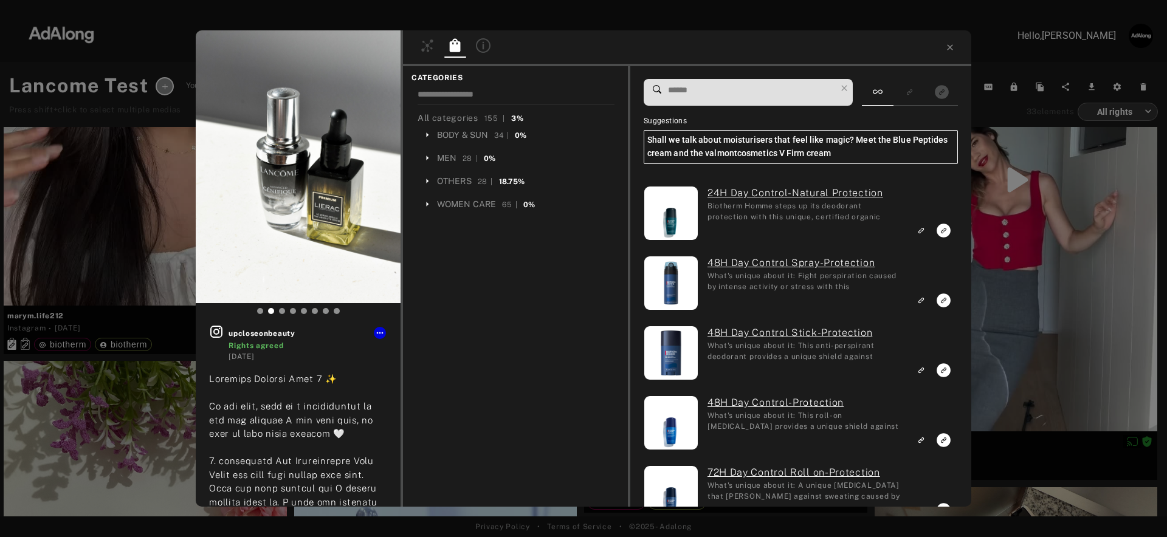
click at [679, 88] on input at bounding box center [751, 90] width 169 height 16
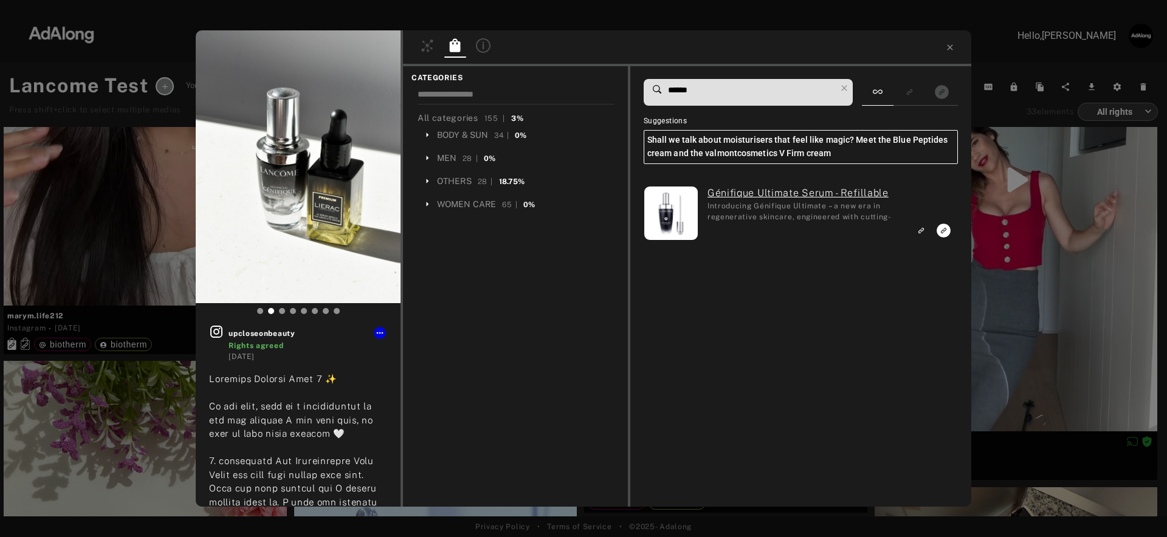
type input "******"
click at [942, 228] on icon "Link to exact product" at bounding box center [943, 231] width 14 height 14
click at [953, 49] on icon at bounding box center [950, 48] width 10 height 10
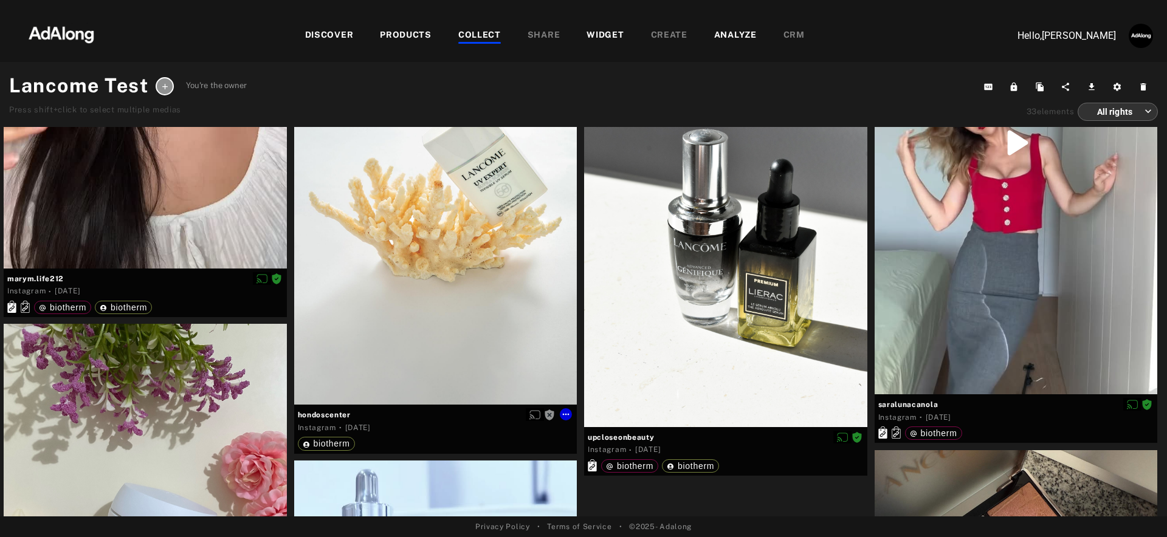
scroll to position [3862, 0]
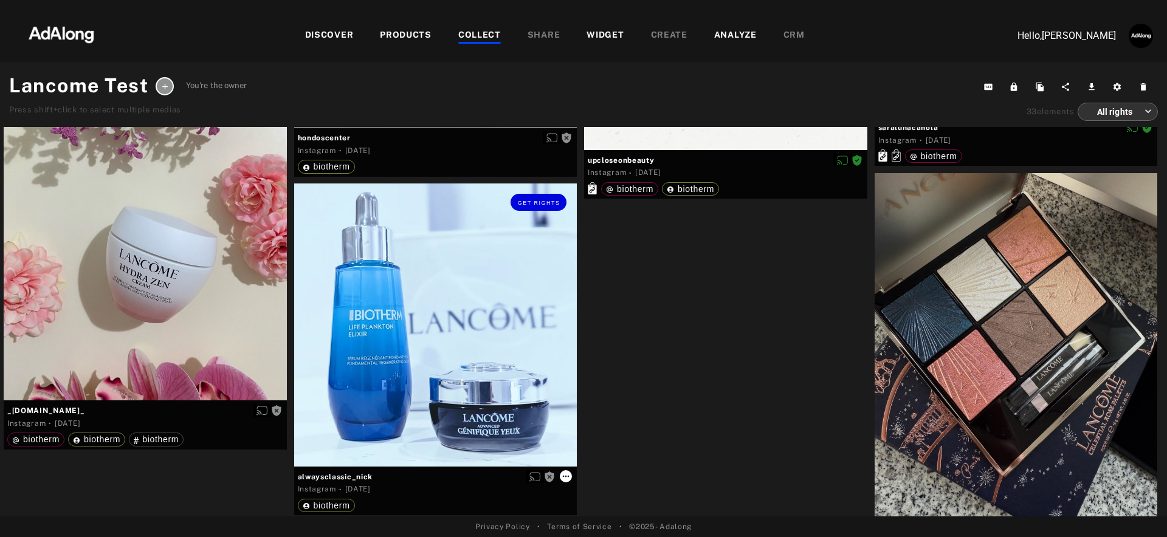
click at [566, 477] on icon at bounding box center [566, 477] width 10 height 10
click at [568, 475] on icon at bounding box center [566, 476] width 7 height 2
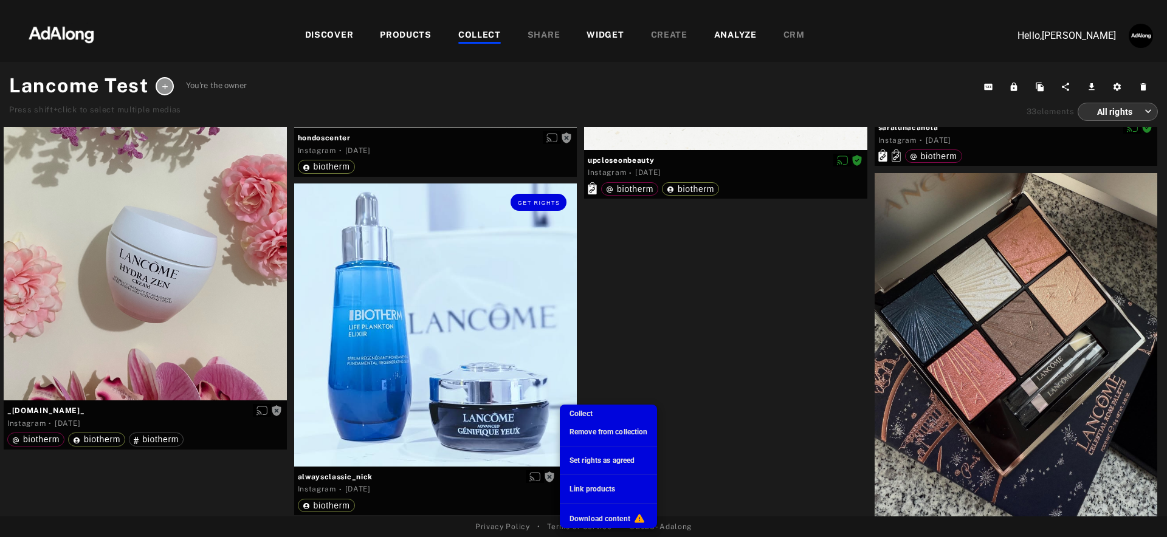
click at [582, 462] on span "Set rights as agreed" at bounding box center [601, 460] width 65 height 9
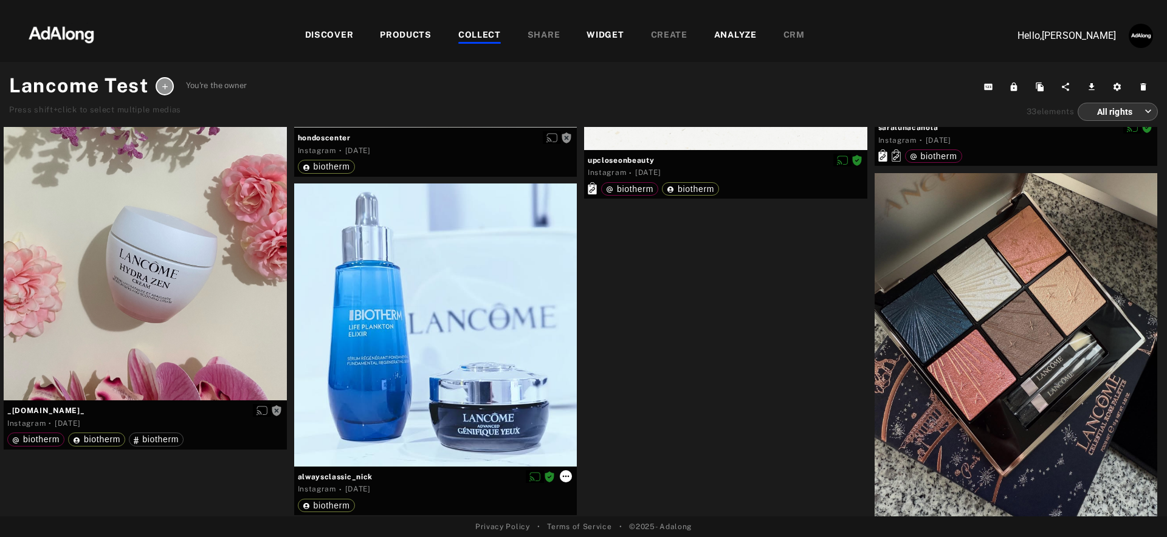
click at [570, 478] on icon at bounding box center [566, 477] width 10 height 10
click at [568, 475] on icon at bounding box center [566, 476] width 7 height 2
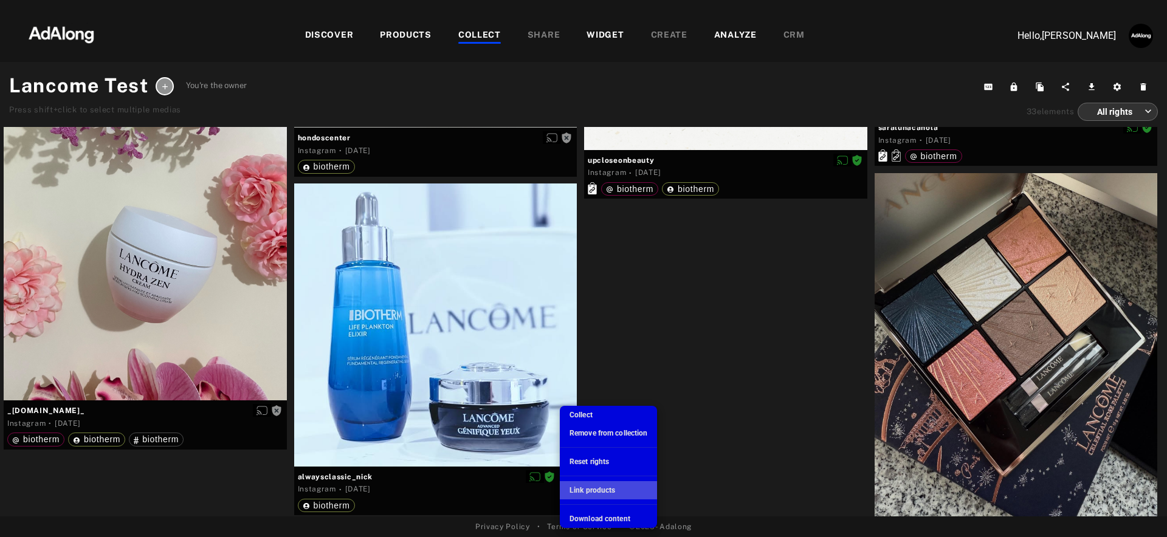
click at [581, 486] on span "Link products" at bounding box center [592, 490] width 46 height 9
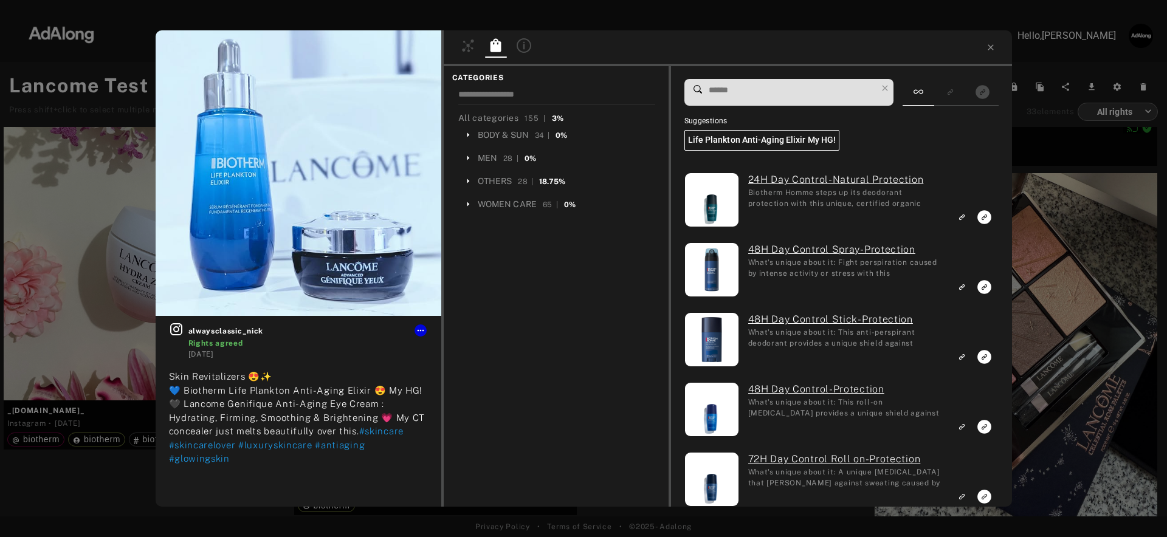
click at [772, 86] on input at bounding box center [791, 90] width 169 height 16
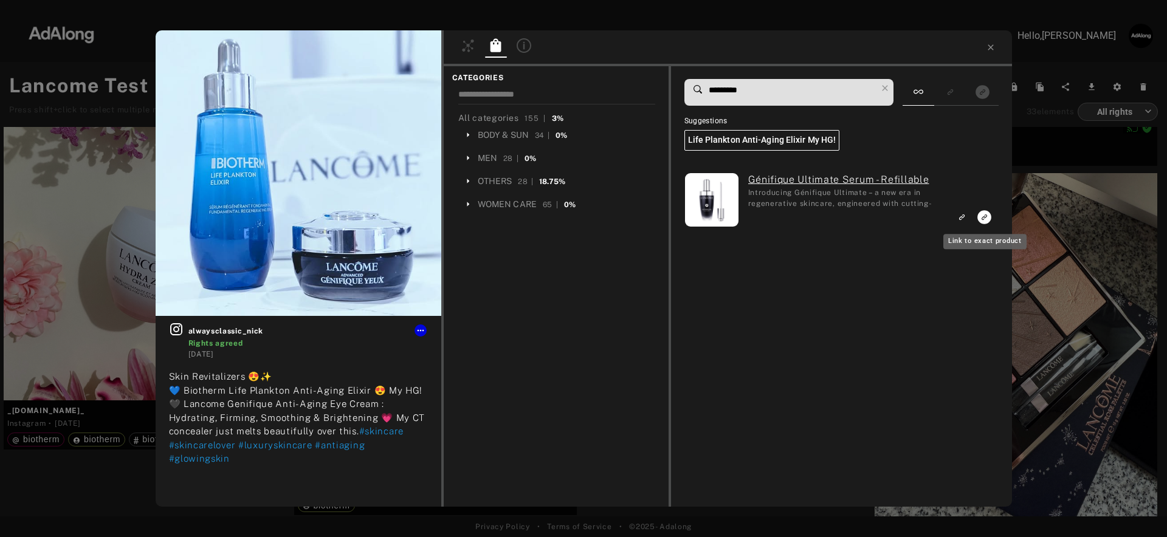
type input "*********"
click at [985, 218] on icon "Link to exact product" at bounding box center [984, 217] width 14 height 14
click at [989, 45] on icon at bounding box center [991, 48] width 10 height 10
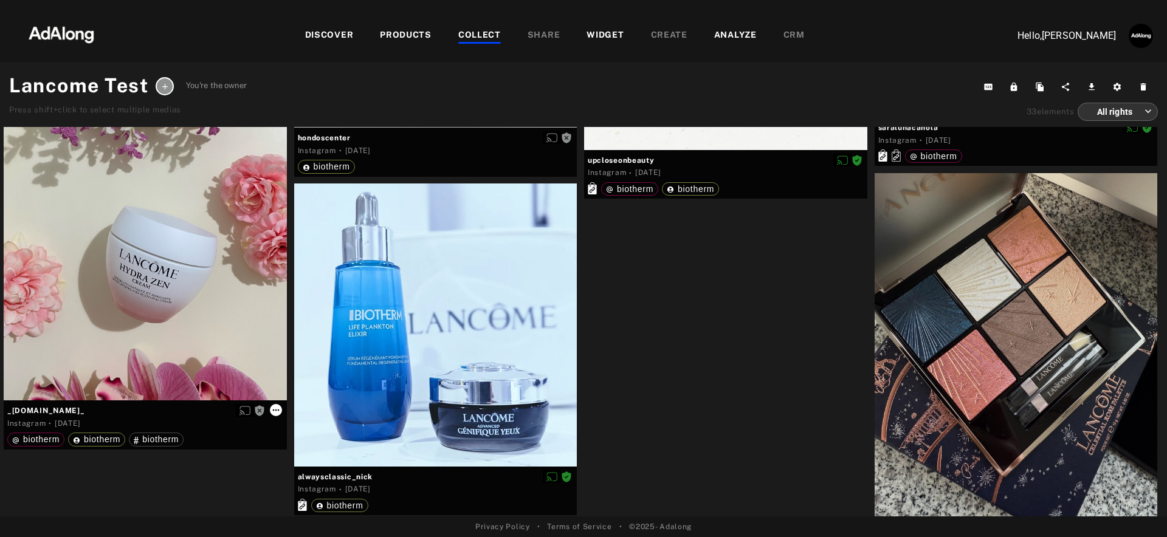
click at [277, 410] on icon at bounding box center [275, 411] width 7 height 2
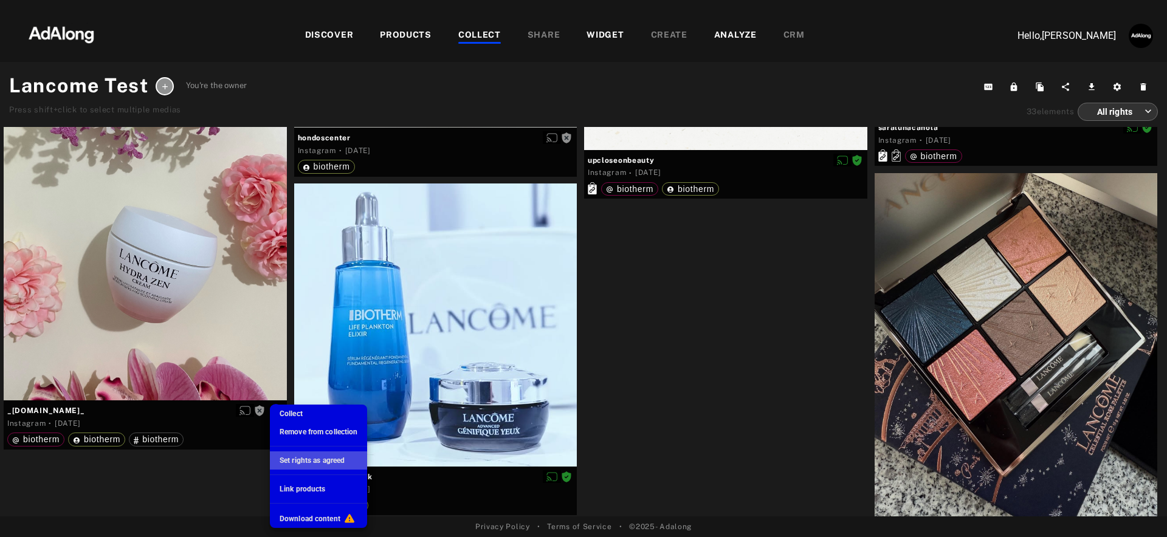
click at [286, 459] on span "Set rights as agreed" at bounding box center [312, 460] width 65 height 9
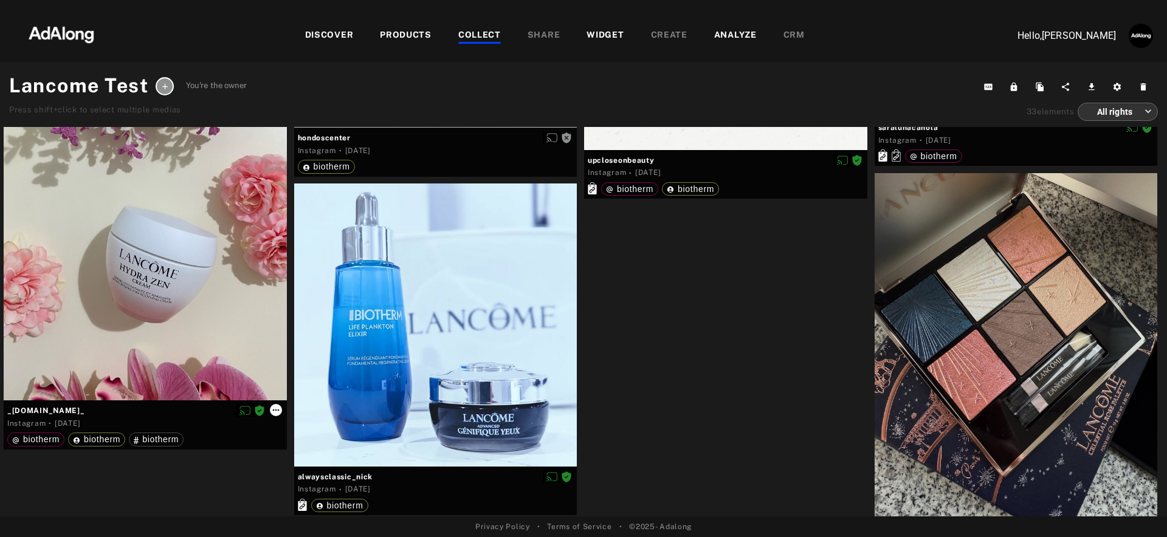
click at [278, 411] on icon at bounding box center [276, 410] width 10 height 10
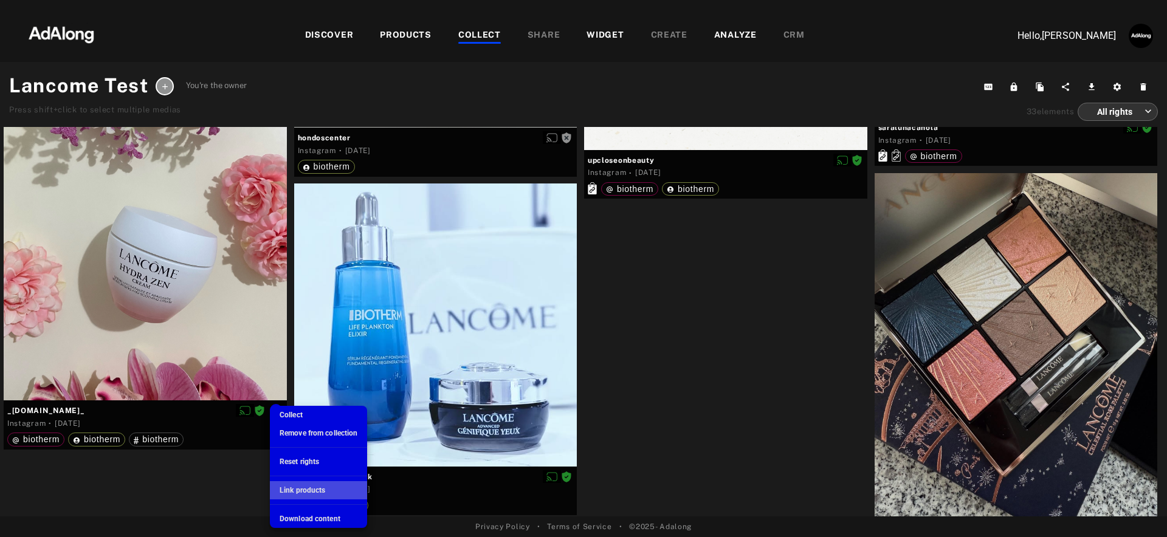
click at [298, 485] on div "Link products" at bounding box center [303, 490] width 46 height 11
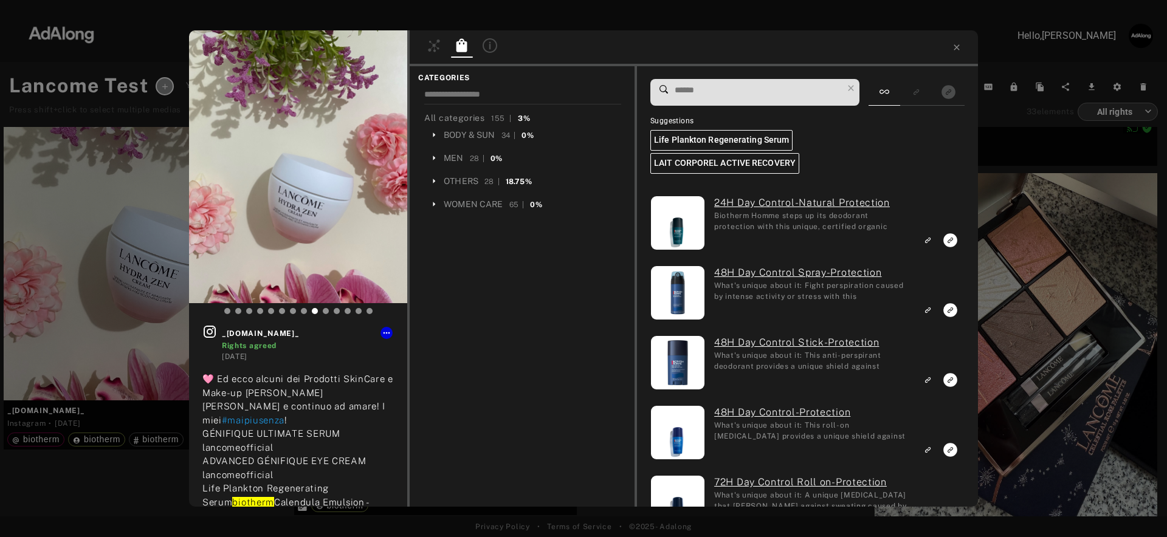
click at [791, 89] on input at bounding box center [757, 90] width 169 height 16
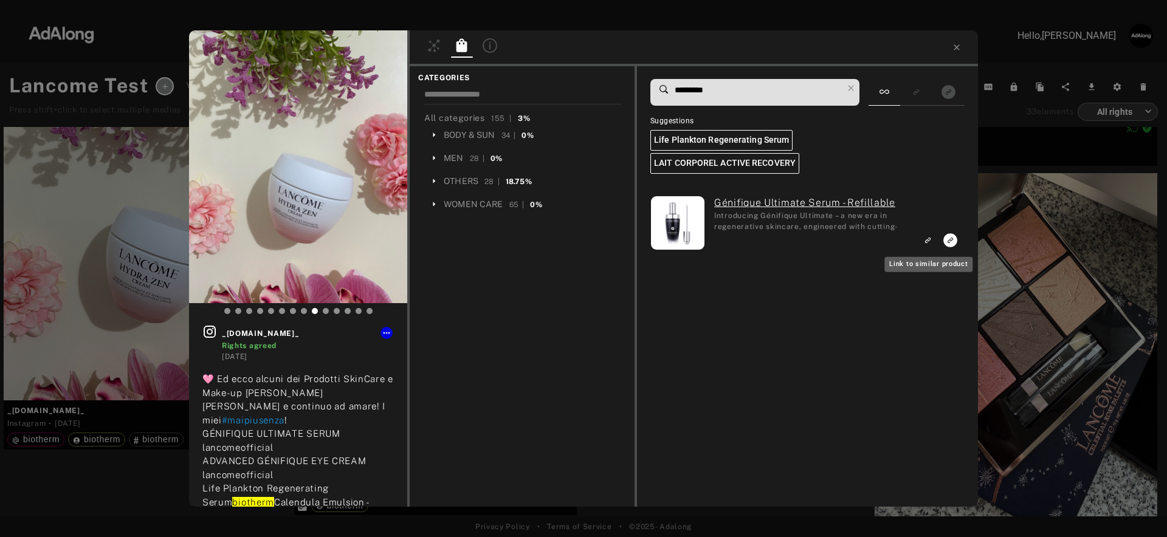
type input "*********"
click at [930, 241] on icon "Link to similar product" at bounding box center [927, 239] width 9 height 7
click at [956, 48] on icon at bounding box center [957, 48] width 10 height 10
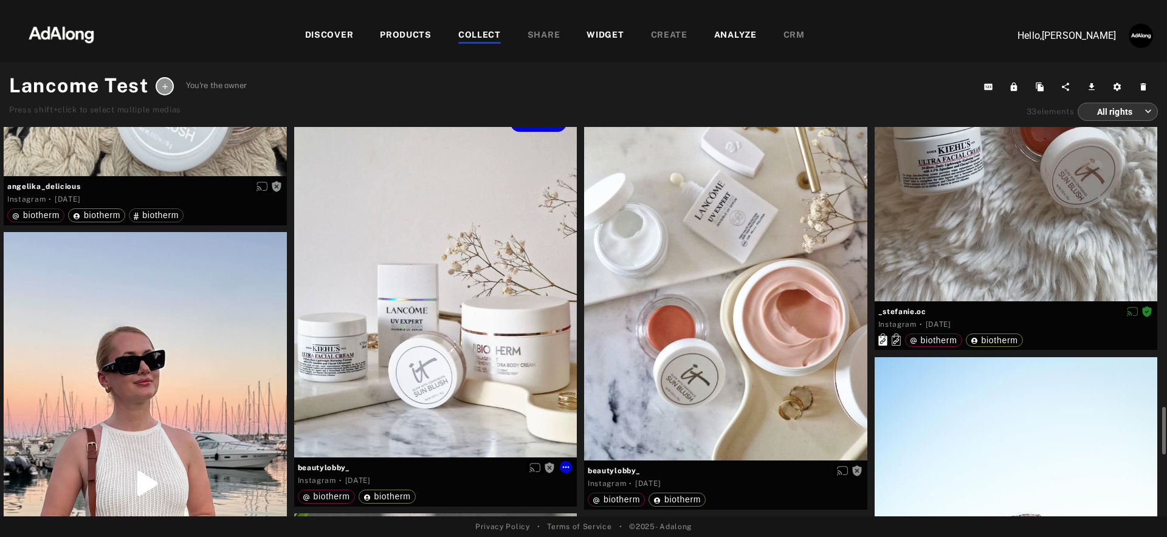
scroll to position [2065, 0]
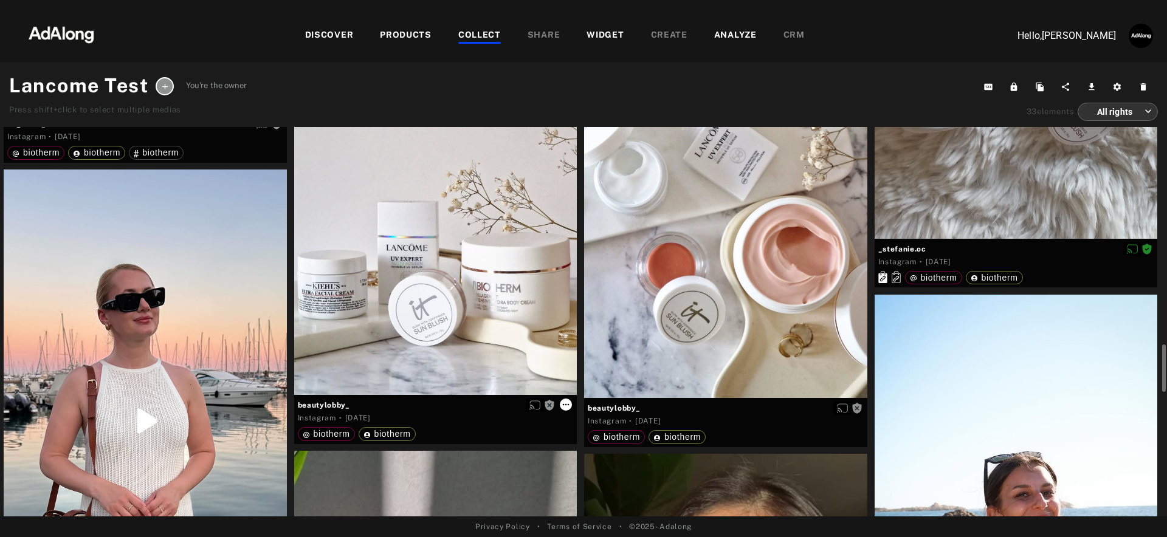
click at [568, 404] on icon at bounding box center [566, 405] width 7 height 2
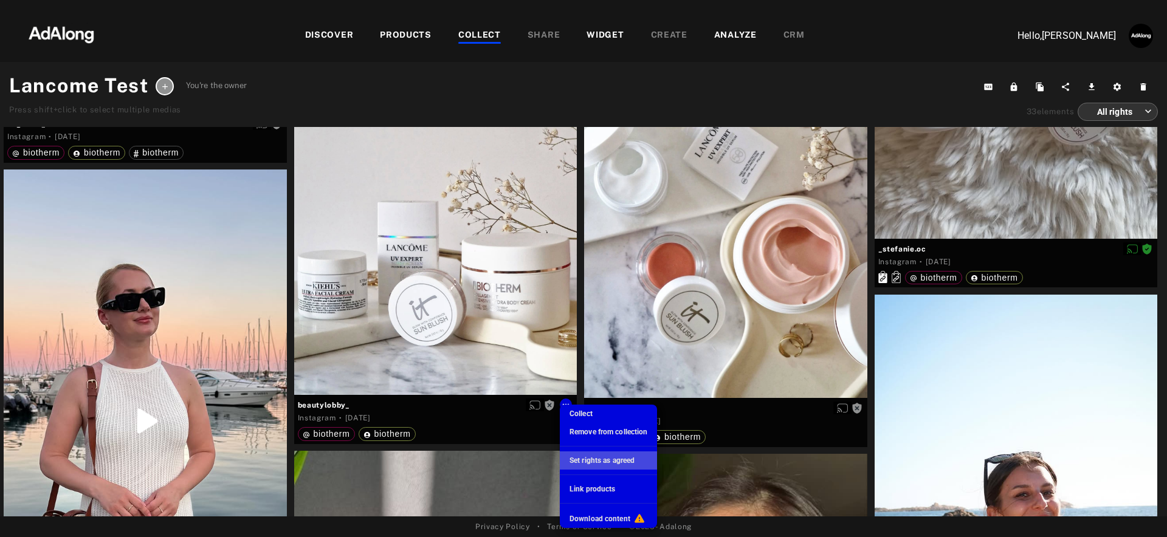
click at [583, 459] on span "Set rights as agreed" at bounding box center [601, 460] width 65 height 9
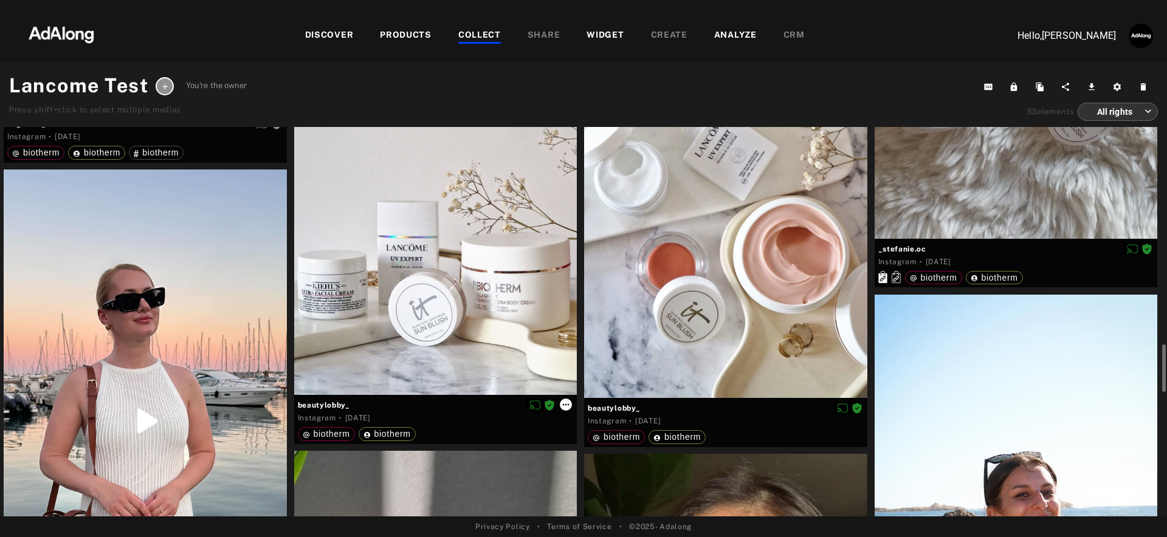
click at [566, 405] on icon at bounding box center [566, 405] width 10 height 10
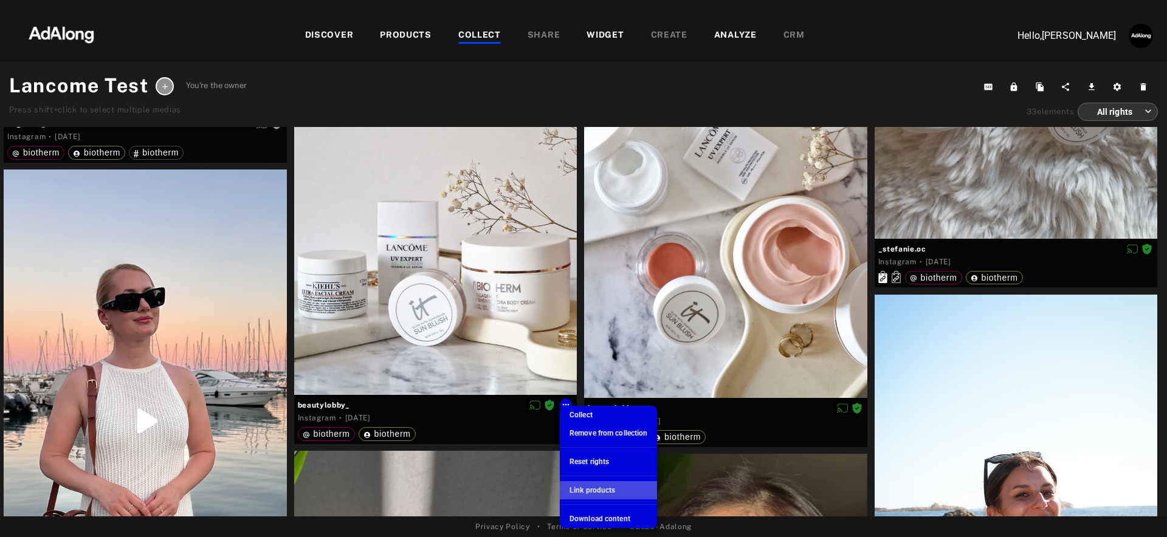
click at [590, 490] on span "Link products" at bounding box center [592, 490] width 46 height 9
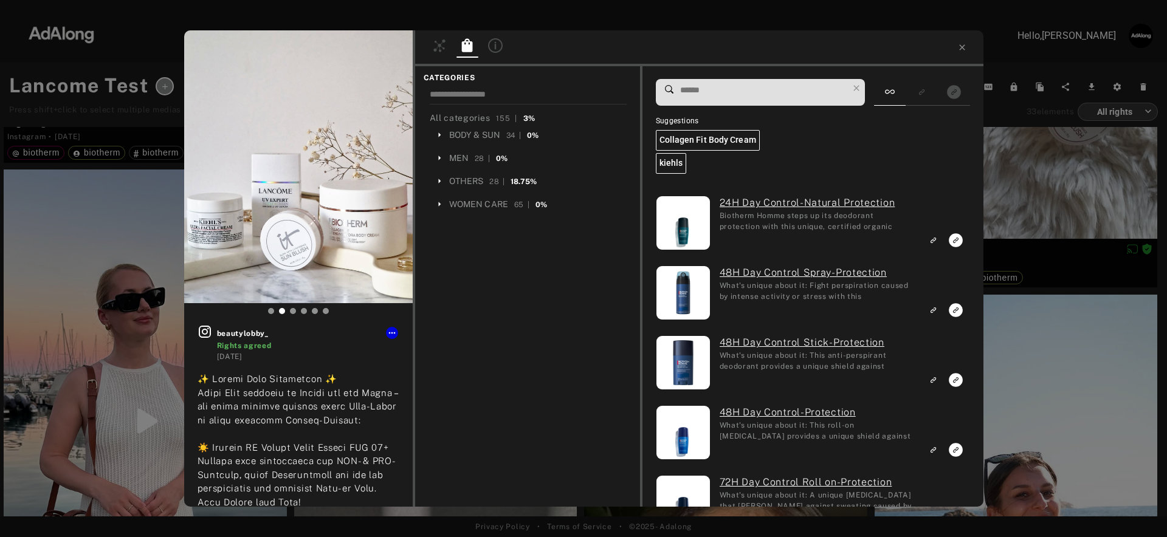
click at [822, 86] on input at bounding box center [763, 90] width 169 height 16
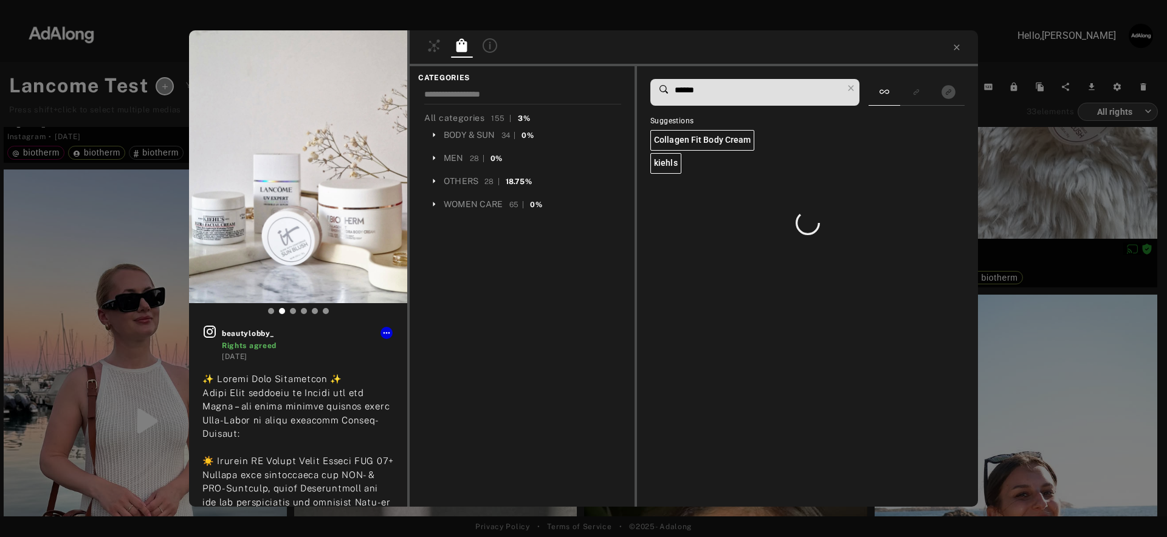
type input "*******"
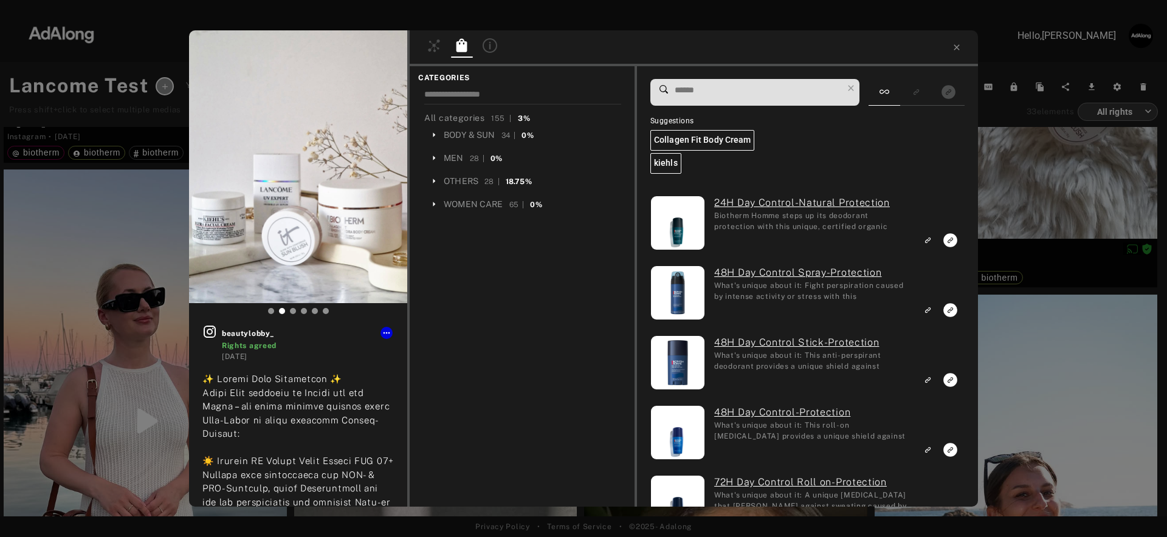
click at [710, 89] on input at bounding box center [757, 90] width 169 height 16
paste input "**********"
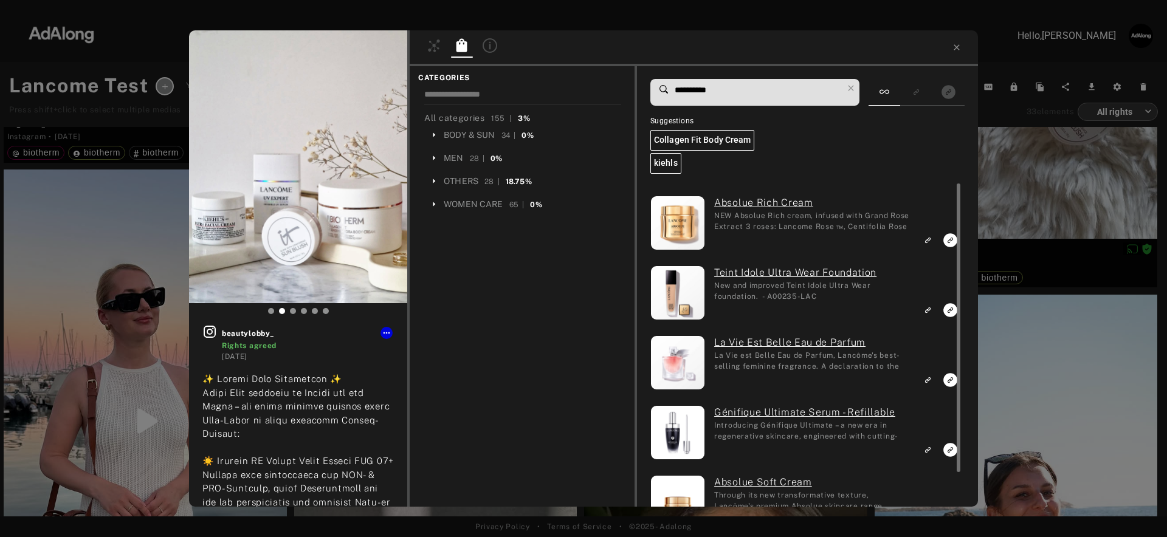
type input "**********"
click at [930, 237] on icon "Link to similar product" at bounding box center [927, 239] width 9 height 7
click at [960, 46] on icon at bounding box center [957, 48] width 10 height 10
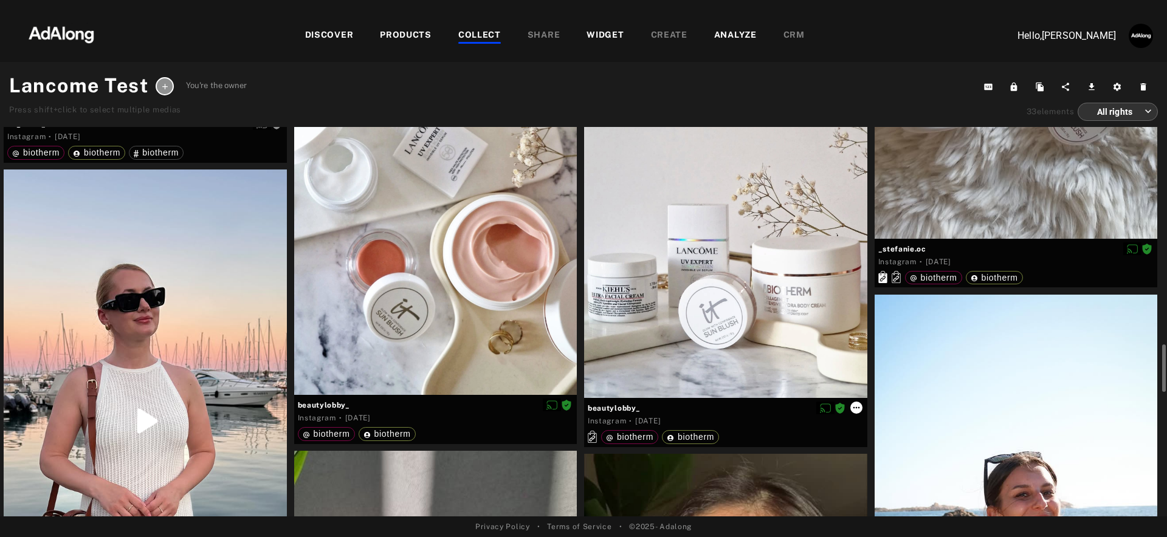
click at [860, 407] on icon at bounding box center [856, 408] width 10 height 10
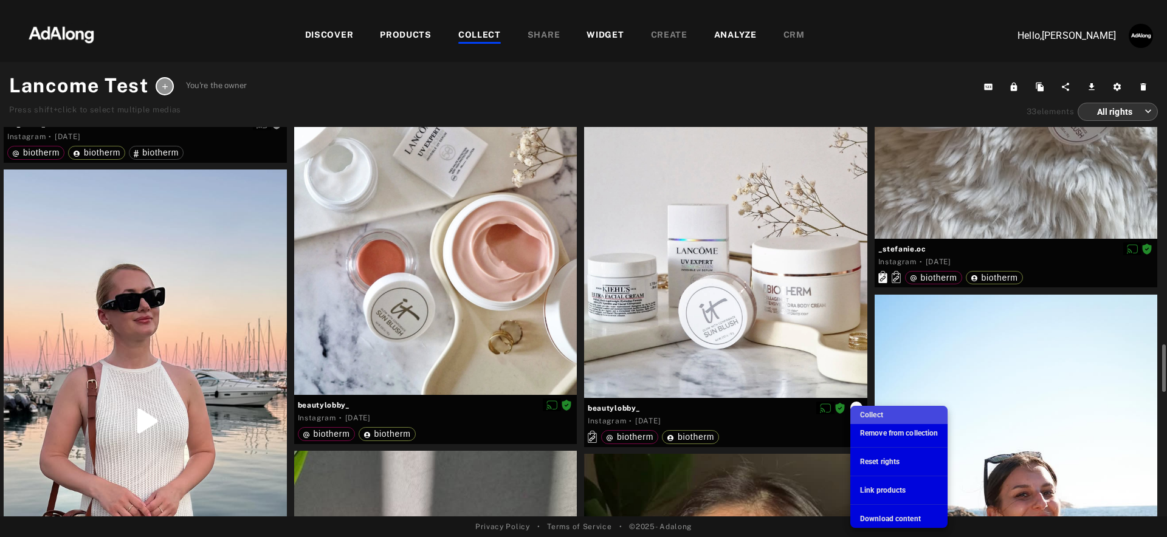
click at [860, 407] on li "Collect" at bounding box center [898, 415] width 97 height 18
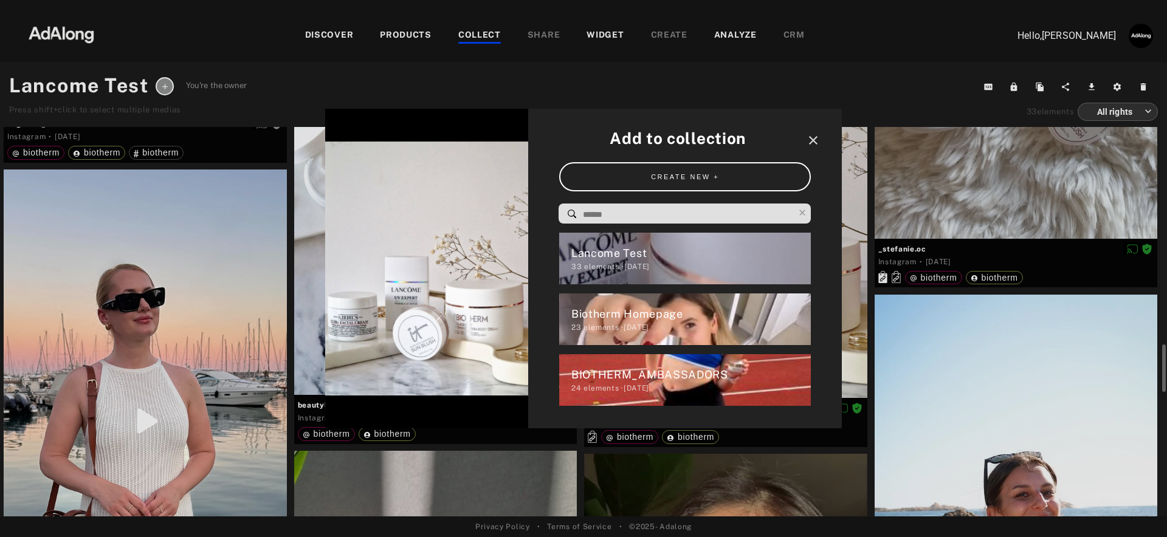
click at [812, 139] on icon "close" at bounding box center [813, 140] width 15 height 15
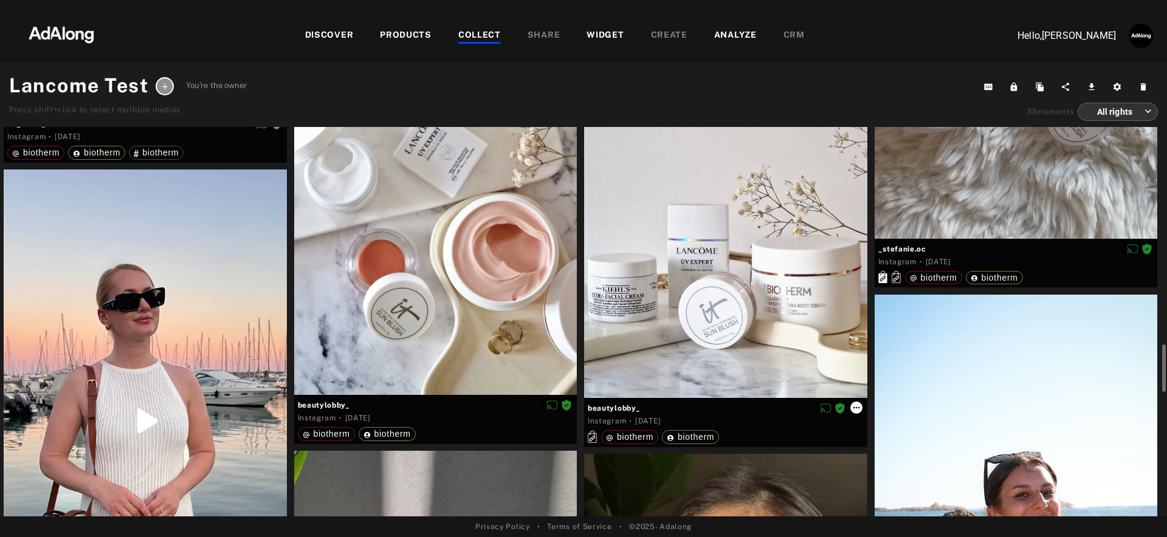
click at [857, 408] on icon at bounding box center [856, 408] width 10 height 10
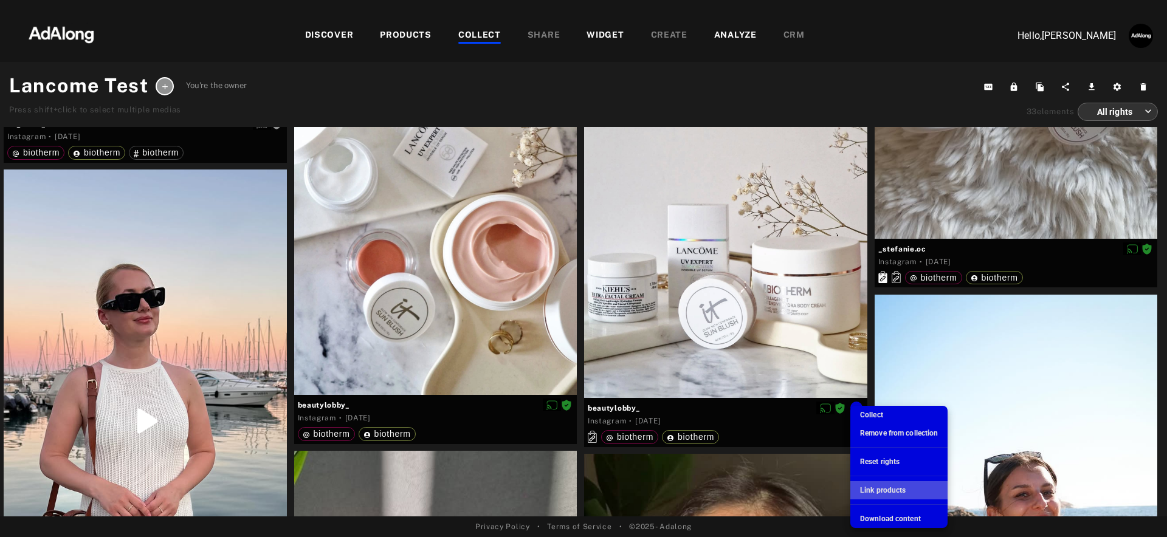
click at [872, 486] on span "Link products" at bounding box center [883, 490] width 46 height 9
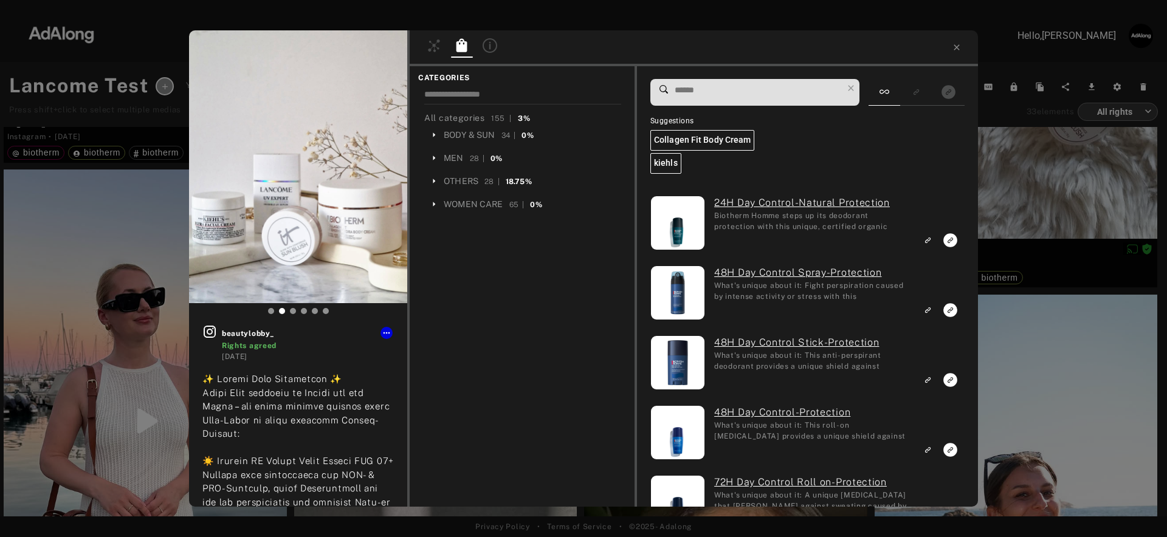
click at [781, 95] on input at bounding box center [757, 90] width 169 height 16
paste input "**********"
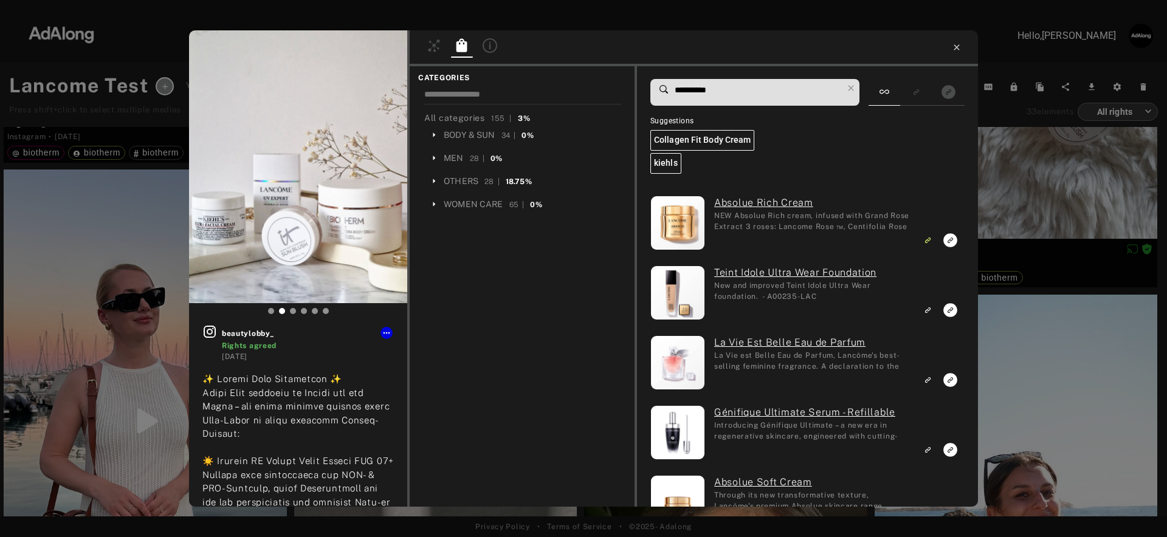
type input "**********"
click at [955, 50] on icon at bounding box center [957, 48] width 10 height 10
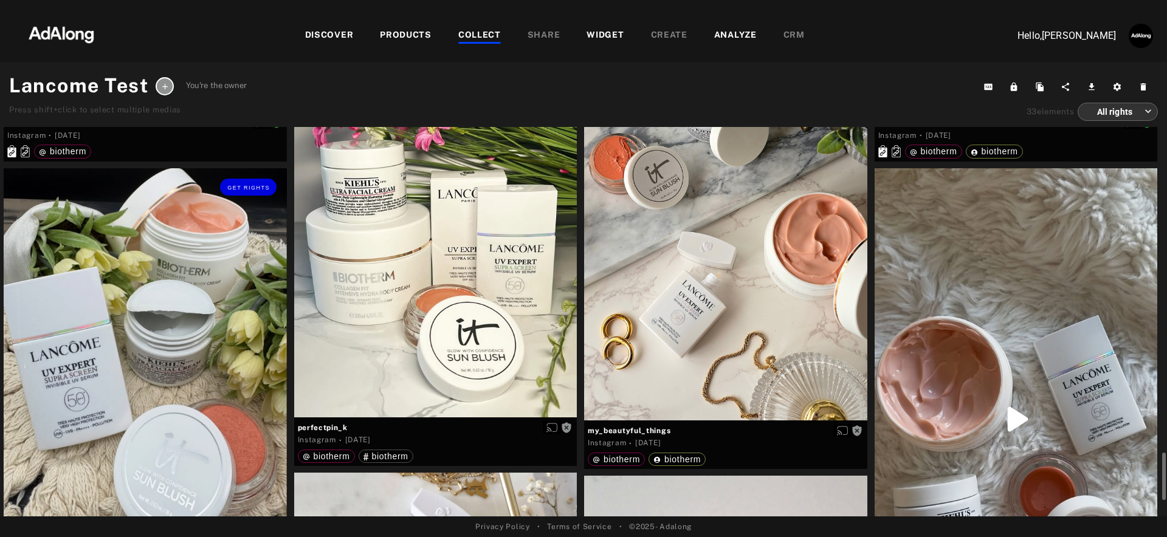
scroll to position [1773, 0]
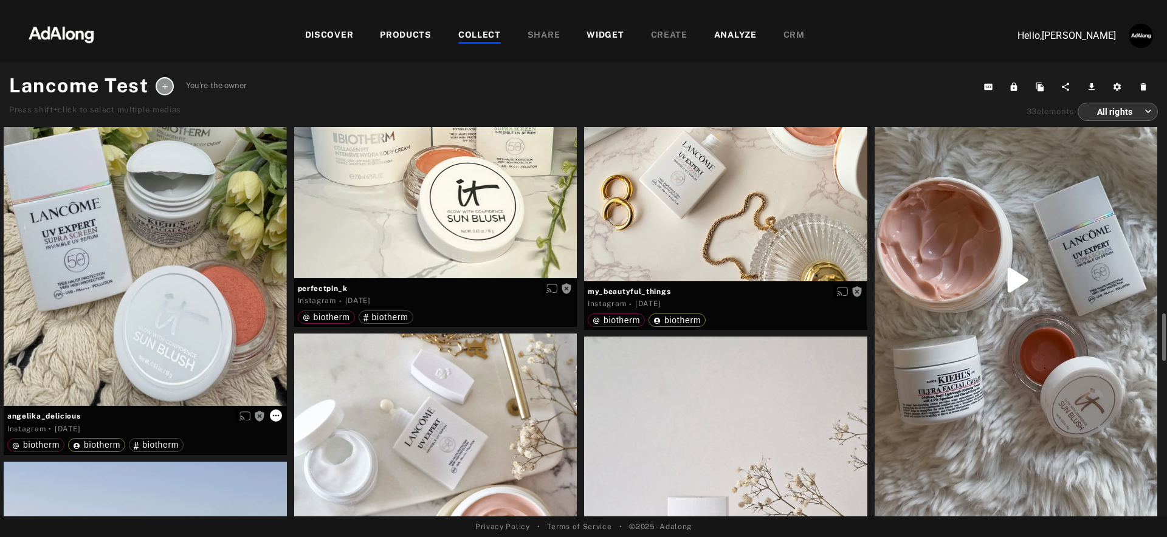
click at [276, 416] on icon at bounding box center [276, 416] width 10 height 10
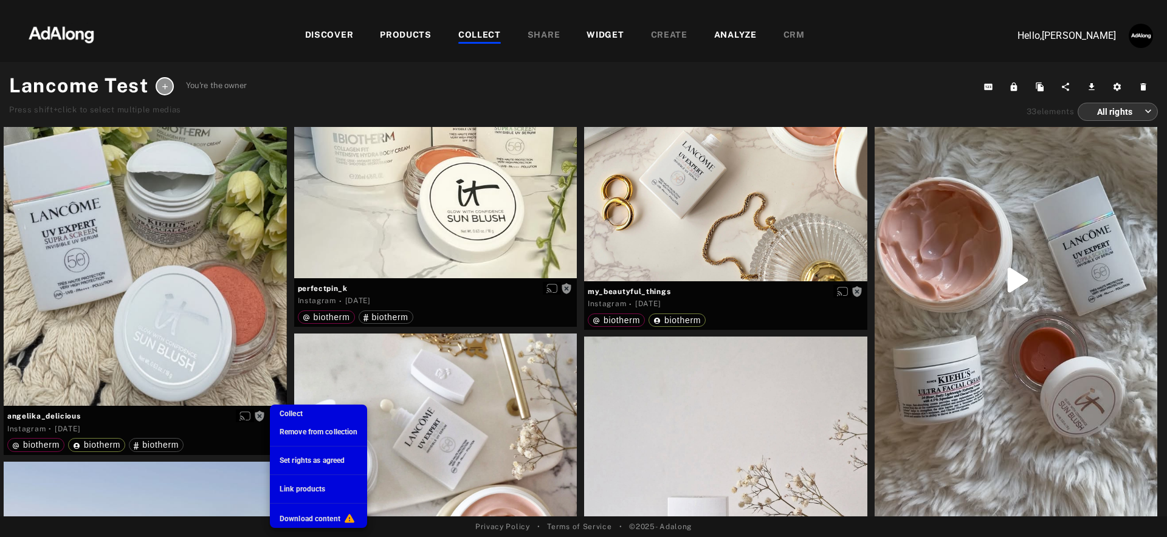
click at [298, 454] on li "Set rights as agreed" at bounding box center [318, 461] width 97 height 18
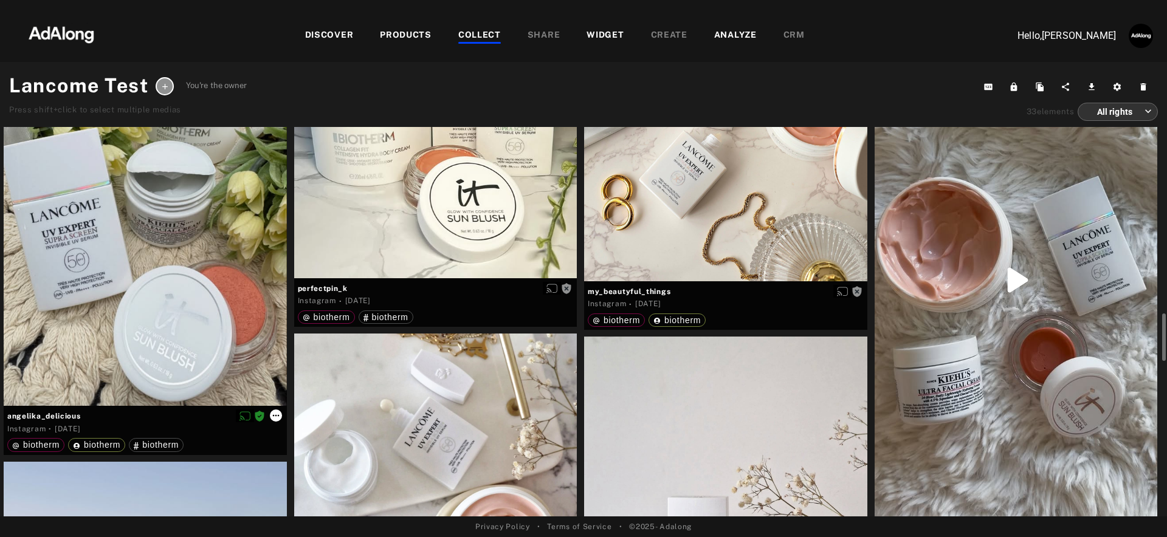
click at [275, 416] on icon at bounding box center [276, 416] width 10 height 10
click at [277, 416] on icon at bounding box center [276, 416] width 10 height 10
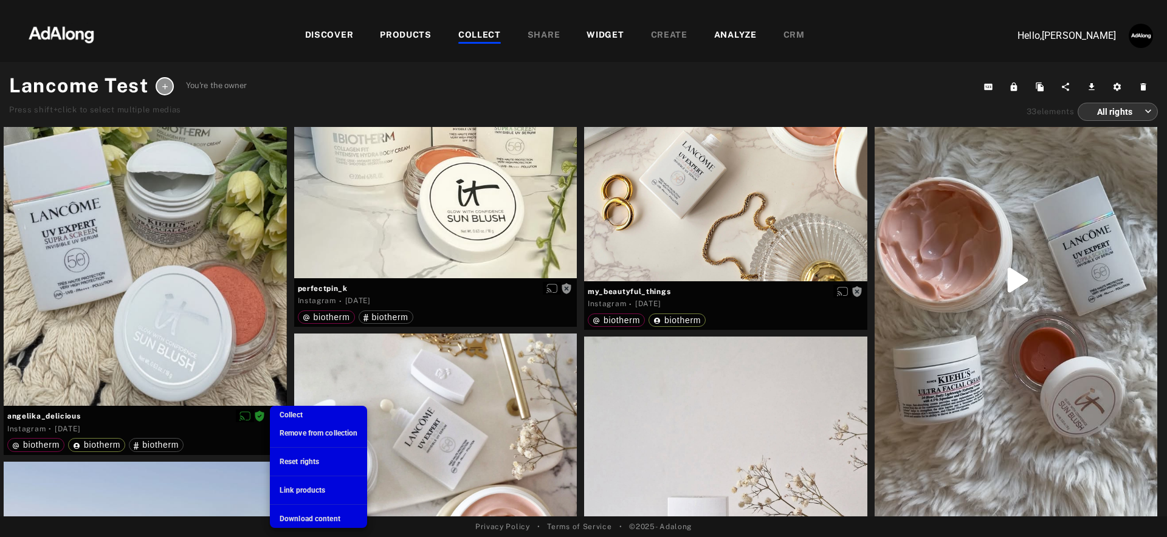
click at [296, 487] on span "Link products" at bounding box center [303, 490] width 46 height 9
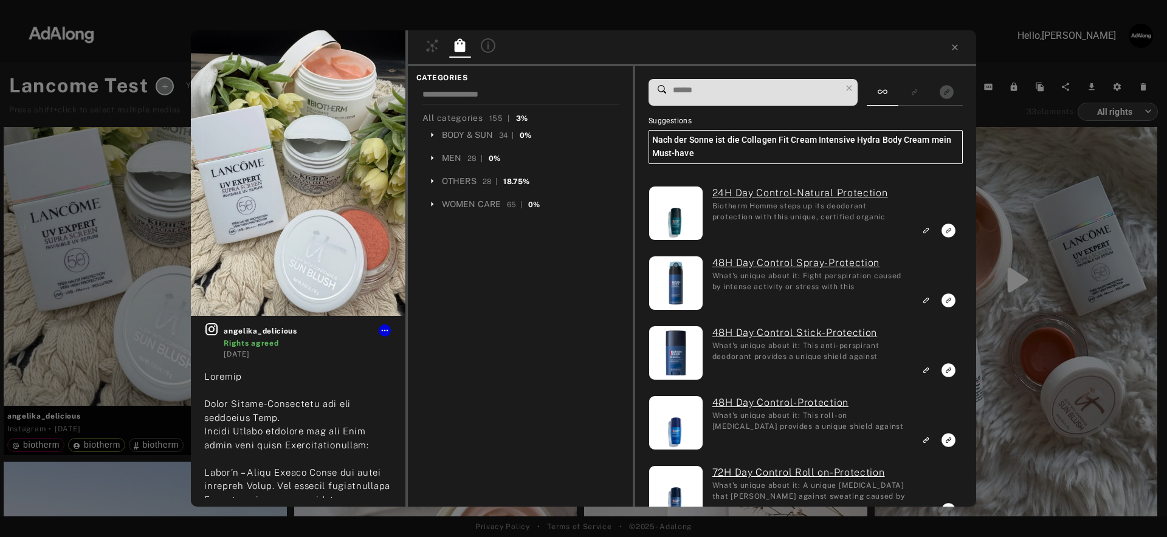
click at [696, 87] on input at bounding box center [756, 90] width 169 height 16
paste input "**********"
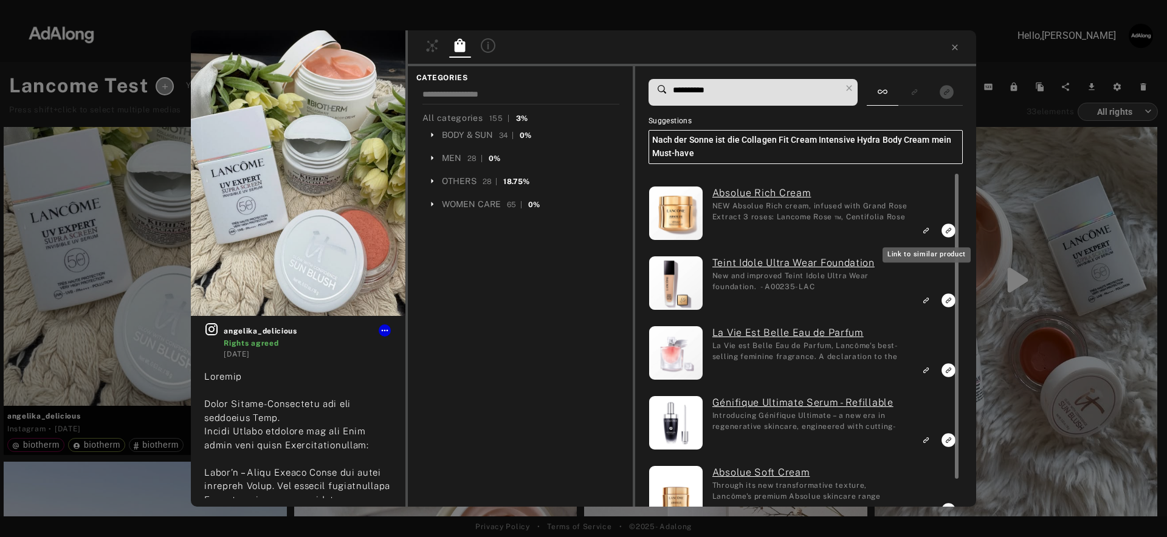
type input "**********"
click at [927, 233] on icon "Link to similar product" at bounding box center [925, 230] width 9 height 7
drag, startPoint x: 958, startPoint y: 50, endPoint x: 938, endPoint y: 339, distance: 290.0
click at [939, 337] on div "**********" at bounding box center [692, 268] width 568 height 476
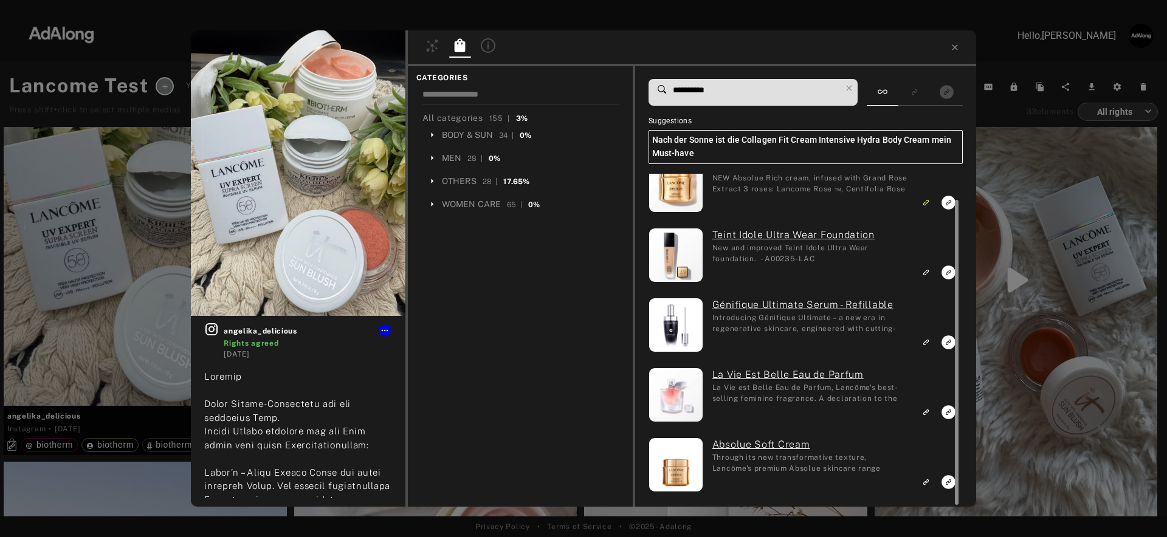
scroll to position [29, 0]
click at [950, 483] on div at bounding box center [954, 339] width 9 height 332
click at [947, 482] on icon "Link to exact product" at bounding box center [948, 481] width 15 height 15
click at [957, 43] on icon at bounding box center [955, 48] width 10 height 10
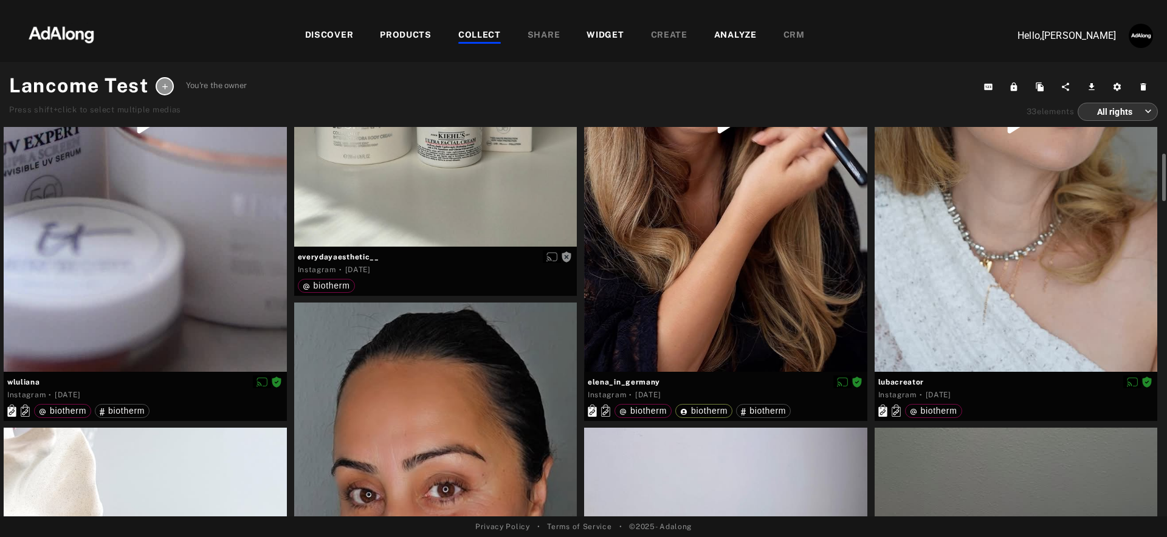
scroll to position [255, 0]
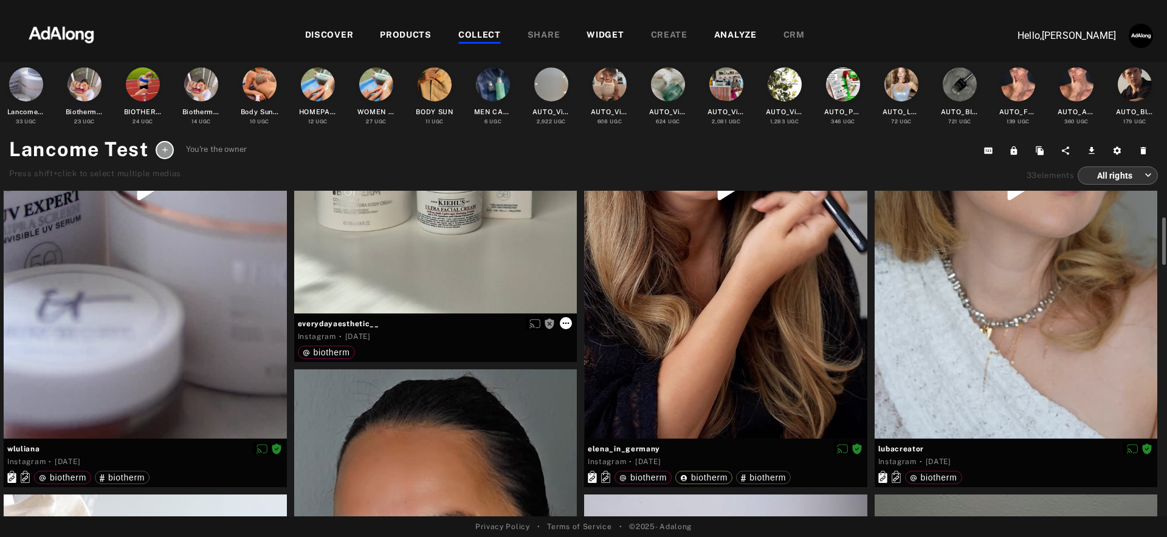
click at [568, 321] on icon at bounding box center [566, 323] width 10 height 10
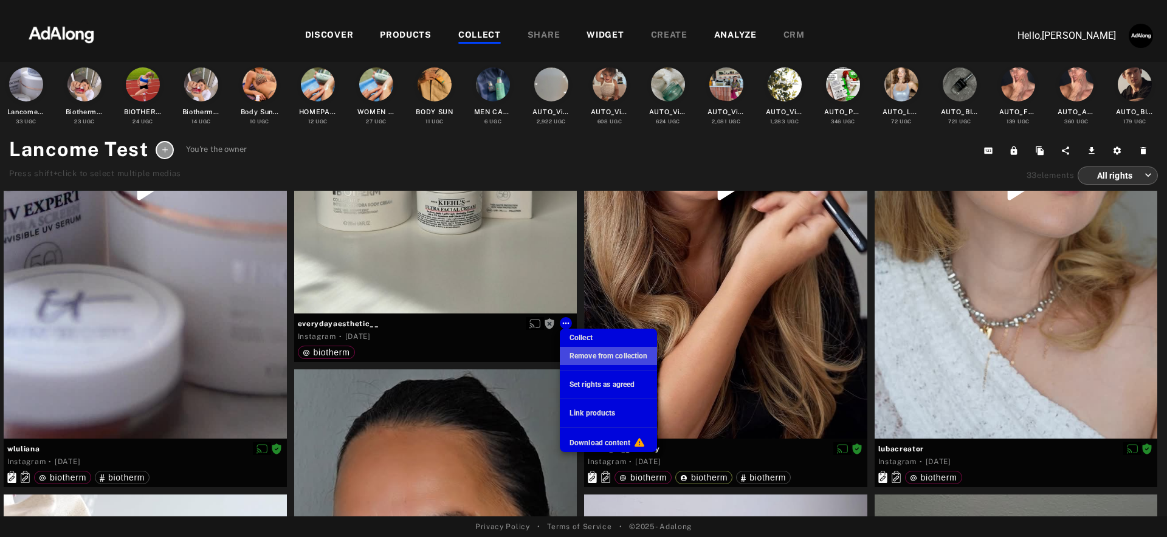
click at [603, 352] on span "Remove from collection" at bounding box center [608, 356] width 78 height 9
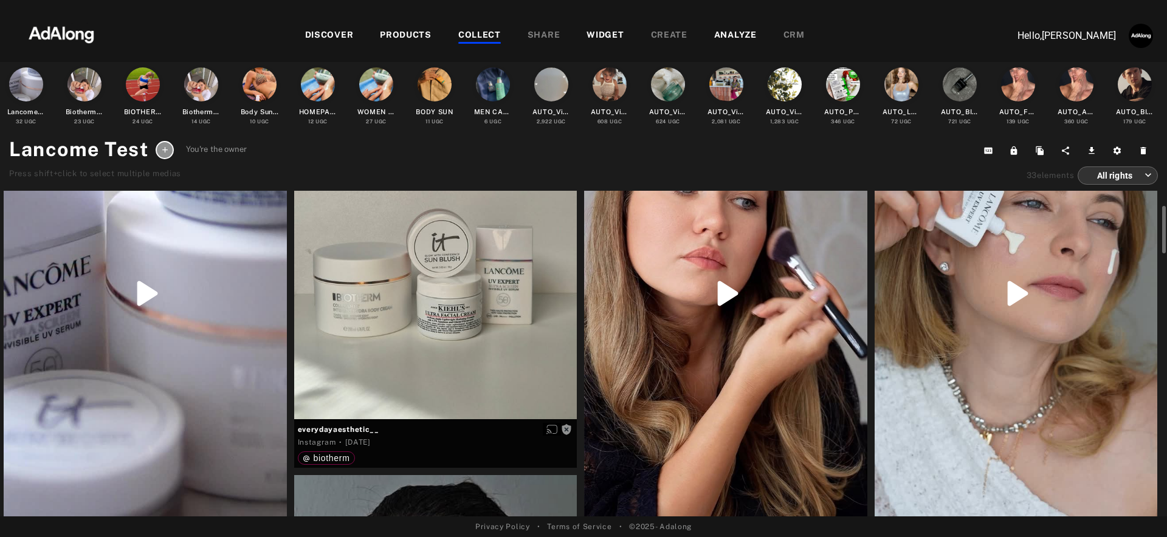
scroll to position [0, 0]
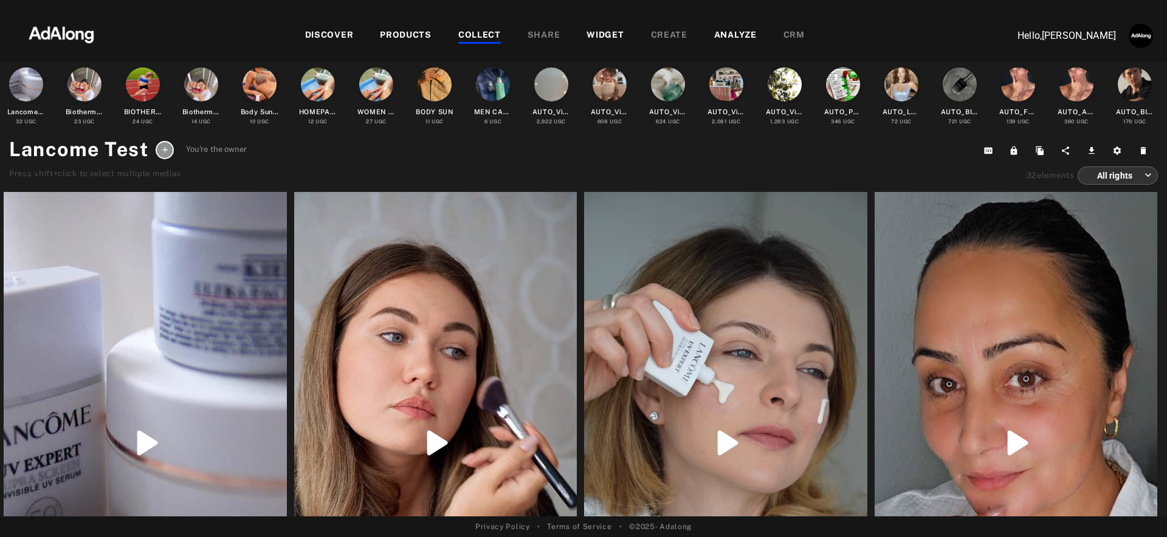
drag, startPoint x: 461, startPoint y: 165, endPoint x: 394, endPoint y: 36, distance: 145.4
click at [461, 164] on div "Lancome Test You're the owner Press shift+click to select multiple medias Copy …" at bounding box center [583, 160] width 1149 height 50
click at [383, 160] on div "Lancome Test You're the owner Press shift+click to select multiple medias Copy …" at bounding box center [583, 160] width 1149 height 50
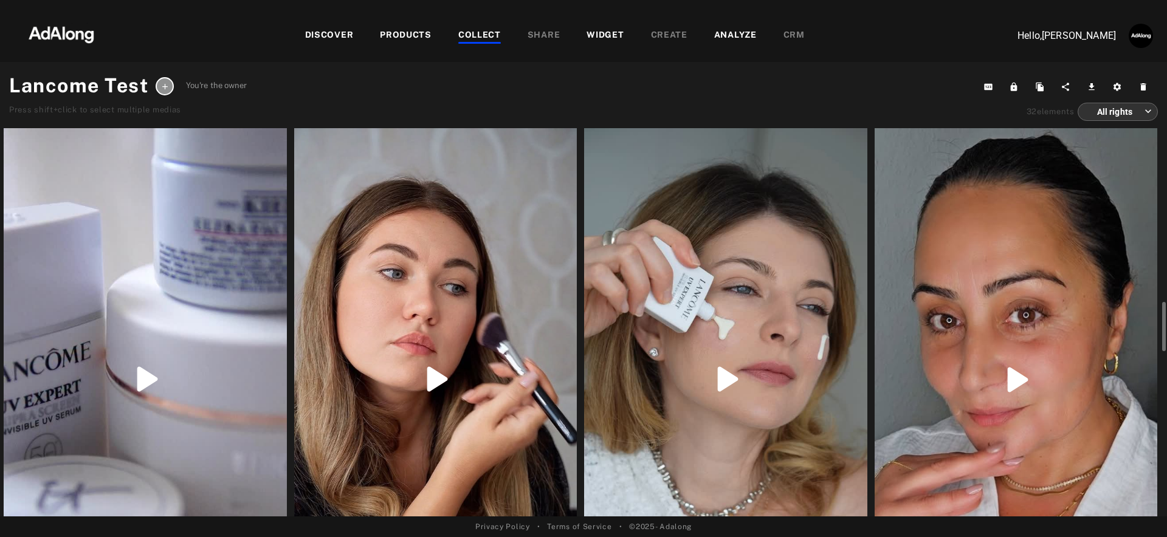
scroll to position [158, 0]
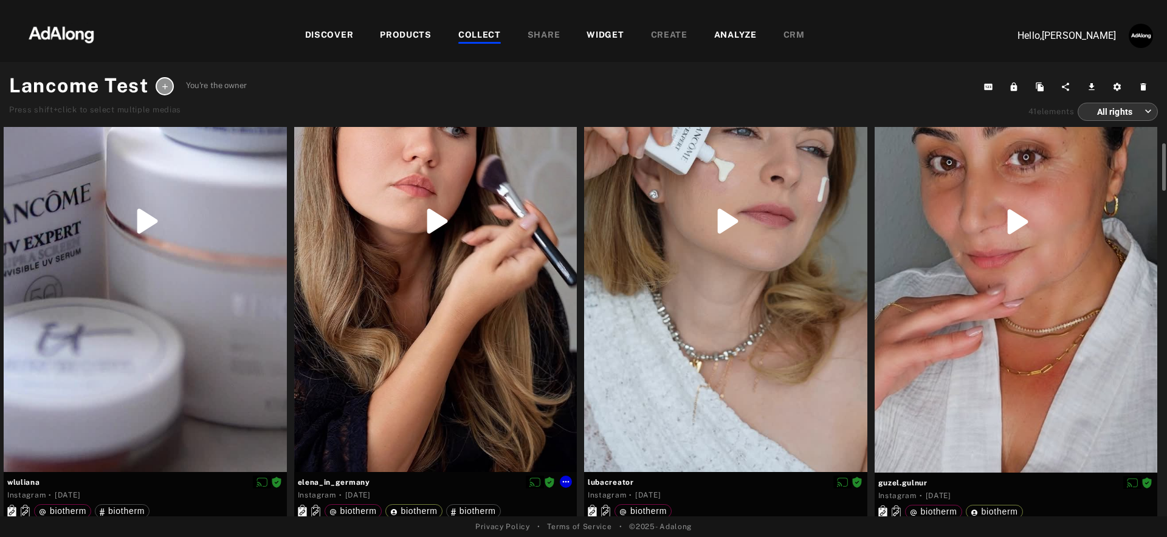
click at [483, 349] on div at bounding box center [435, 221] width 283 height 502
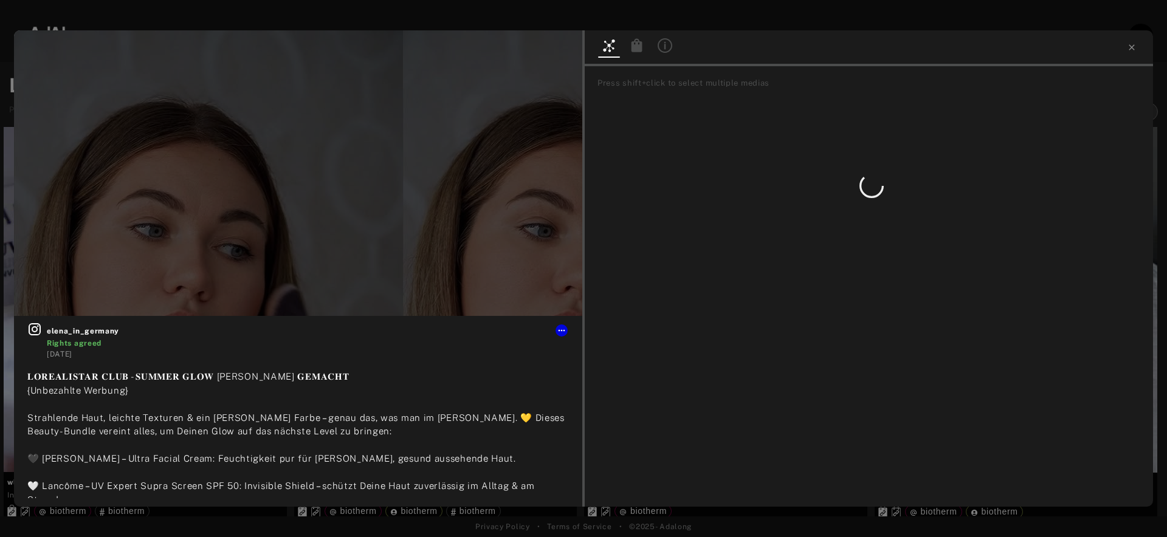
click at [664, 52] on icon at bounding box center [665, 45] width 15 height 15
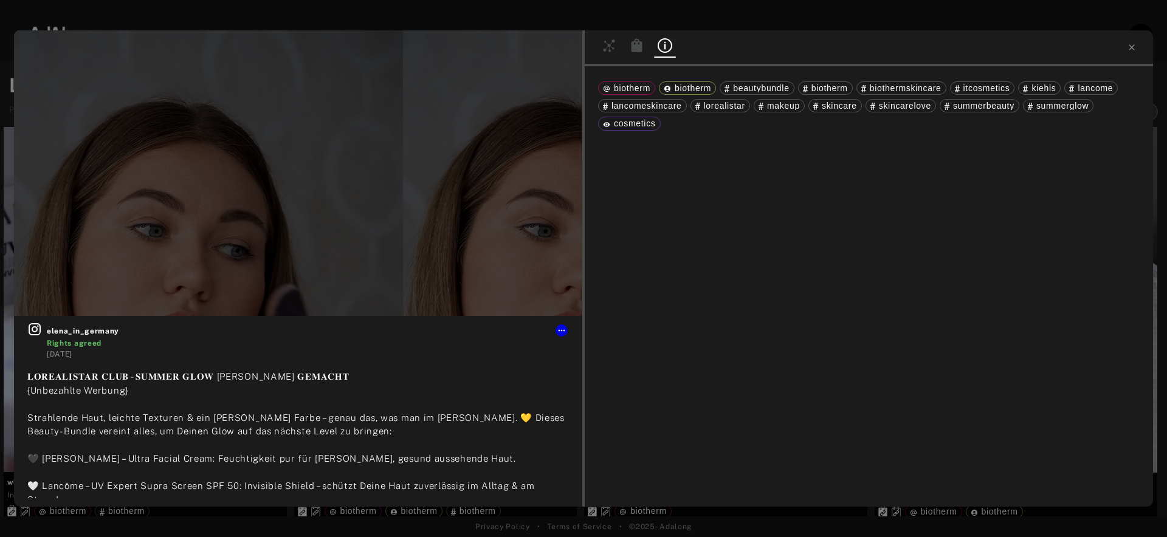
click at [607, 50] on icon at bounding box center [609, 45] width 15 height 15
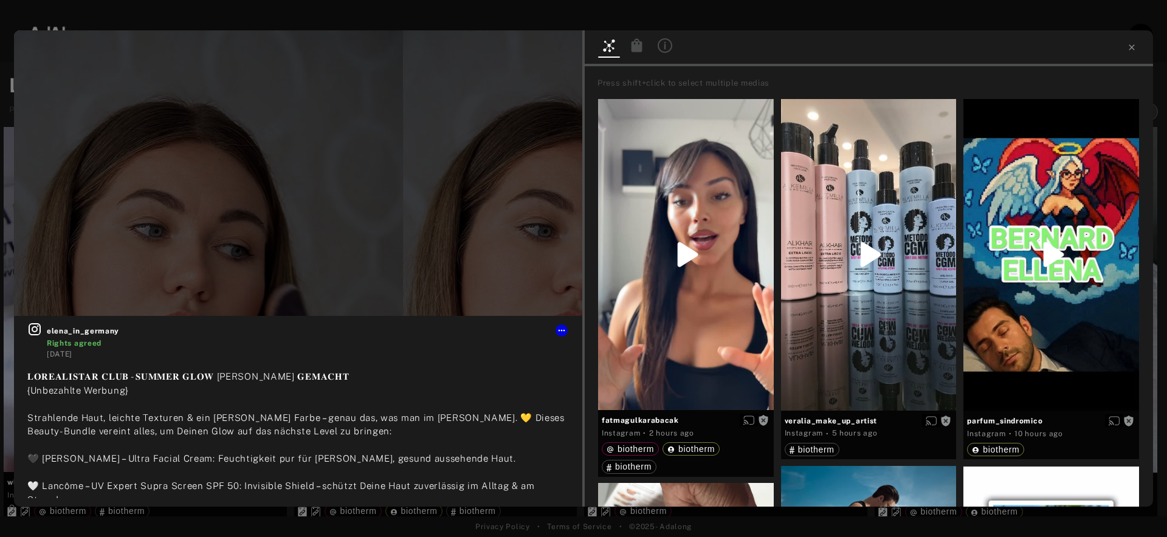
click at [426, 167] on div at bounding box center [298, 173] width 568 height 286
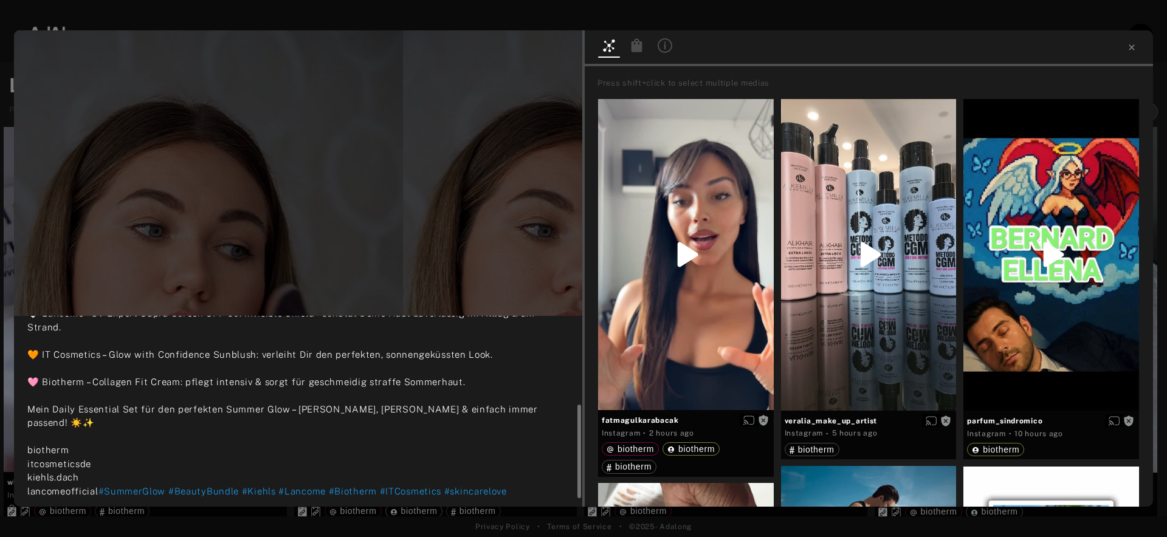
scroll to position [169, 0]
click at [663, 44] on icon at bounding box center [665, 45] width 15 height 15
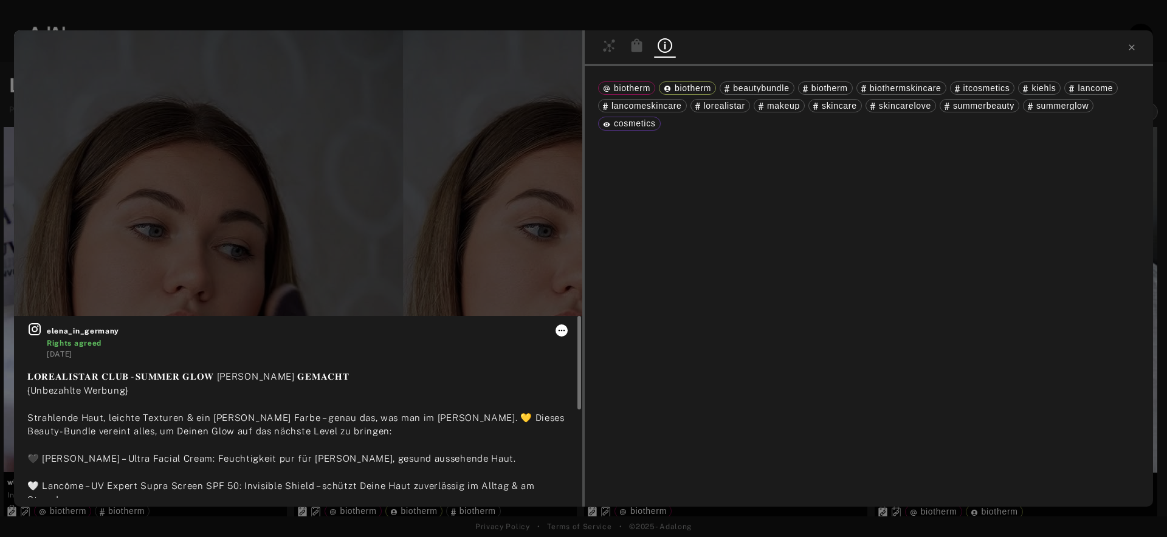
click at [563, 334] on icon at bounding box center [562, 331] width 10 height 10
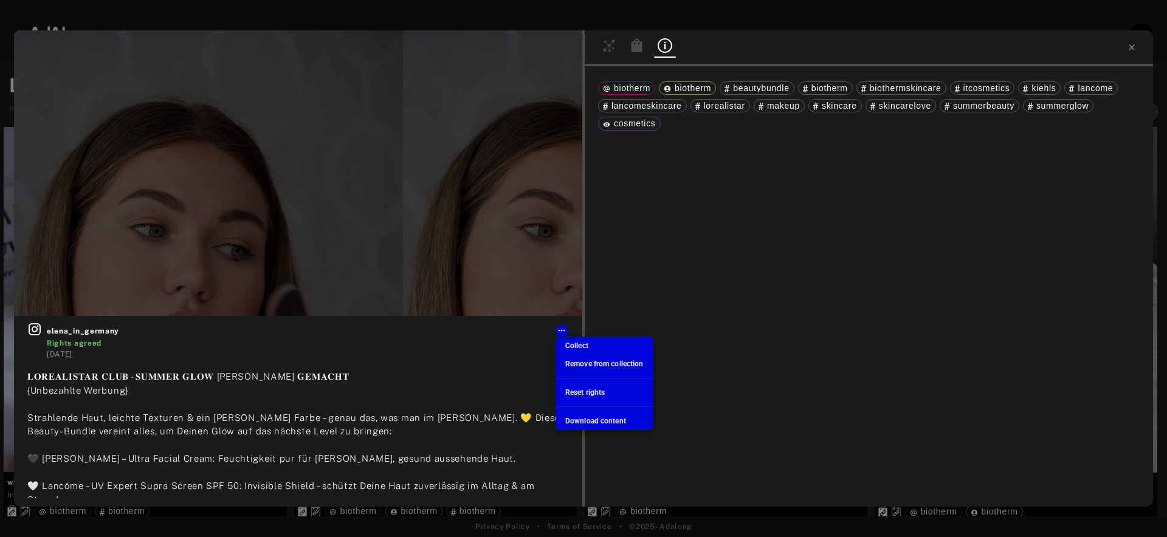
click at [562, 331] on div at bounding box center [583, 268] width 1167 height 537
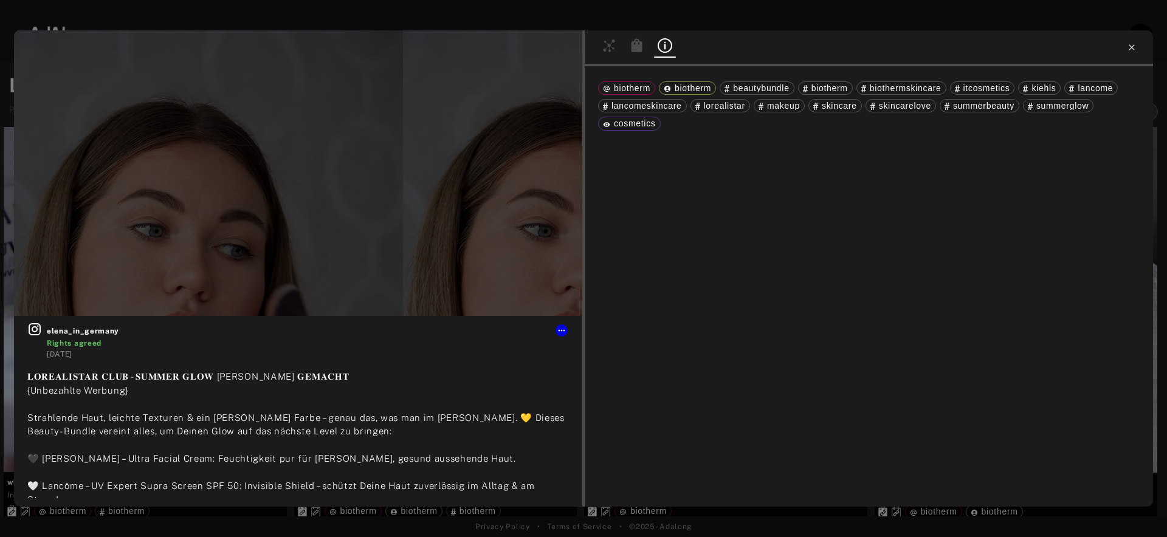
click at [1130, 48] on icon at bounding box center [1131, 46] width 5 height 5
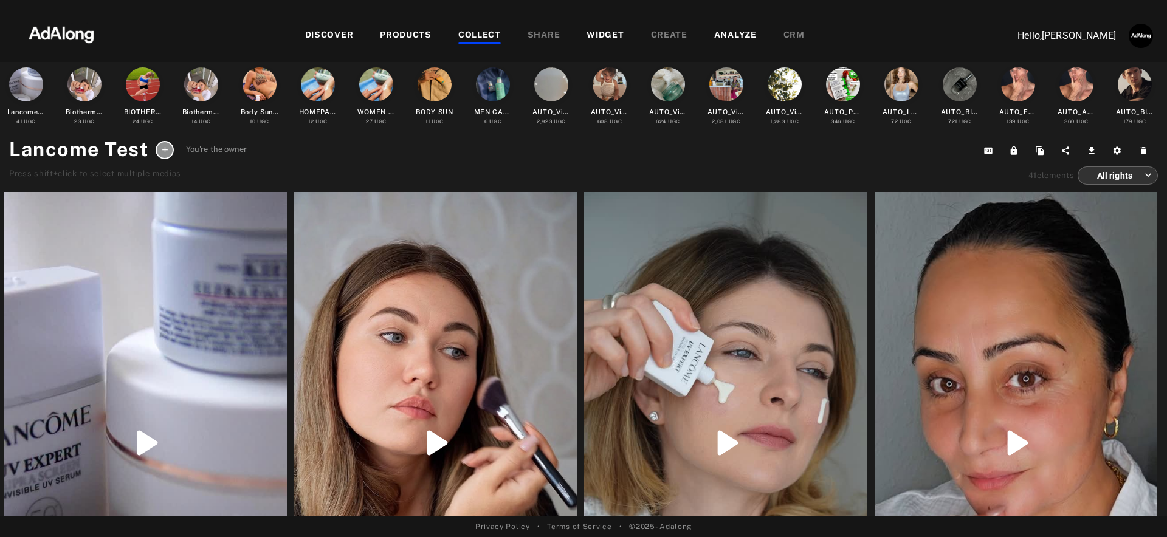
click at [455, 159] on div "Lancome Test You're the owner Press shift+click to select multiple medias Copy …" at bounding box center [583, 160] width 1149 height 50
click at [452, 297] on div at bounding box center [435, 443] width 283 height 502
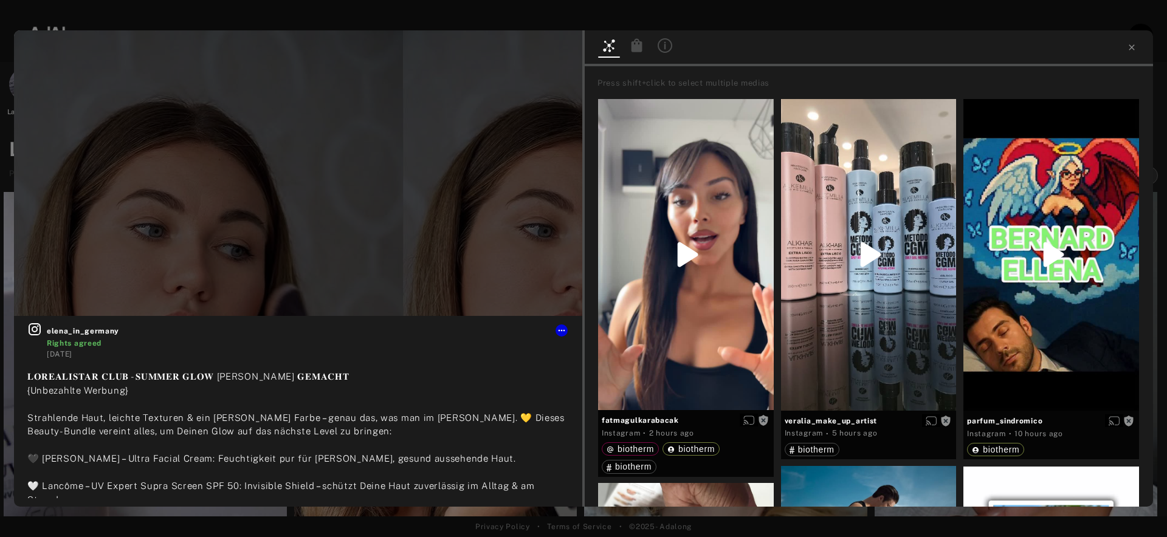
click at [301, 167] on iframe at bounding box center [297, 219] width 241 height 476
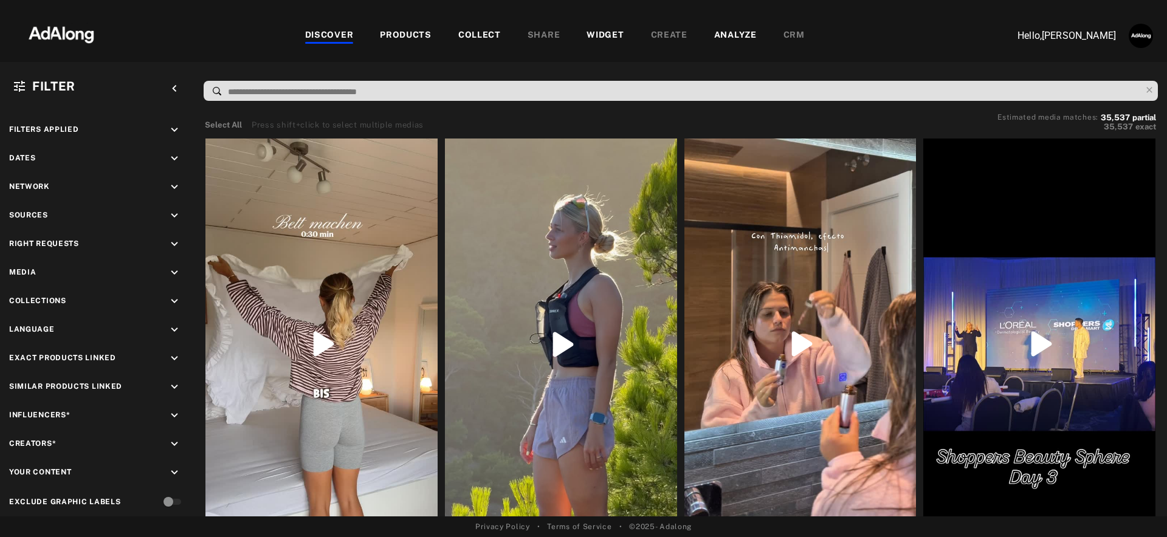
click at [608, 35] on div "WIDGET" at bounding box center [604, 36] width 37 height 15
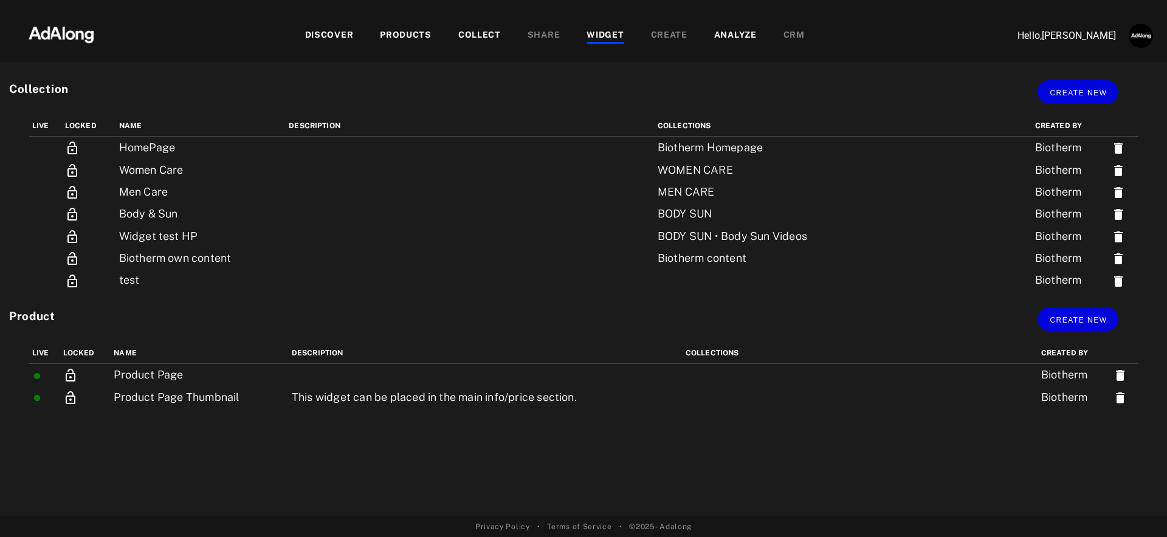
click at [486, 35] on div "COLLECT" at bounding box center [479, 36] width 43 height 15
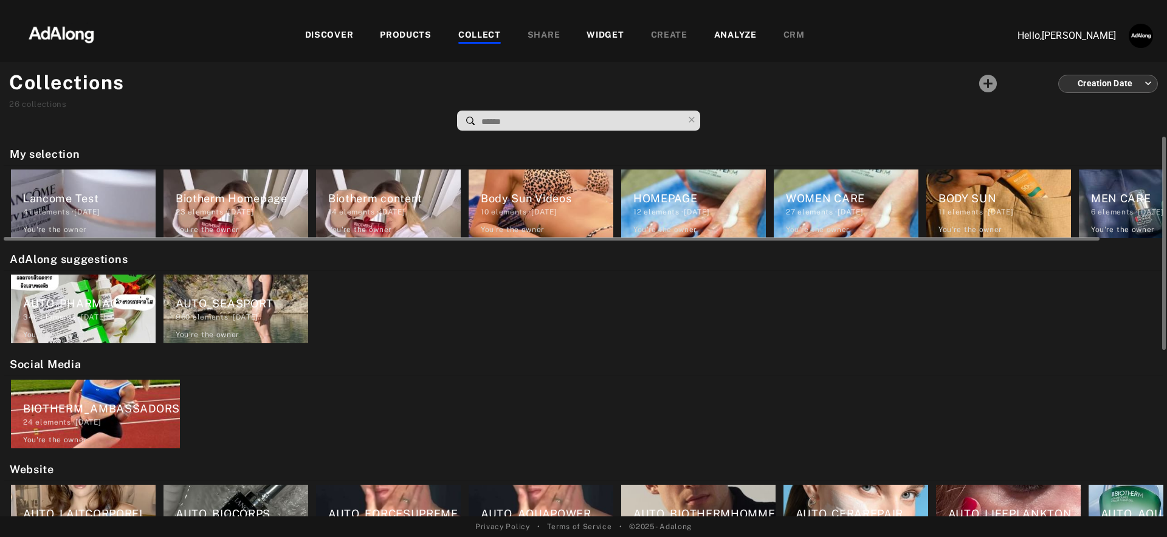
click at [63, 212] on div "41 elements · [DATE]" at bounding box center [89, 212] width 132 height 11
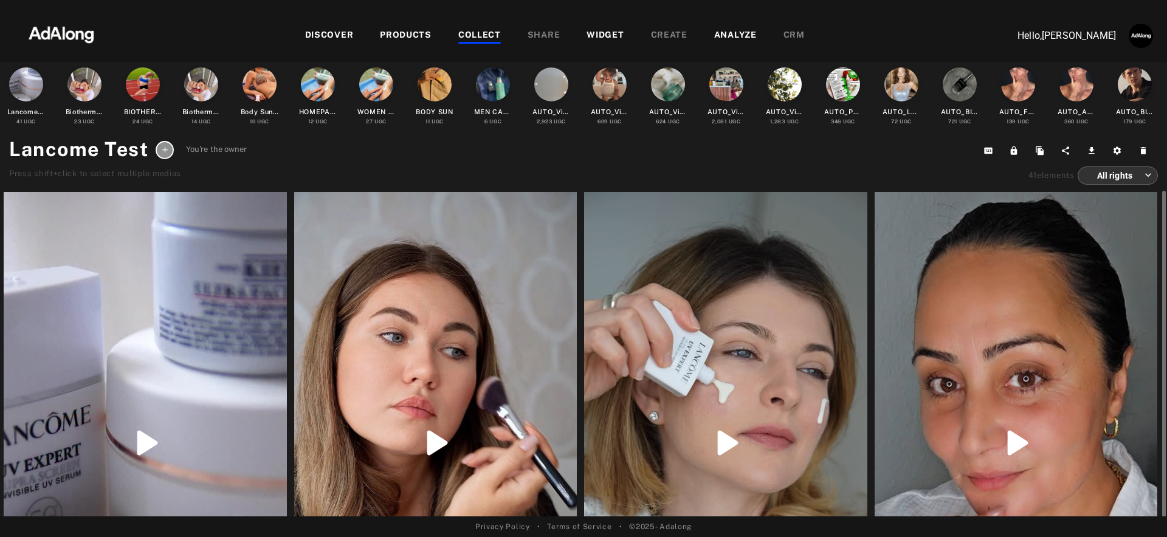
scroll to position [21, 0]
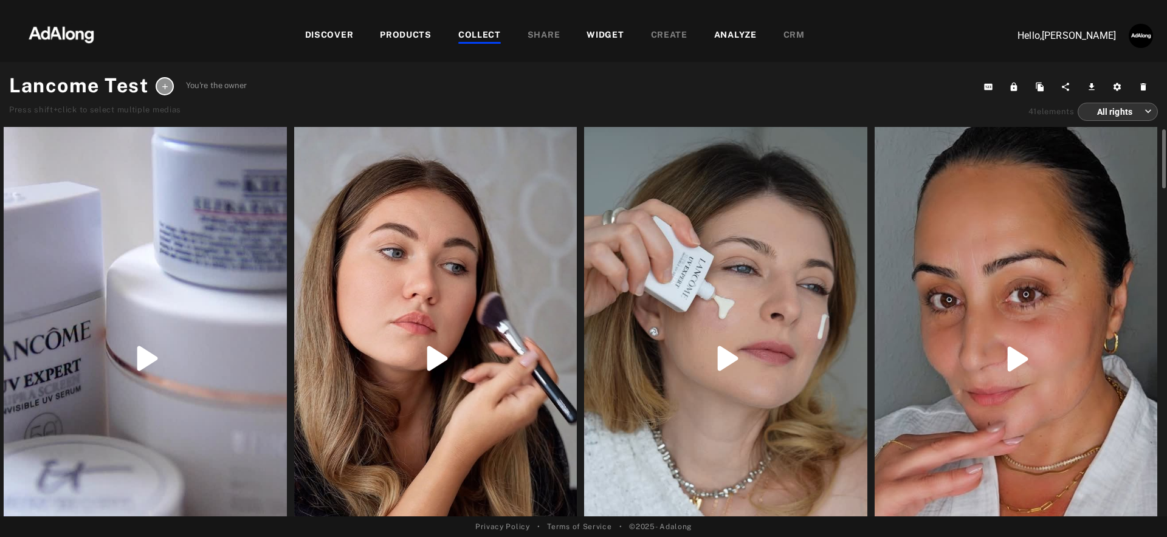
click at [500, 241] on div at bounding box center [435, 359] width 283 height 502
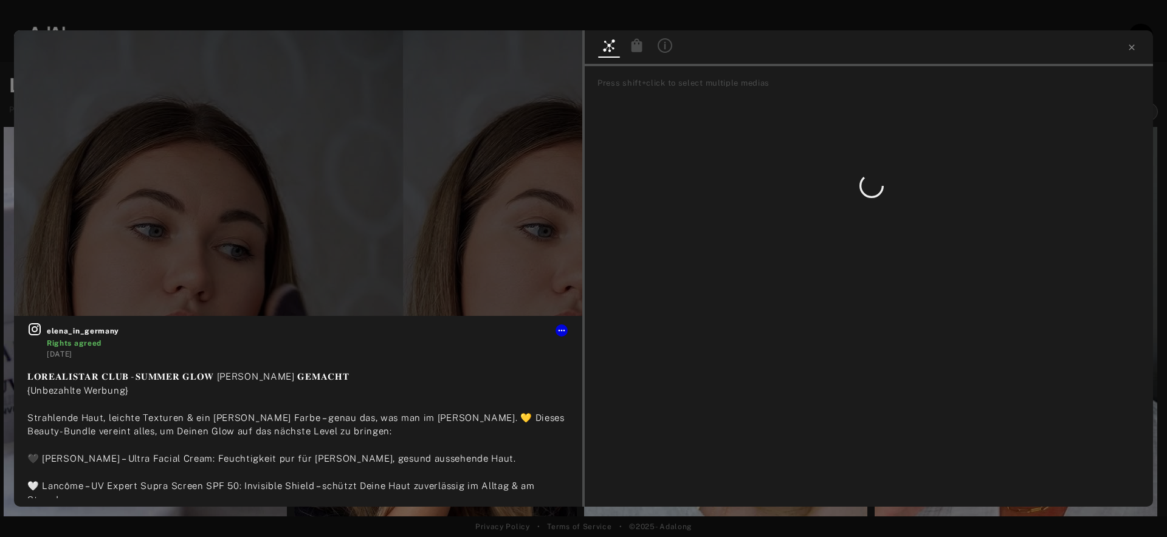
click at [639, 49] on icon at bounding box center [636, 44] width 11 height 13
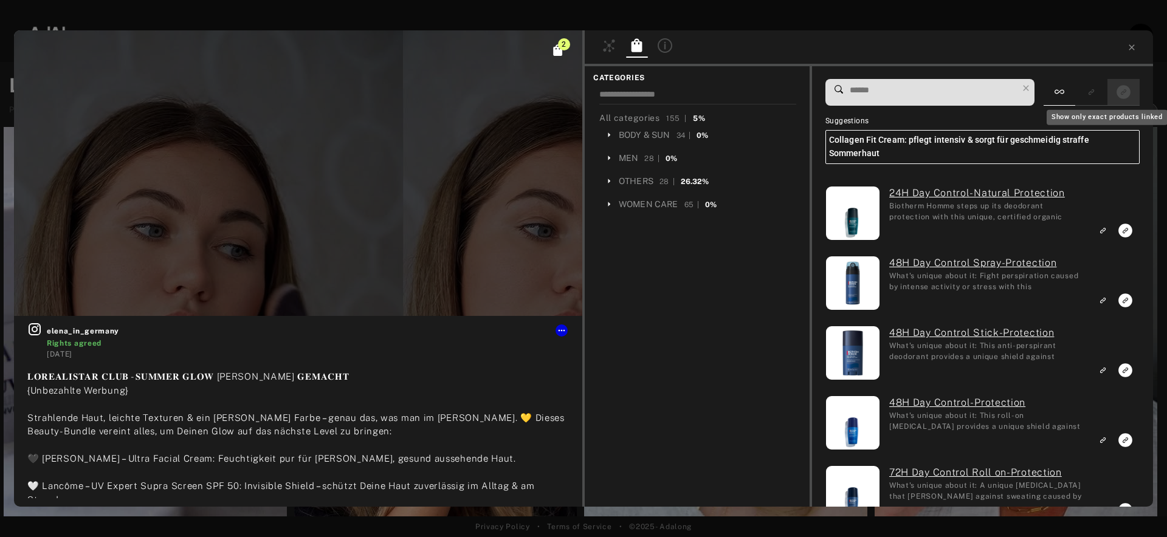
click at [1124, 94] on rect "Show only exact products linked" at bounding box center [1123, 91] width 15 height 15
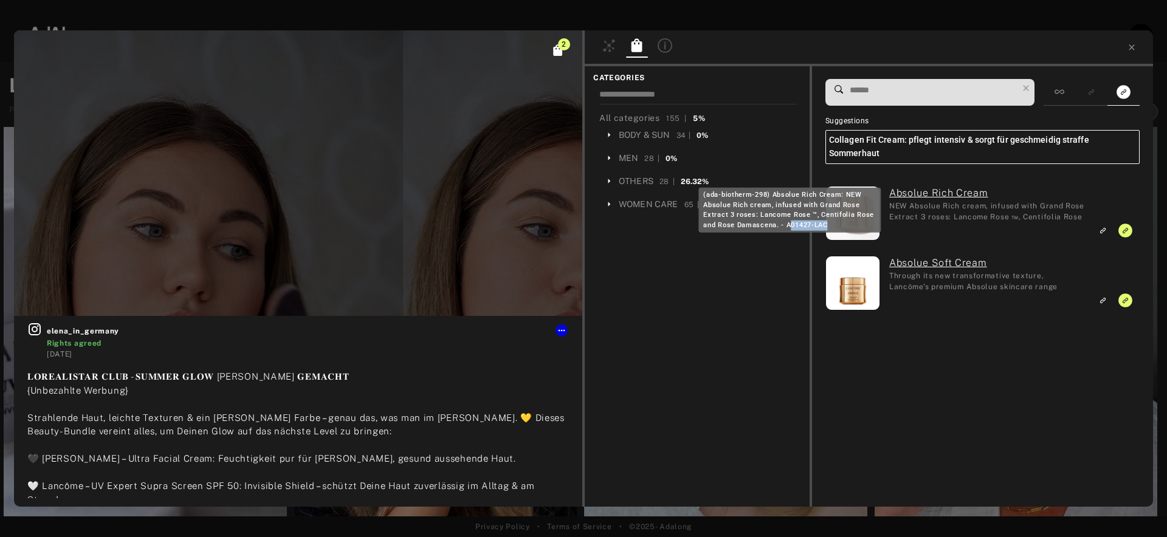
drag, startPoint x: 791, startPoint y: 222, endPoint x: 826, endPoint y: 223, distance: 35.3
click at [826, 223] on div "(ada-biotherm-298) Absolue Rich Cream: NEW Absolue Rich cream, infused with Gra…" at bounding box center [789, 210] width 182 height 45
drag, startPoint x: 787, startPoint y: 225, endPoint x: 825, endPoint y: 225, distance: 38.3
click at [825, 225] on div "(ada-biotherm-298) Absolue Rich Cream: NEW Absolue Rich cream, infused with Gra…" at bounding box center [789, 210] width 182 height 45
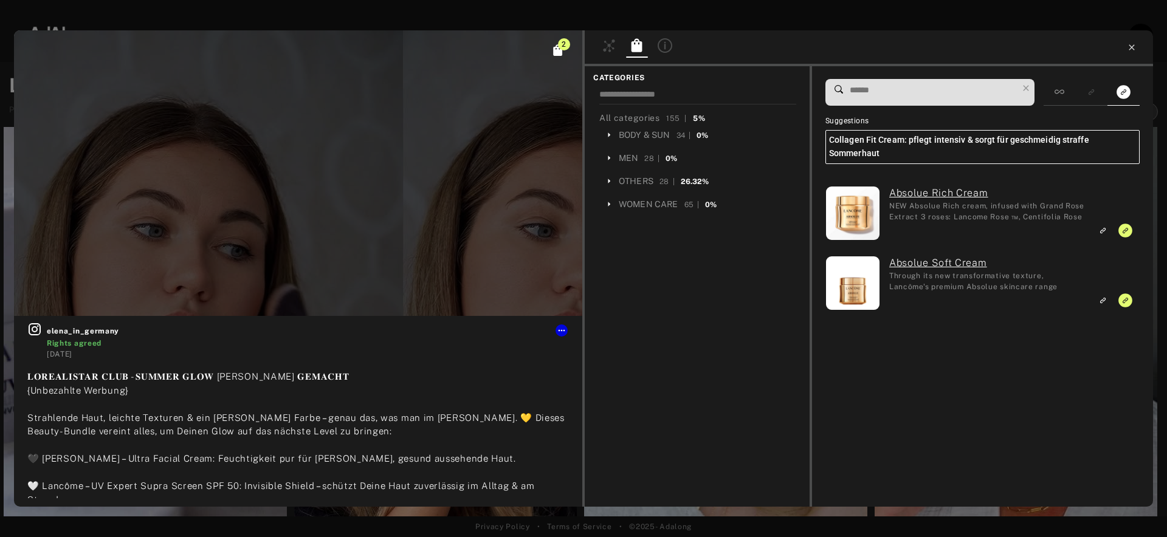
click at [1133, 48] on icon at bounding box center [1132, 48] width 10 height 10
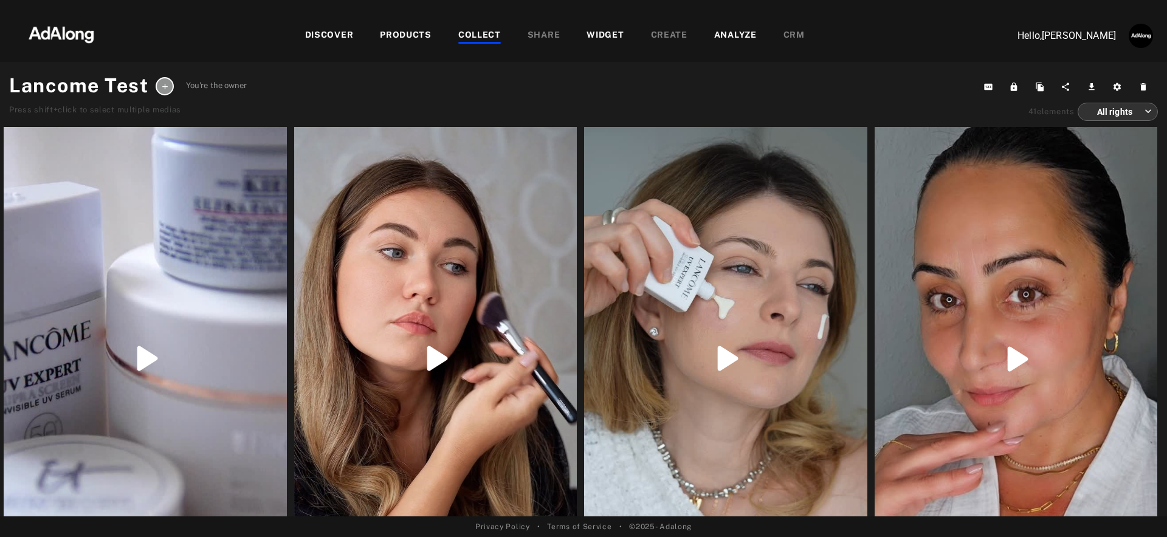
click at [599, 33] on div "WIDGET" at bounding box center [604, 36] width 37 height 15
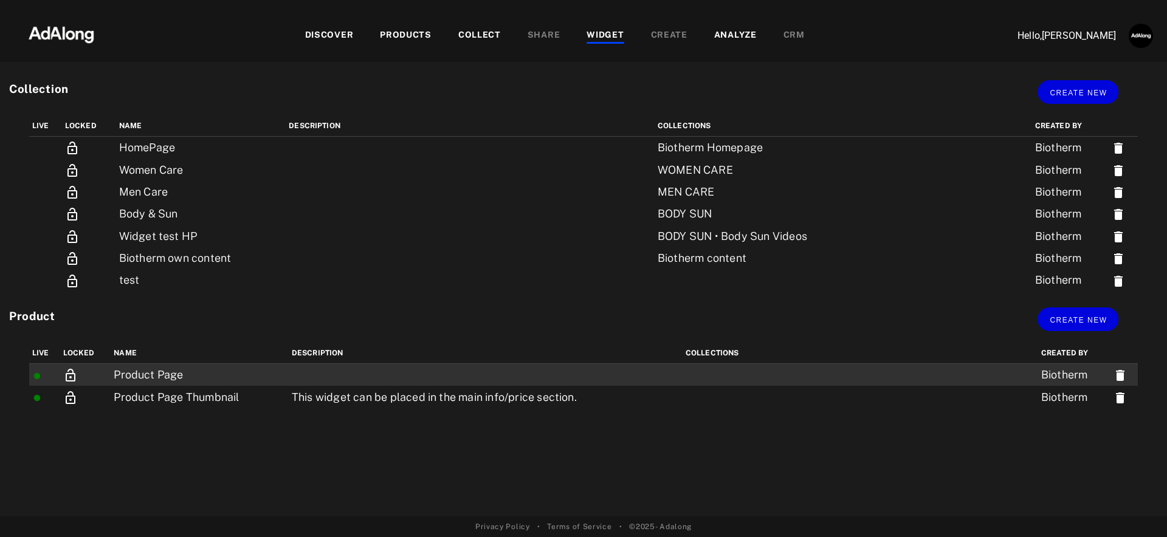
click at [255, 376] on td "Product Page" at bounding box center [200, 375] width 178 height 22
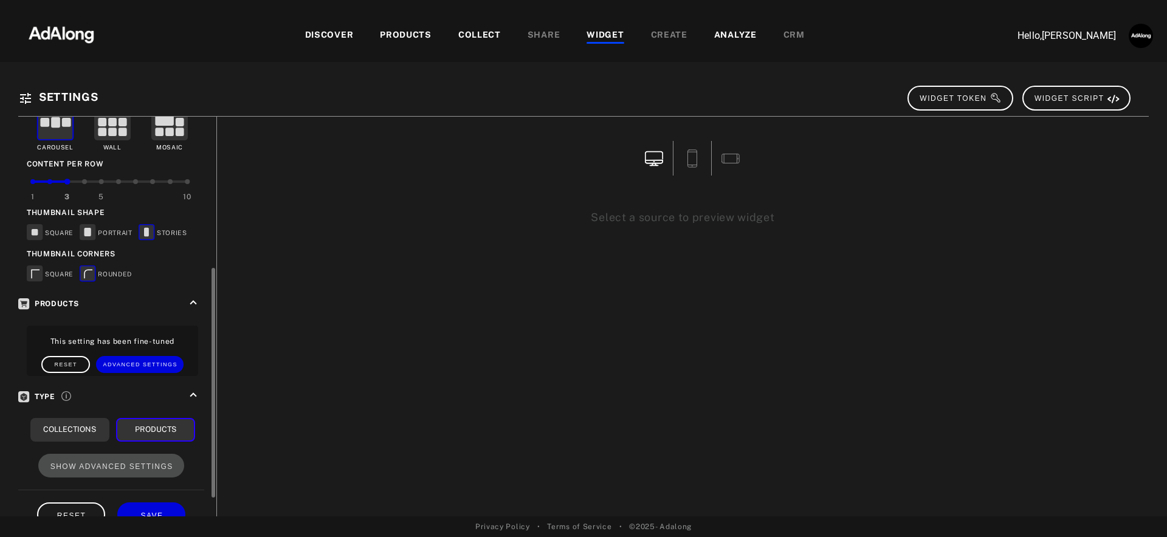
scroll to position [295, 0]
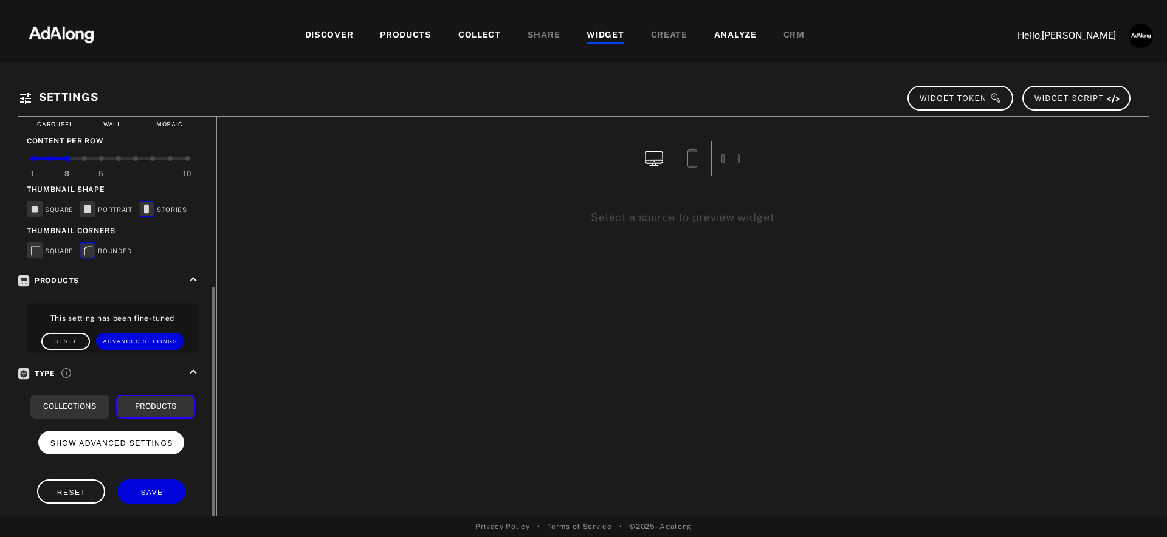
click at [106, 444] on button "SHOW ADVANCED SETTINGS" at bounding box center [111, 443] width 146 height 24
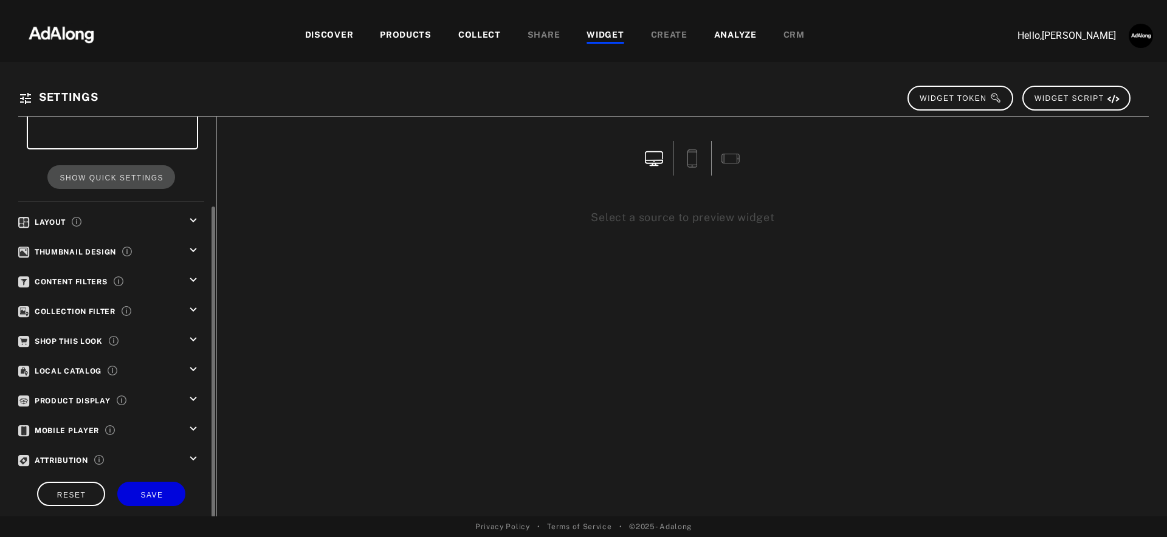
click at [195, 277] on icon "keyboard_arrow_down" at bounding box center [193, 279] width 13 height 13
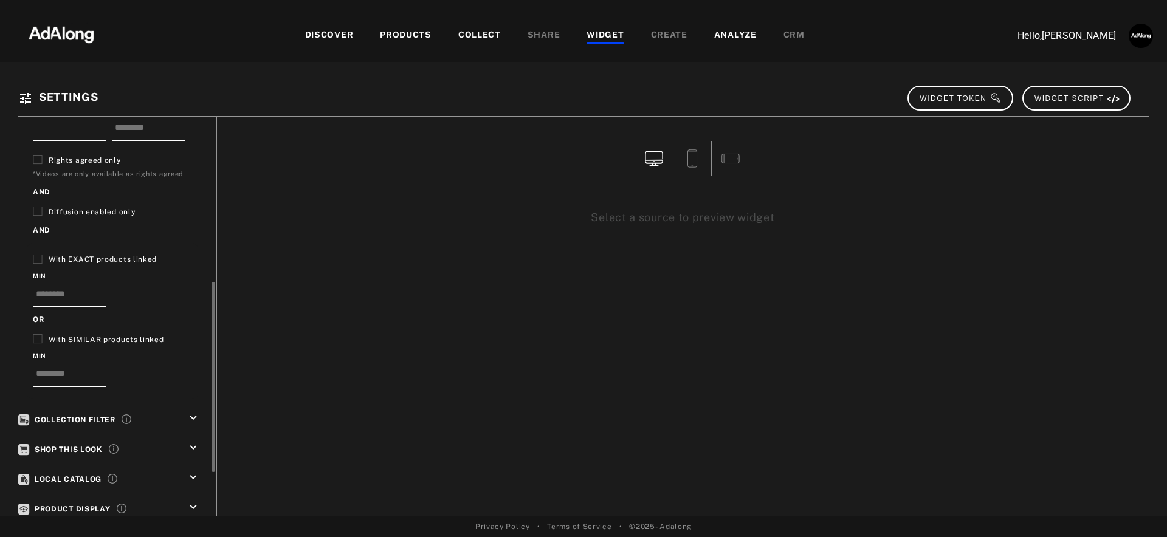
scroll to position [442, 0]
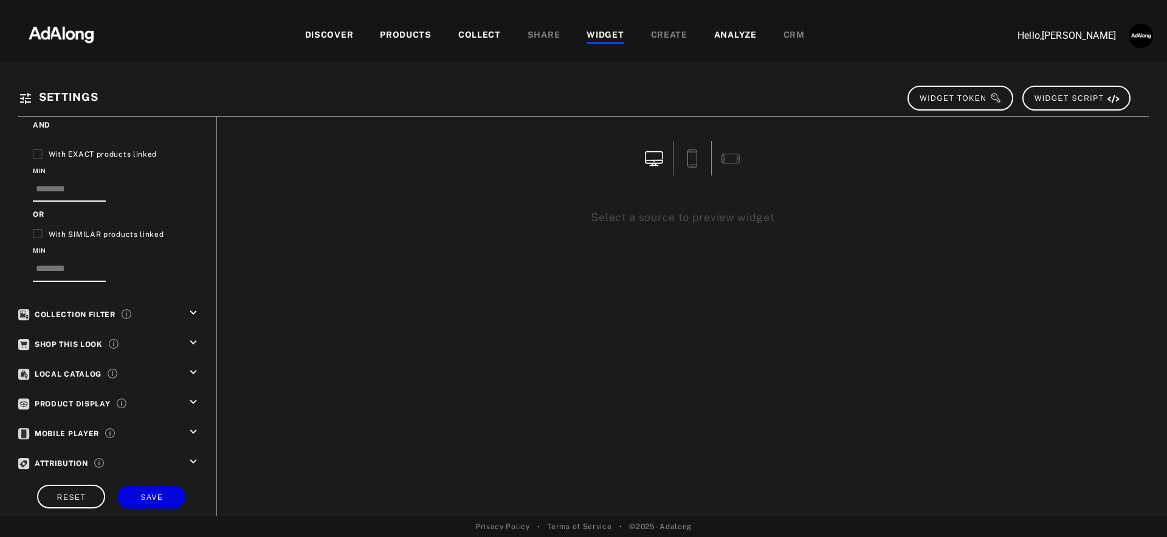
click at [594, 34] on div "WIDGET" at bounding box center [604, 36] width 37 height 15
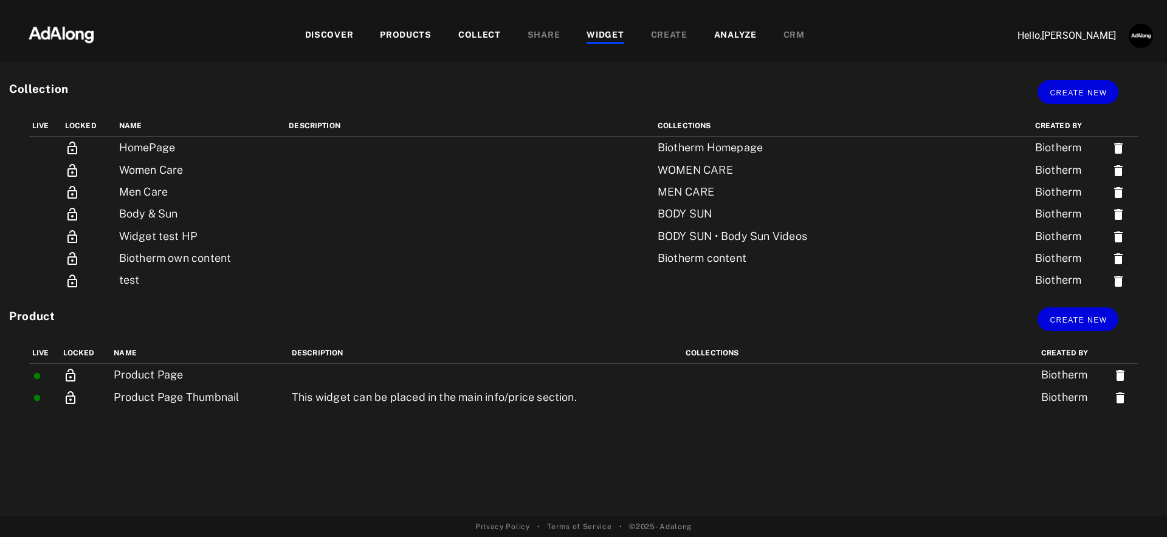
click at [335, 478] on div "Live Locked name Description Collections Created by [TECHNICAL_ID] Product Page…" at bounding box center [583, 430] width 1167 height 174
click at [1102, 318] on span "Create new" at bounding box center [1078, 320] width 57 height 9
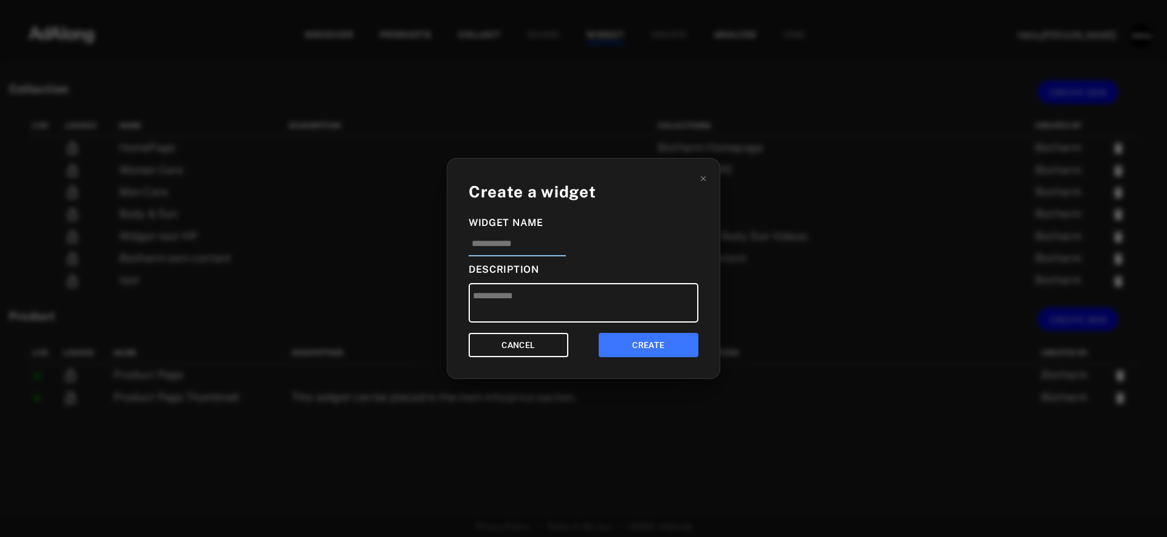
click at [501, 253] on input at bounding box center [517, 247] width 97 height 20
type input "**********"
click at [507, 297] on textarea at bounding box center [584, 303] width 230 height 40
click at [674, 343] on button "CREATE" at bounding box center [649, 345] width 100 height 25
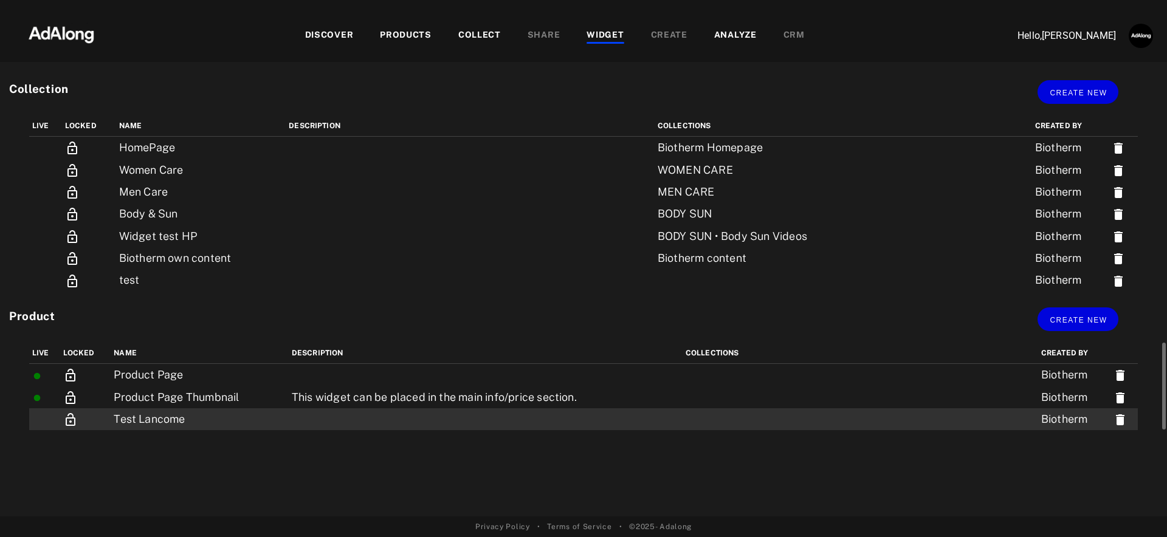
click at [444, 419] on td at bounding box center [486, 419] width 394 height 22
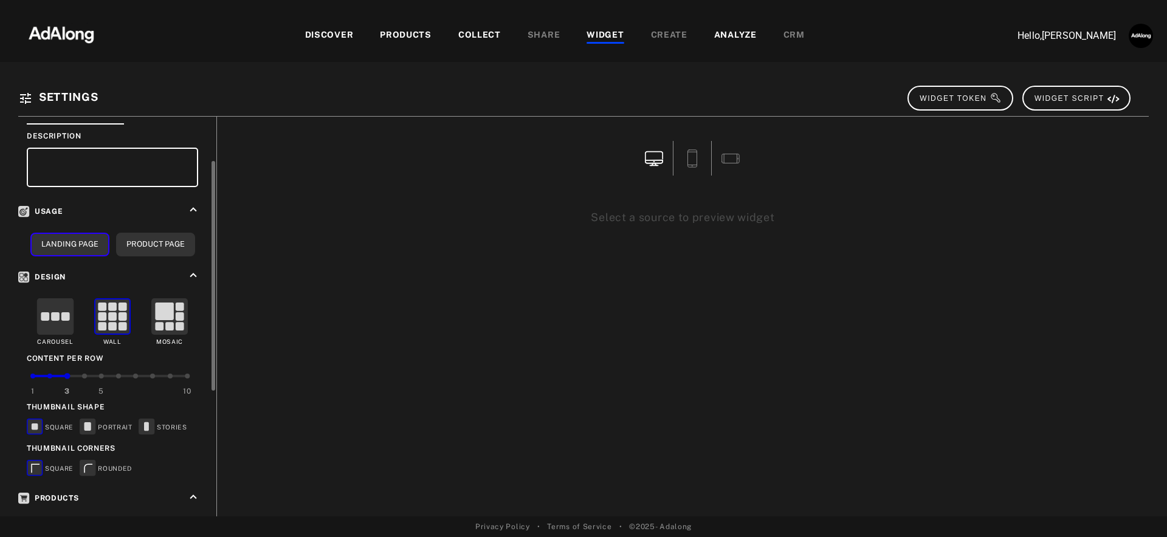
scroll to position [140, 0]
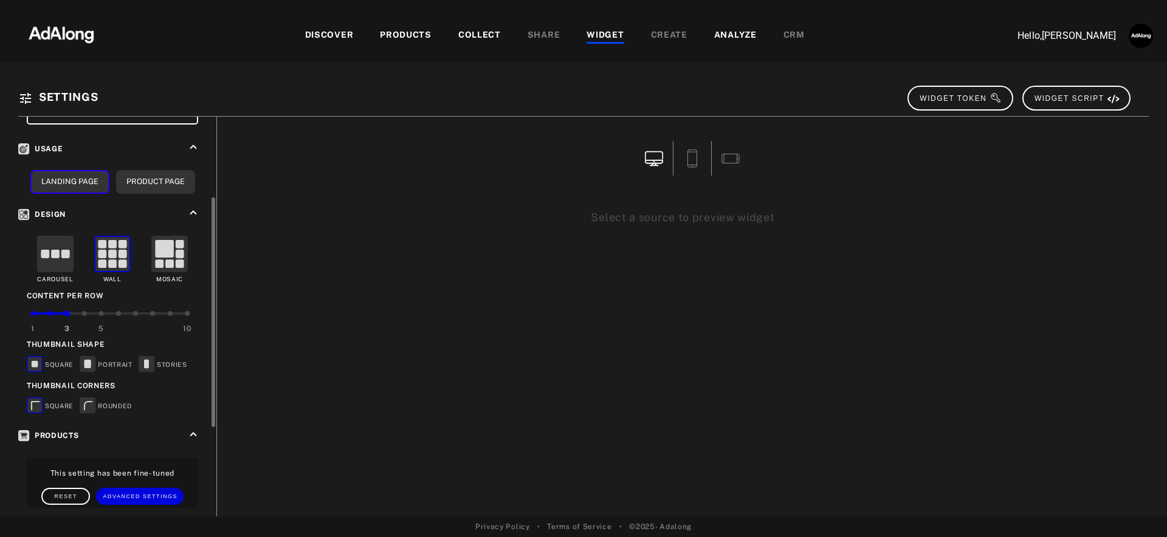
click at [62, 262] on rect at bounding box center [56, 254] width 36 height 36
click at [168, 177] on button "Product Page" at bounding box center [155, 182] width 79 height 24
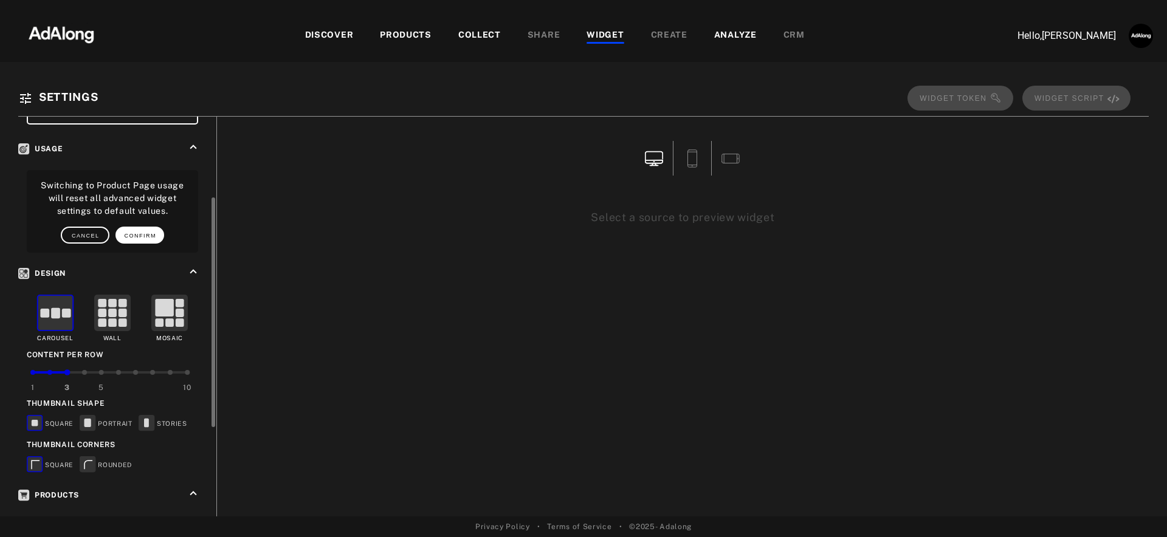
click at [131, 229] on button "CONFIRM" at bounding box center [139, 235] width 49 height 17
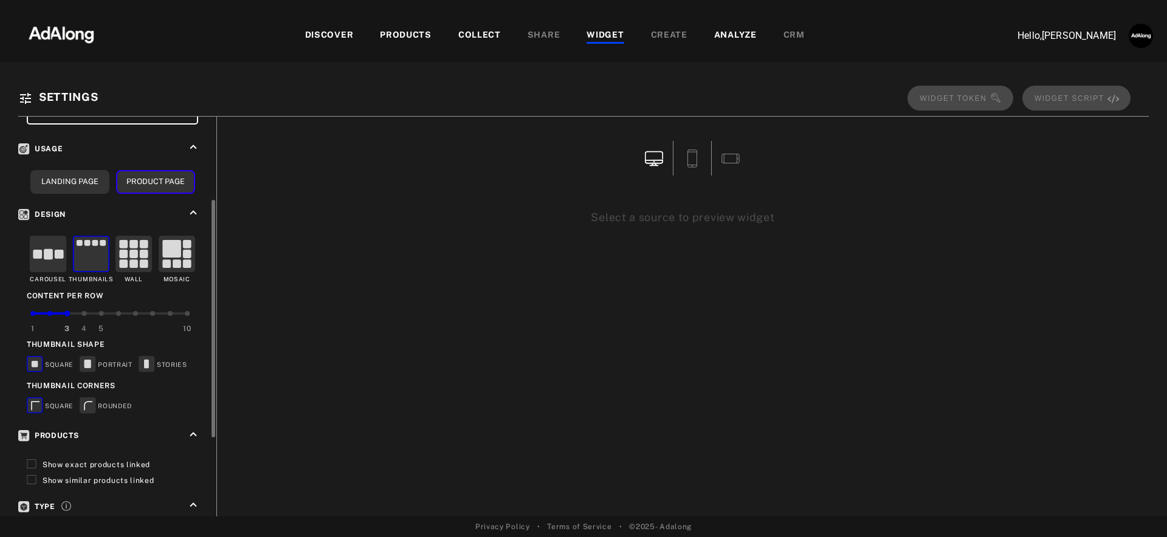
click at [82, 311] on div at bounding box center [84, 313] width 5 height 5
drag, startPoint x: 88, startPoint y: 356, endPoint x: 88, endPoint y: 380, distance: 23.7
click at [88, 360] on rect at bounding box center [87, 364] width 7 height 9
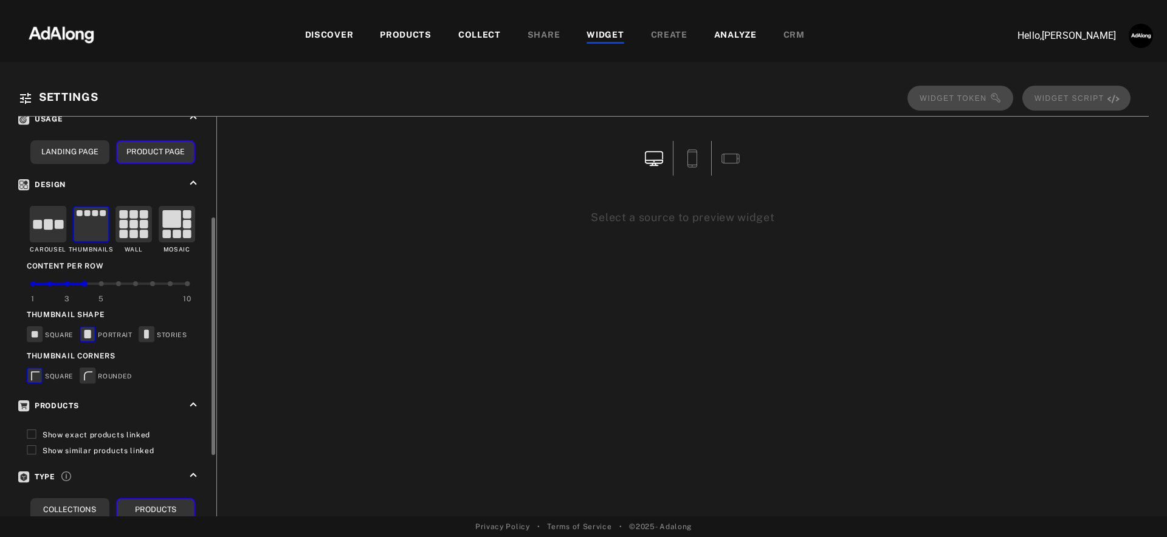
click at [75, 431] on span "Show exact products linked" at bounding box center [97, 435] width 108 height 9
click at [74, 448] on span "Show similar products linked" at bounding box center [99, 451] width 112 height 9
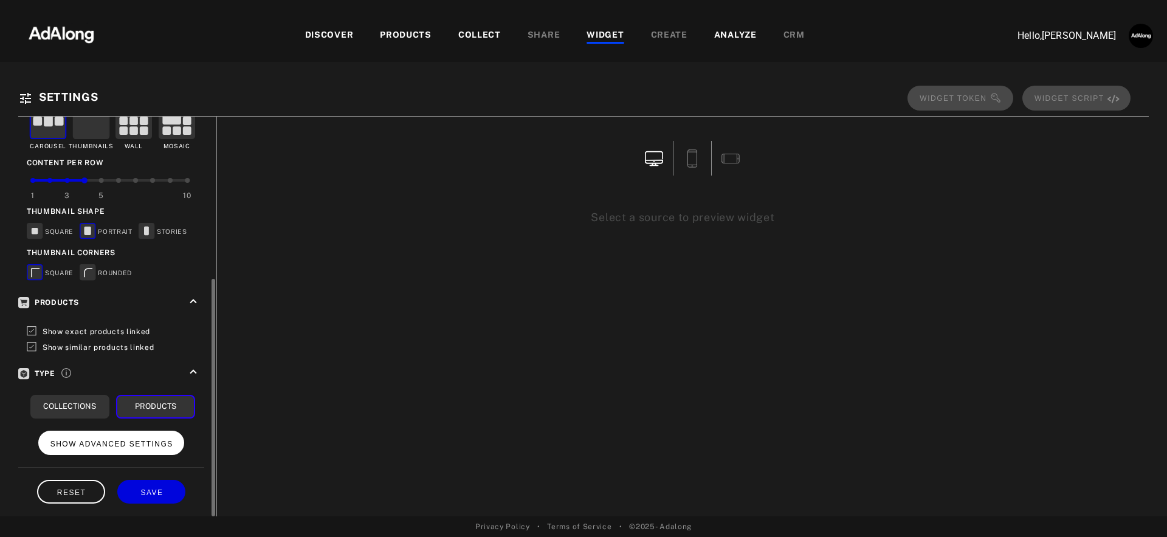
click at [137, 431] on button "SHOW ADVANCED SETTINGS" at bounding box center [111, 443] width 146 height 24
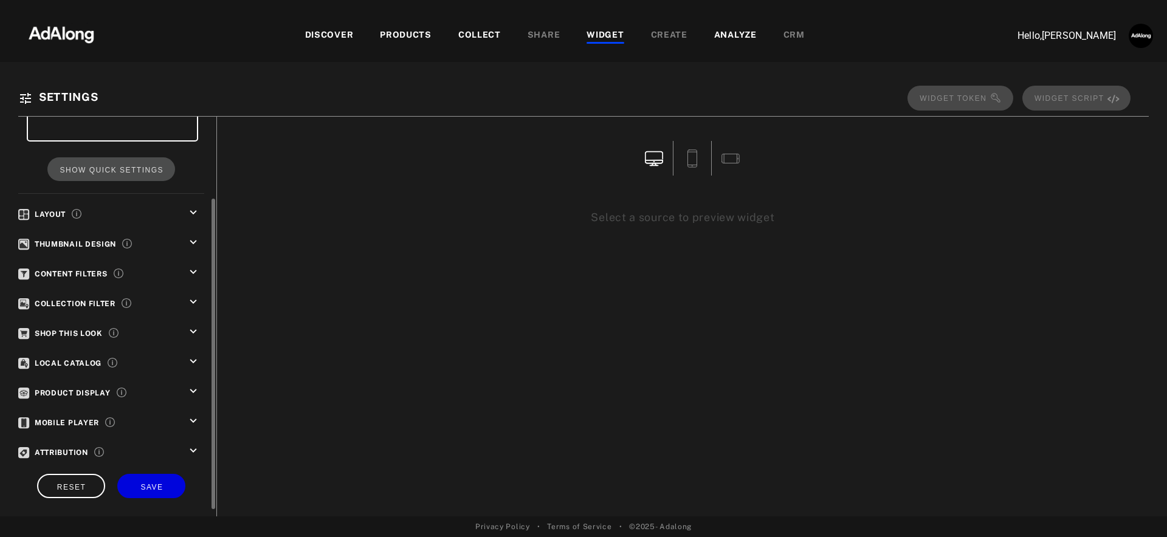
scroll to position [115, 0]
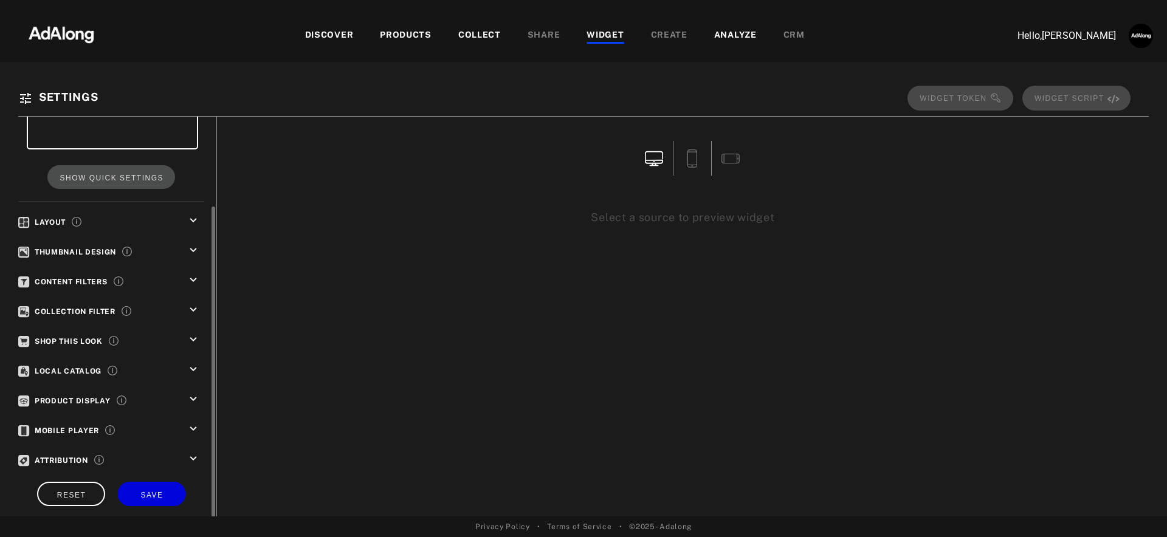
drag, startPoint x: 194, startPoint y: 278, endPoint x: 166, endPoint y: 297, distance: 34.2
click at [194, 278] on icon "keyboard_arrow_down" at bounding box center [193, 279] width 13 height 13
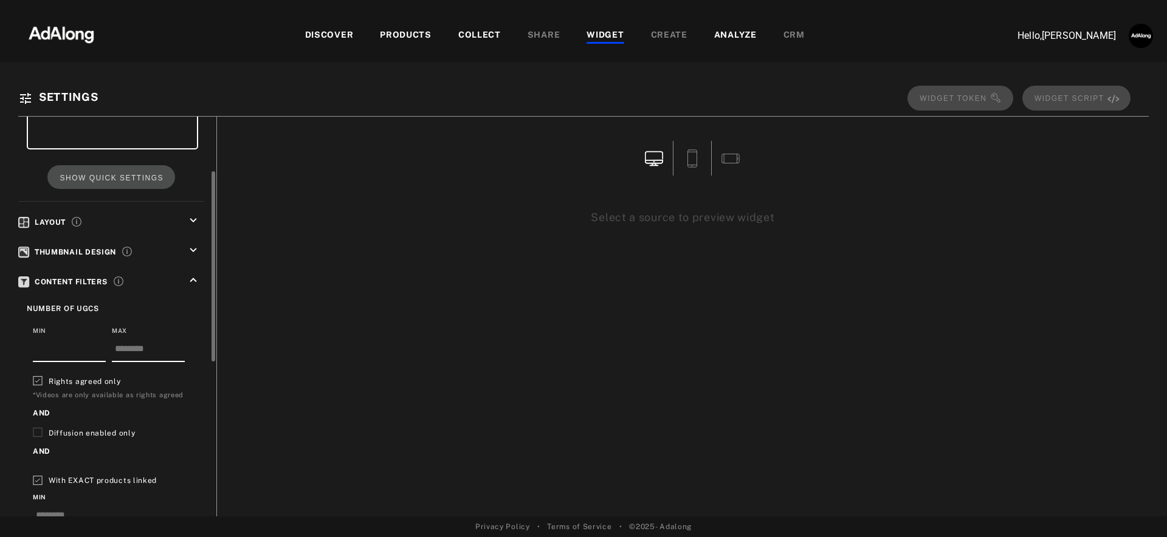
click at [62, 380] on span "Rights agreed only" at bounding box center [85, 381] width 72 height 9
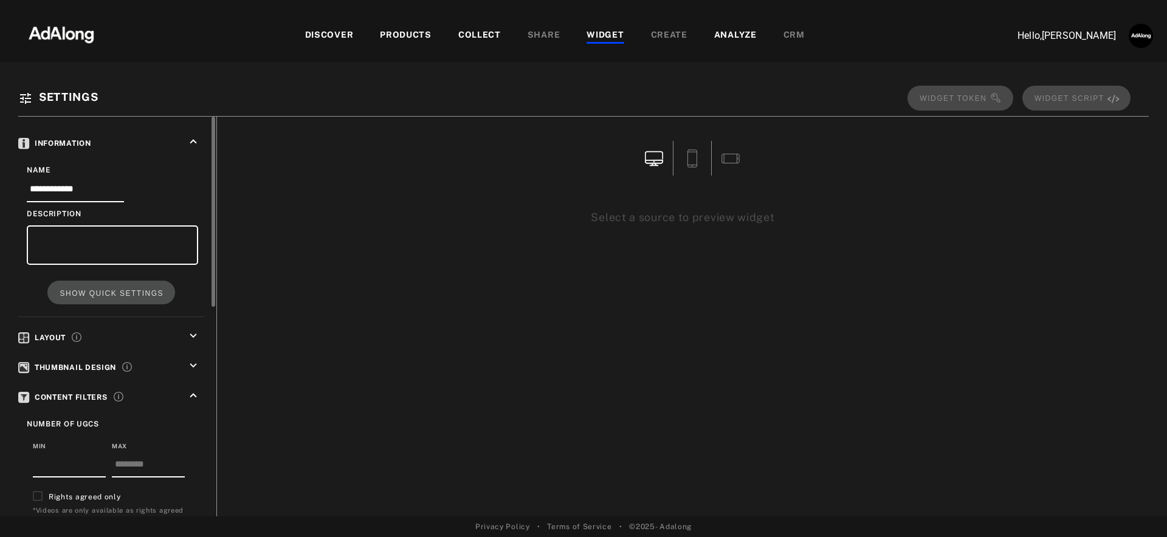
scroll to position [442, 0]
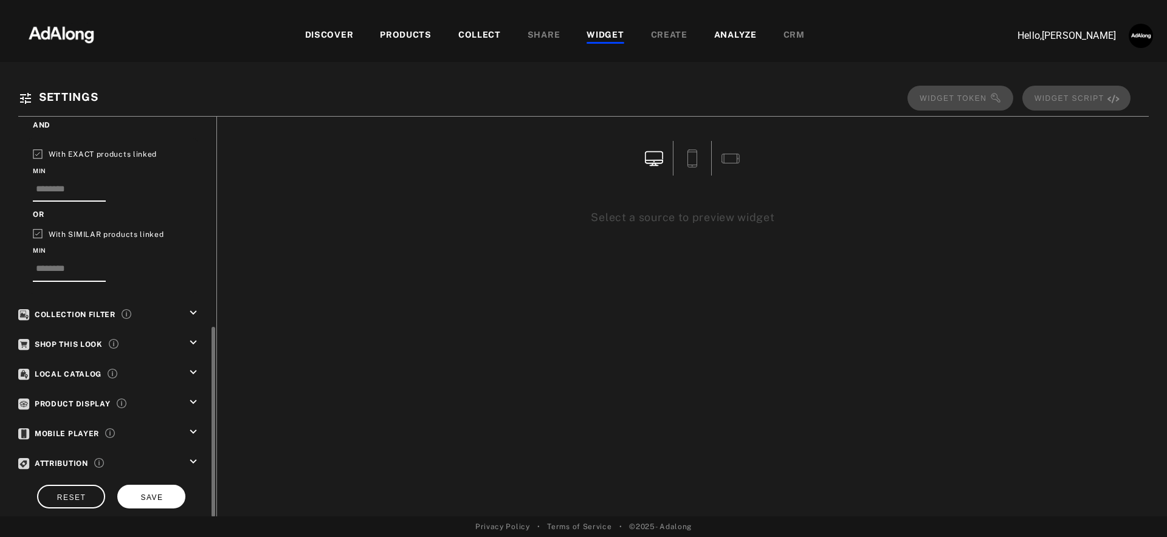
click at [172, 487] on button "SAVE" at bounding box center [151, 497] width 68 height 24
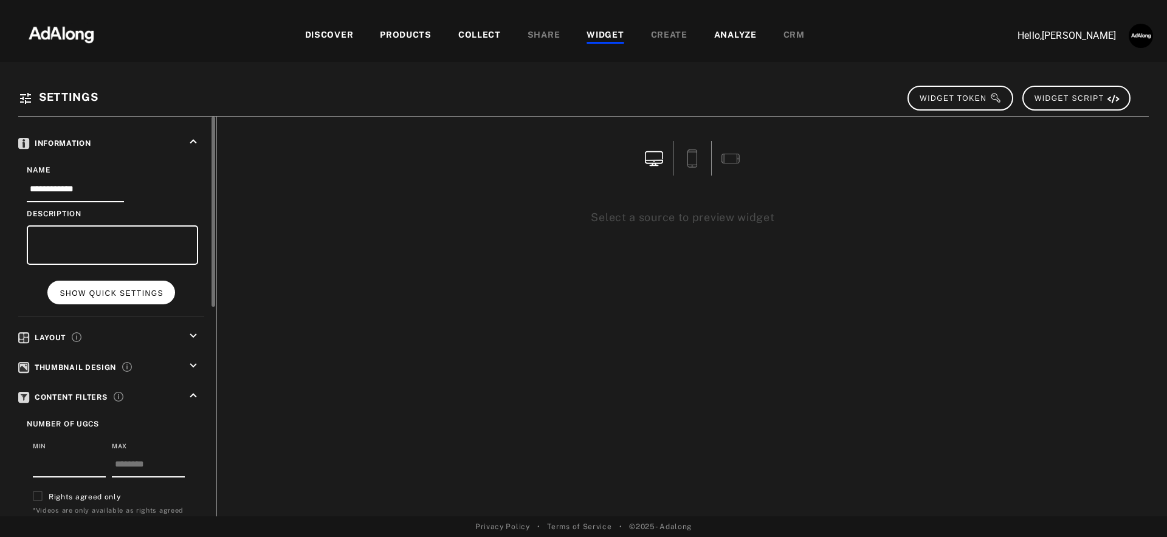
click at [117, 289] on span "SHOW QUICK SETTINGS" at bounding box center [112, 293] width 104 height 9
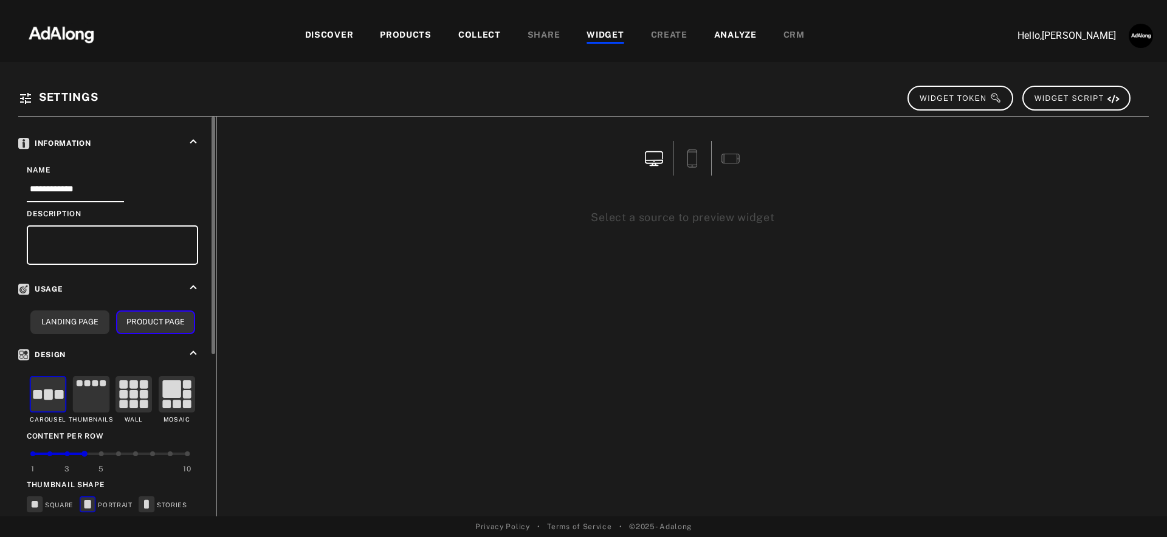
drag, startPoint x: 99, startPoint y: 398, endPoint x: 117, endPoint y: 404, distance: 18.6
click at [100, 398] on rect at bounding box center [91, 395] width 36 height 36
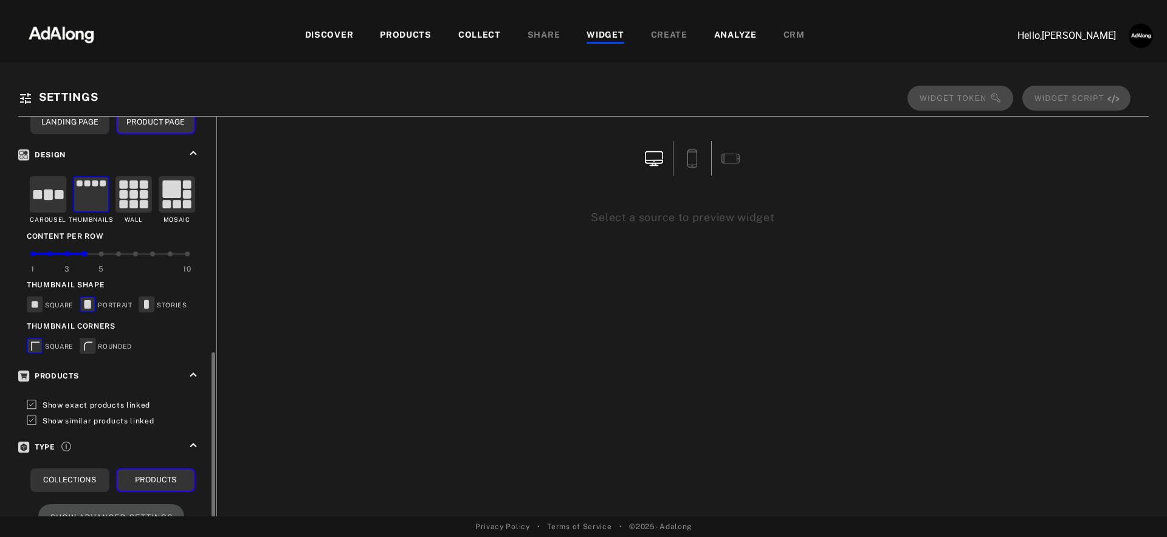
scroll to position [273, 0]
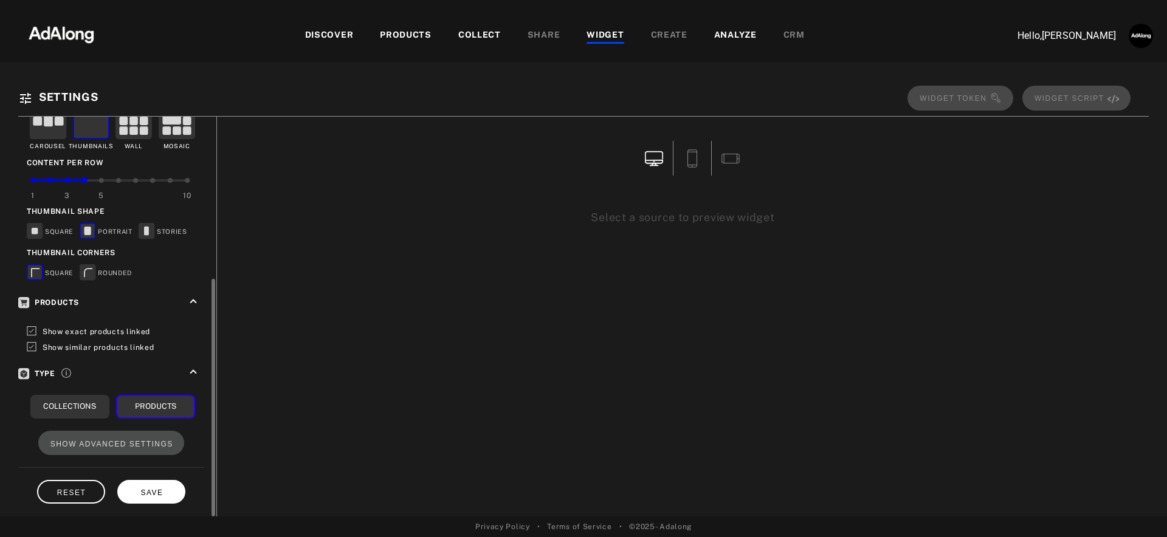
click at [154, 497] on button "SAVE" at bounding box center [151, 492] width 68 height 24
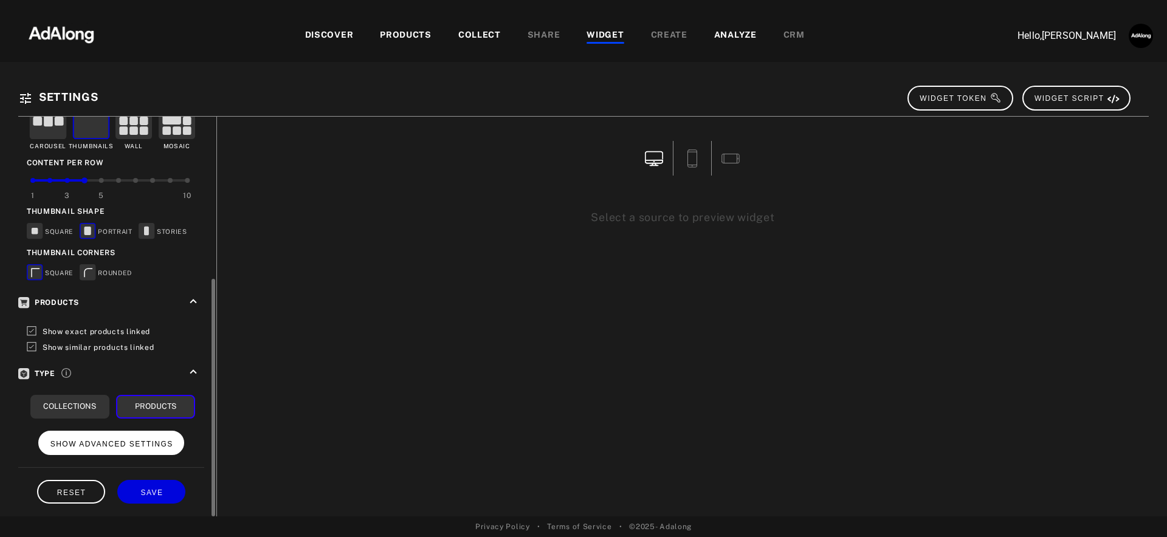
click at [154, 441] on span "SHOW ADVANCED SETTINGS" at bounding box center [111, 444] width 123 height 9
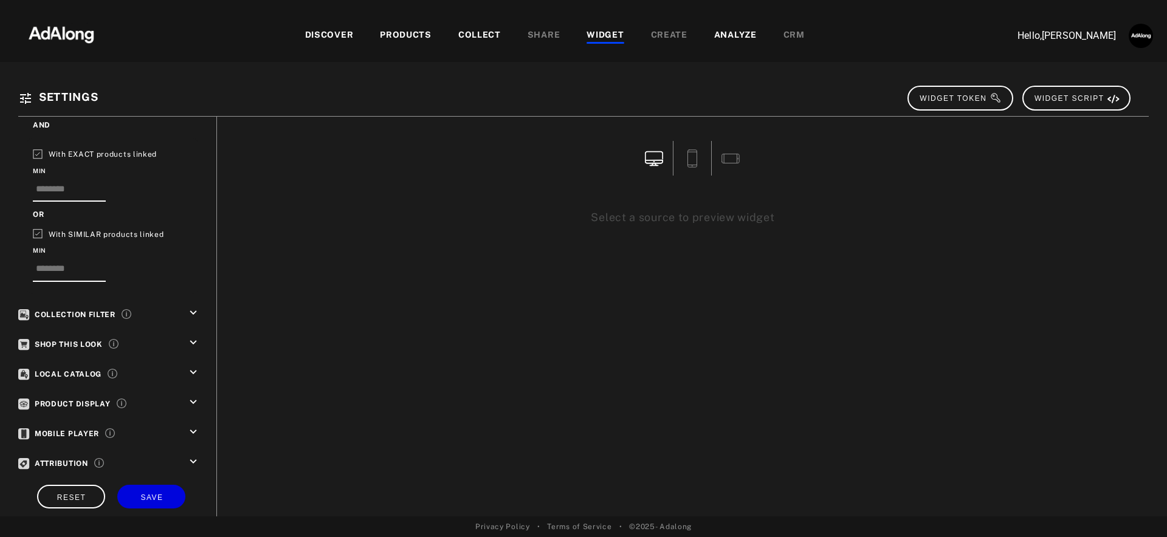
scroll to position [0, 0]
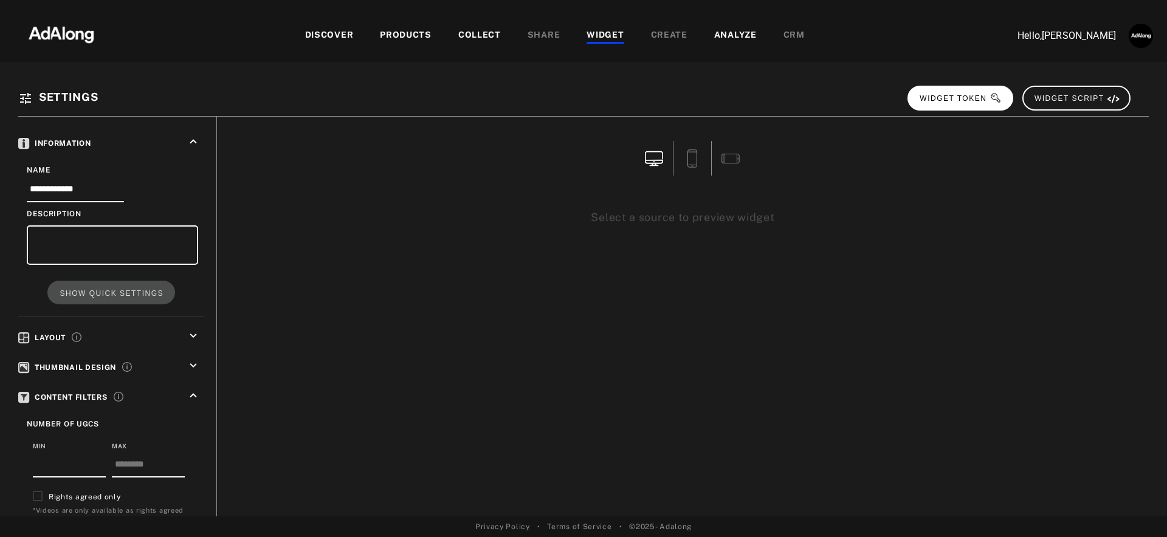
click at [955, 97] on span "WIDGET TOKEN" at bounding box center [960, 98] width 82 height 9
click at [617, 35] on div "WIDGET" at bounding box center [604, 36] width 37 height 15
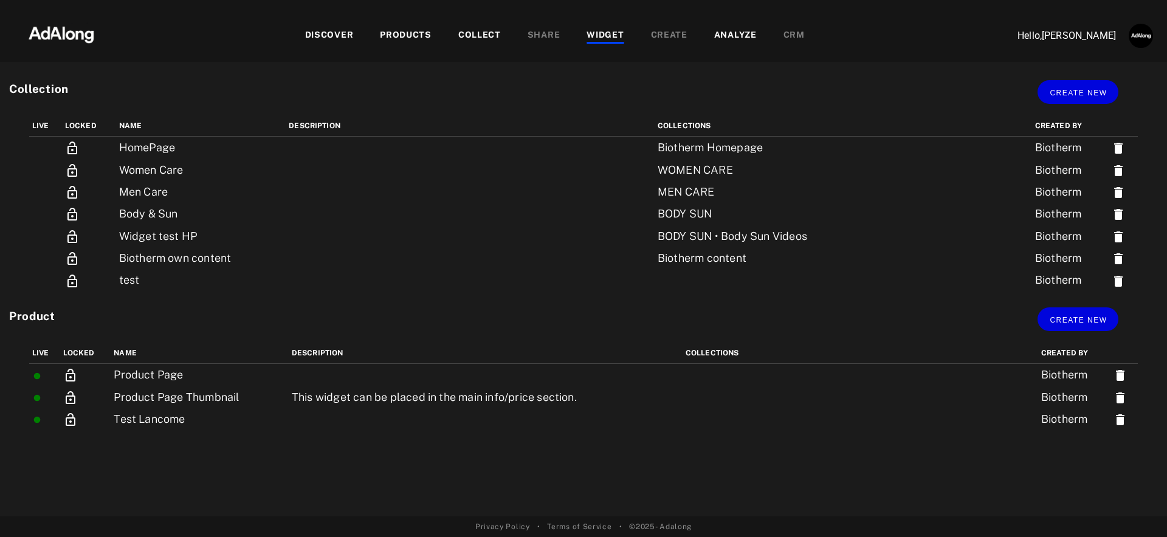
click at [487, 34] on div "COLLECT" at bounding box center [479, 36] width 43 height 15
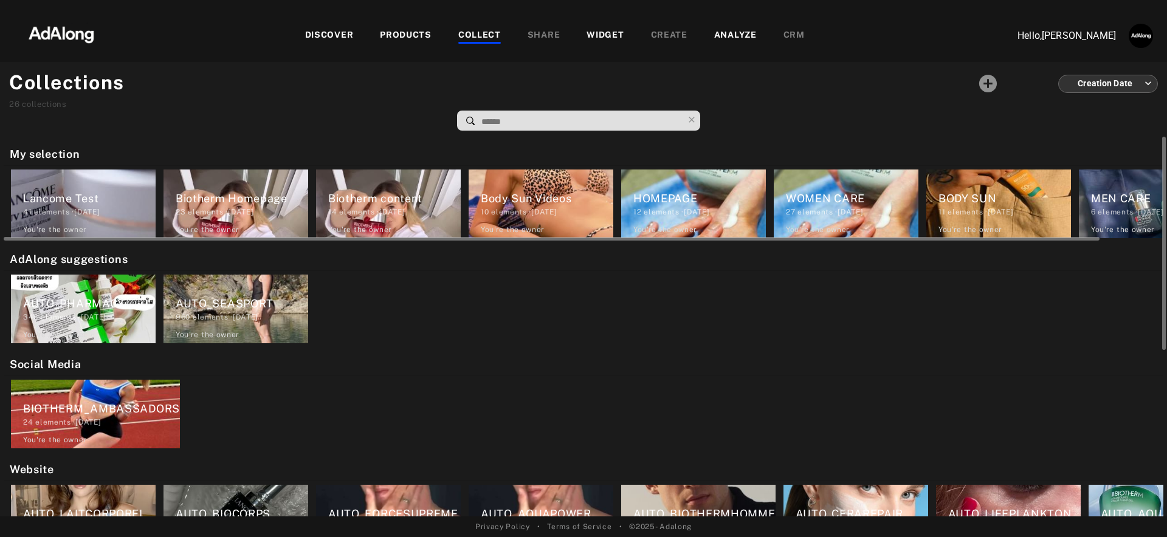
click at [58, 204] on div "Lancome Test" at bounding box center [89, 198] width 132 height 16
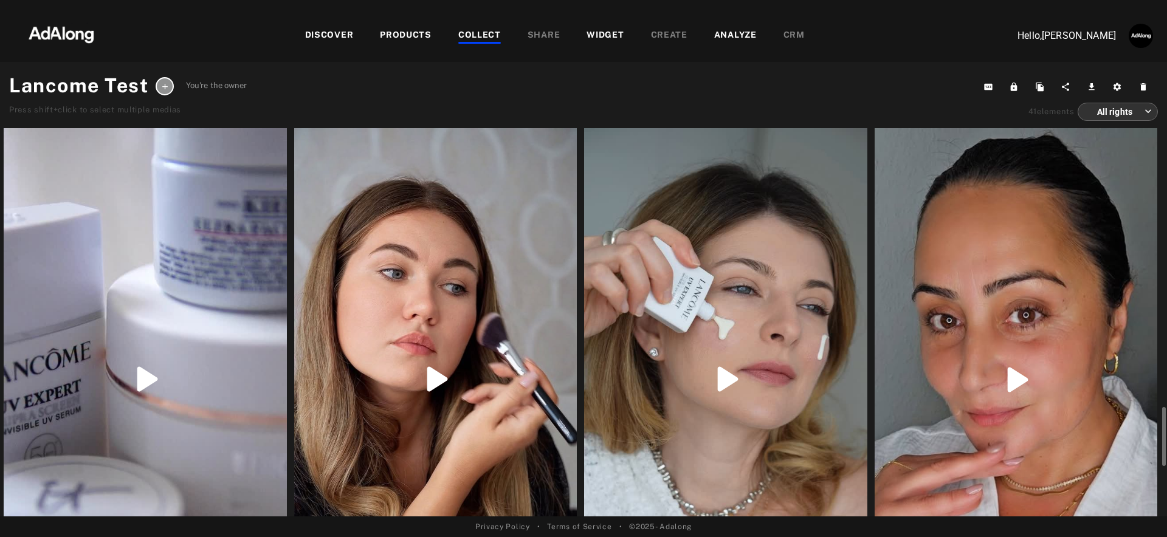
scroll to position [248, 0]
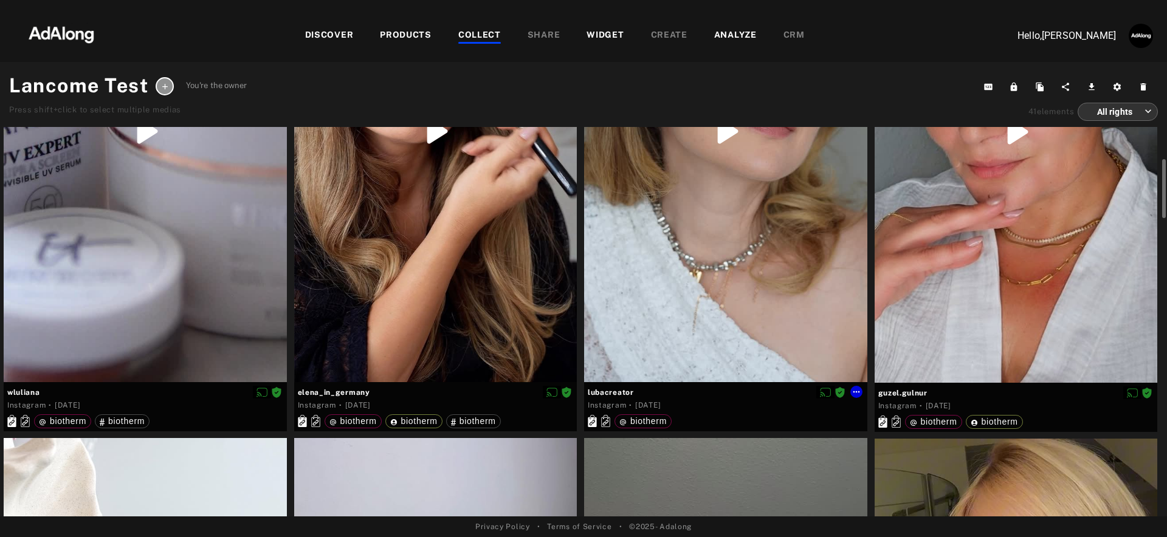
click at [769, 268] on div at bounding box center [725, 131] width 283 height 502
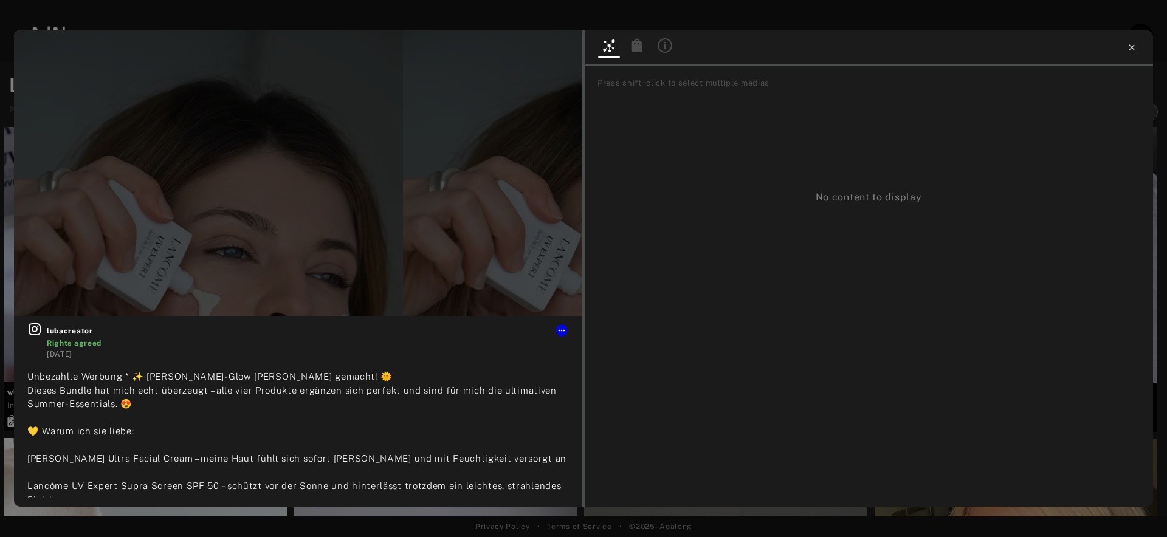
click at [1132, 47] on icon at bounding box center [1132, 48] width 10 height 10
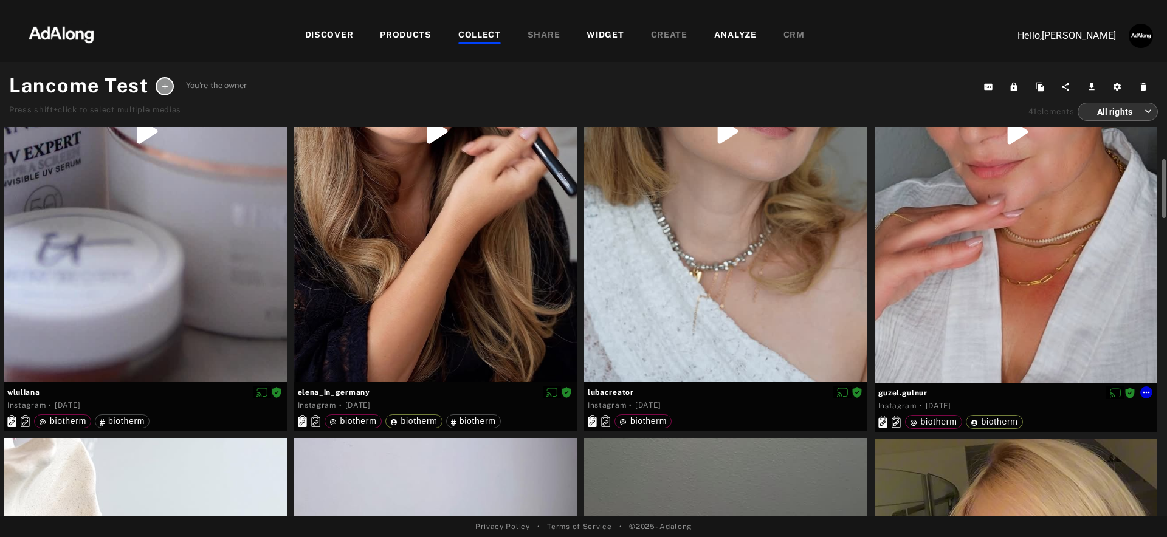
click at [1046, 264] on div at bounding box center [1016, 131] width 283 height 503
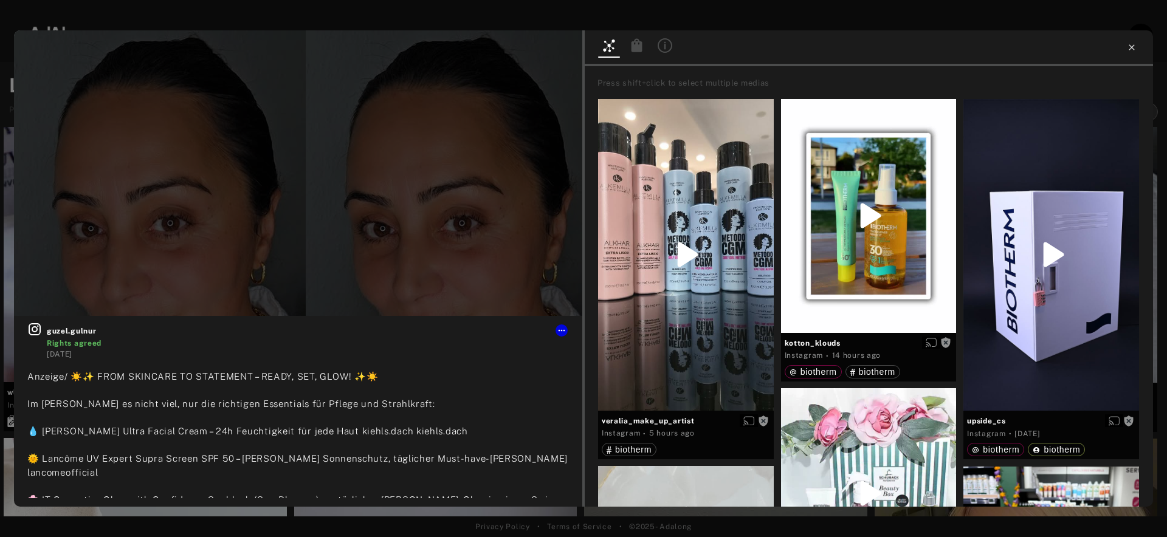
drag, startPoint x: 1128, startPoint y: 52, endPoint x: 337, endPoint y: 181, distance: 801.2
click at [1127, 52] on icon at bounding box center [1132, 48] width 10 height 10
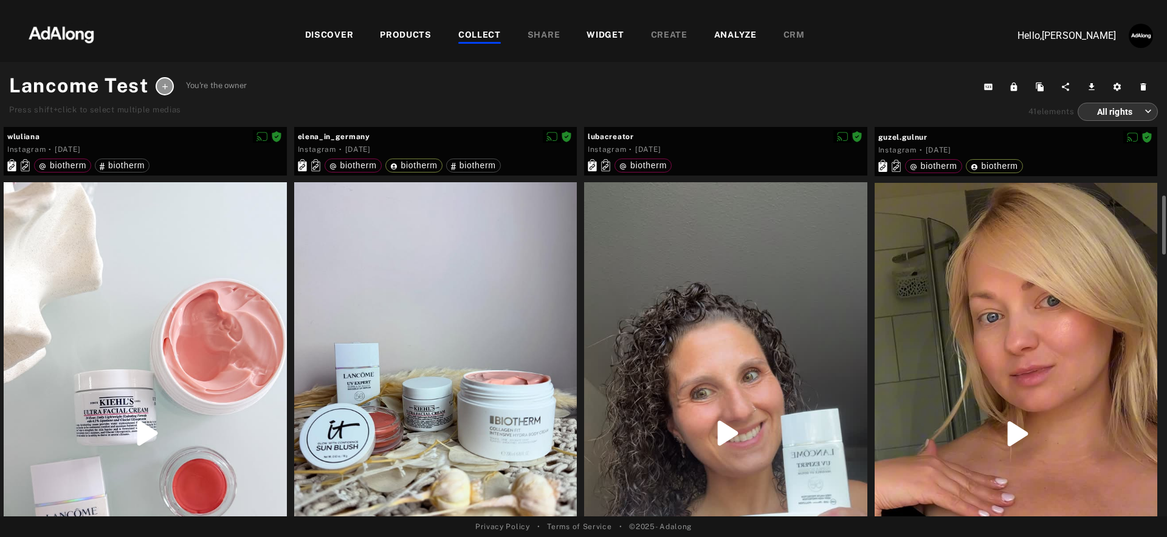
scroll to position [538, 0]
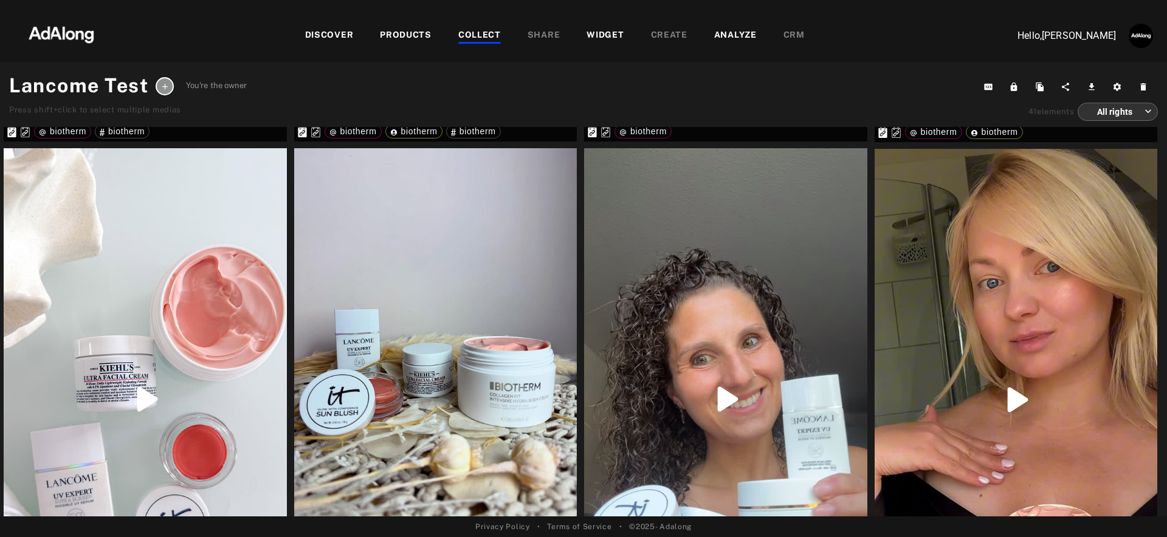
click at [411, 34] on div "PRODUCTS" at bounding box center [406, 36] width 52 height 15
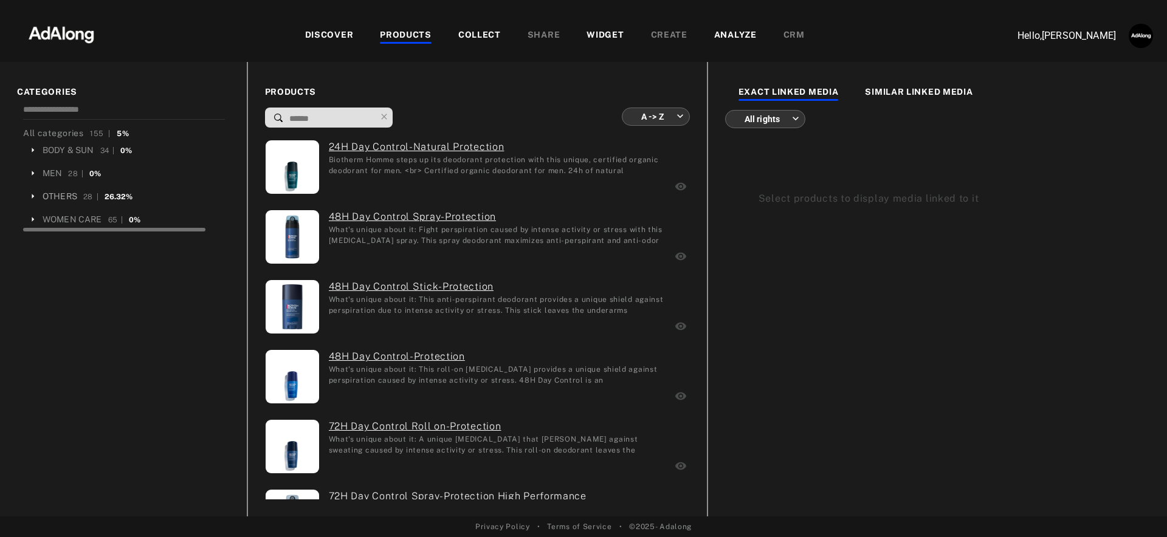
click at [66, 198] on div "OTHERS" at bounding box center [60, 196] width 35 height 13
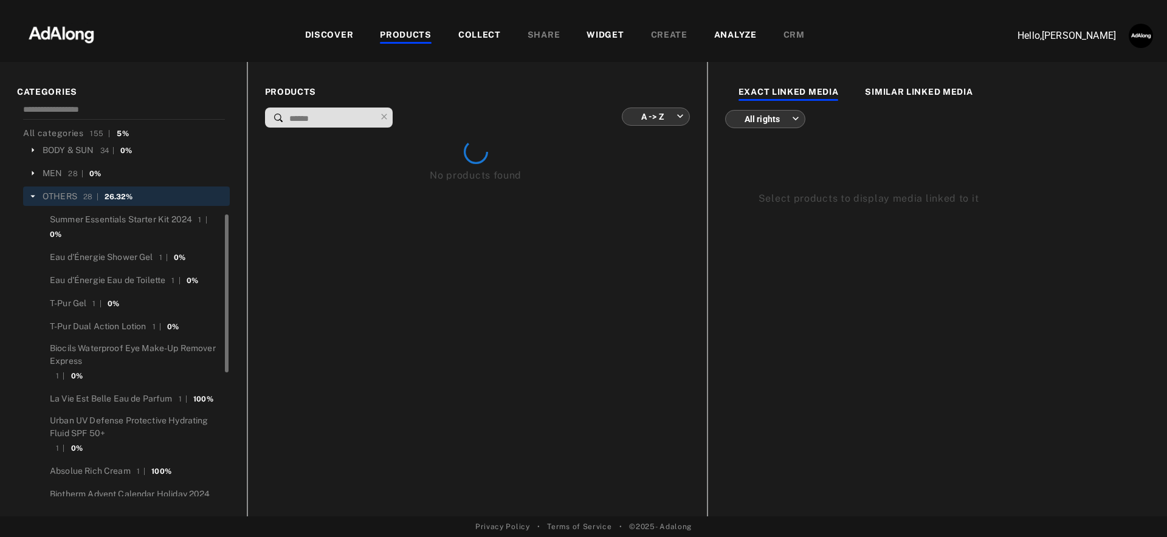
scroll to position [67, 0]
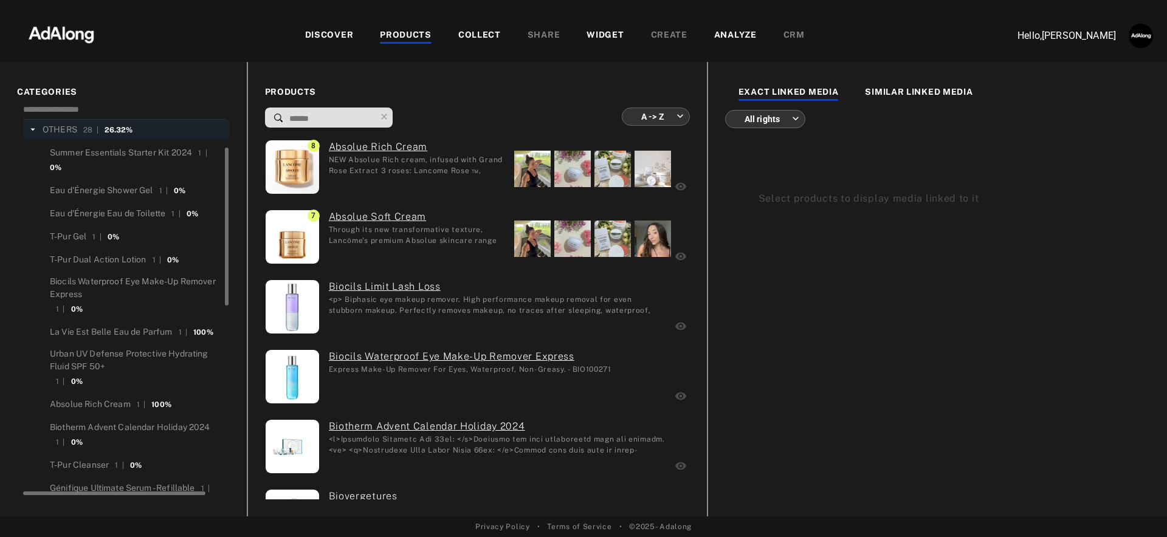
click at [613, 36] on div "WIDGET" at bounding box center [604, 36] width 37 height 15
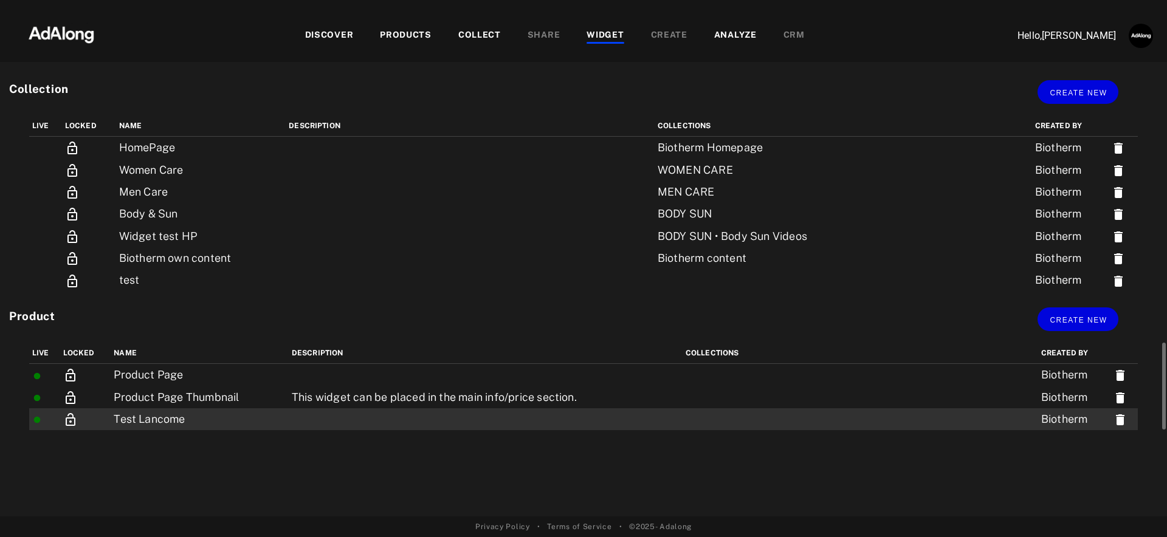
click at [397, 428] on td at bounding box center [486, 419] width 394 height 22
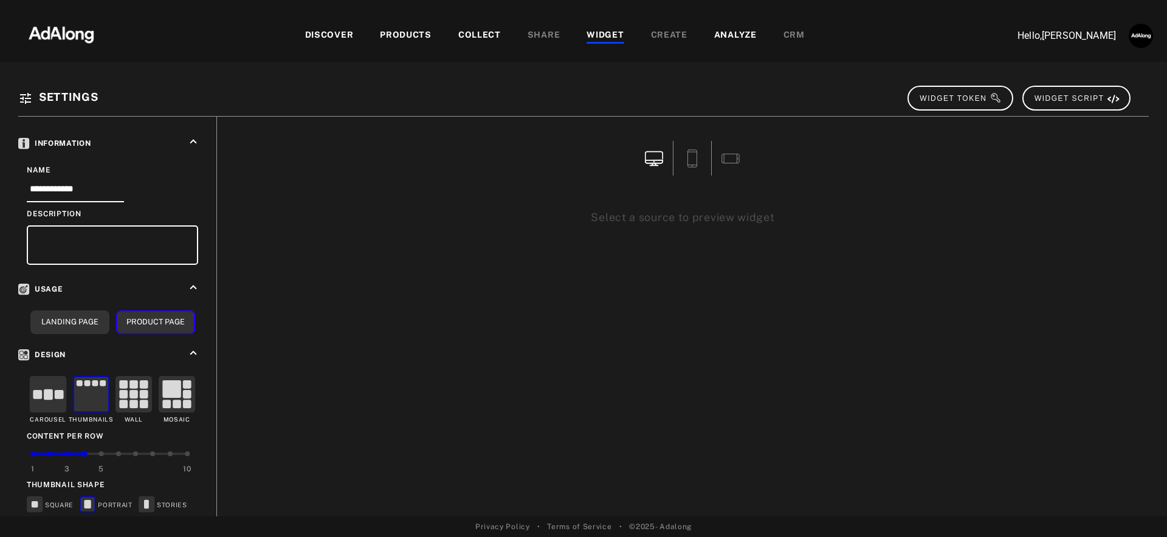
click at [472, 35] on div "COLLECT" at bounding box center [479, 36] width 43 height 15
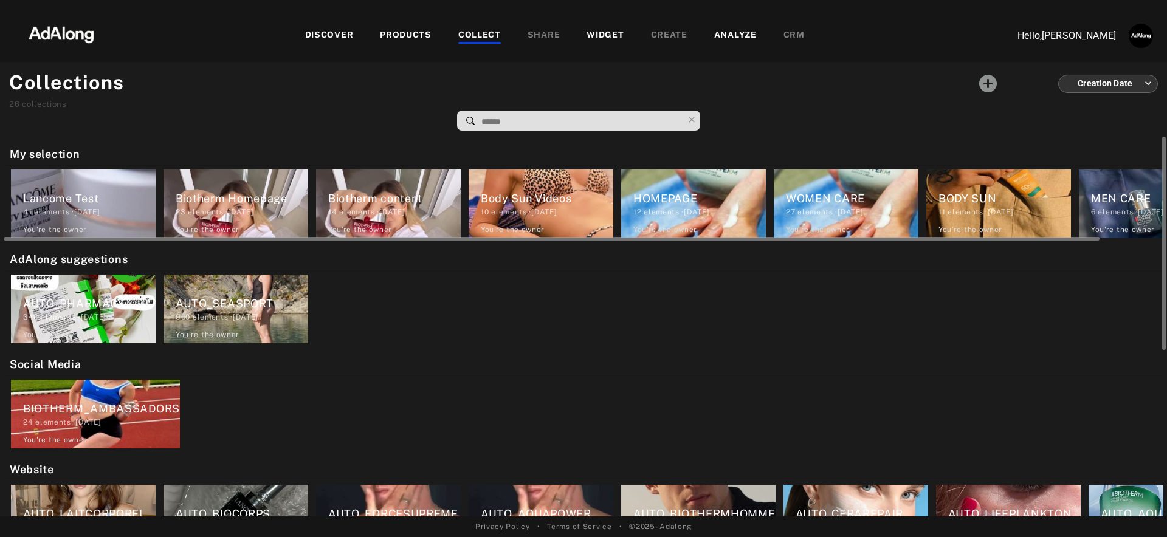
click at [53, 218] on div "Lancome Test 41 elements · [DATE] You're the owner delete" at bounding box center [83, 204] width 145 height 69
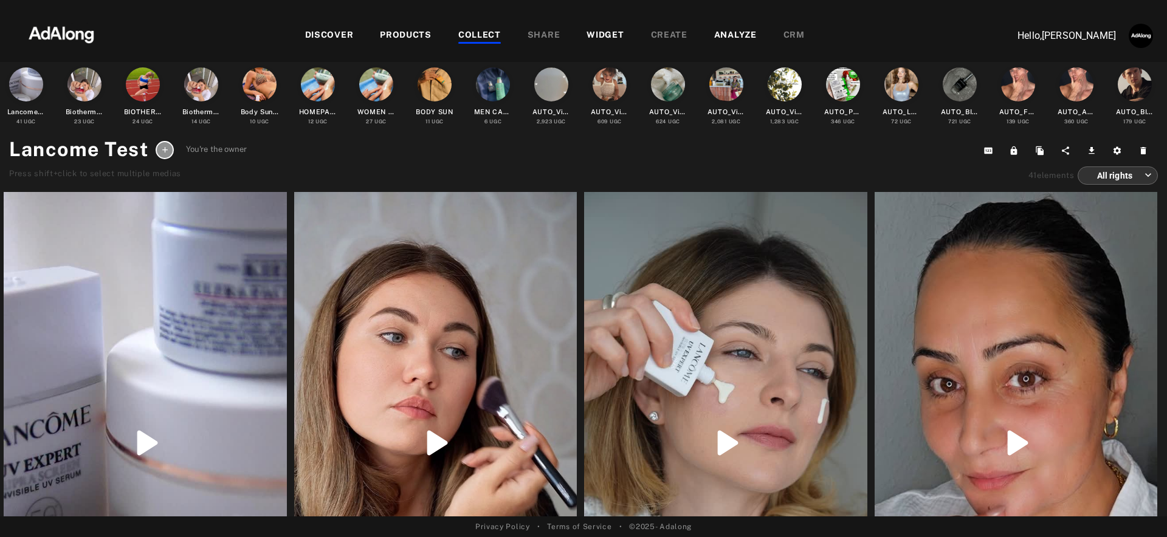
click at [405, 38] on div "PRODUCTS" at bounding box center [406, 36] width 52 height 15
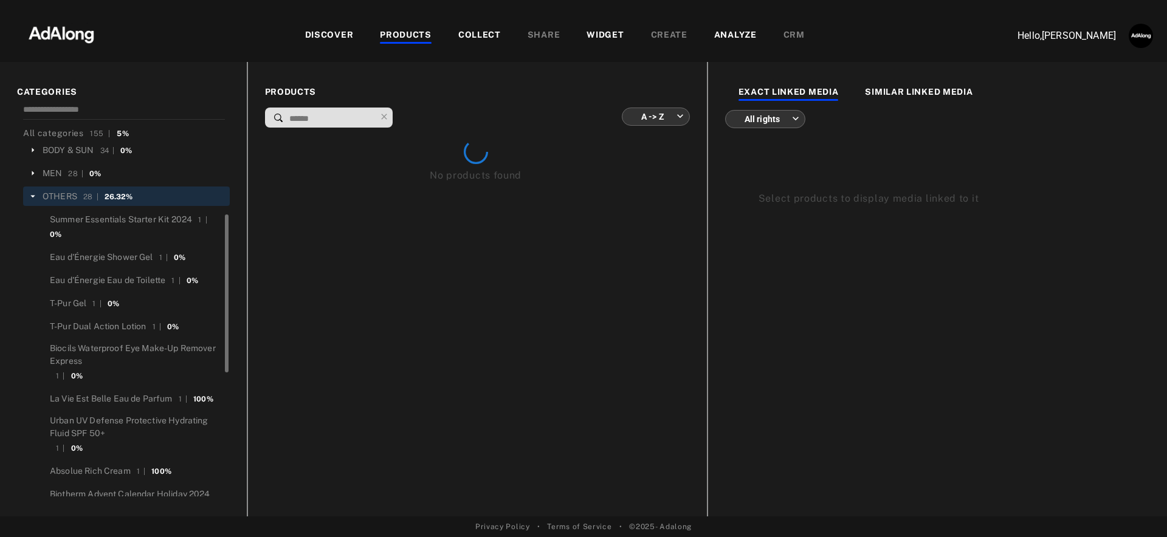
scroll to position [67, 0]
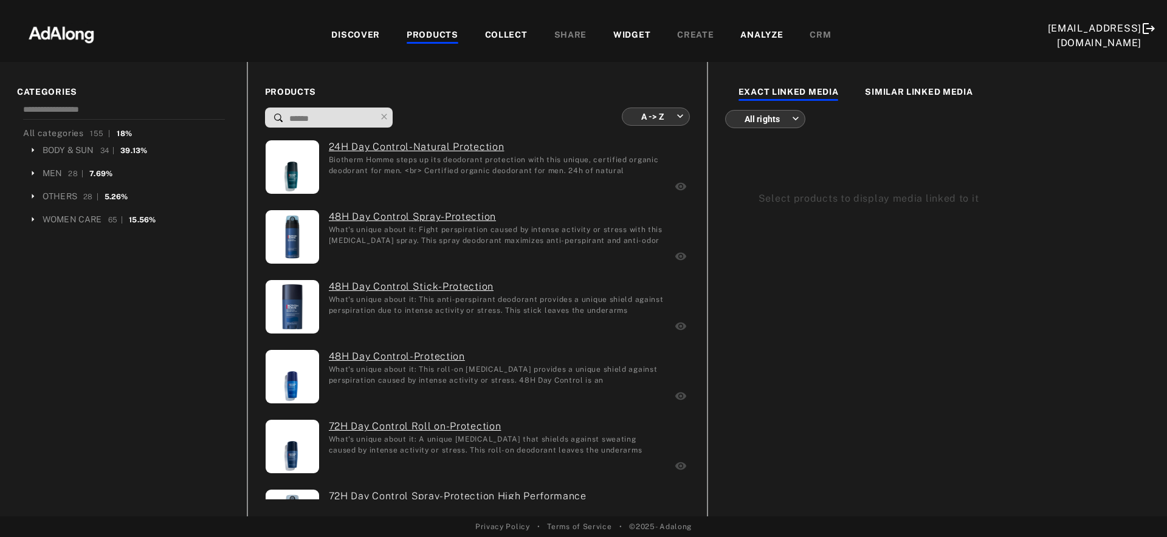
click at [347, 113] on input at bounding box center [332, 119] width 88 height 16
click at [35, 199] on icon at bounding box center [32, 196] width 11 height 11
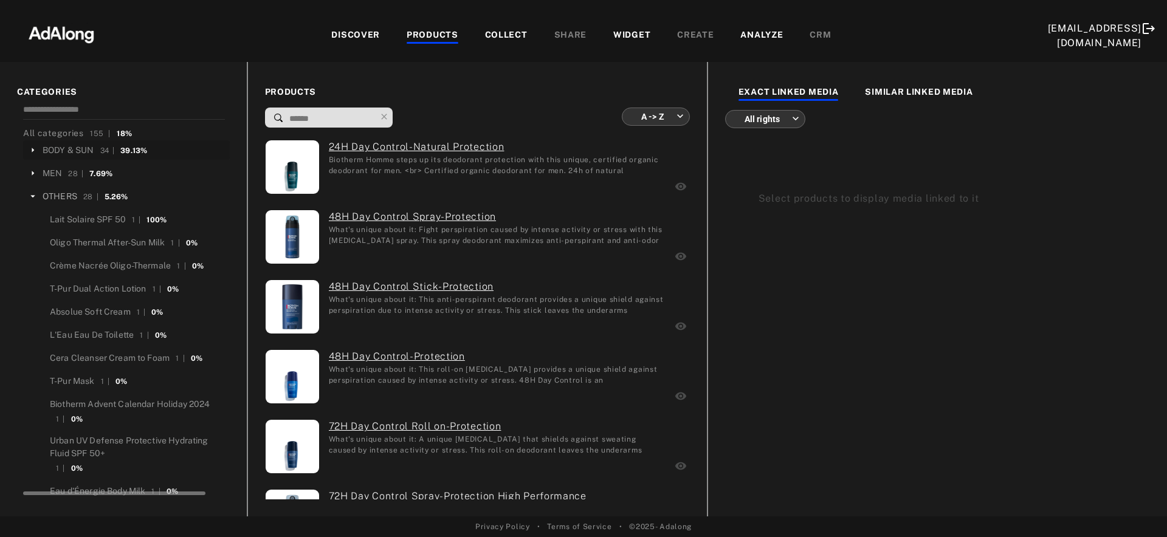
click at [72, 192] on div "OTHERS" at bounding box center [60, 196] width 35 height 13
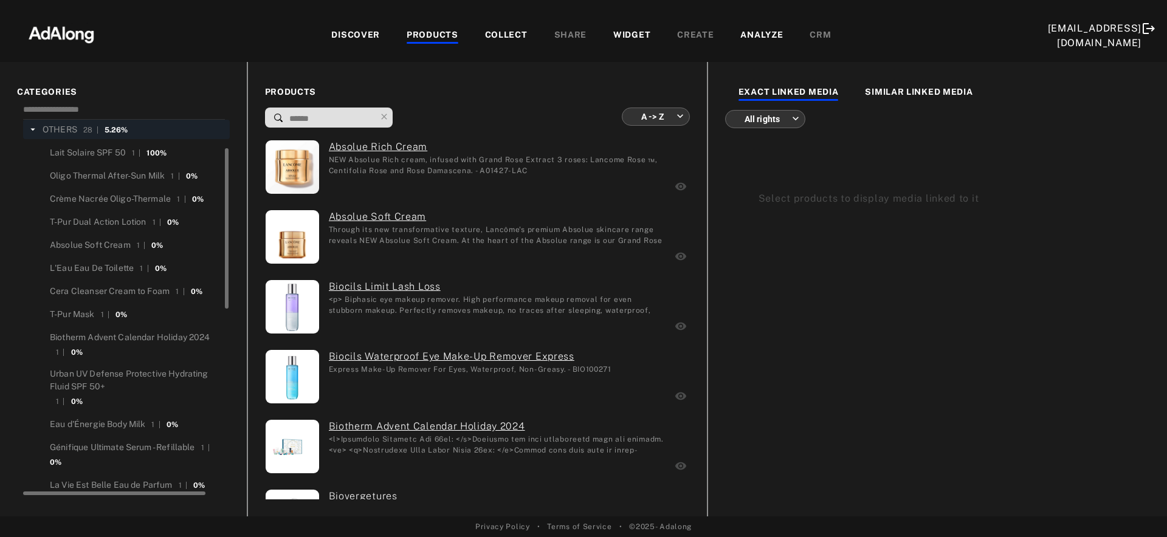
click at [506, 32] on div "COLLECT" at bounding box center [506, 36] width 43 height 15
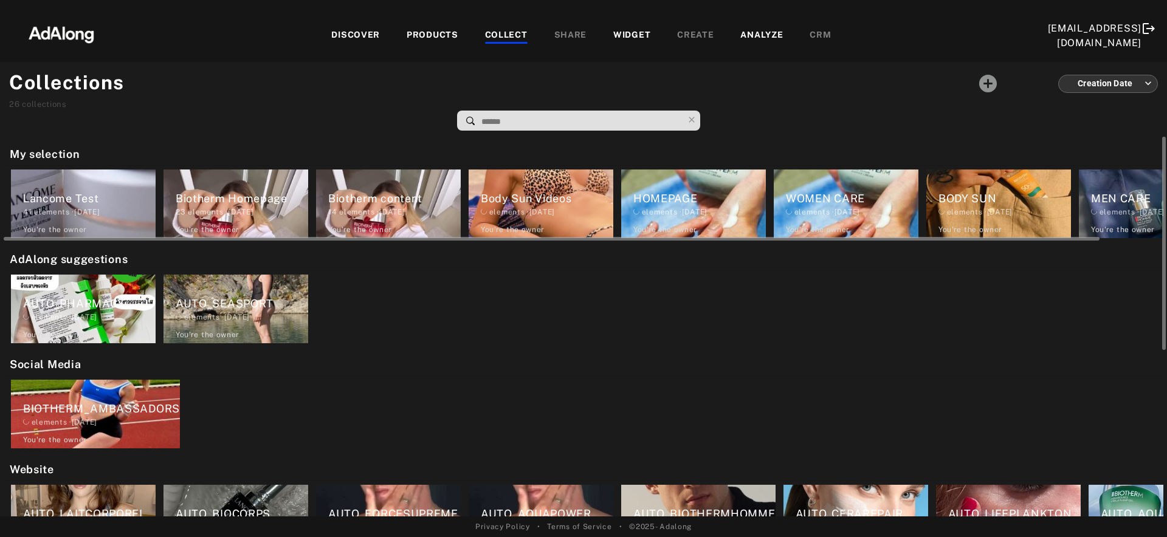
click at [91, 187] on div "Lancome Test 41 elements · [DATE] You're the owner delete" at bounding box center [83, 204] width 145 height 69
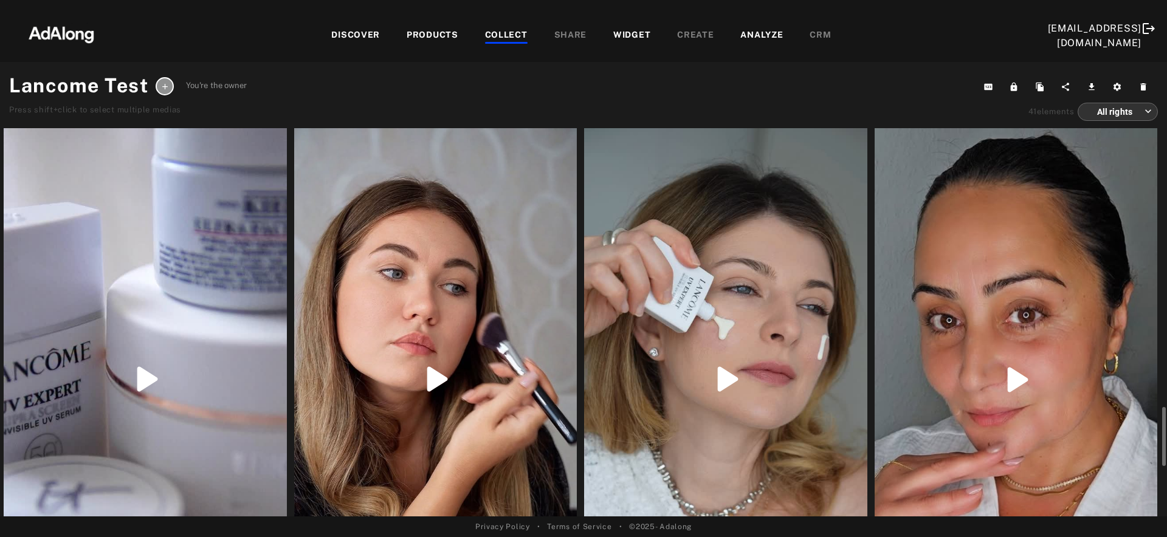
scroll to position [248, 0]
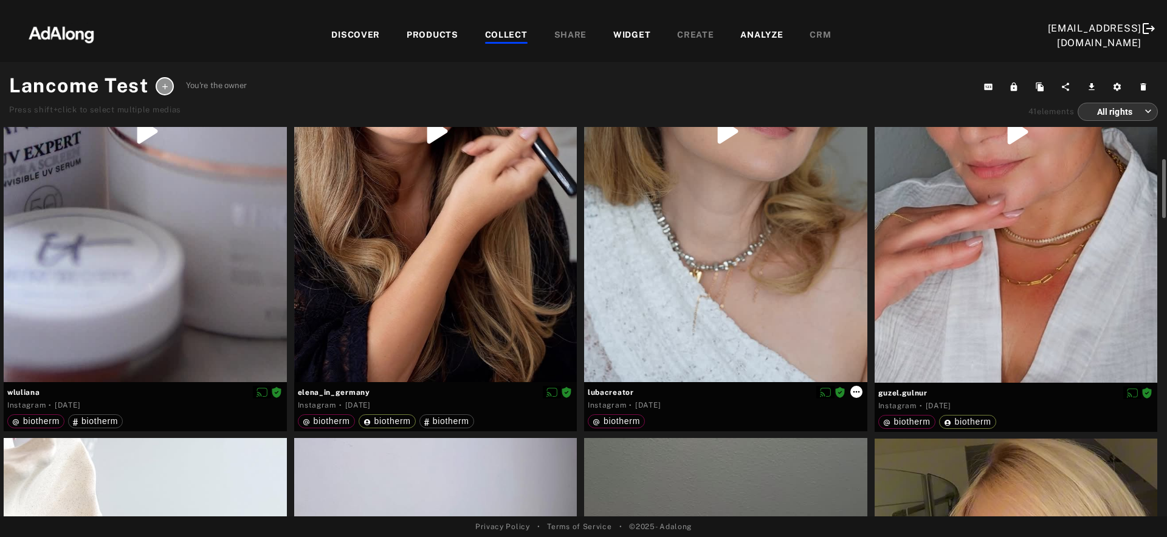
click at [857, 390] on icon at bounding box center [856, 392] width 10 height 10
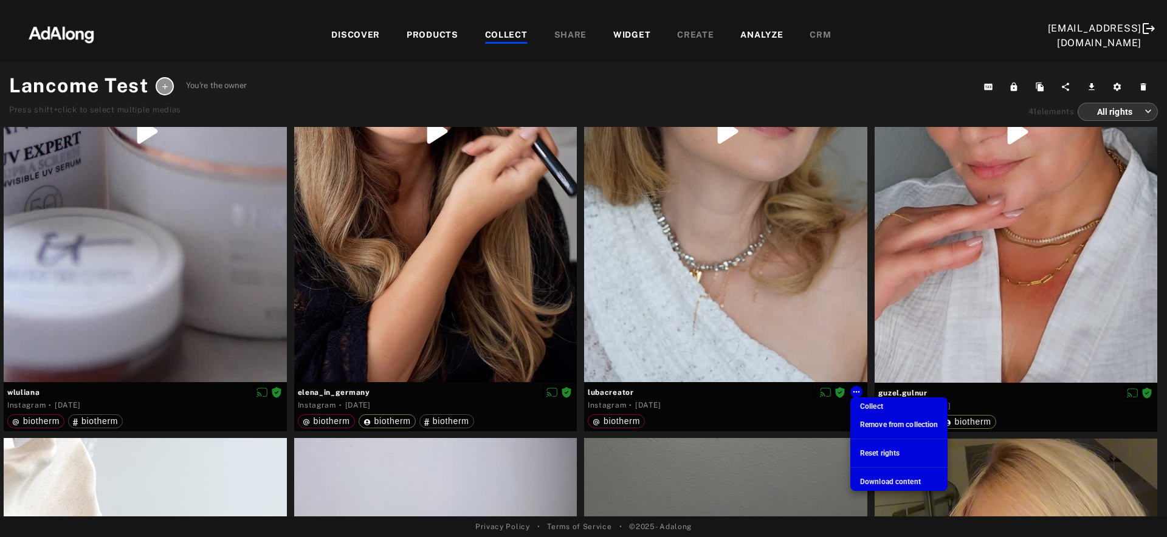
click at [718, 220] on div at bounding box center [583, 268] width 1167 height 537
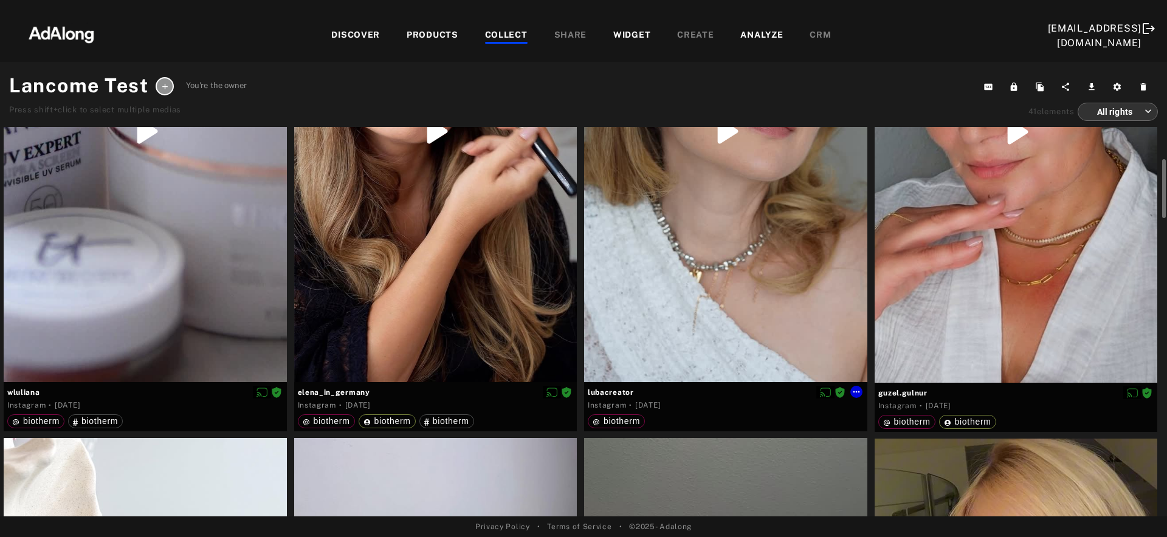
click at [747, 256] on div at bounding box center [725, 131] width 283 height 502
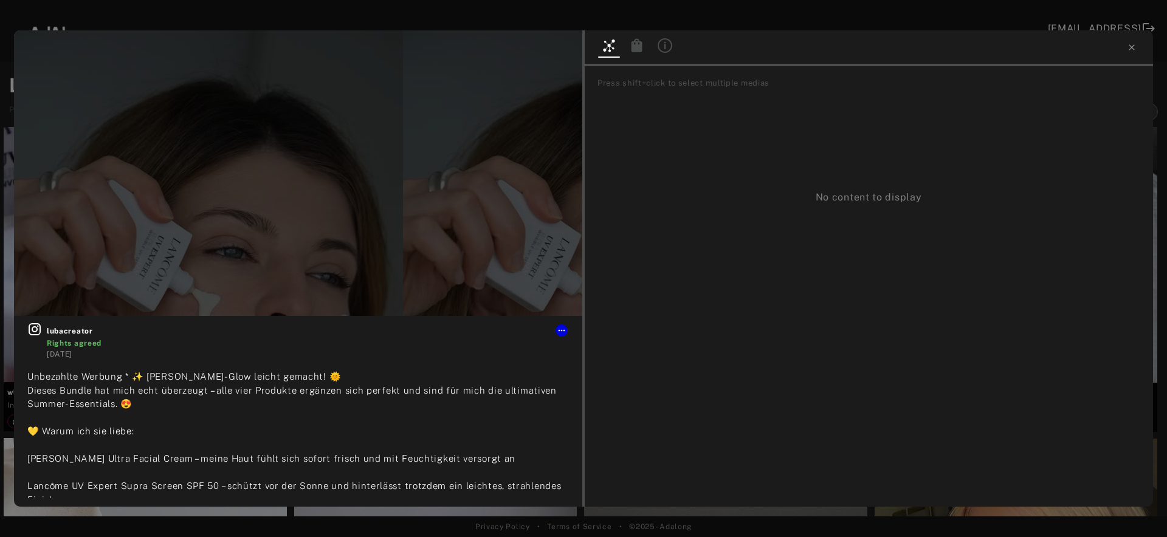
click at [633, 47] on icon at bounding box center [636, 44] width 11 height 13
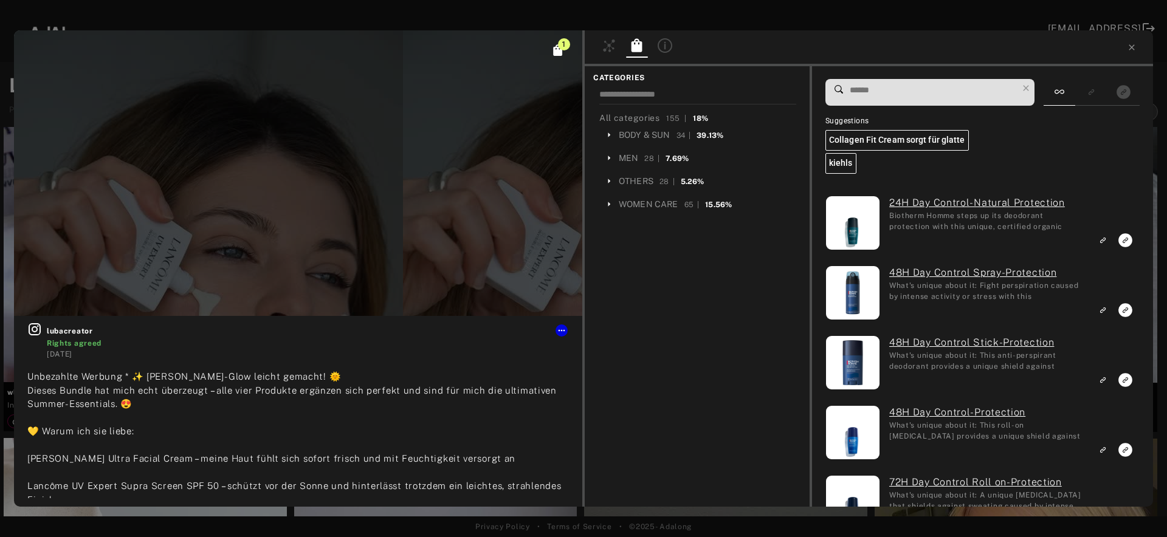
click at [915, 85] on input at bounding box center [932, 90] width 169 height 16
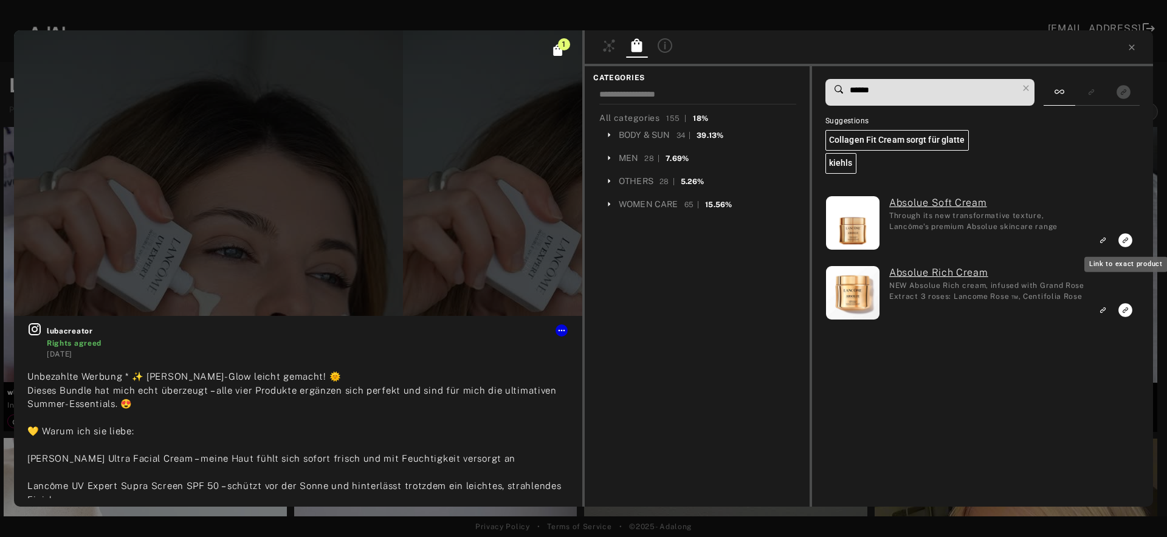
type input "******"
click at [1129, 242] on icon "Link to exact product" at bounding box center [1125, 240] width 14 height 14
click at [1106, 308] on icon "Link to similar product" at bounding box center [1102, 309] width 9 height 7
click at [1125, 311] on rect "Link to exact product" at bounding box center [1125, 310] width 15 height 15
click at [1103, 314] on icon "Unlink to similar product" at bounding box center [1102, 309] width 9 height 7
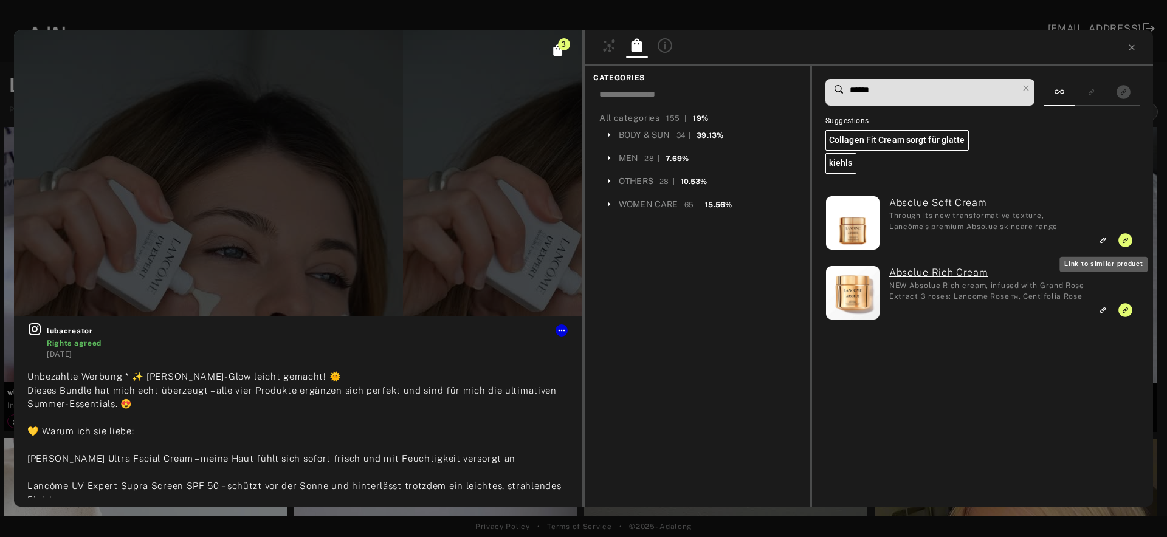
click at [1104, 236] on icon "Link to similar product" at bounding box center [1102, 239] width 9 height 7
click at [1127, 240] on icon "Unlink to exact product" at bounding box center [1125, 240] width 14 height 14
click at [1135, 49] on icon at bounding box center [1132, 48] width 10 height 10
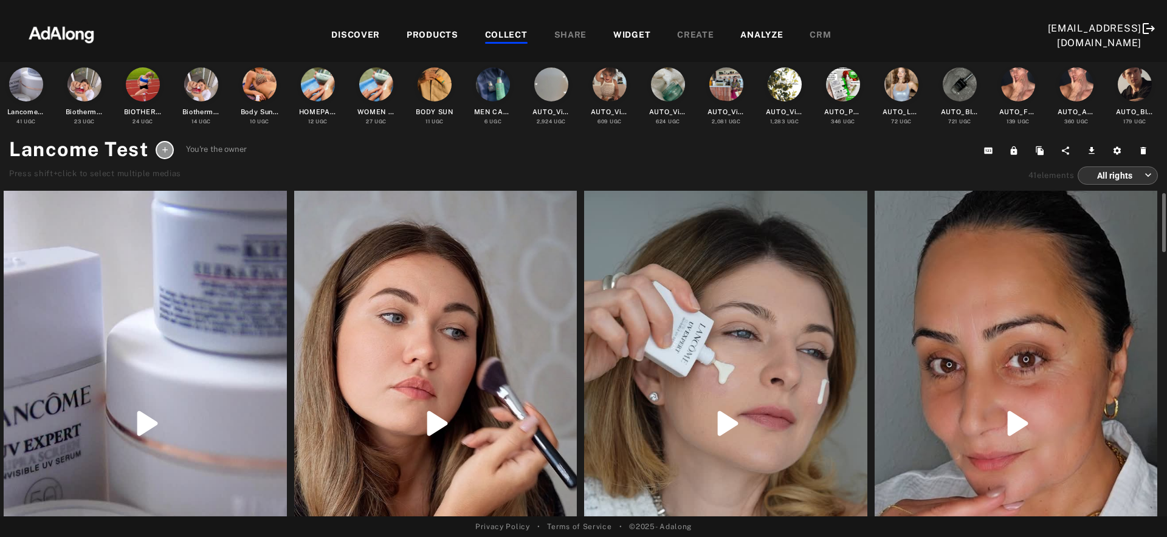
scroll to position [284, 0]
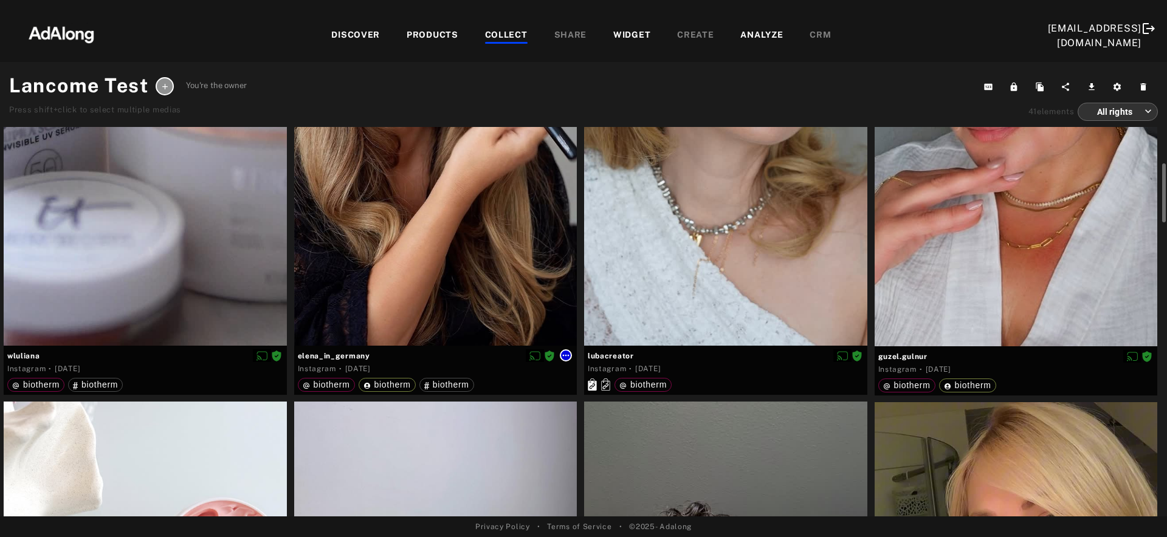
click at [566, 355] on icon at bounding box center [566, 356] width 7 height 2
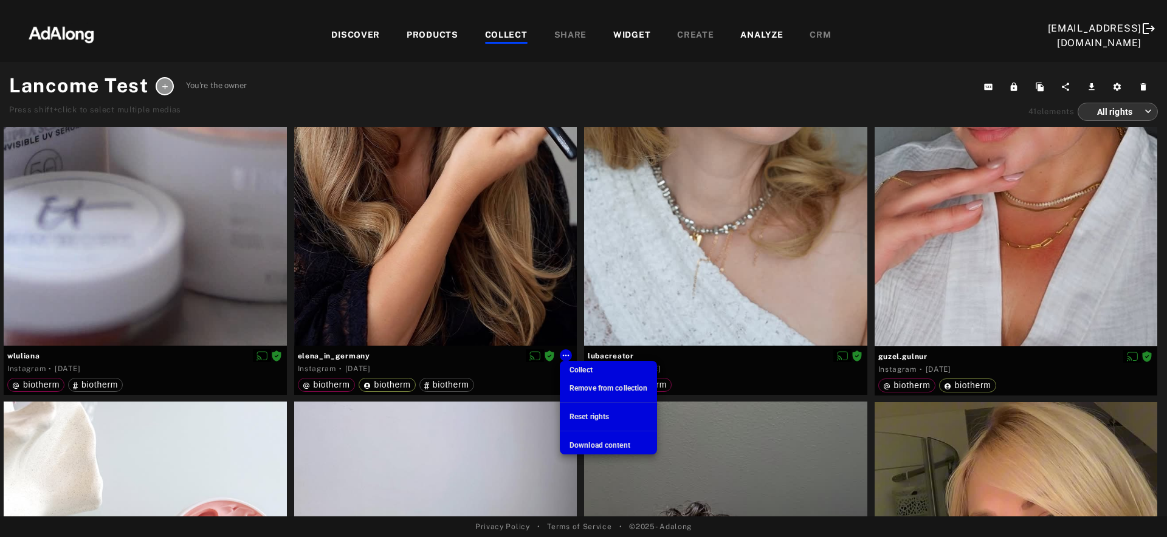
click at [495, 228] on div at bounding box center [583, 268] width 1167 height 537
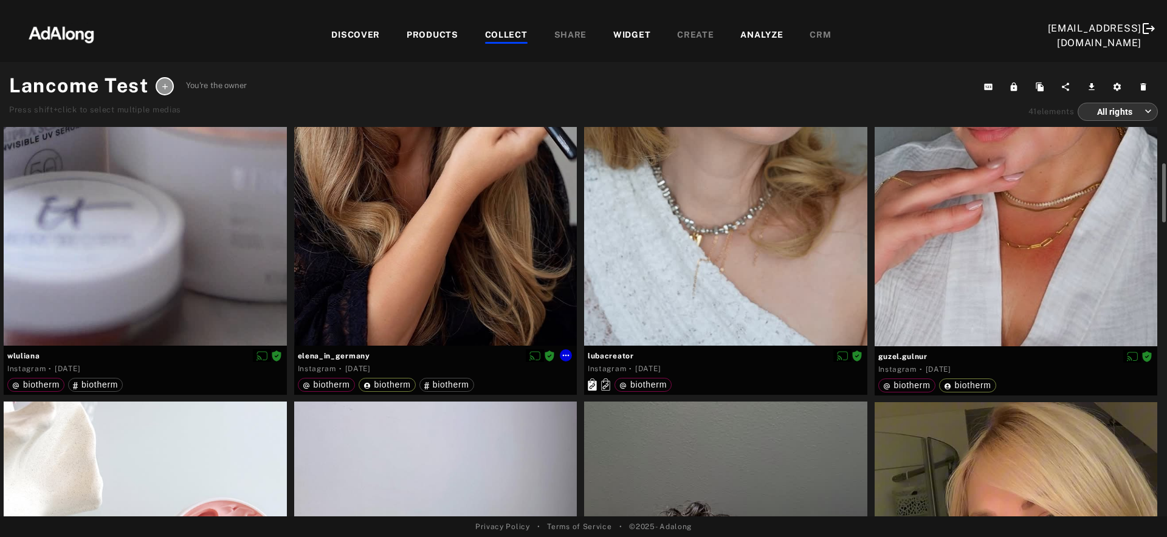
click at [464, 227] on div at bounding box center [435, 95] width 283 height 502
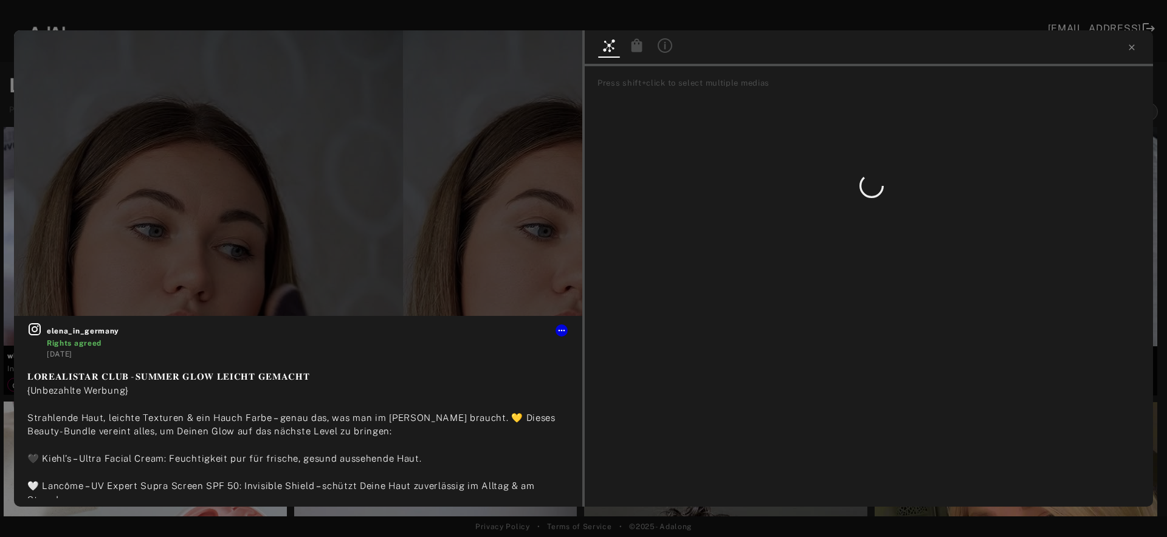
click at [644, 46] on div at bounding box center [637, 47] width 22 height 18
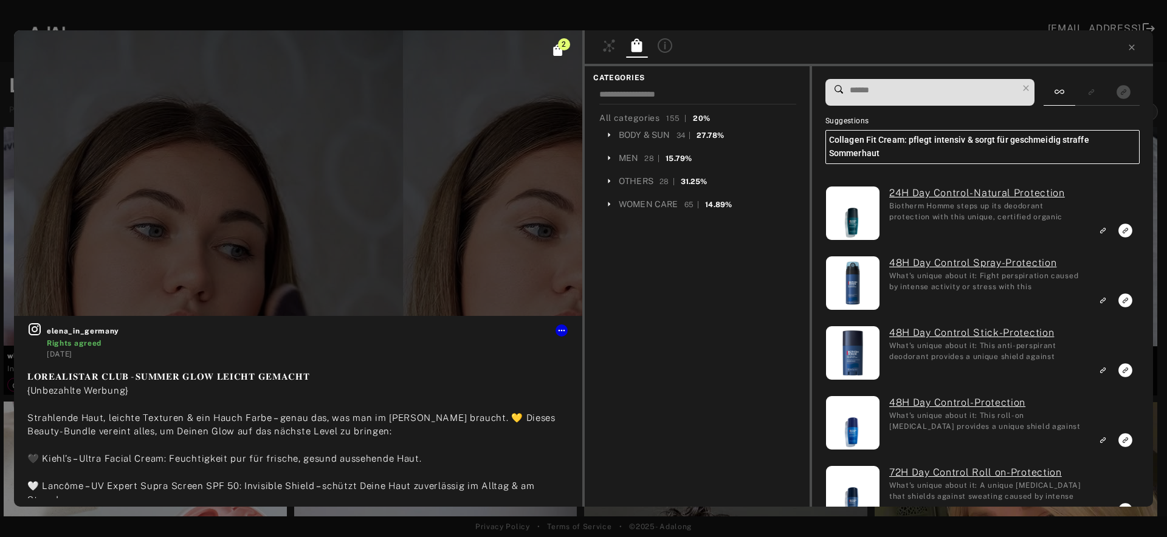
click at [884, 91] on input at bounding box center [932, 90] width 169 height 16
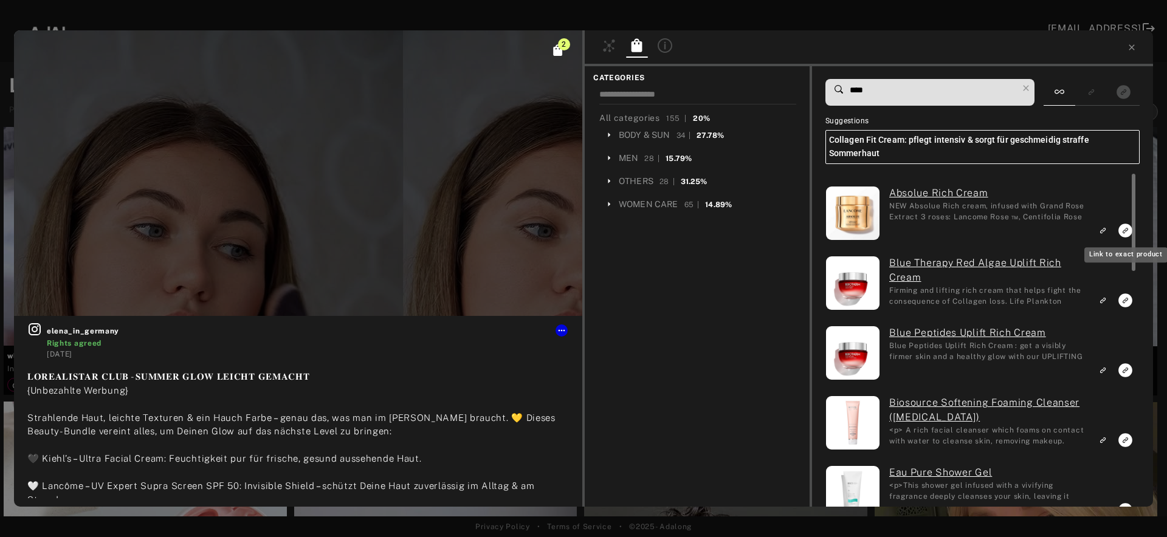
type input "****"
click at [1123, 230] on icon "Link to exact product" at bounding box center [1125, 231] width 14 height 14
click at [1136, 50] on div at bounding box center [869, 48] width 568 height 36
click at [1132, 49] on icon at bounding box center [1132, 48] width 10 height 10
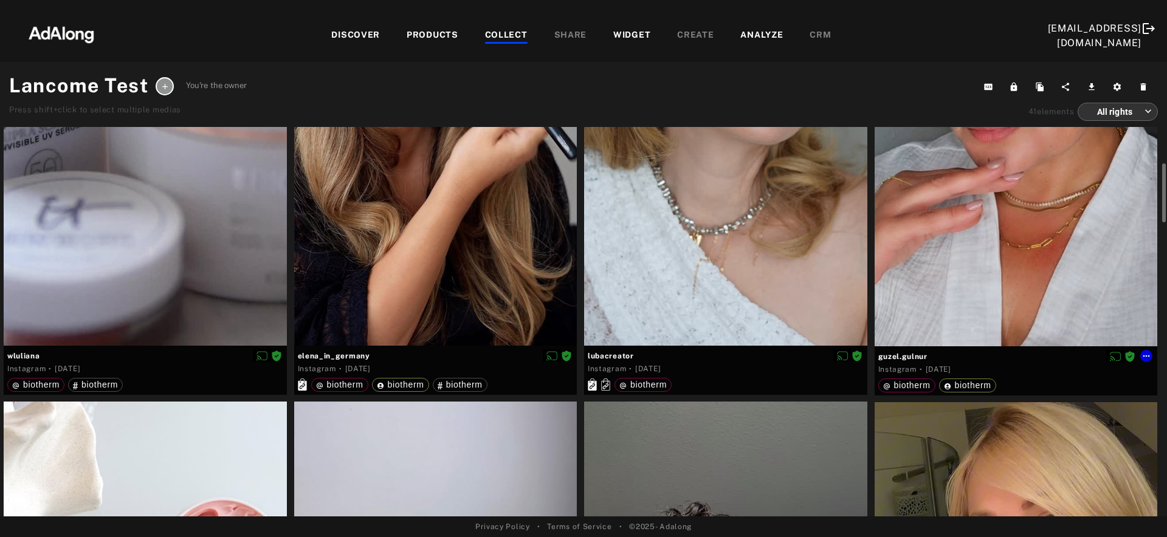
click at [1023, 233] on div at bounding box center [1016, 95] width 283 height 503
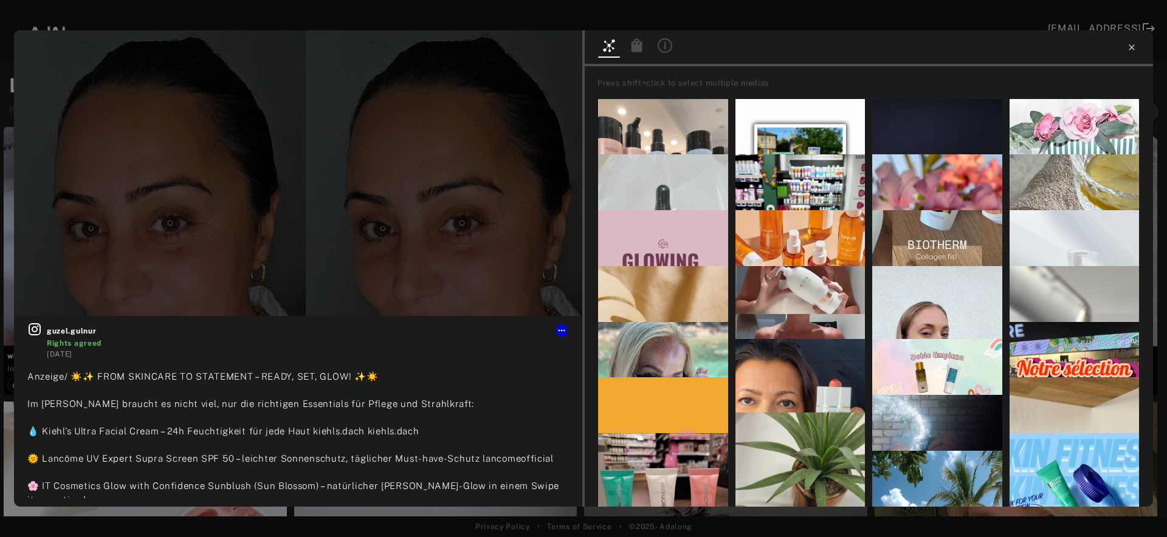
click at [1132, 44] on icon at bounding box center [1132, 48] width 10 height 10
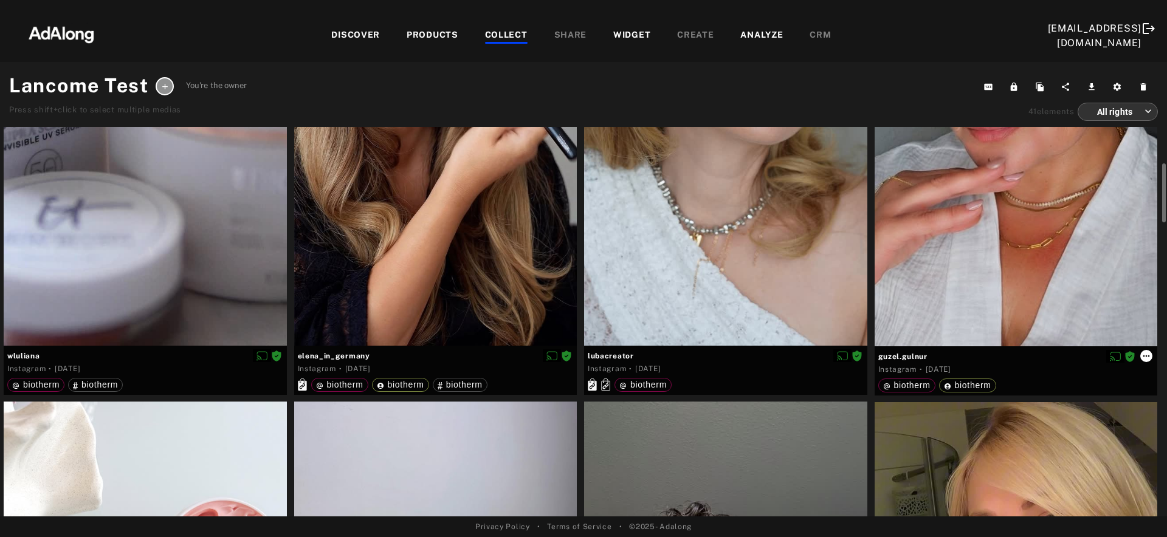
click at [1150, 357] on icon at bounding box center [1146, 356] width 10 height 10
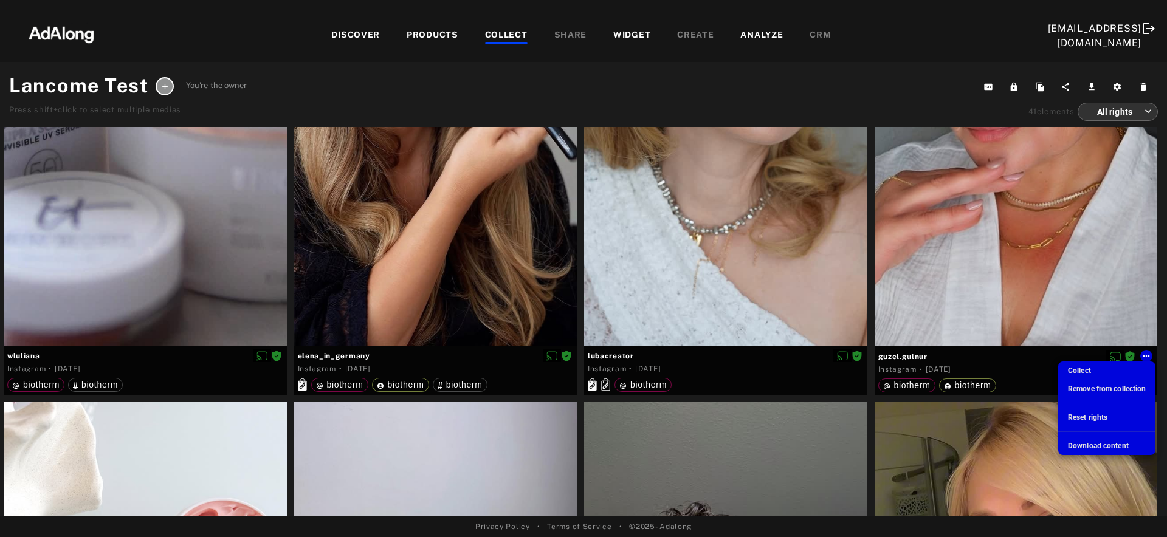
click at [1062, 218] on div at bounding box center [583, 268] width 1167 height 537
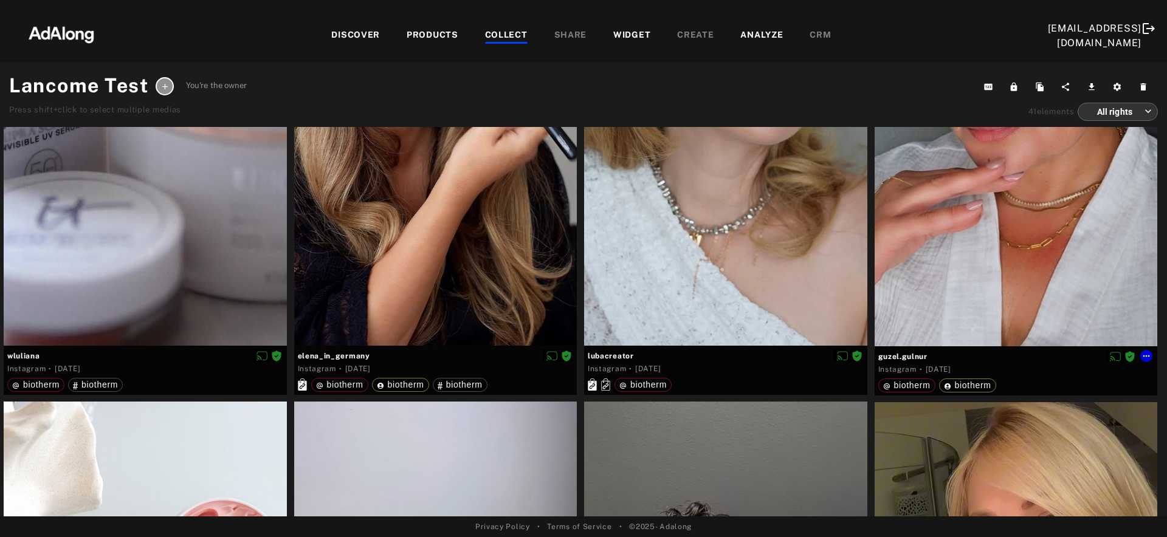
click at [932, 216] on div at bounding box center [1016, 95] width 283 height 503
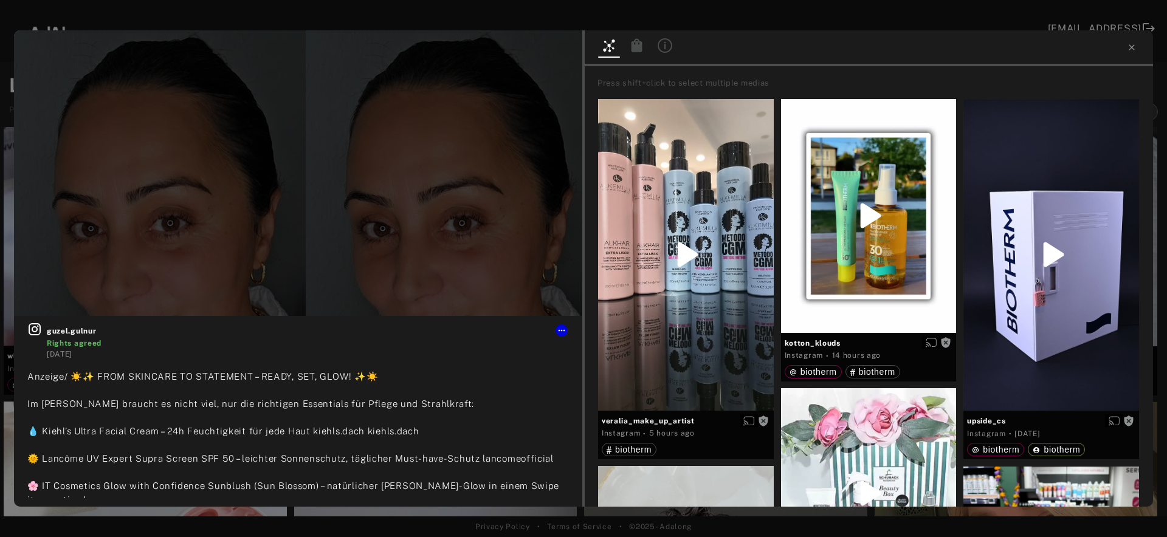
click at [640, 47] on icon at bounding box center [636, 44] width 11 height 13
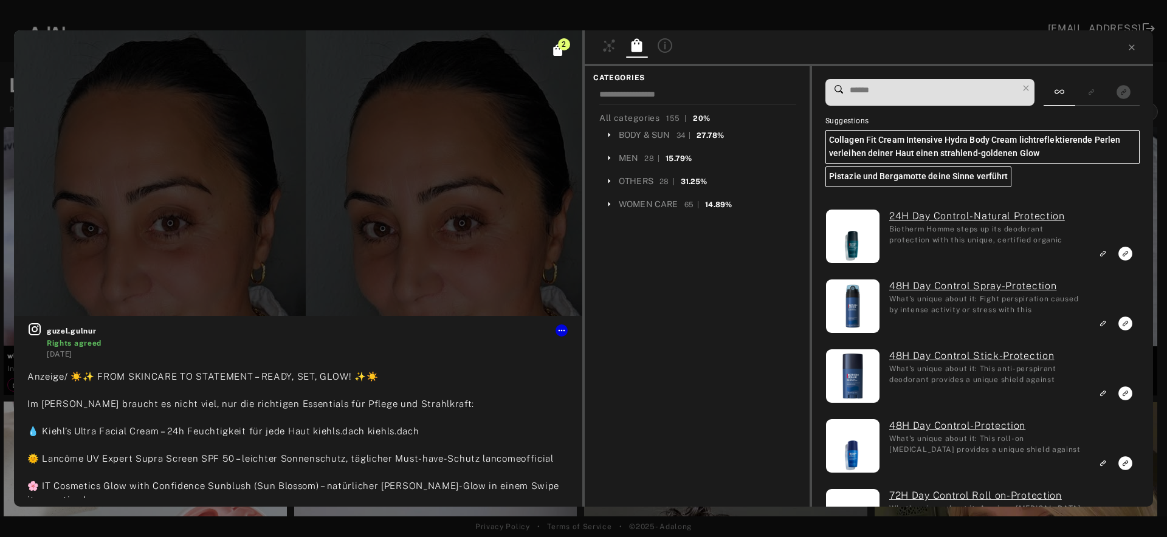
click at [943, 81] on span at bounding box center [932, 93] width 169 height 26
click at [944, 88] on input at bounding box center [932, 90] width 169 height 16
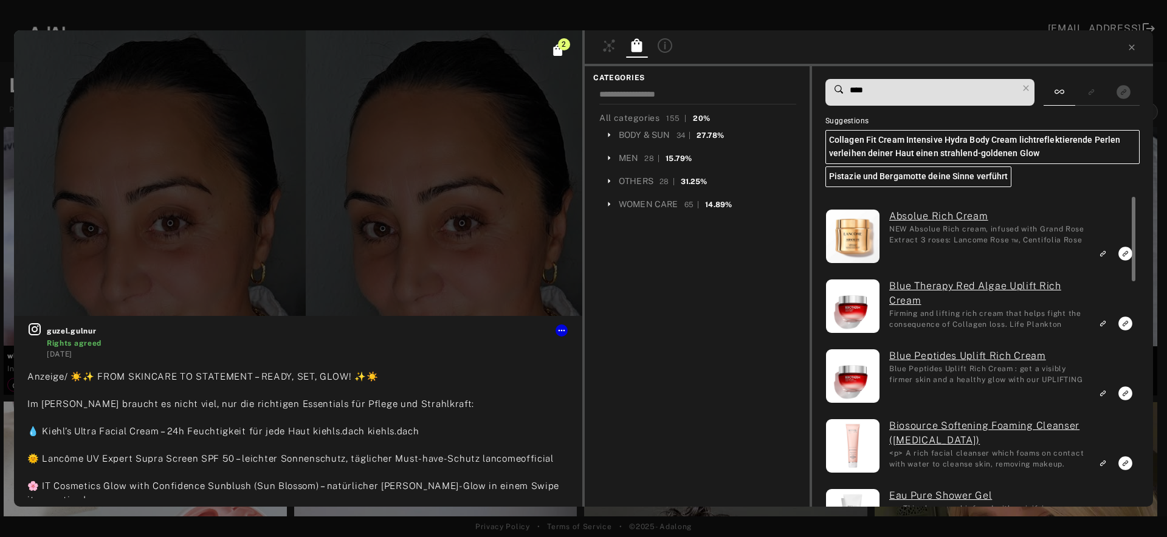
type input "****"
click at [1124, 253] on icon "Link to exact product" at bounding box center [1125, 254] width 14 height 14
click at [1132, 46] on icon at bounding box center [1132, 48] width 10 height 10
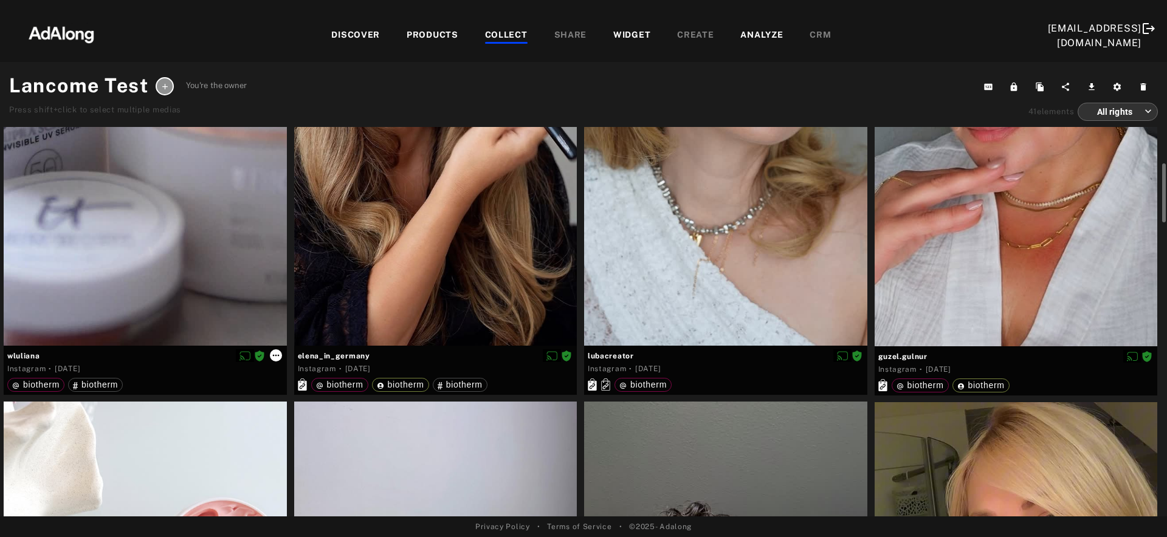
click at [275, 355] on icon at bounding box center [275, 356] width 7 height 2
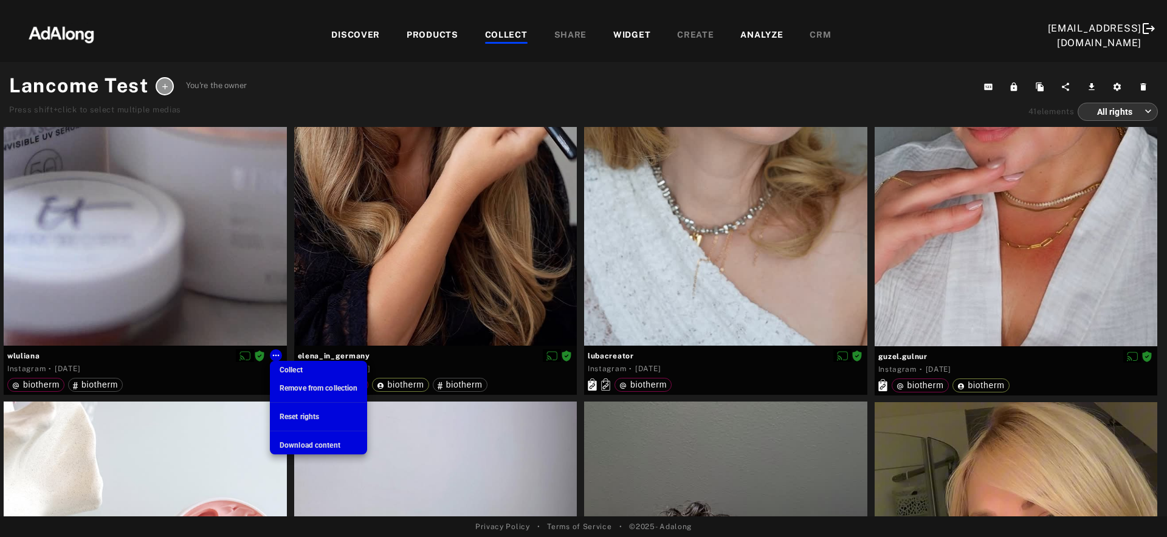
click at [223, 276] on div at bounding box center [583, 268] width 1167 height 537
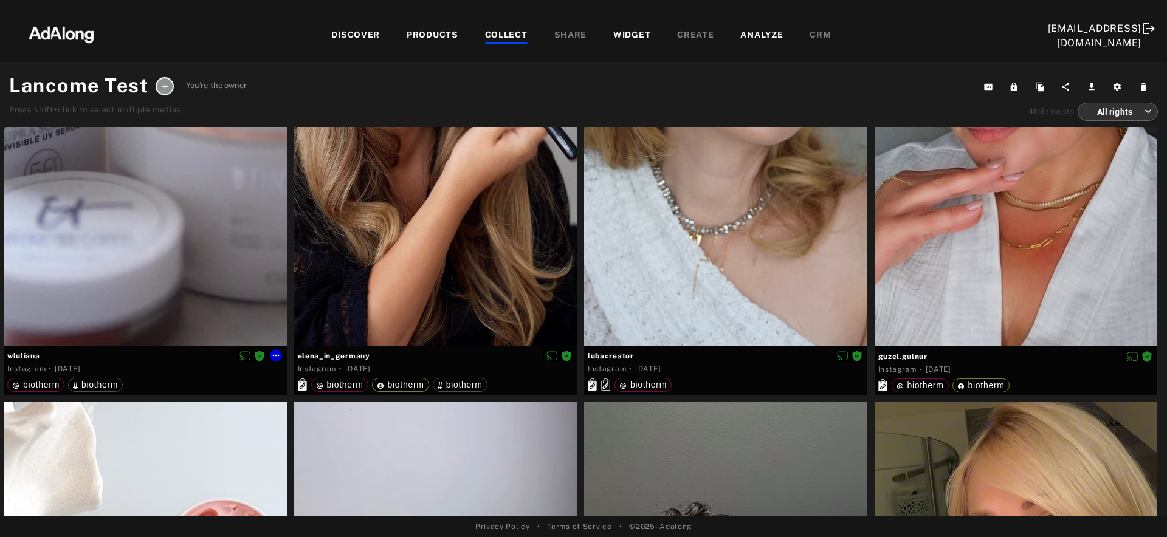
click at [163, 221] on div at bounding box center [145, 95] width 283 height 502
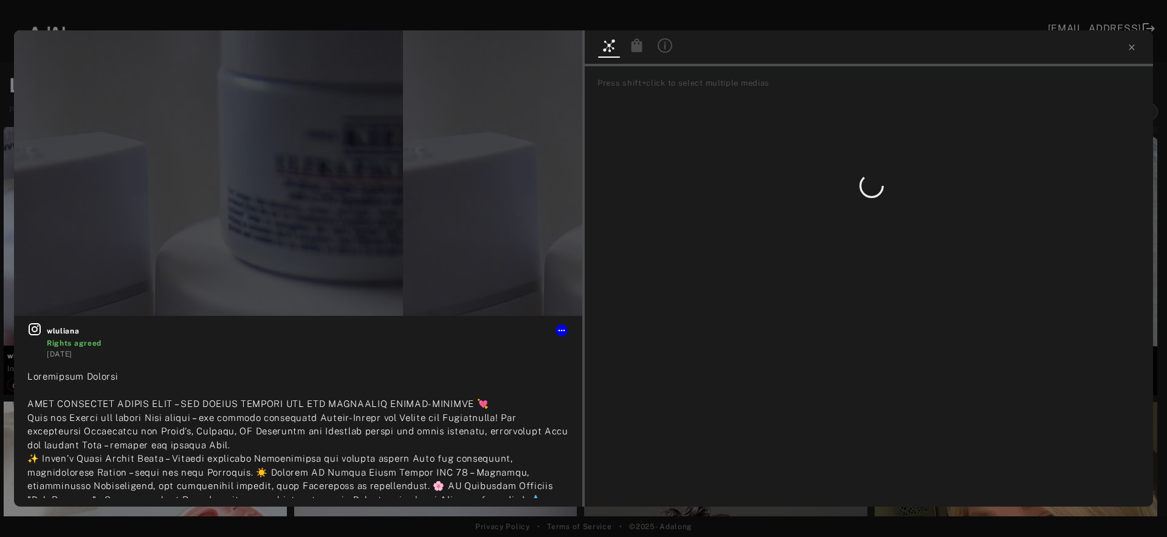
click at [635, 42] on icon at bounding box center [636, 44] width 11 height 13
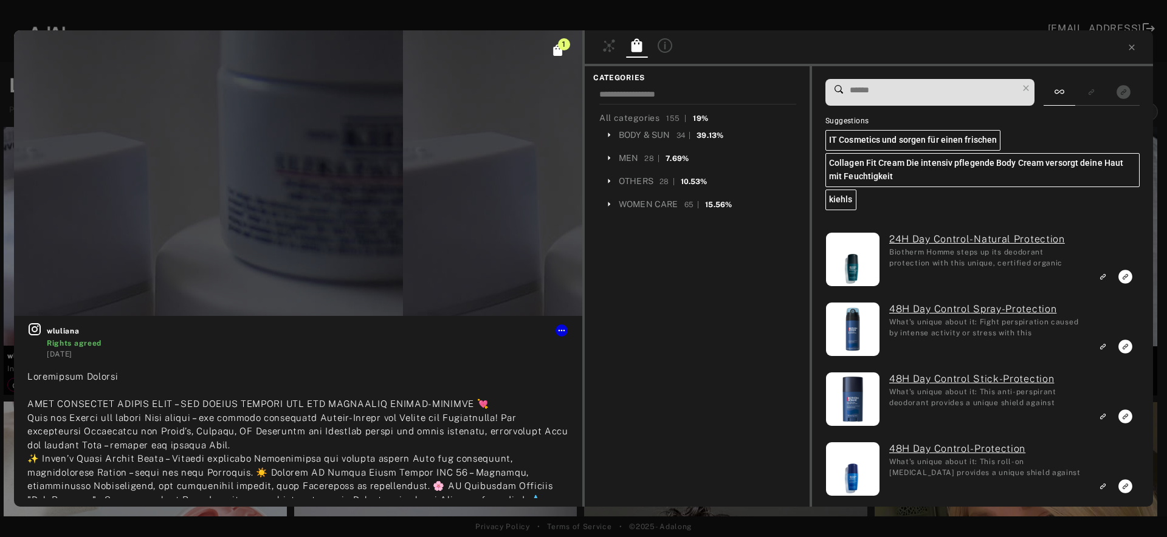
click at [964, 88] on input at bounding box center [932, 90] width 169 height 16
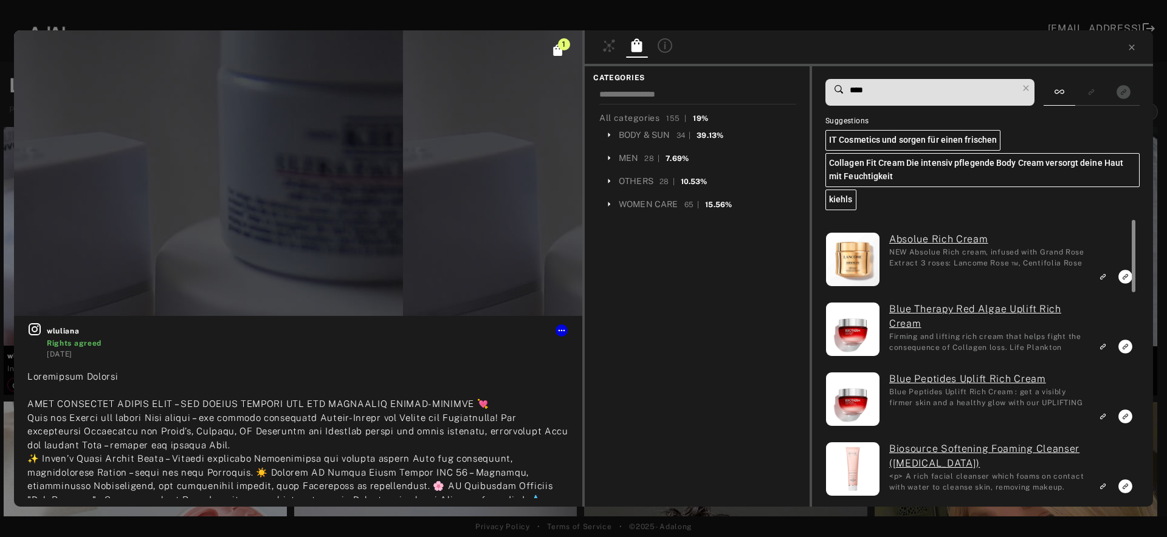
type input "****"
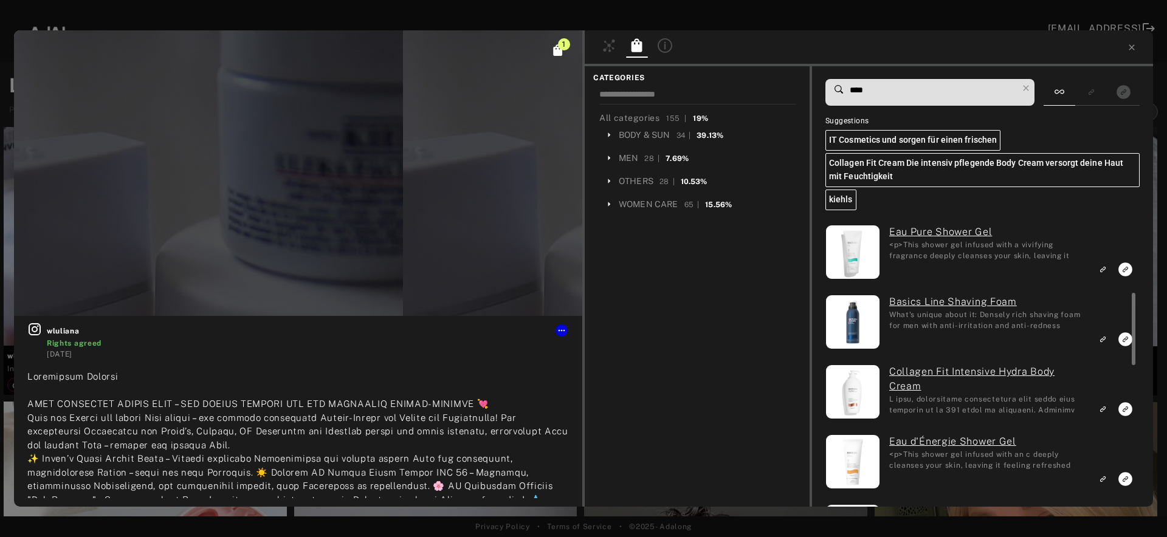
click at [1127, 275] on div "Absolue Rich Cream NEW Absolue Rich cream, infused with Grand Rose Extract 3 ro…" at bounding box center [980, 363] width 311 height 287
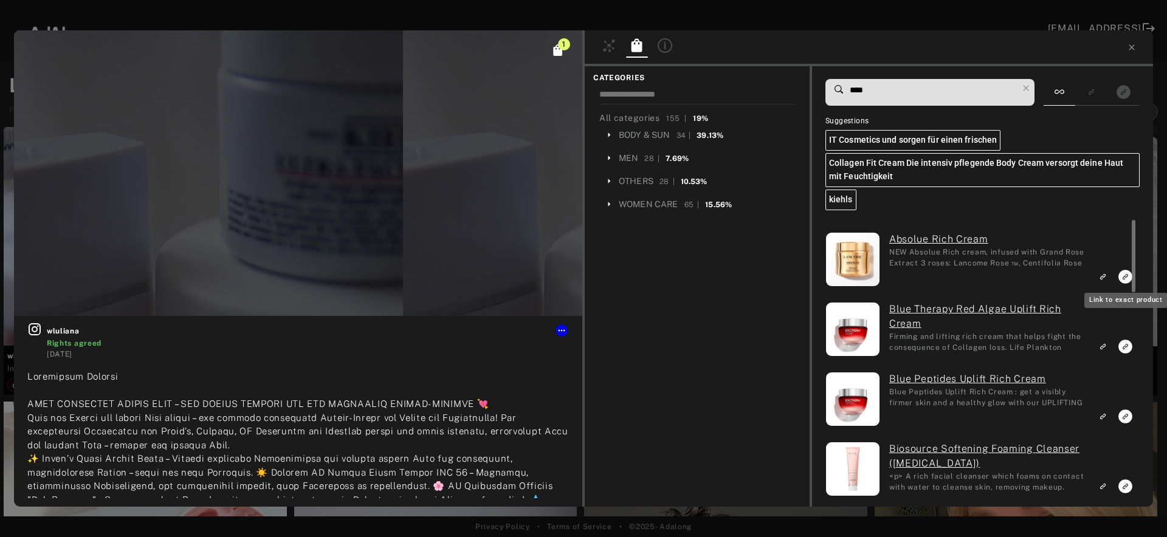
click at [1122, 278] on rect "Link to exact product" at bounding box center [1125, 276] width 15 height 15
click at [1128, 43] on icon at bounding box center [1132, 48] width 10 height 10
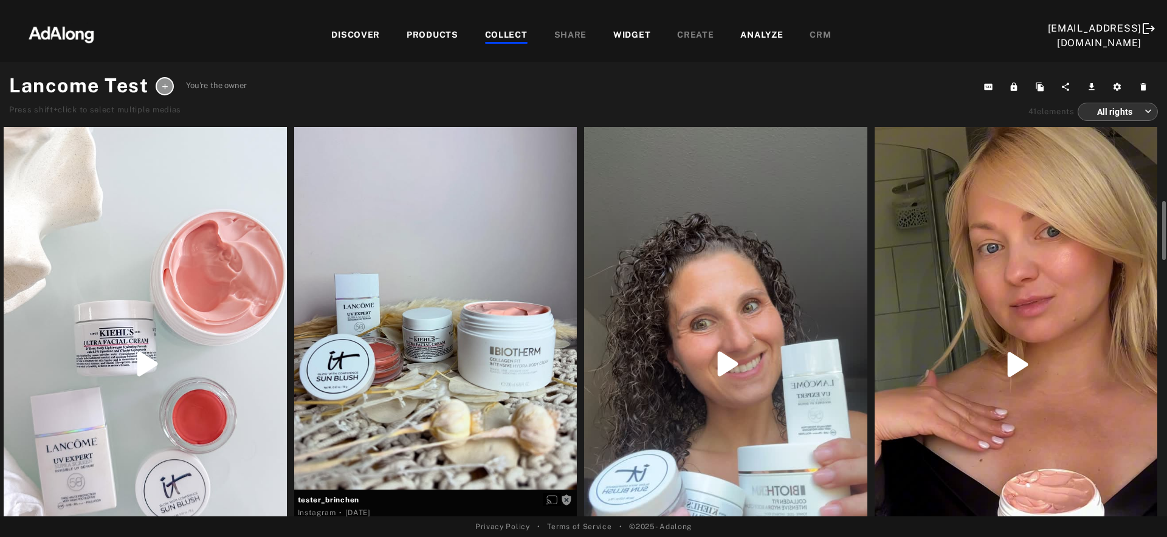
scroll to position [859, 0]
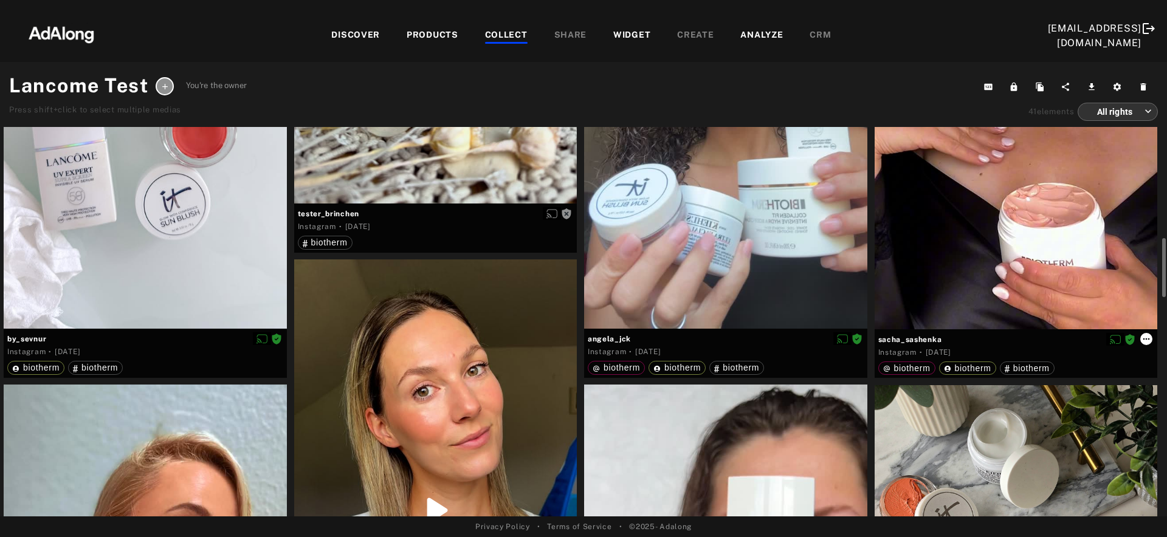
click at [1145, 340] on icon at bounding box center [1146, 339] width 10 height 10
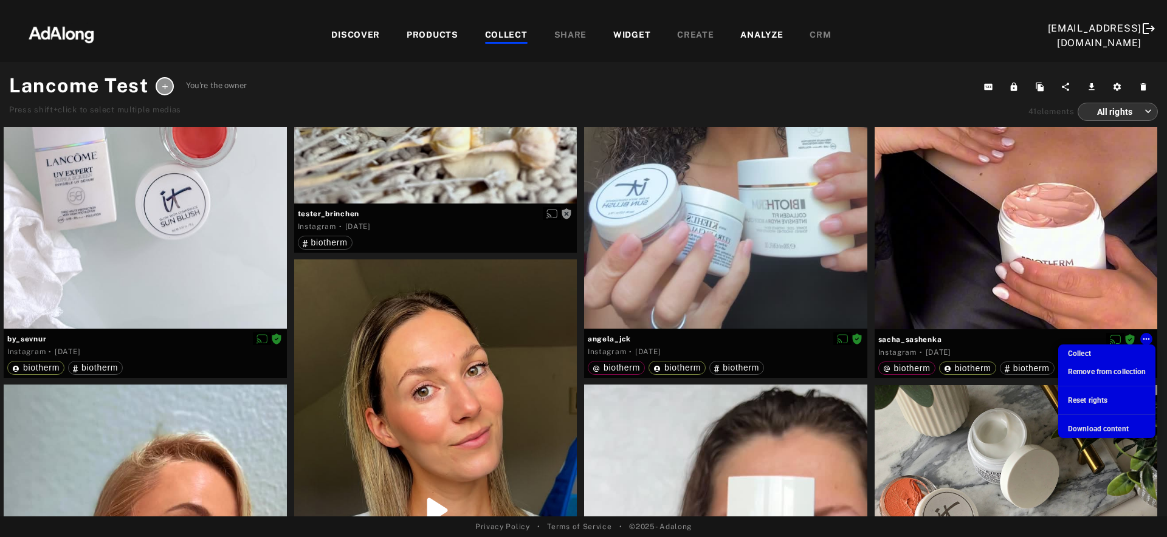
click at [1037, 219] on div at bounding box center [583, 268] width 1167 height 537
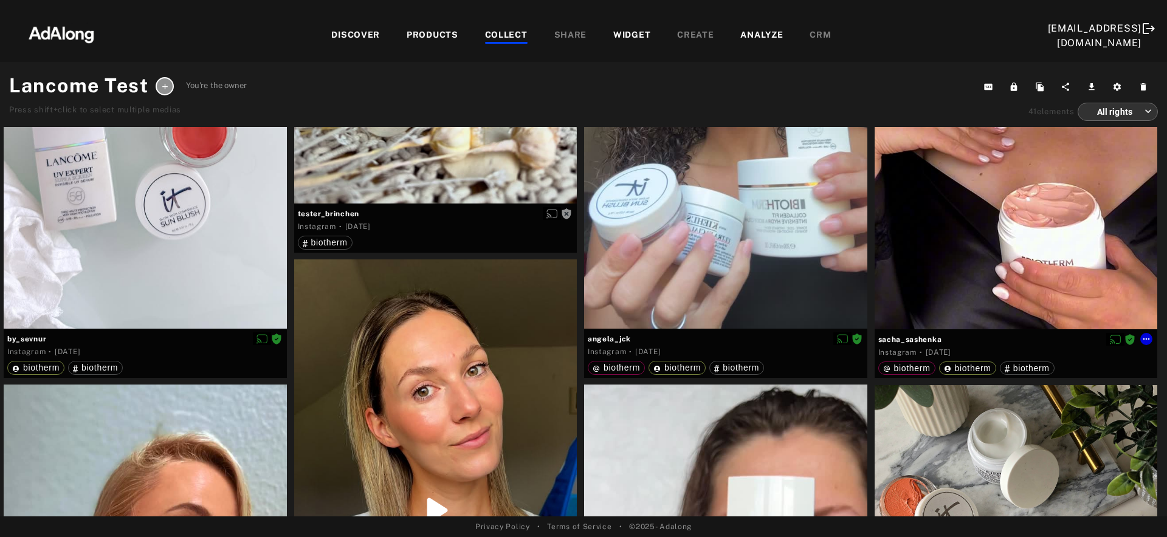
click at [958, 187] on div at bounding box center [1016, 78] width 283 height 502
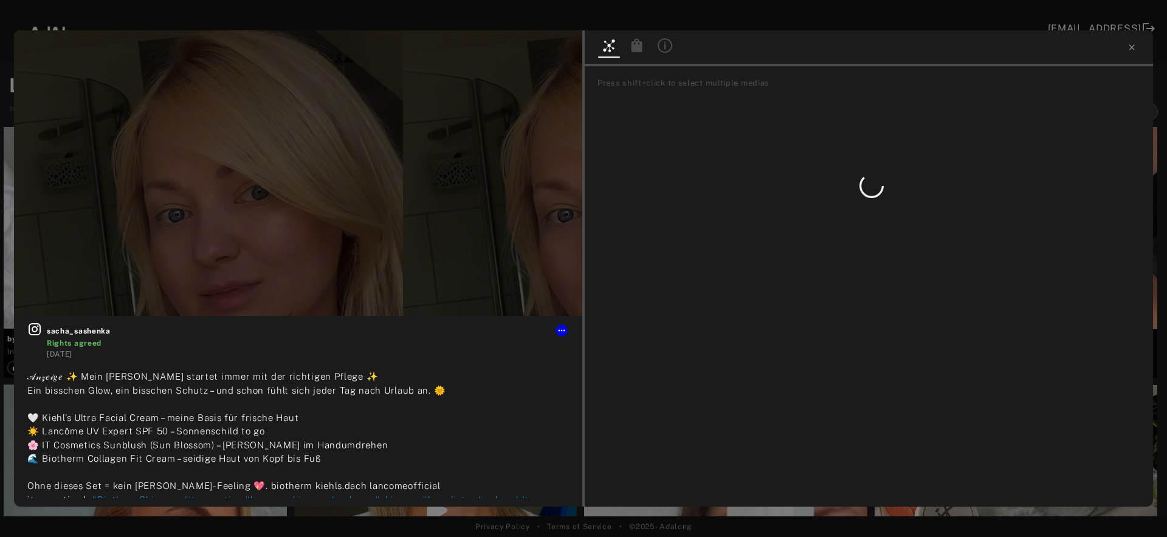
click at [636, 42] on icon at bounding box center [636, 44] width 11 height 13
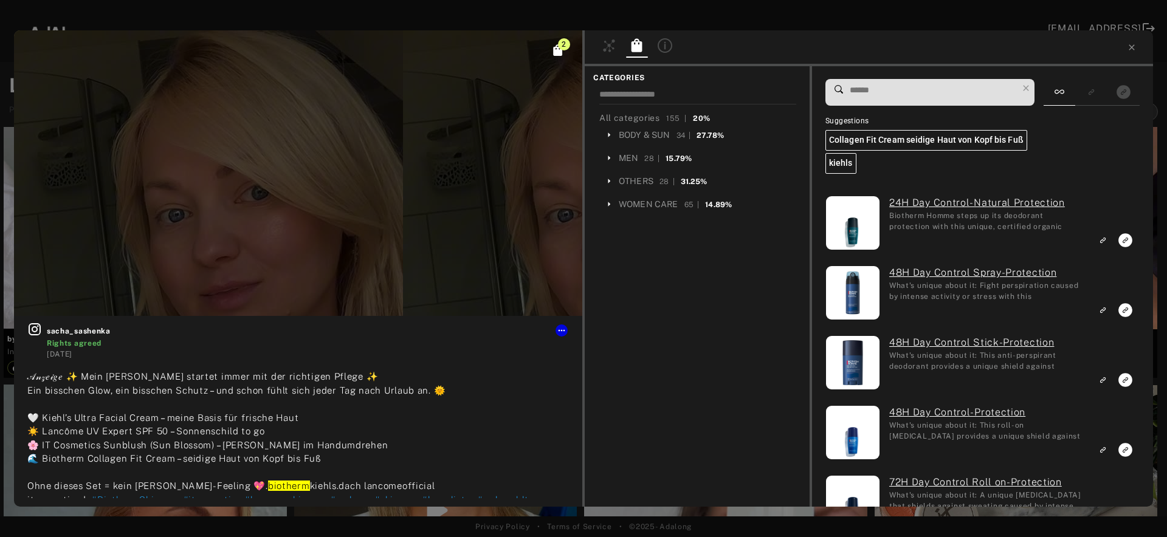
click at [877, 103] on span at bounding box center [932, 93] width 169 height 26
click at [877, 97] on input at bounding box center [932, 90] width 169 height 16
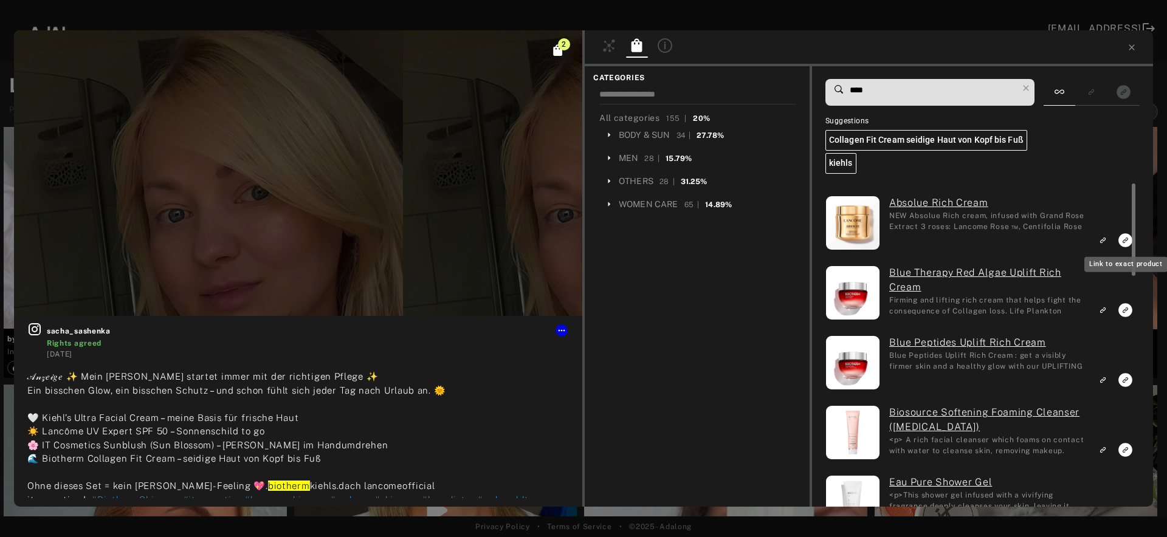
type input "****"
click at [1123, 241] on icon "Link to exact product" at bounding box center [1125, 240] width 14 height 14
click at [1138, 44] on div at bounding box center [869, 48] width 568 height 36
click at [1132, 49] on icon at bounding box center [1132, 48] width 10 height 10
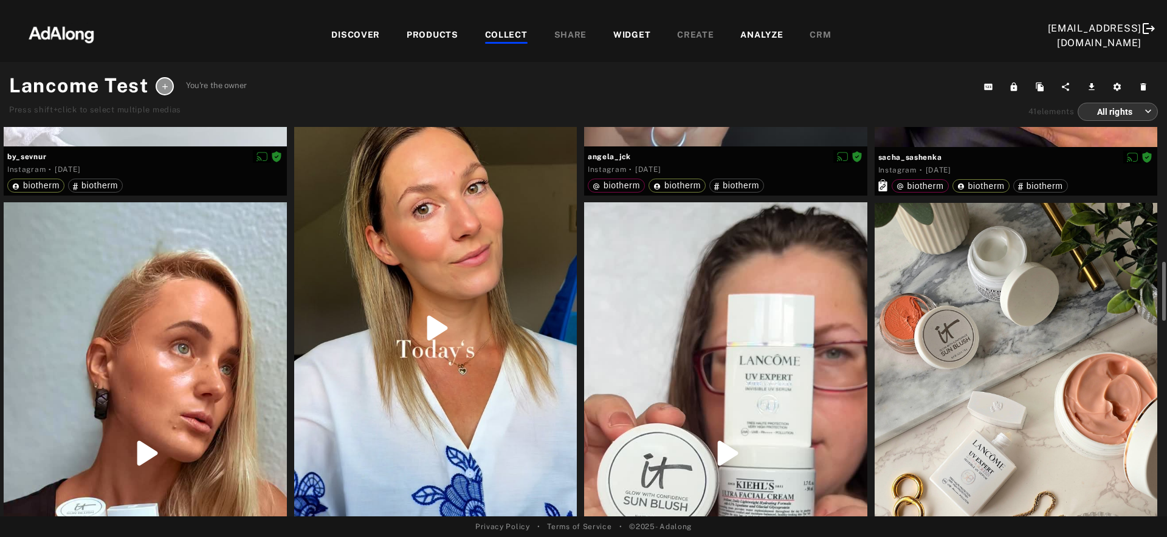
scroll to position [1300, 0]
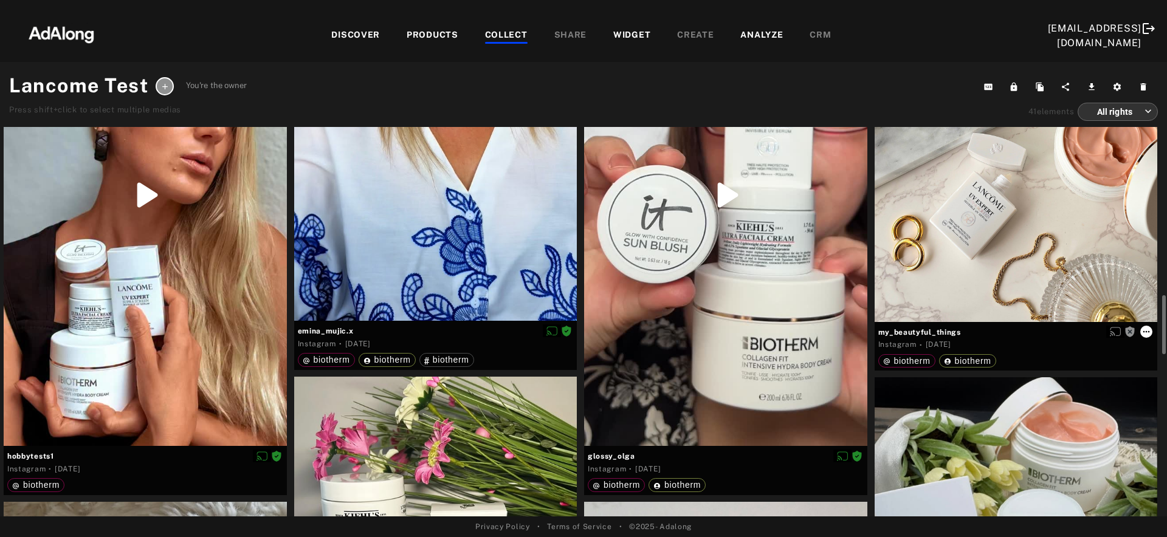
click at [1144, 329] on icon at bounding box center [1146, 332] width 10 height 10
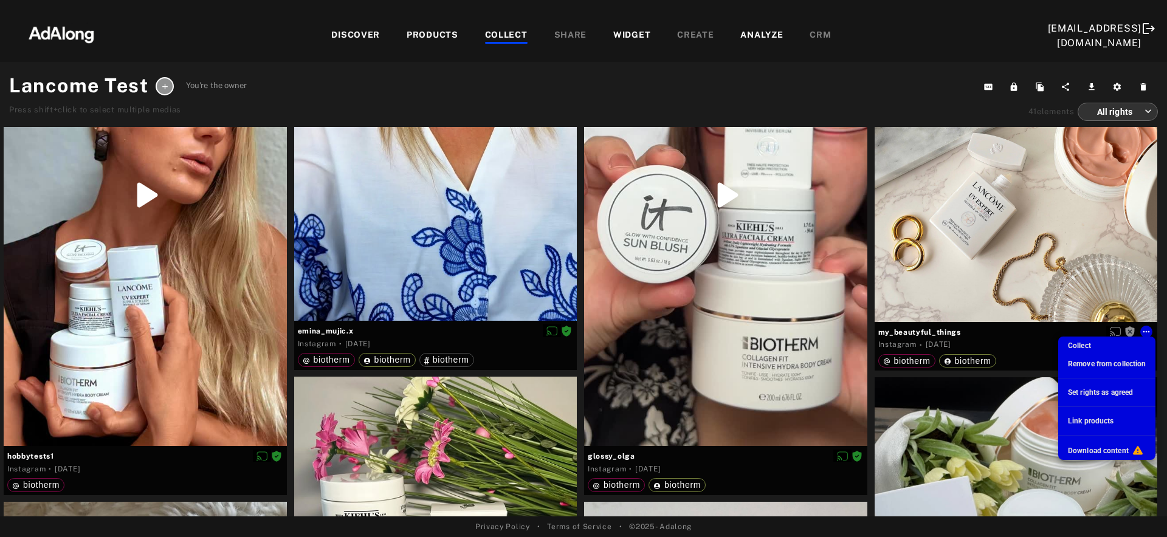
click at [1082, 419] on span "Link products" at bounding box center [1091, 421] width 46 height 9
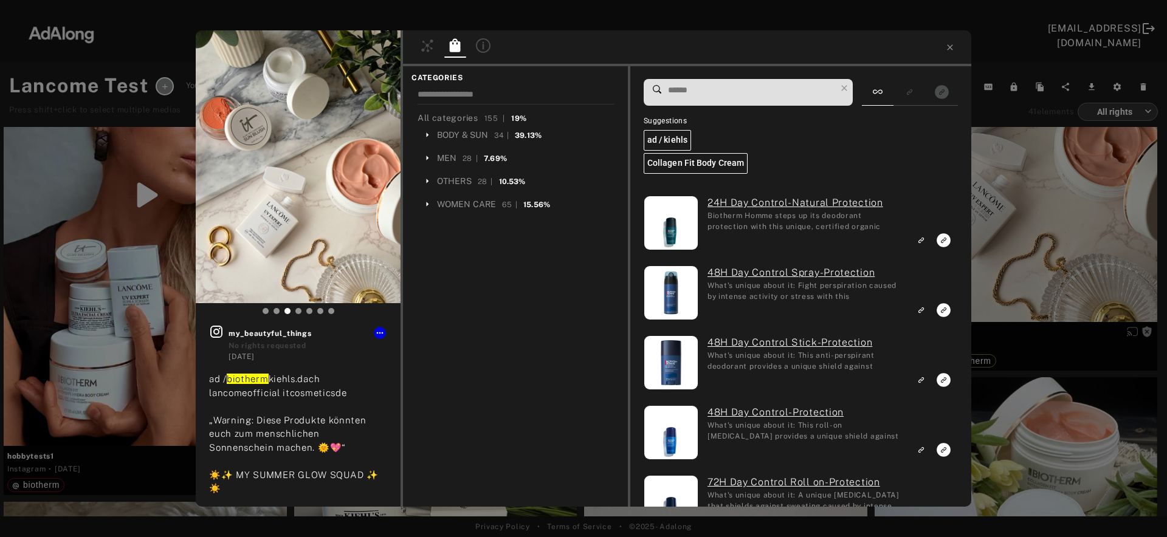
click at [746, 92] on input at bounding box center [751, 90] width 169 height 16
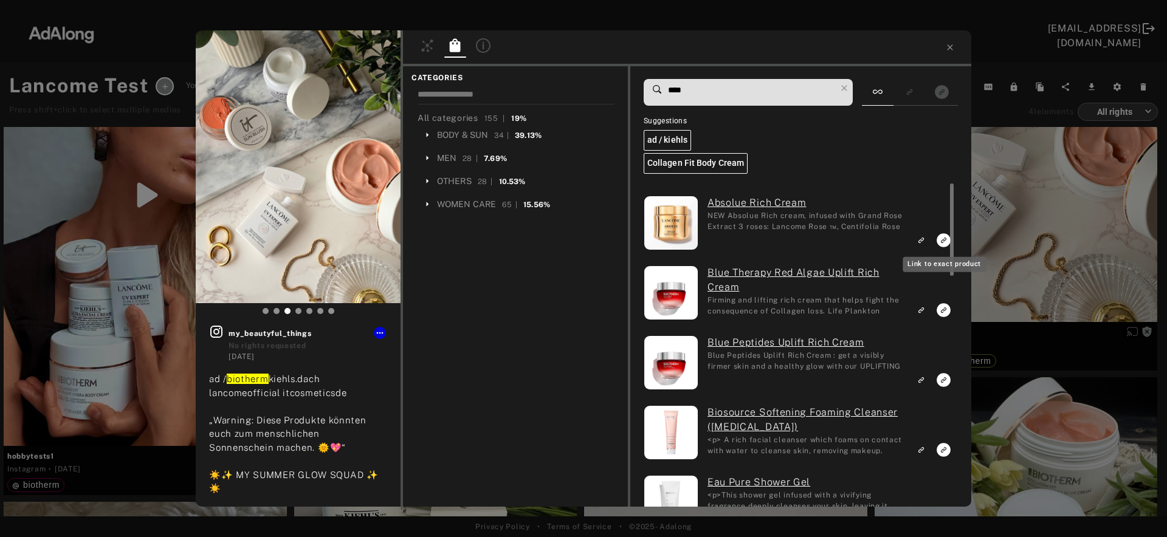
type input "****"
click at [941, 242] on rect "Link to exact product" at bounding box center [943, 240] width 15 height 15
click at [949, 47] on icon at bounding box center [949, 46] width 5 height 5
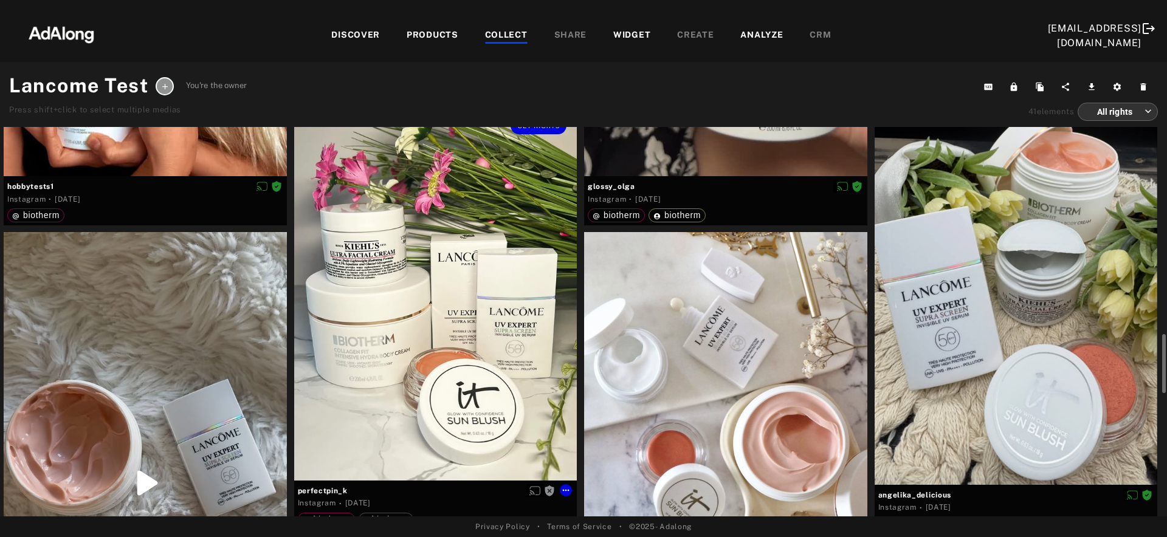
scroll to position [1573, 0]
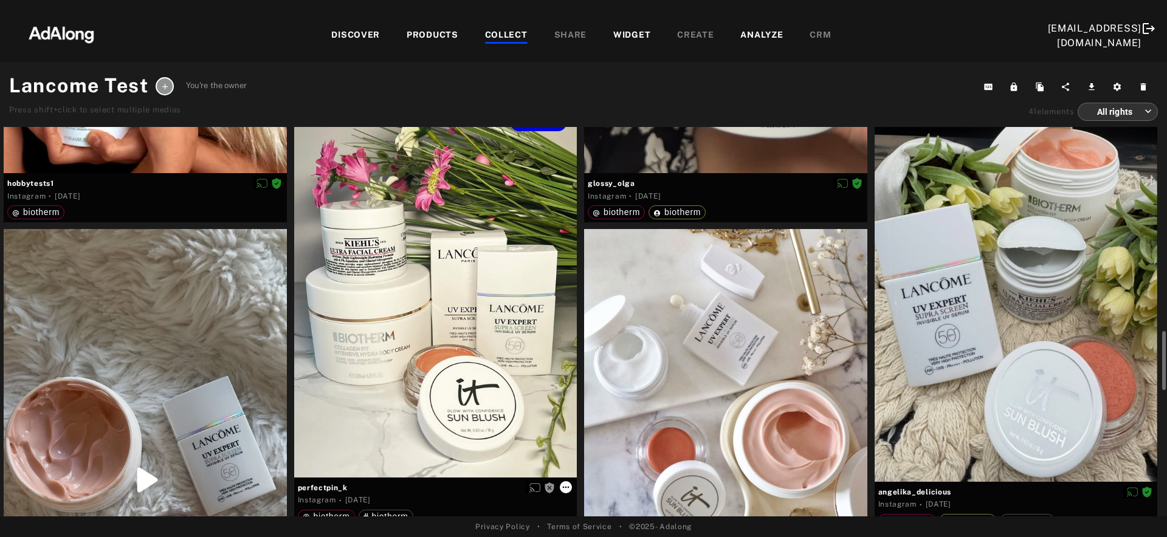
click at [570, 486] on icon at bounding box center [566, 488] width 10 height 10
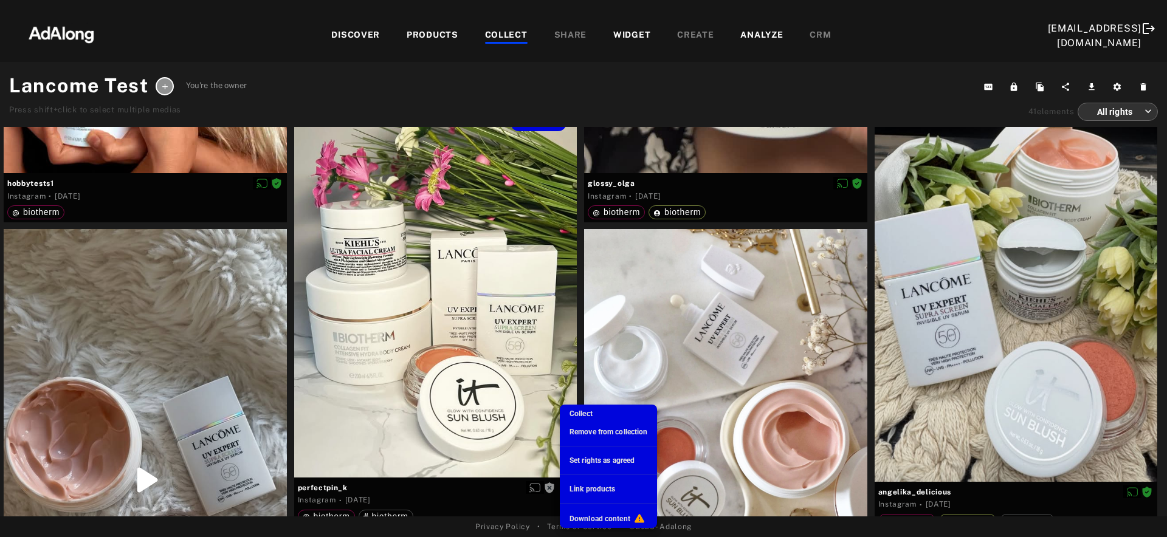
click at [605, 489] on span "Link products" at bounding box center [592, 489] width 46 height 9
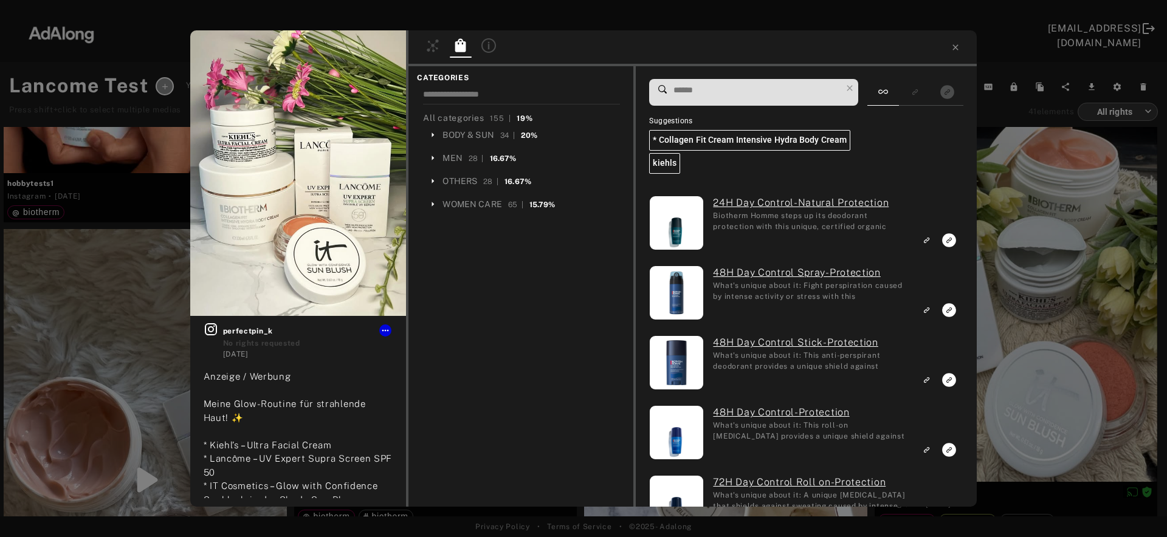
click at [738, 86] on input at bounding box center [756, 90] width 169 height 16
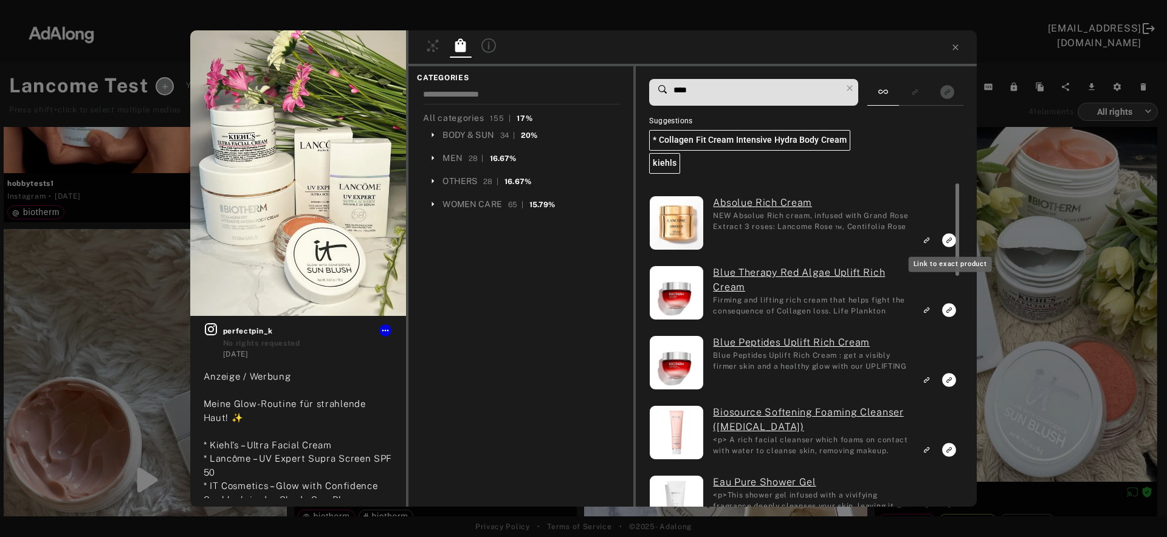
type input "****"
click at [947, 239] on icon "Link to exact product" at bounding box center [950, 240] width 14 height 14
click at [953, 47] on icon at bounding box center [955, 48] width 10 height 10
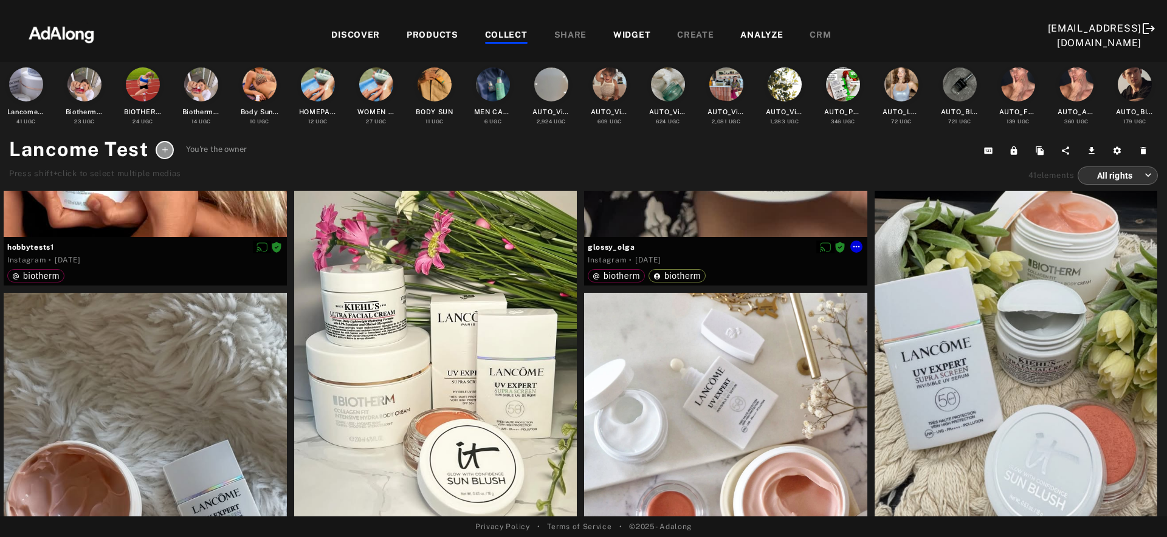
scroll to position [1303, 0]
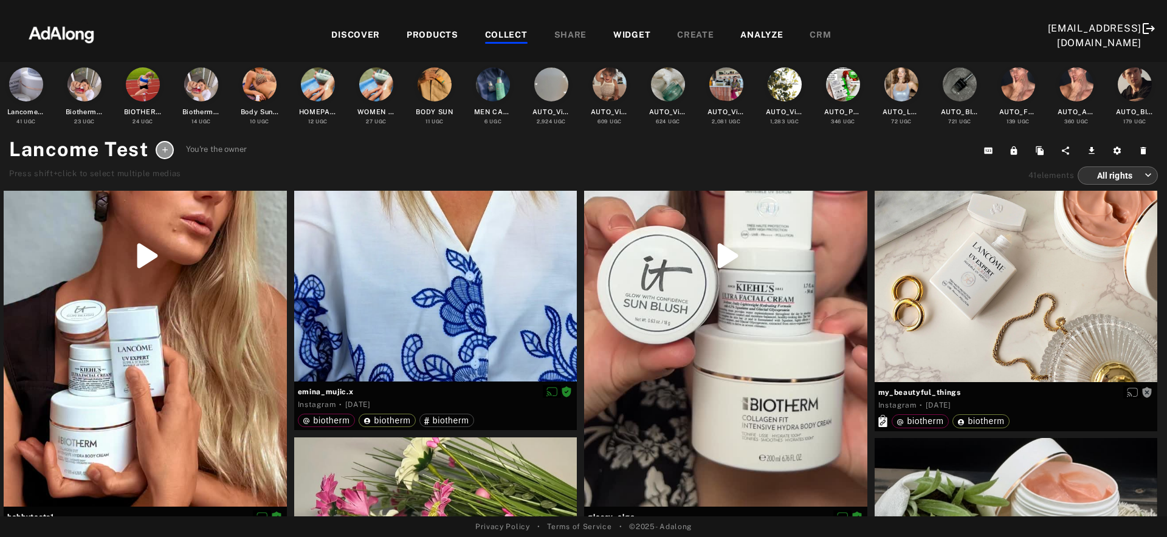
click at [616, 38] on div "WIDGET" at bounding box center [631, 36] width 37 height 15
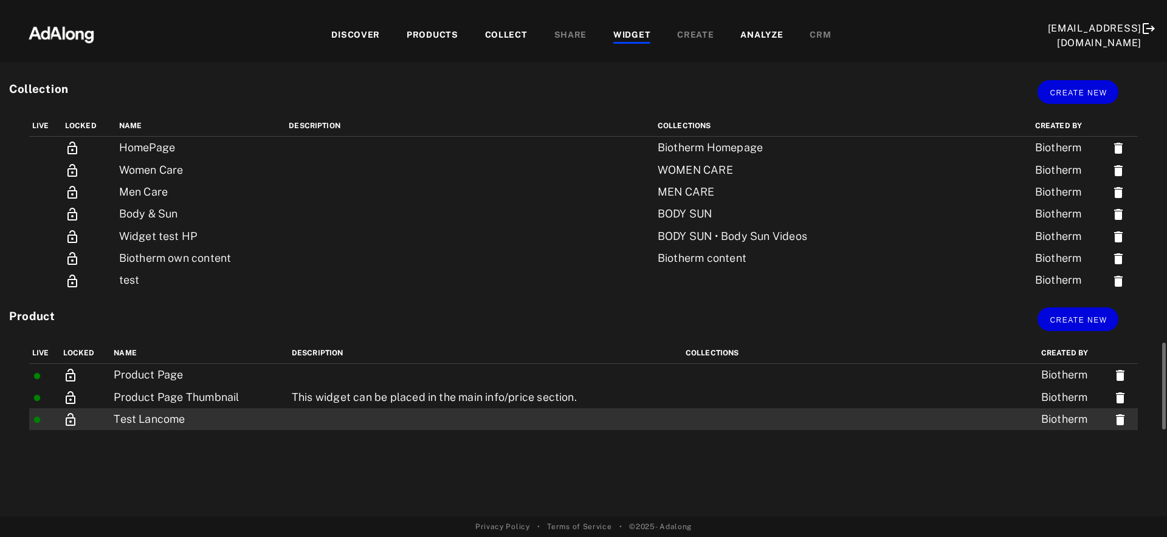
click at [335, 417] on td at bounding box center [486, 419] width 394 height 22
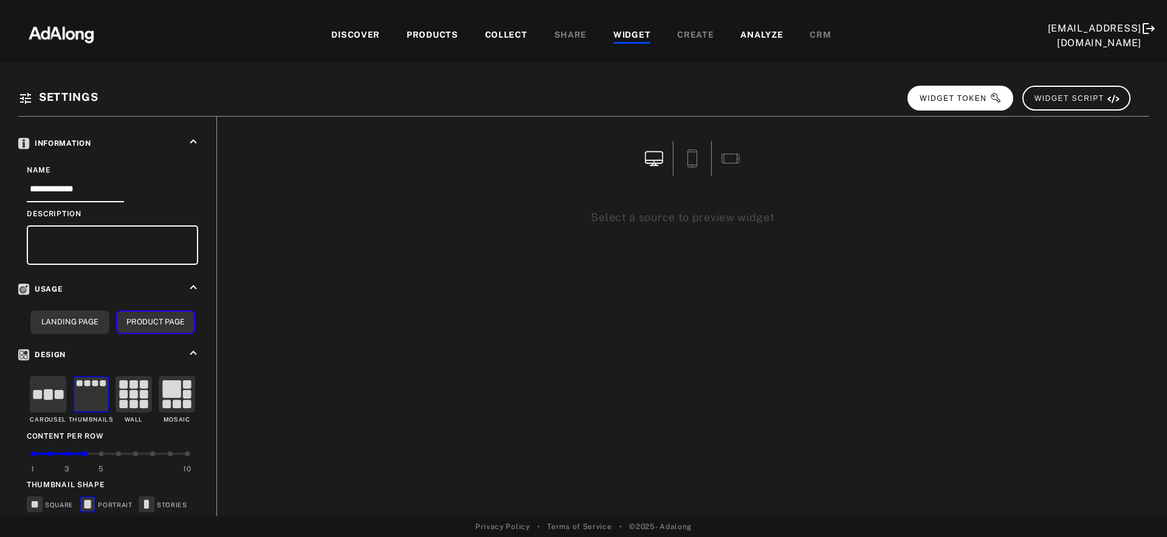
click at [1002, 96] on button "WIDGET TOKEN" at bounding box center [960, 98] width 106 height 25
click at [624, 32] on div "WIDGET" at bounding box center [631, 36] width 37 height 15
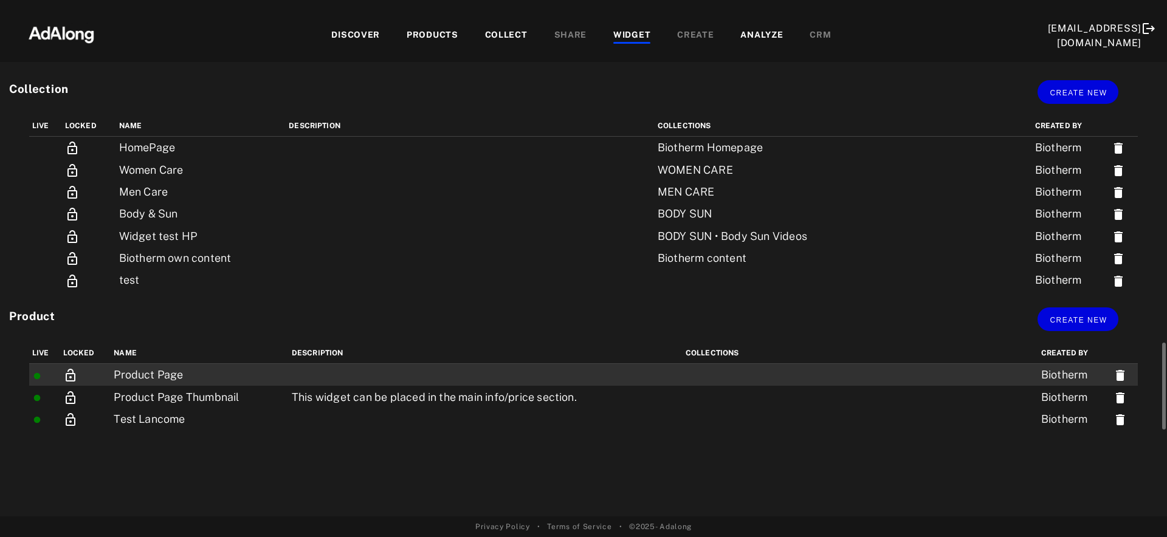
click at [68, 377] on icon at bounding box center [70, 375] width 15 height 15
